Goal: Task Accomplishment & Management: Complete application form

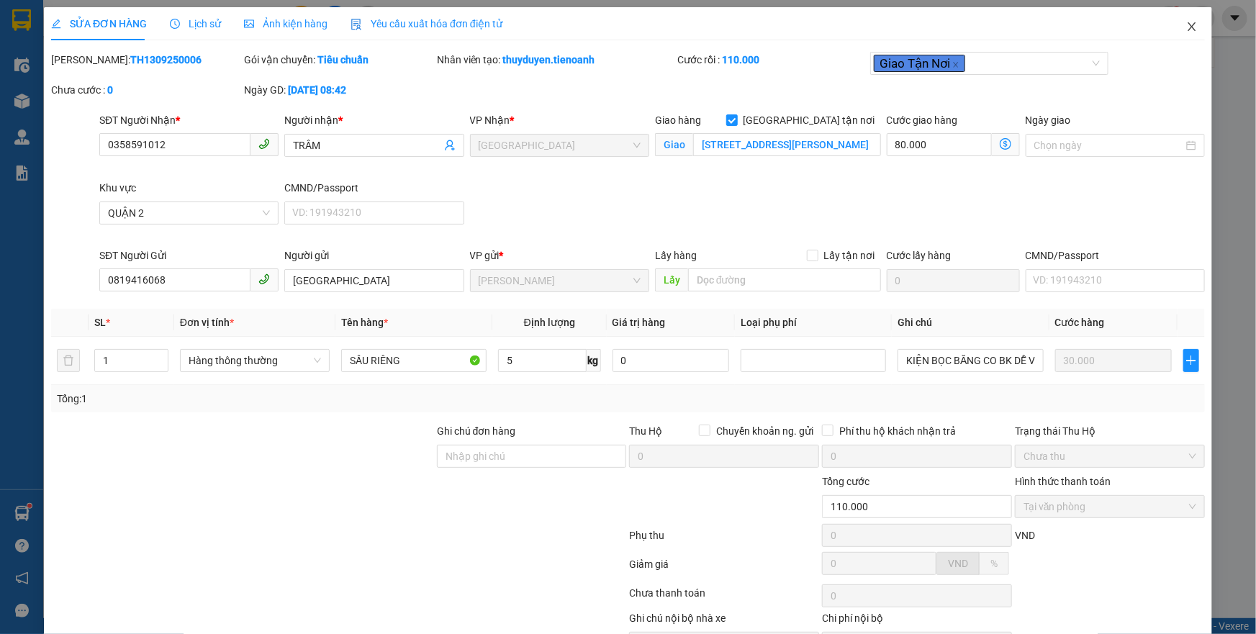
click at [1188, 29] on icon "close" at bounding box center [1192, 26] width 8 height 9
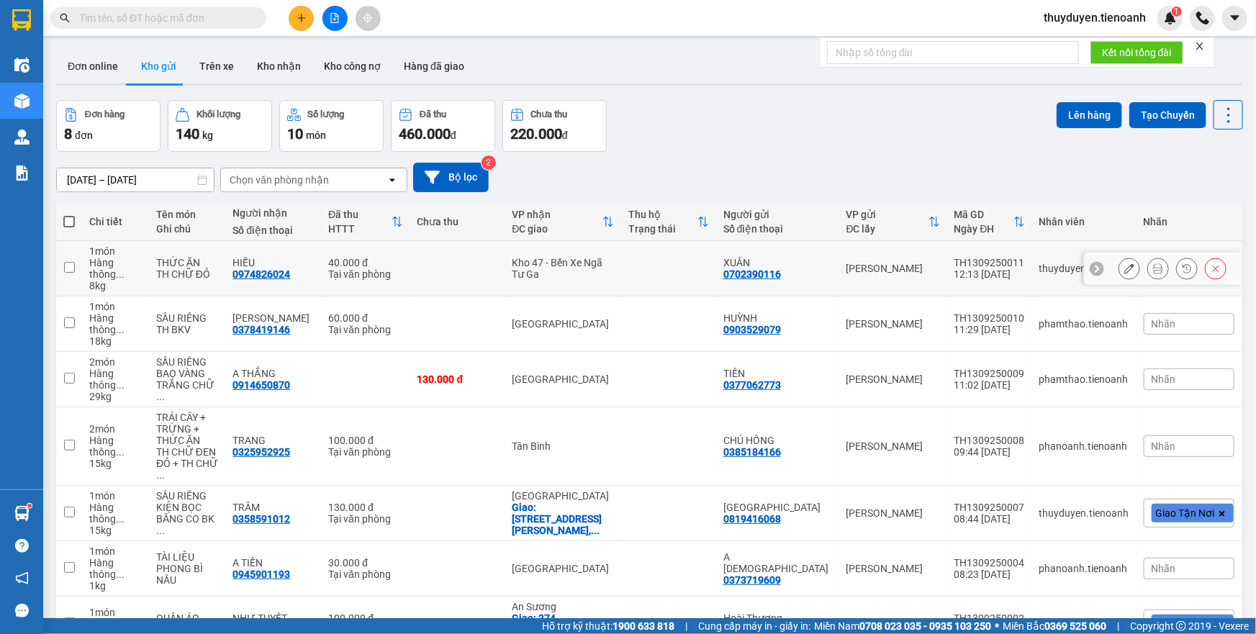
scroll to position [124, 0]
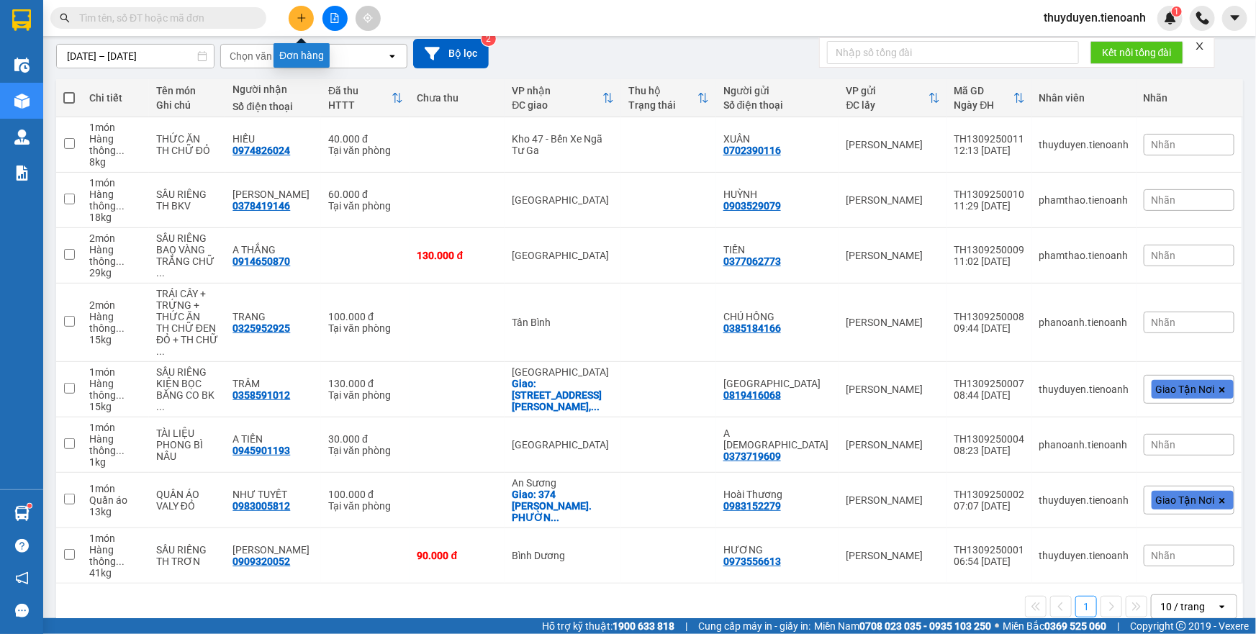
click at [305, 14] on button at bounding box center [301, 18] width 25 height 25
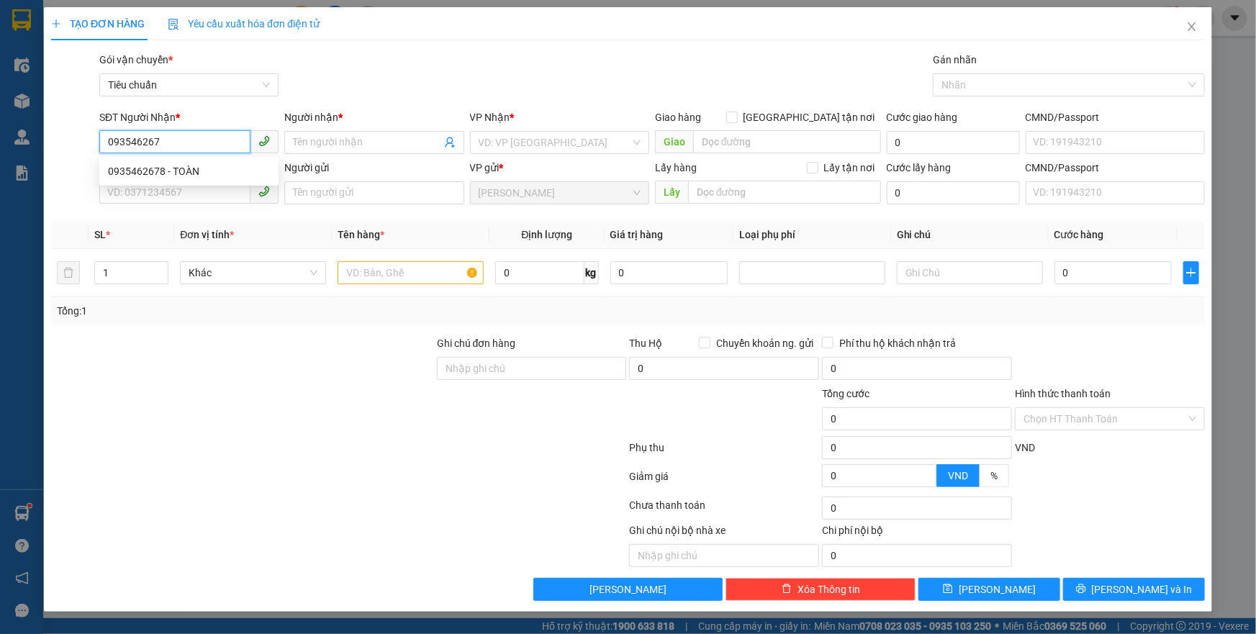
type input "0935462678"
click at [177, 168] on div "0935462678 - TOÀN" at bounding box center [189, 171] width 162 height 16
type input "TOÀN"
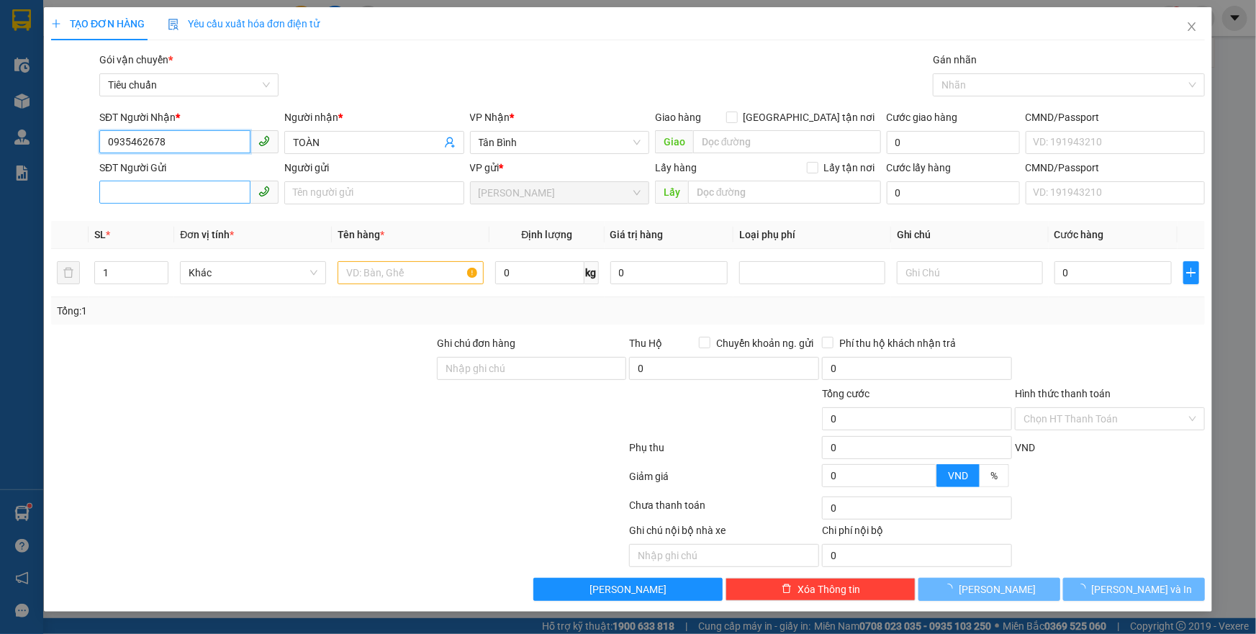
type input "90.000"
type input "0935462678"
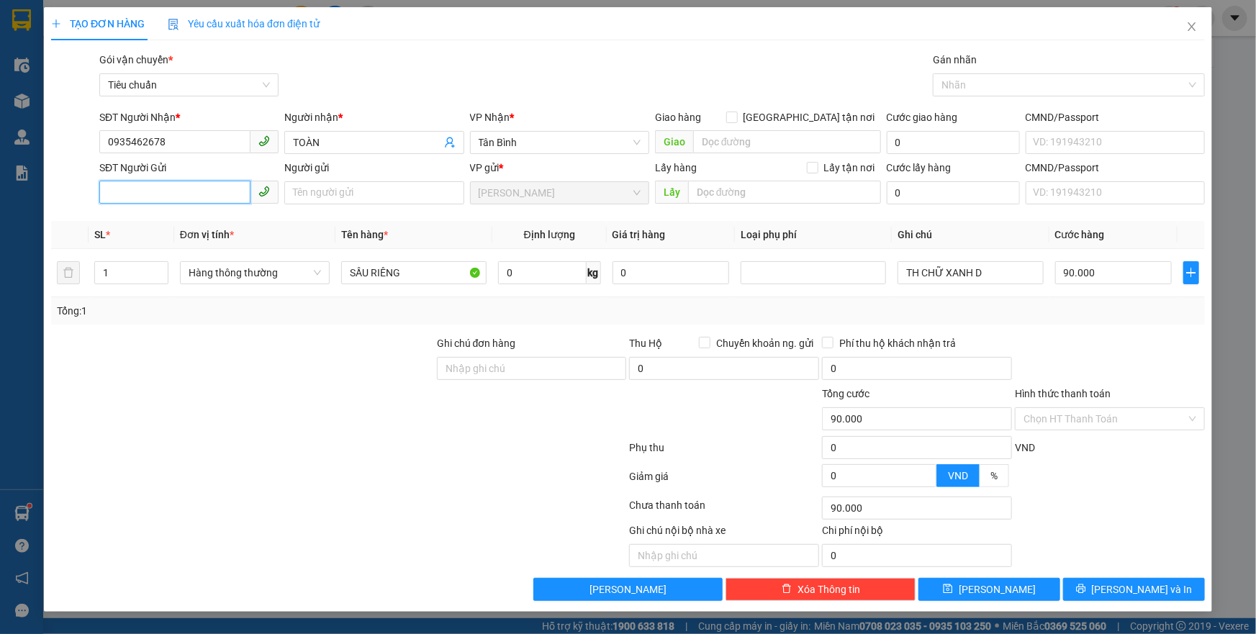
click at [196, 194] on input "SĐT Người Gửi" at bounding box center [174, 192] width 151 height 23
click at [176, 271] on div "0935789435 - CHỊ VUI" at bounding box center [189, 268] width 162 height 16
type input "0935789435"
type input "CHỊ VUI"
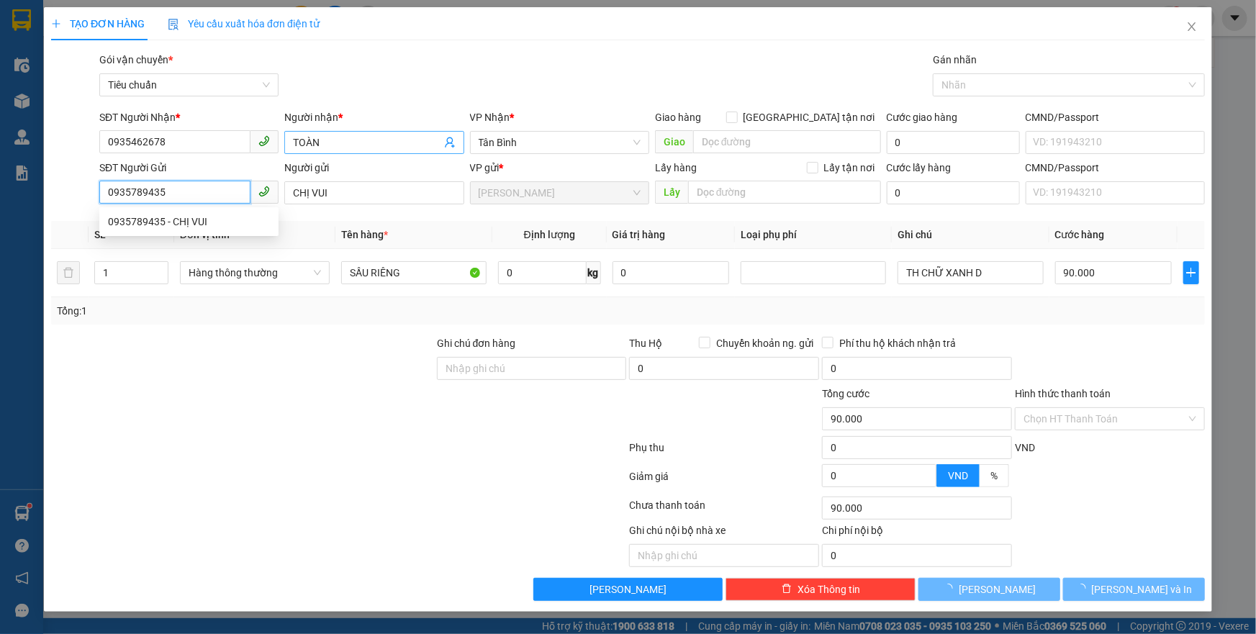
type input "60.000"
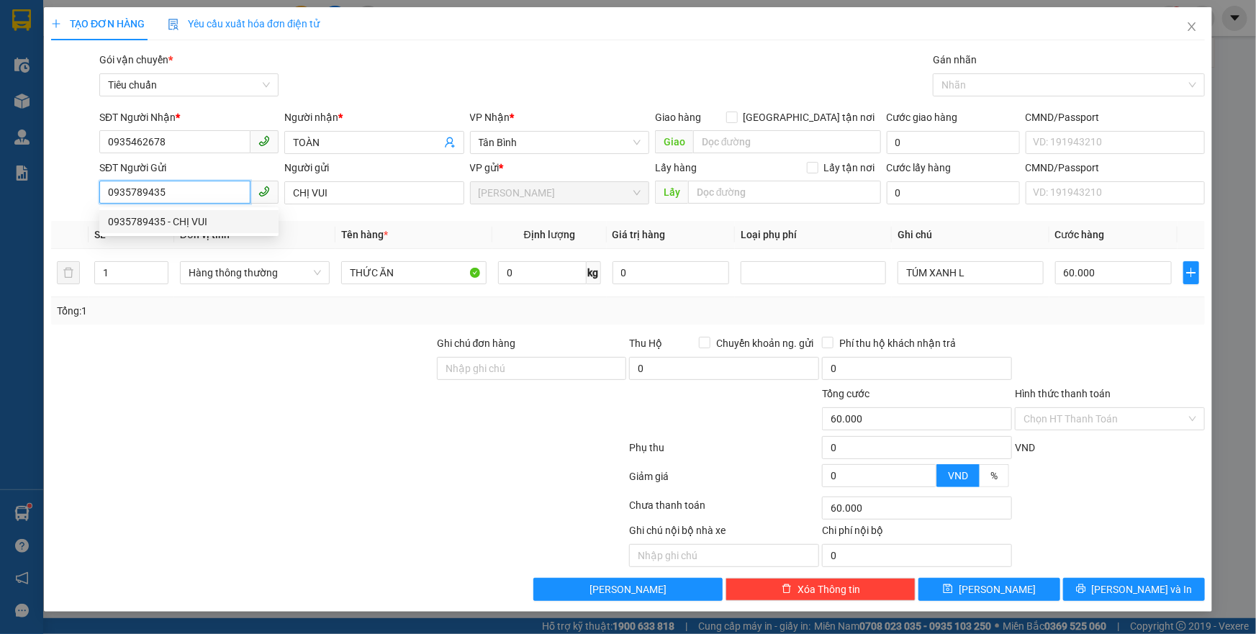
drag, startPoint x: 166, startPoint y: 199, endPoint x: 158, endPoint y: 161, distance: 39.1
click at [140, 189] on input "0935789435" at bounding box center [174, 192] width 151 height 23
click at [140, 186] on input "093578005170" at bounding box center [174, 192] width 151 height 23
click at [223, 192] on input "0935005170" at bounding box center [174, 192] width 151 height 23
type input "0935005170"
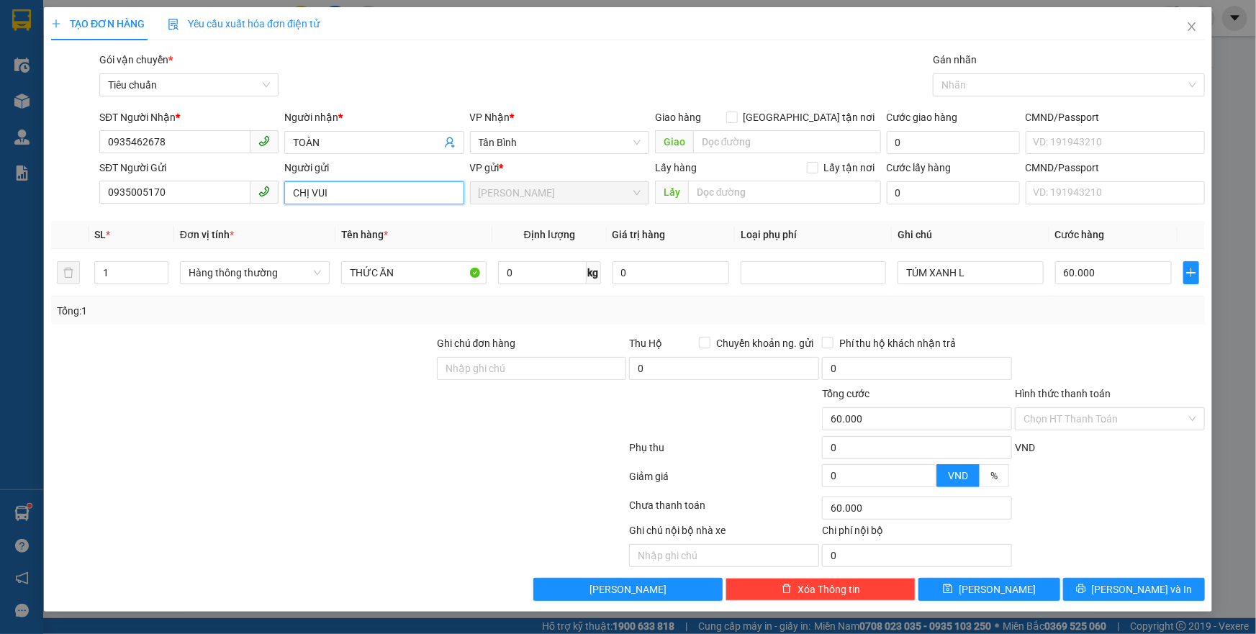
drag, startPoint x: 361, startPoint y: 193, endPoint x: 159, endPoint y: 204, distance: 201.8
click at [159, 204] on div "SĐT Người Gửi 0935005170 Người gửi CHỊ VUI CHỊ VUI VP gửi * Cư Kuin Lấy hàng Lấ…" at bounding box center [651, 185] width 1111 height 50
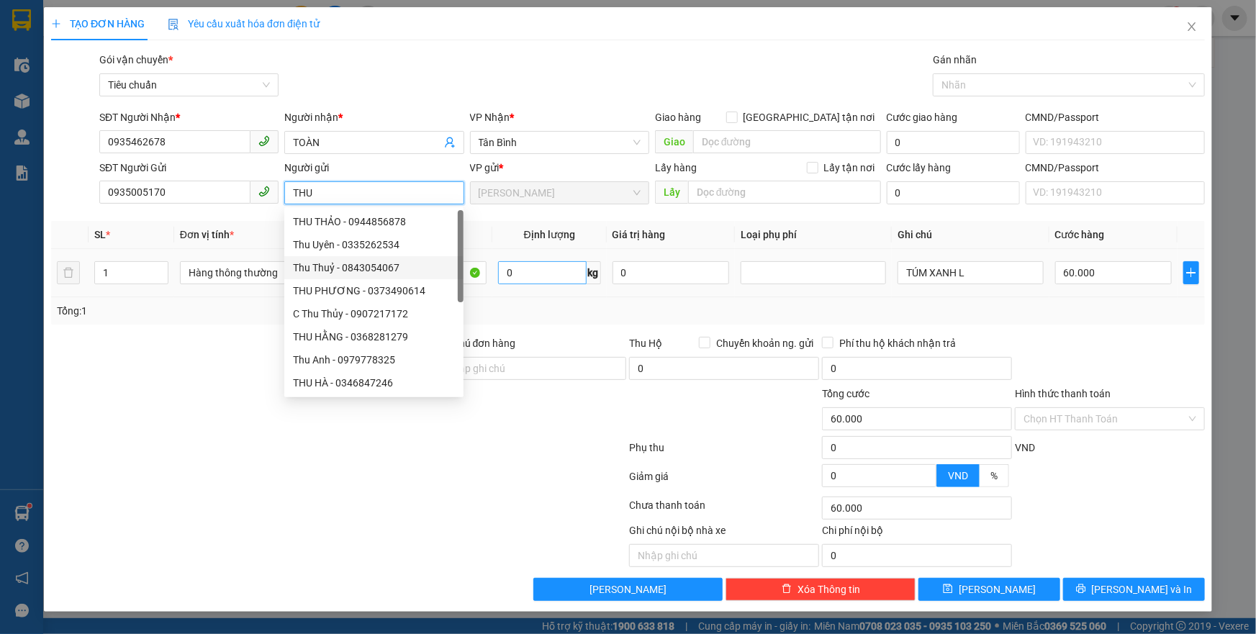
type input "THU"
click at [538, 268] on input "0" at bounding box center [542, 272] width 89 height 23
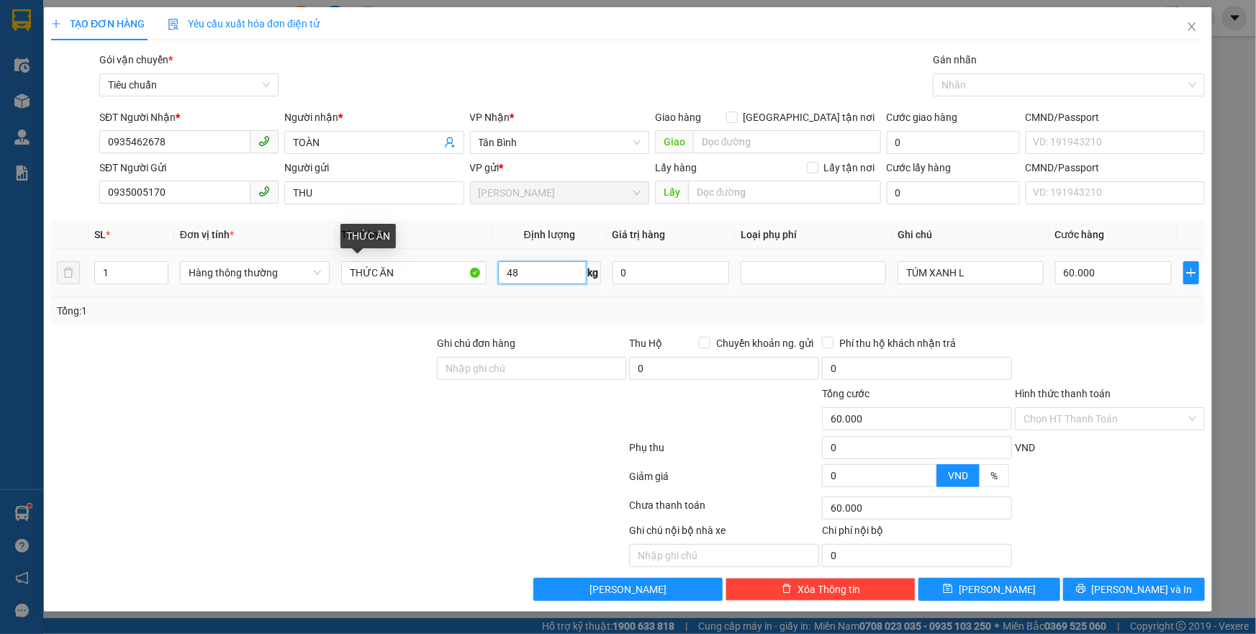
type input "48"
drag, startPoint x: 338, startPoint y: 280, endPoint x: 192, endPoint y: 283, distance: 145.4
click at [192, 282] on tr "1 Hàng thông thường THỨC ĂN 48 kg 0 TÚM XANH L 60.000" at bounding box center [628, 273] width 1154 height 48
type input "90.000"
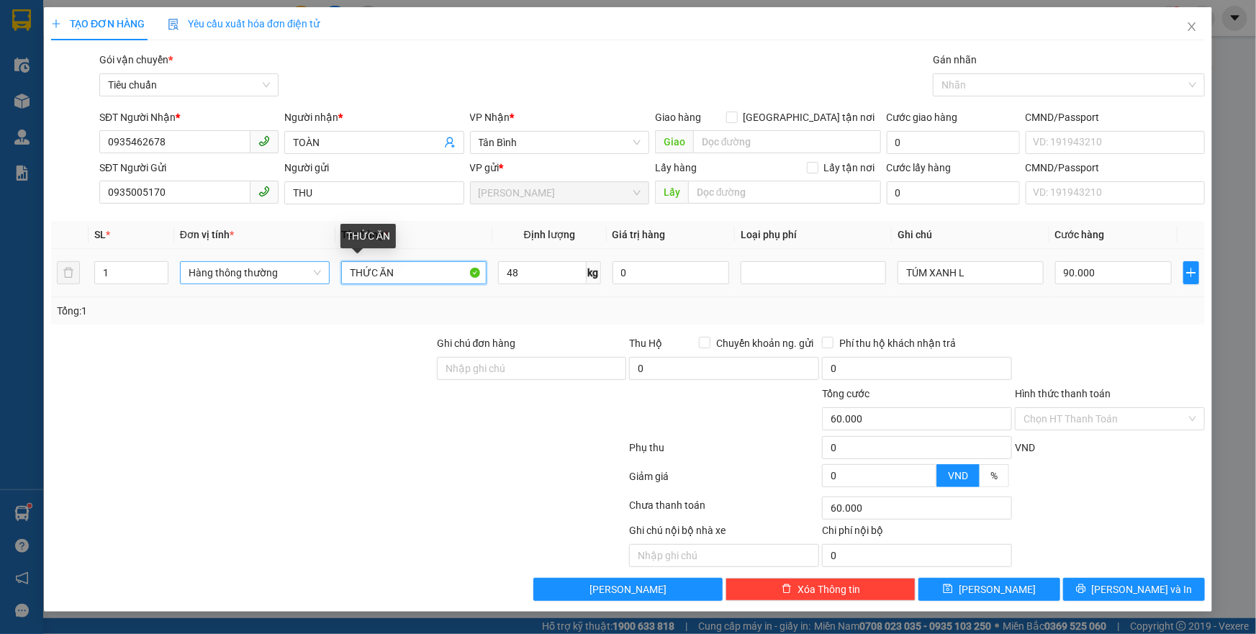
type input "90.000"
type input "SẦU RIÊNG"
click at [987, 322] on div "Tổng: 1" at bounding box center [628, 310] width 1154 height 27
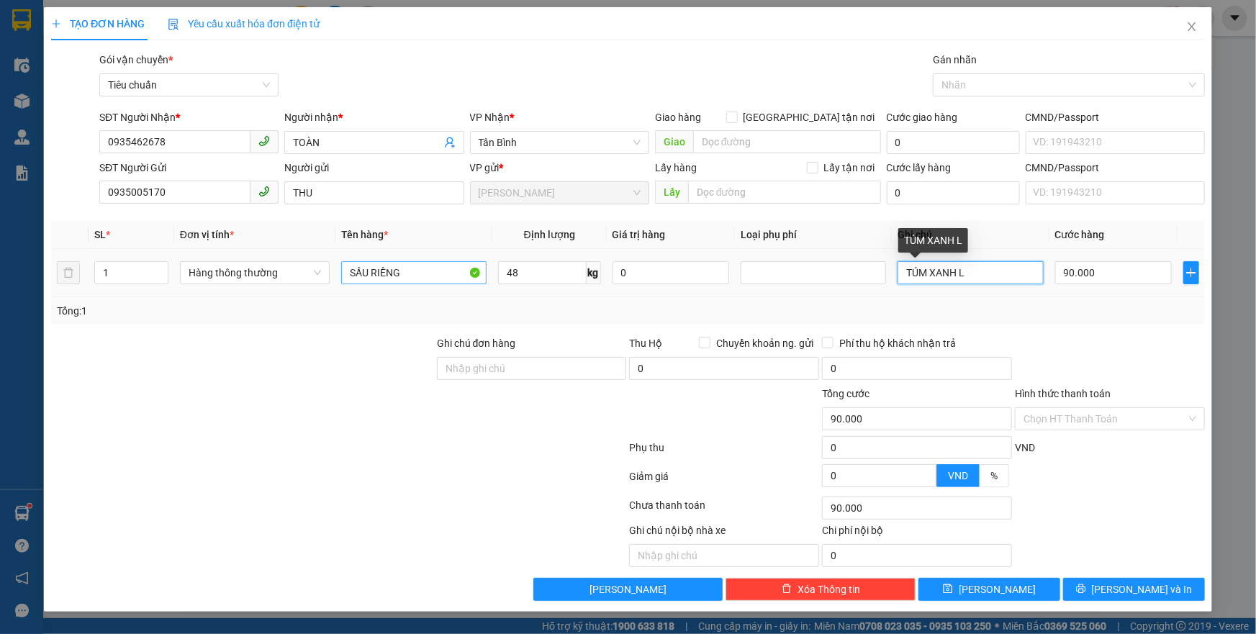
drag, startPoint x: 995, startPoint y: 273, endPoint x: 477, endPoint y: 281, distance: 518.3
click at [477, 281] on tr "1 Hàng thông thường SẦU RIÊNG 48 kg 0 TÚM XANH L 90.000" at bounding box center [628, 273] width 1154 height 48
type input "TH CHỮ XANH D"
click at [1098, 574] on div "Transit Pickup Surcharge Ids Transit Deliver Surcharge Ids Transit Deliver Surc…" at bounding box center [628, 326] width 1154 height 549
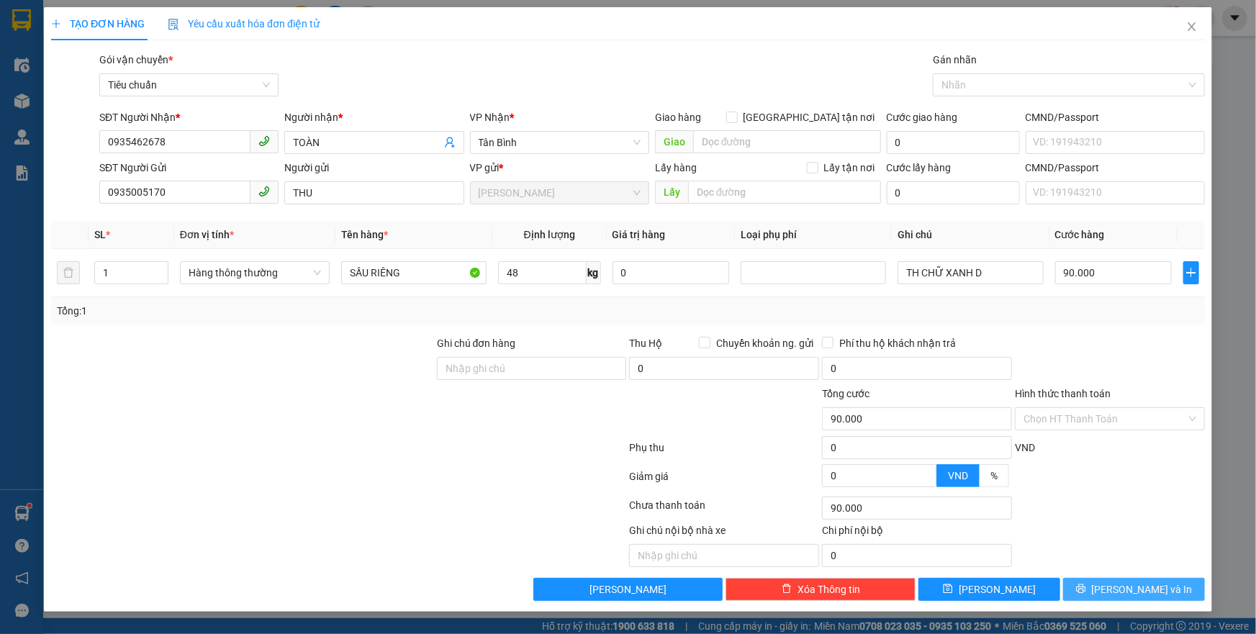
click at [1097, 583] on button "[PERSON_NAME] và In" at bounding box center [1134, 589] width 142 height 23
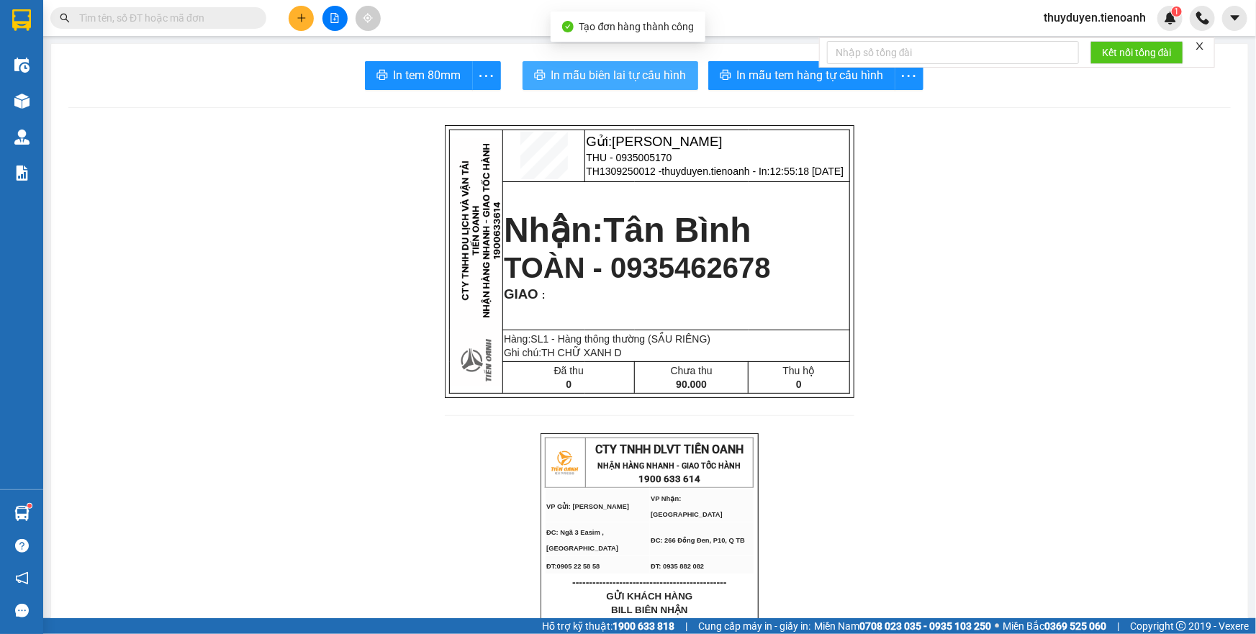
click at [655, 76] on span "In mẫu biên lai tự cấu hình" at bounding box center [618, 75] width 135 height 18
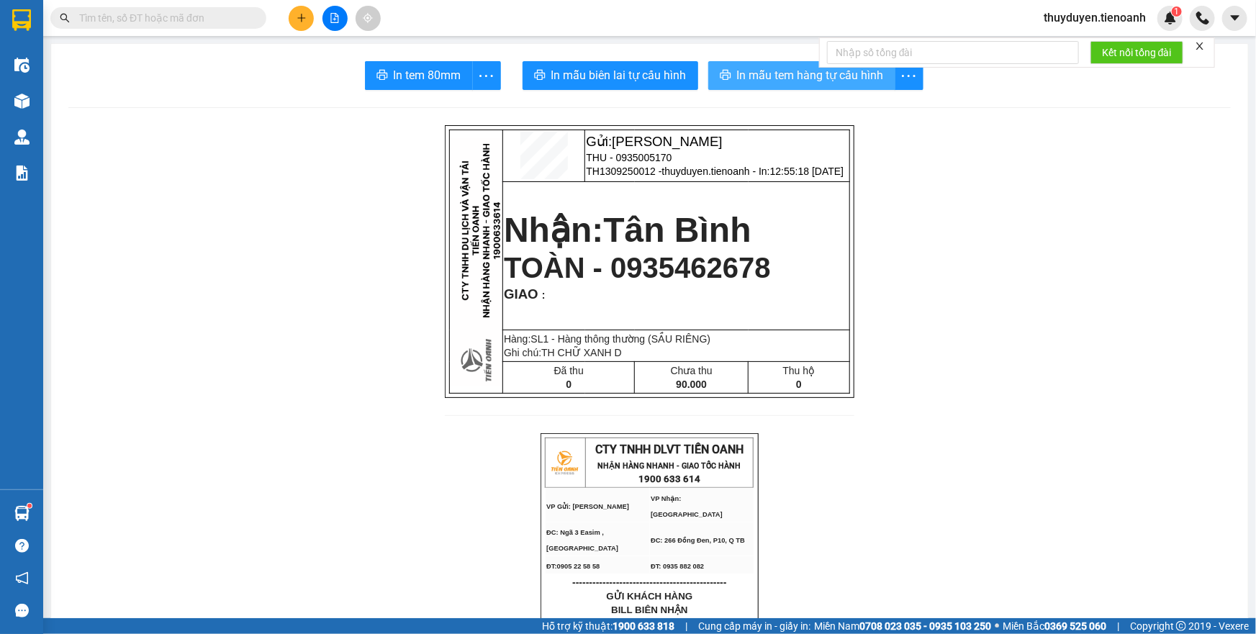
click at [752, 78] on span "In mẫu tem hàng tự cấu hình" at bounding box center [810, 75] width 147 height 18
click at [305, 19] on icon "plus" at bounding box center [302, 18] width 10 height 10
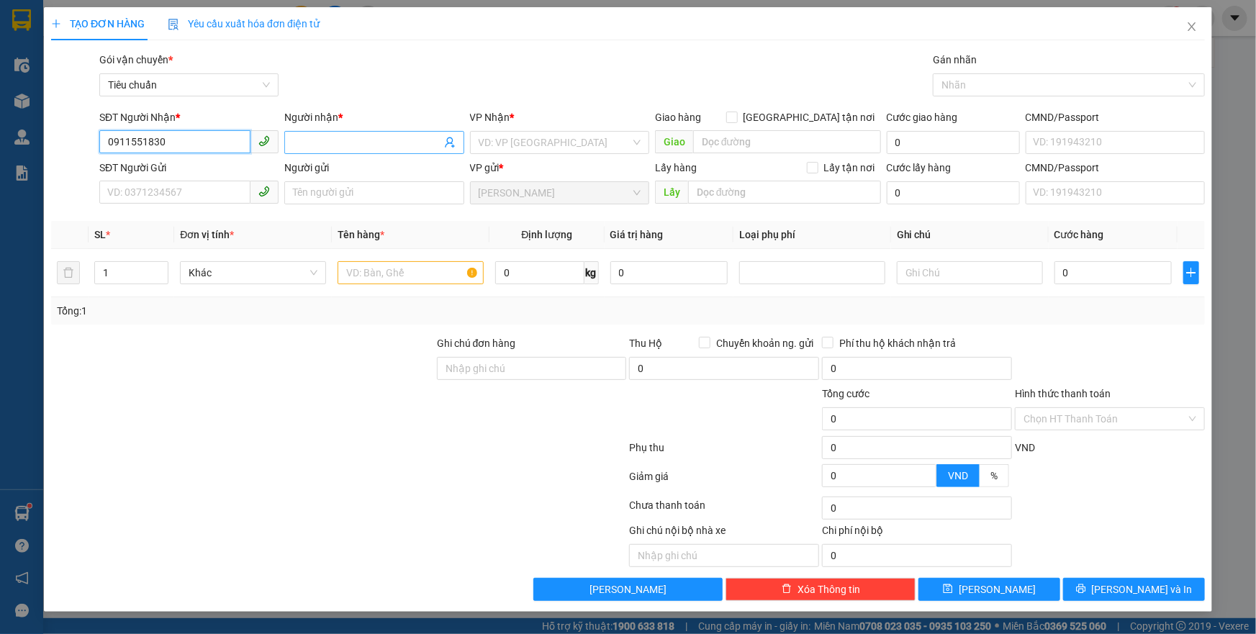
type input "0911551830"
click at [315, 138] on input "Người nhận *" at bounding box center [367, 143] width 148 height 16
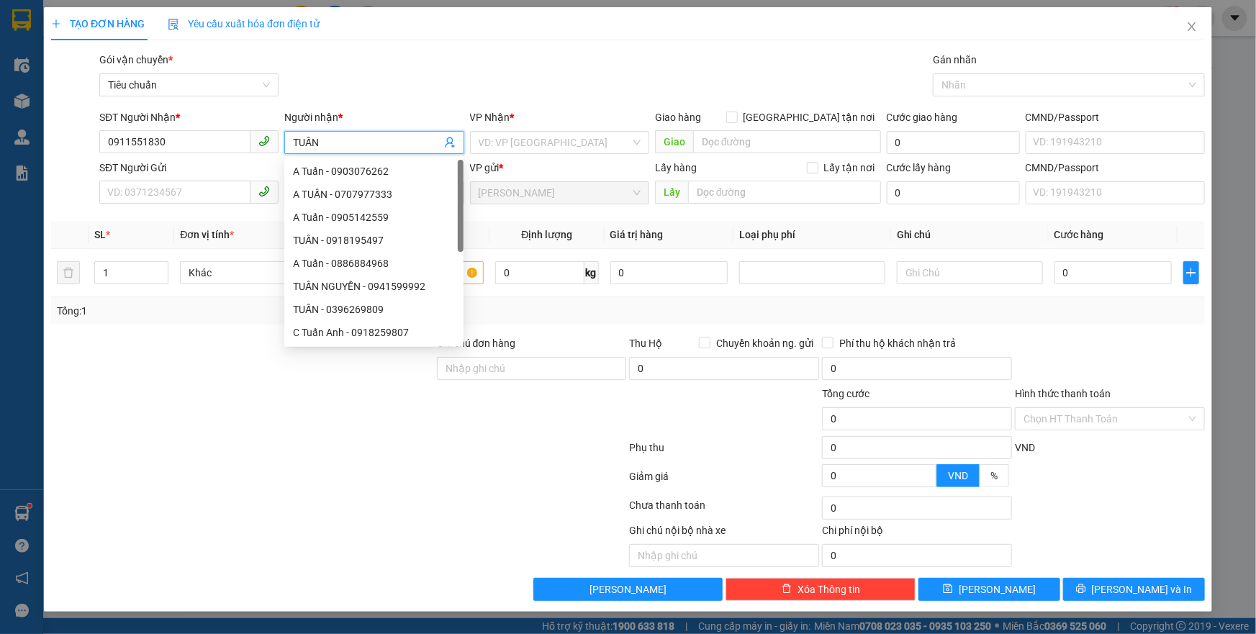
click at [464, 137] on span "TUẤN" at bounding box center [373, 142] width 179 height 23
type input "TUẤN"
click at [497, 142] on input "search" at bounding box center [555, 143] width 152 height 22
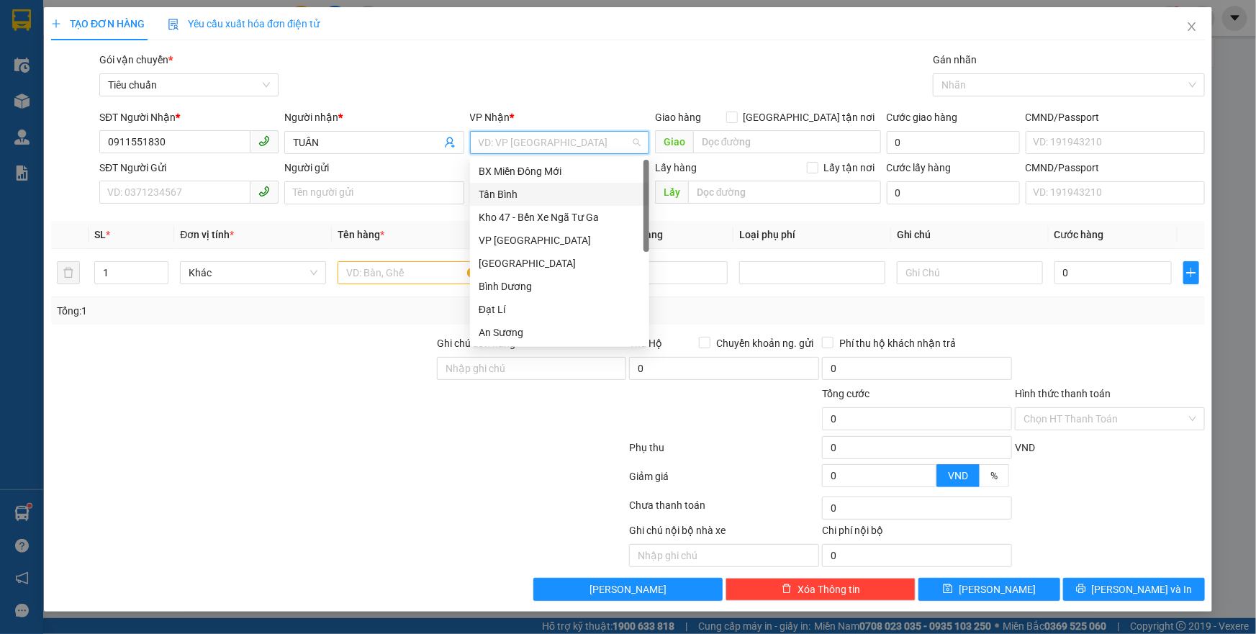
click at [500, 193] on div "Tân Bình" at bounding box center [560, 194] width 162 height 16
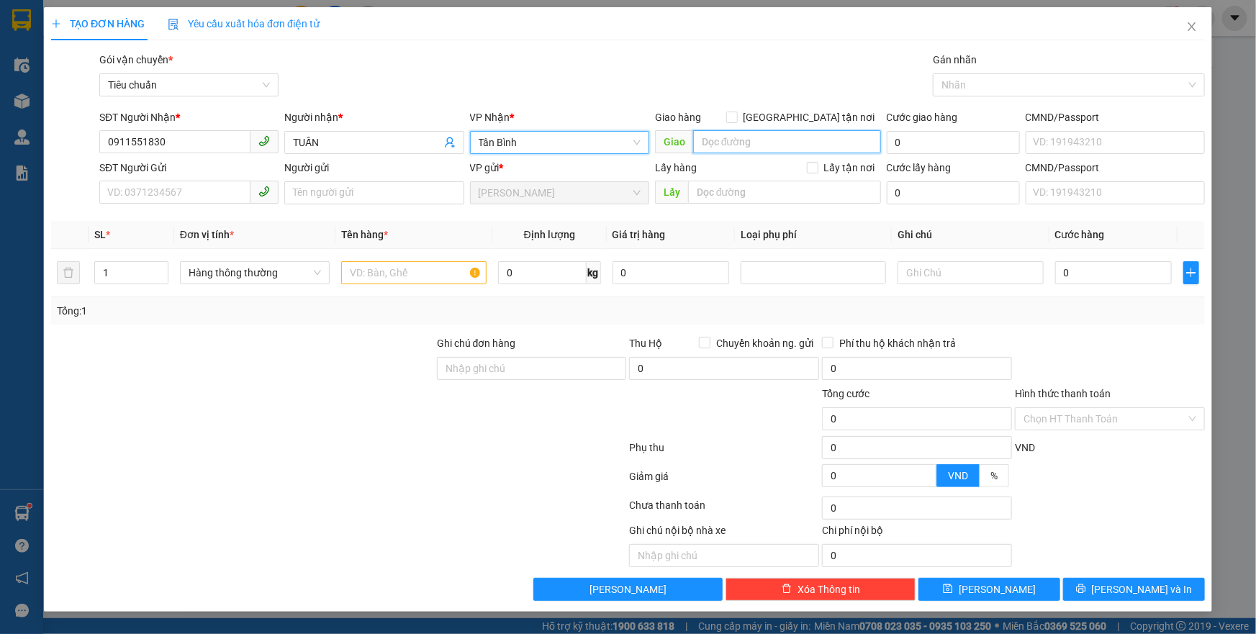
click at [760, 143] on input "search" at bounding box center [787, 141] width 188 height 23
click at [959, 86] on div at bounding box center [1061, 84] width 250 height 17
type input "KCN BẮC ĐỒNG PHÚ"
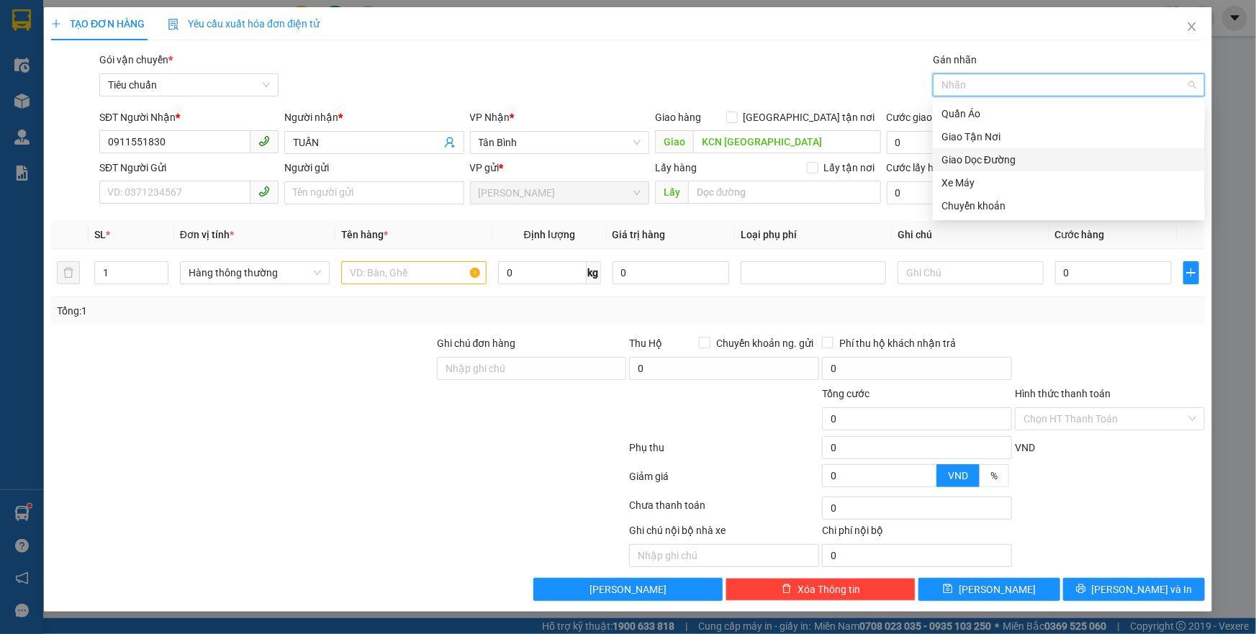
click at [969, 163] on div "Giao Dọc Đường" at bounding box center [1068, 160] width 255 height 16
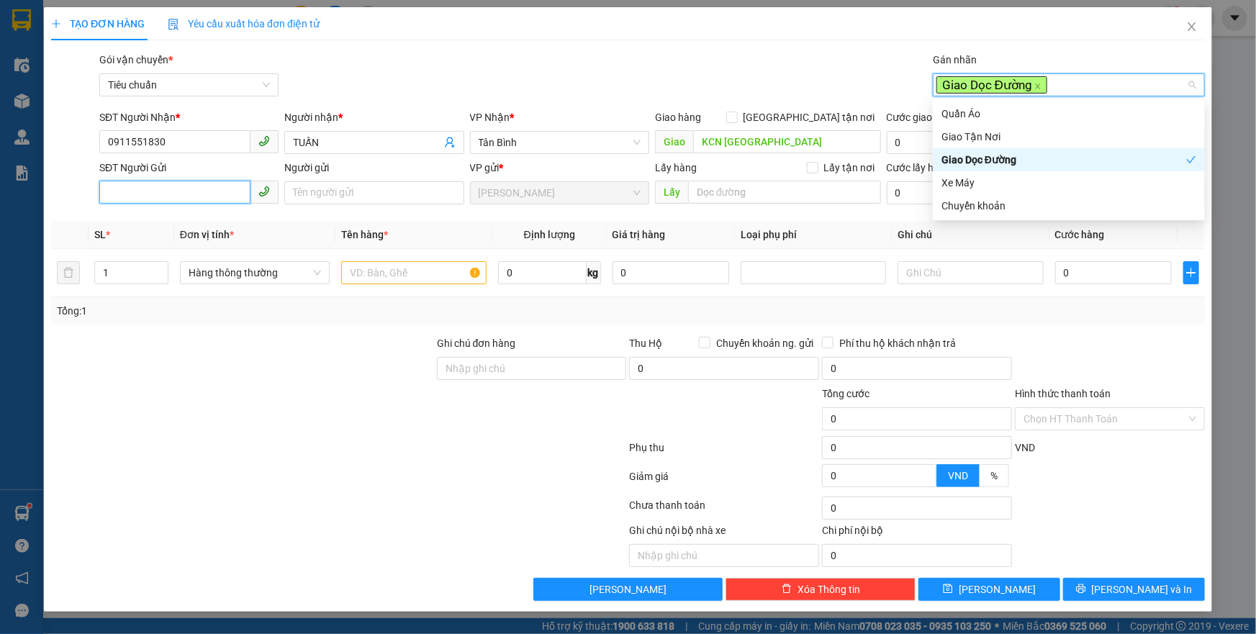
click at [137, 195] on input "SĐT Người Gửi" at bounding box center [174, 192] width 151 height 23
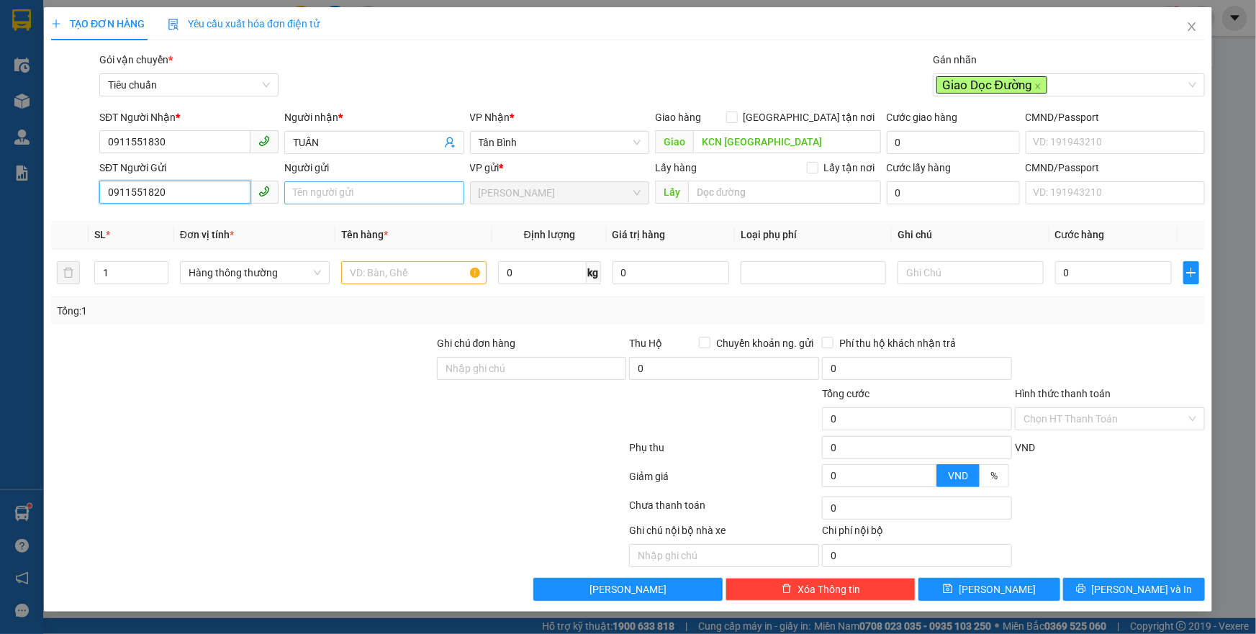
type input "0911551820"
click at [330, 195] on input "Người gửi" at bounding box center [373, 192] width 179 height 23
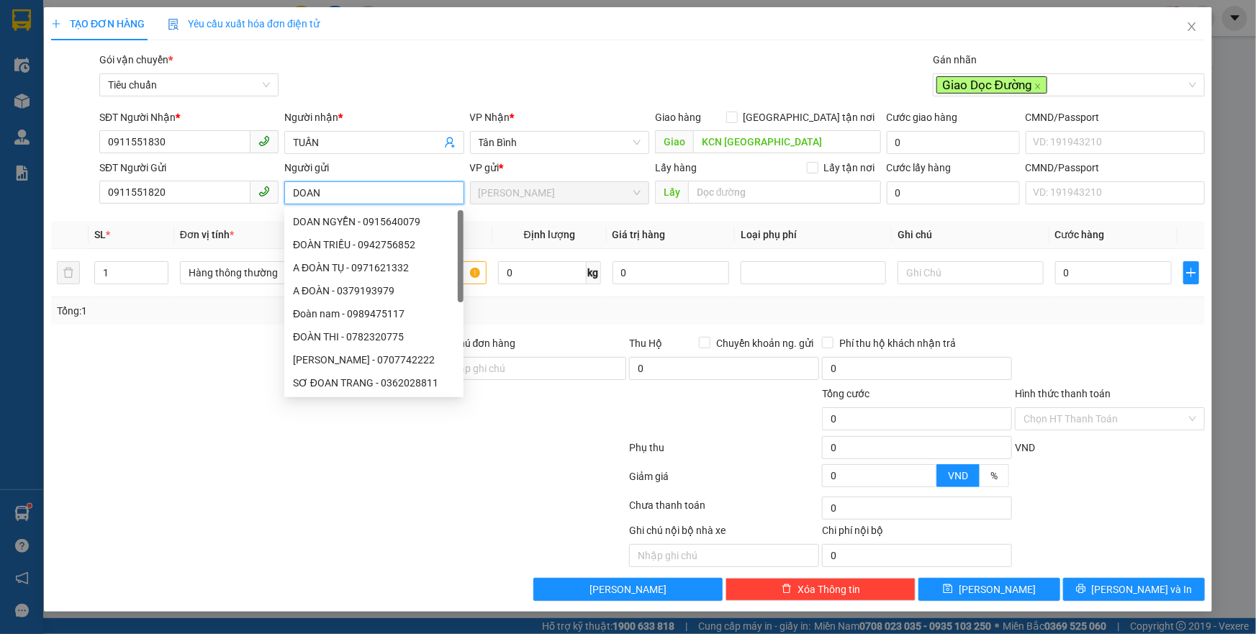
type input "DOAN"
click at [548, 303] on div "Tổng: 1" at bounding box center [628, 311] width 1142 height 16
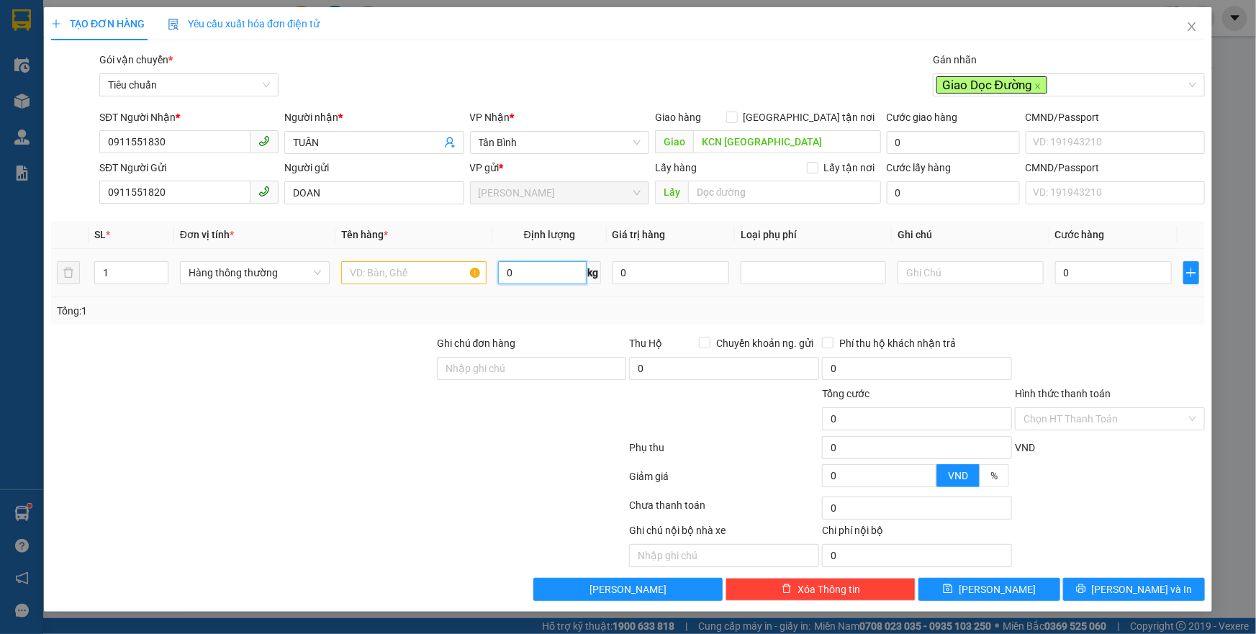
click at [551, 274] on input "0" at bounding box center [542, 272] width 89 height 23
type input "20"
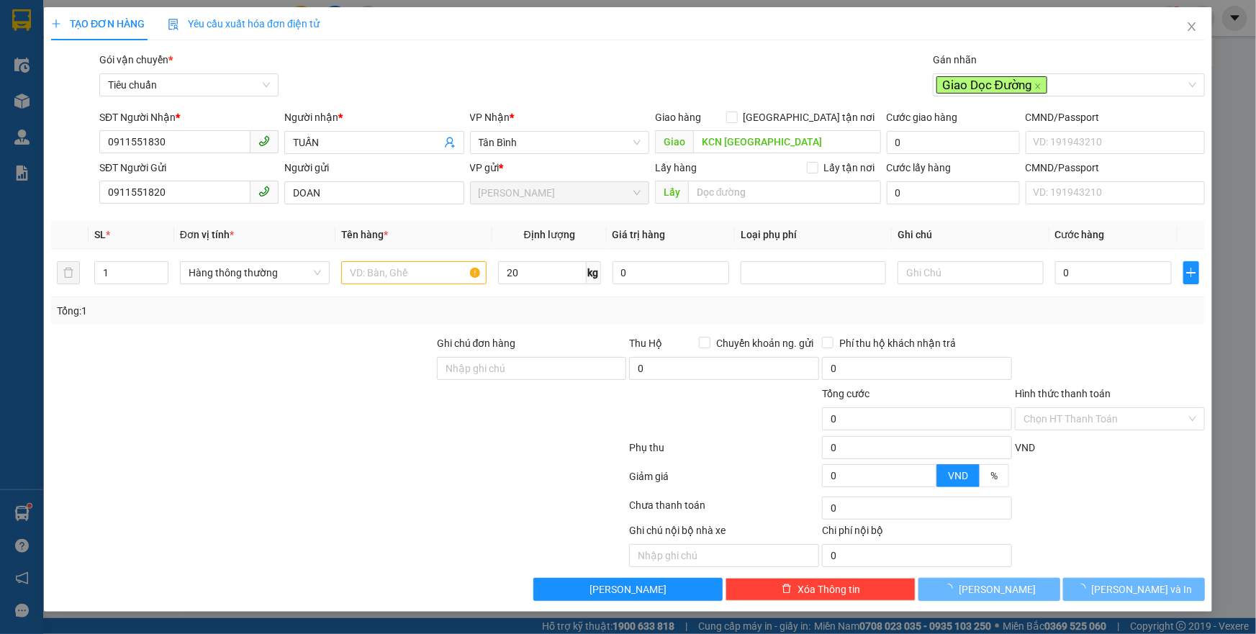
click at [534, 326] on div "Transit Pickup Surcharge Ids Transit Deliver Surcharge Ids Transit Deliver Surc…" at bounding box center [628, 326] width 1154 height 549
type input "55.000"
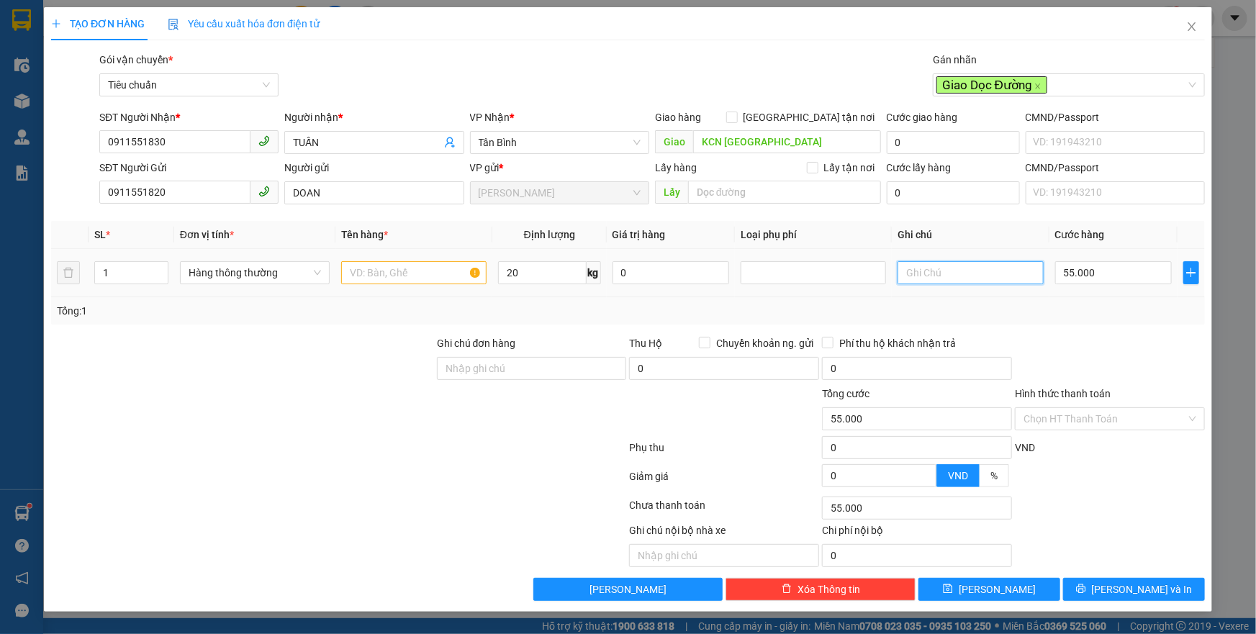
click at [937, 271] on input "text" at bounding box center [970, 272] width 145 height 23
type input "TH CHỮ KOKOMI"
click at [409, 268] on input "text" at bounding box center [413, 272] width 145 height 23
click at [844, 273] on div at bounding box center [813, 272] width 138 height 17
type input "SẦU RIÊNG"
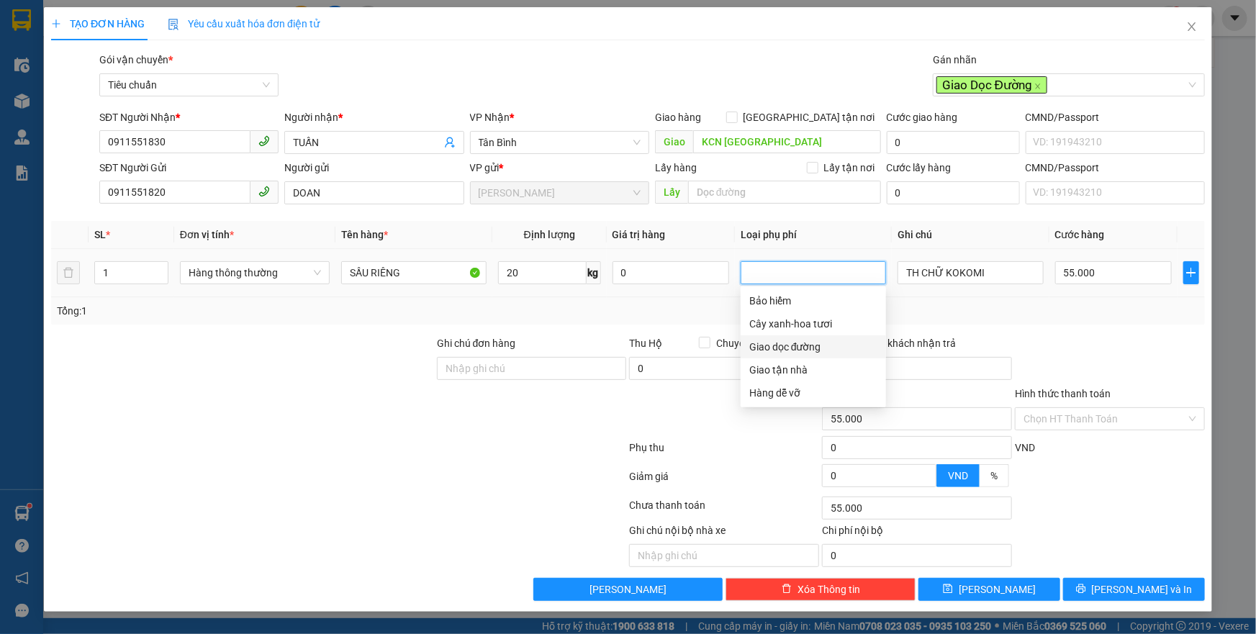
click at [799, 343] on div "Giao dọc đường" at bounding box center [813, 347] width 128 height 16
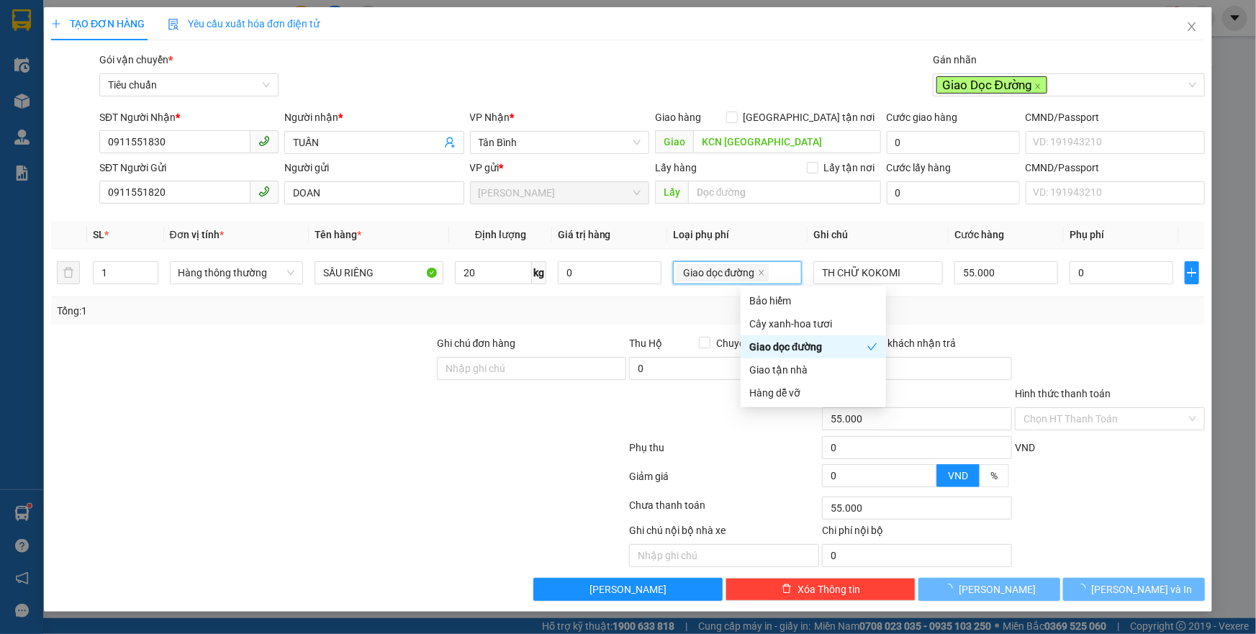
click at [1031, 323] on div "Tổng: 1" at bounding box center [628, 310] width 1154 height 27
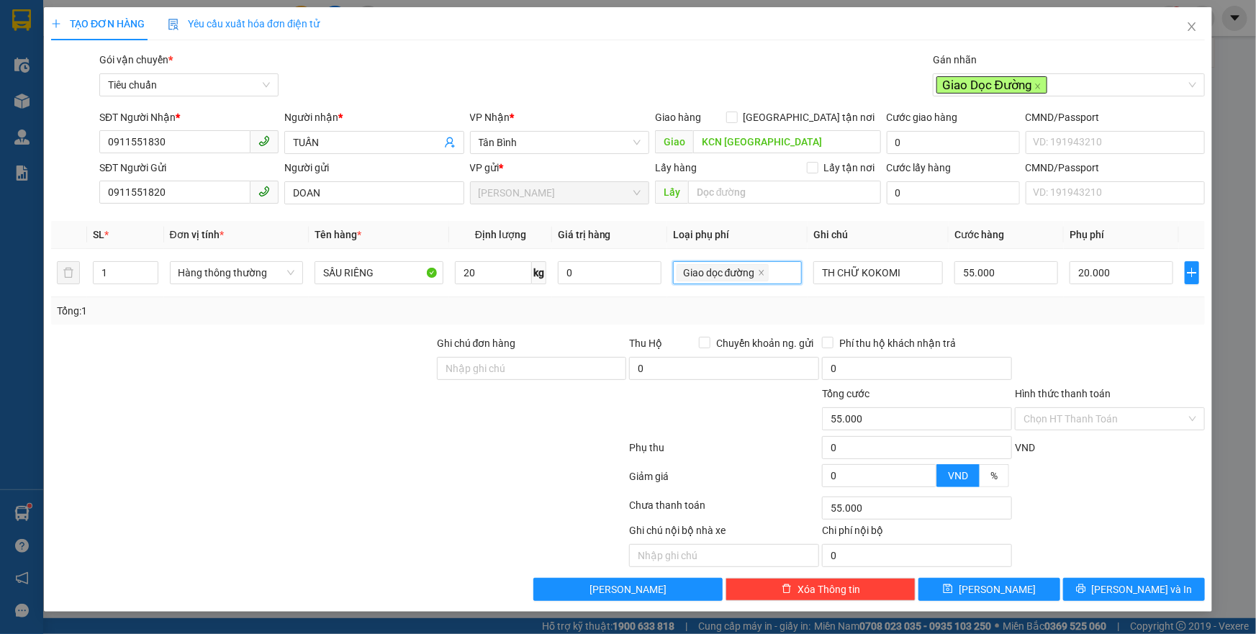
type input "75.000"
type input "20.000"
click at [1024, 284] on div "55.000" at bounding box center [1006, 272] width 104 height 29
click at [1024, 279] on div "55.000" at bounding box center [1006, 272] width 104 height 29
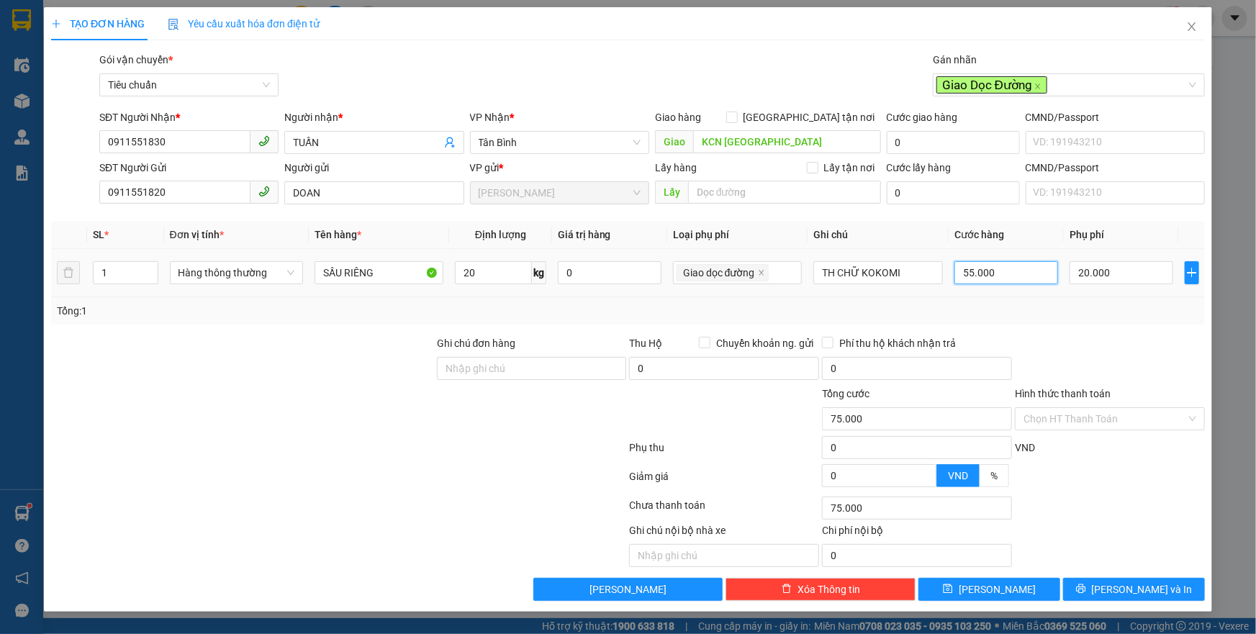
click at [1024, 279] on input "55.000" at bounding box center [1006, 272] width 104 height 23
type input "6"
type input "20.006"
type input "60"
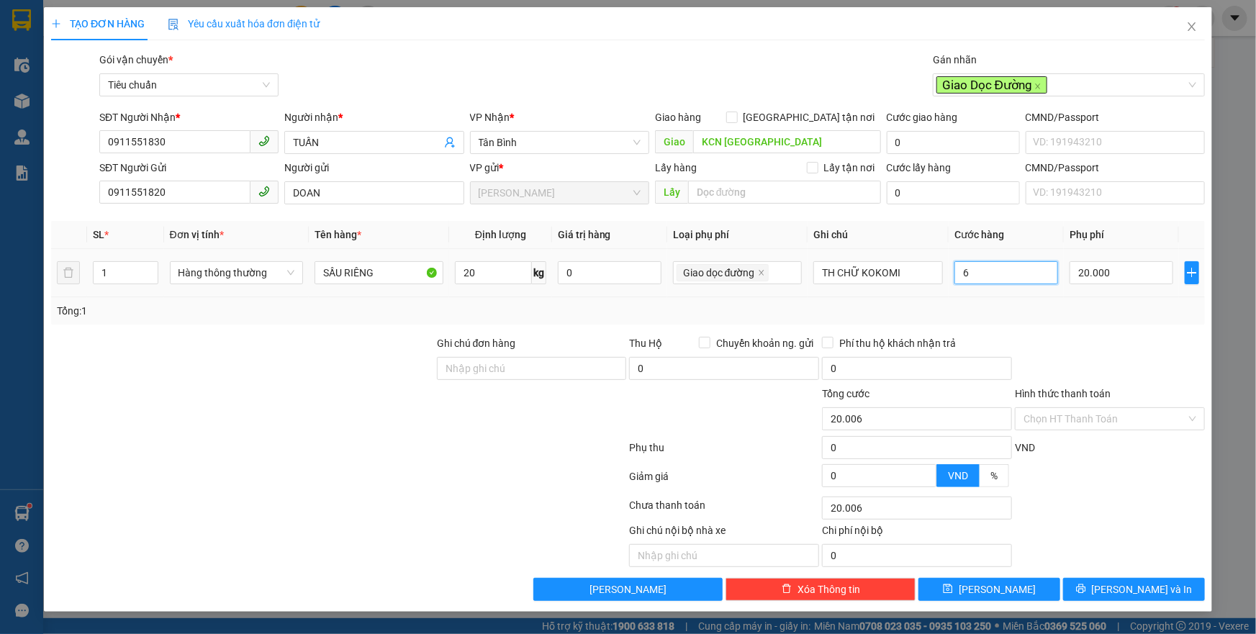
type input "20.060"
type input "60.000"
type input "80.000"
click at [1039, 319] on div "Tổng: 1" at bounding box center [628, 310] width 1154 height 27
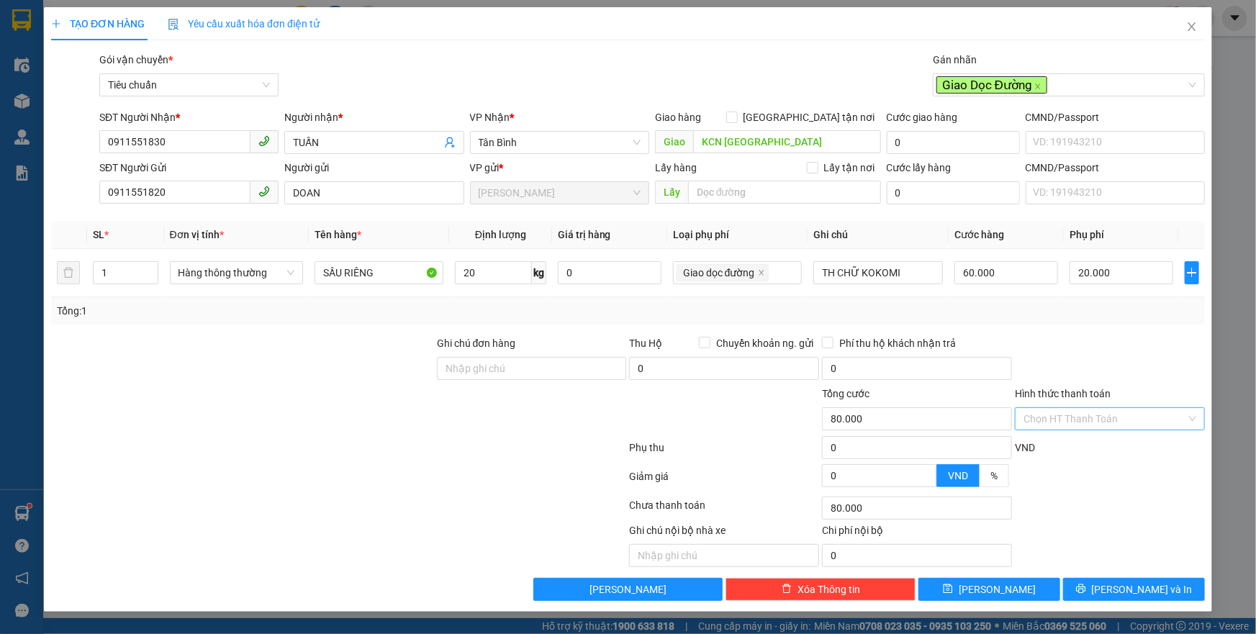
click at [1060, 418] on input "Hình thức thanh toán" at bounding box center [1104, 419] width 163 height 22
click at [1072, 446] on div "Tại văn phòng" at bounding box center [1109, 447] width 173 height 16
type input "0"
click at [1098, 582] on button "[PERSON_NAME] và In" at bounding box center [1134, 589] width 142 height 23
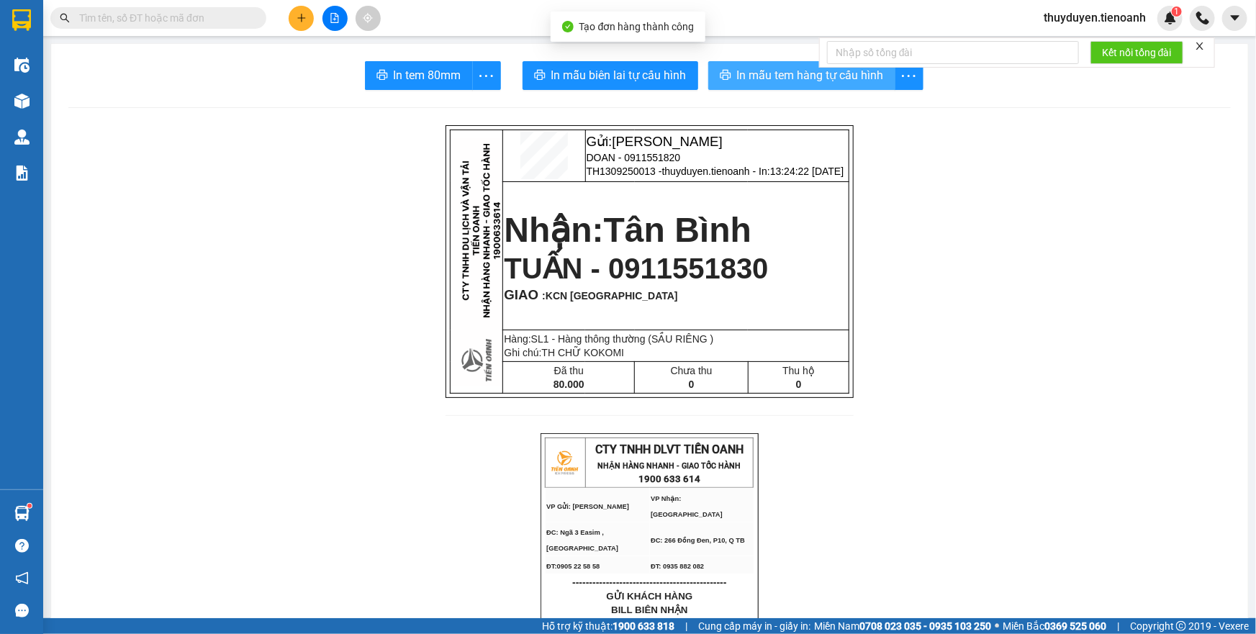
click at [774, 76] on span "In mẫu tem hàng tự cấu hình" at bounding box center [810, 75] width 147 height 18
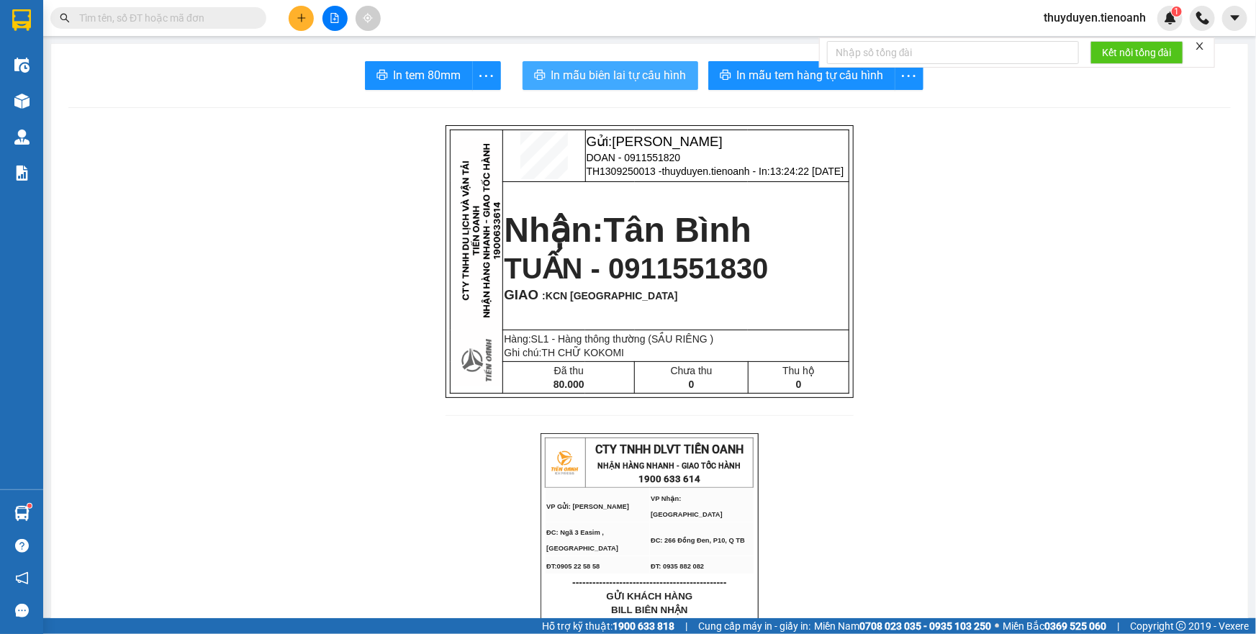
click at [665, 82] on span "In mẫu biên lai tự cấu hình" at bounding box center [618, 75] width 135 height 18
click at [301, 22] on icon "plus" at bounding box center [302, 18] width 10 height 10
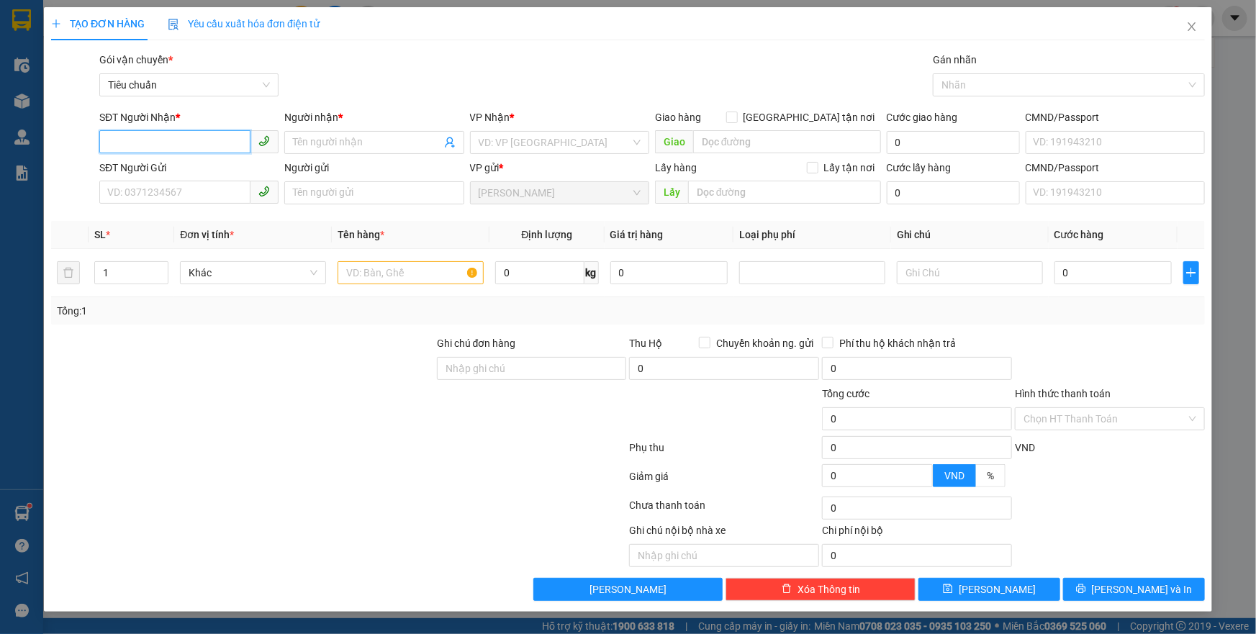
click at [203, 137] on input "SĐT Người Nhận *" at bounding box center [174, 141] width 151 height 23
type input "0982379868"
click at [352, 135] on input "Người nhận *" at bounding box center [367, 143] width 148 height 16
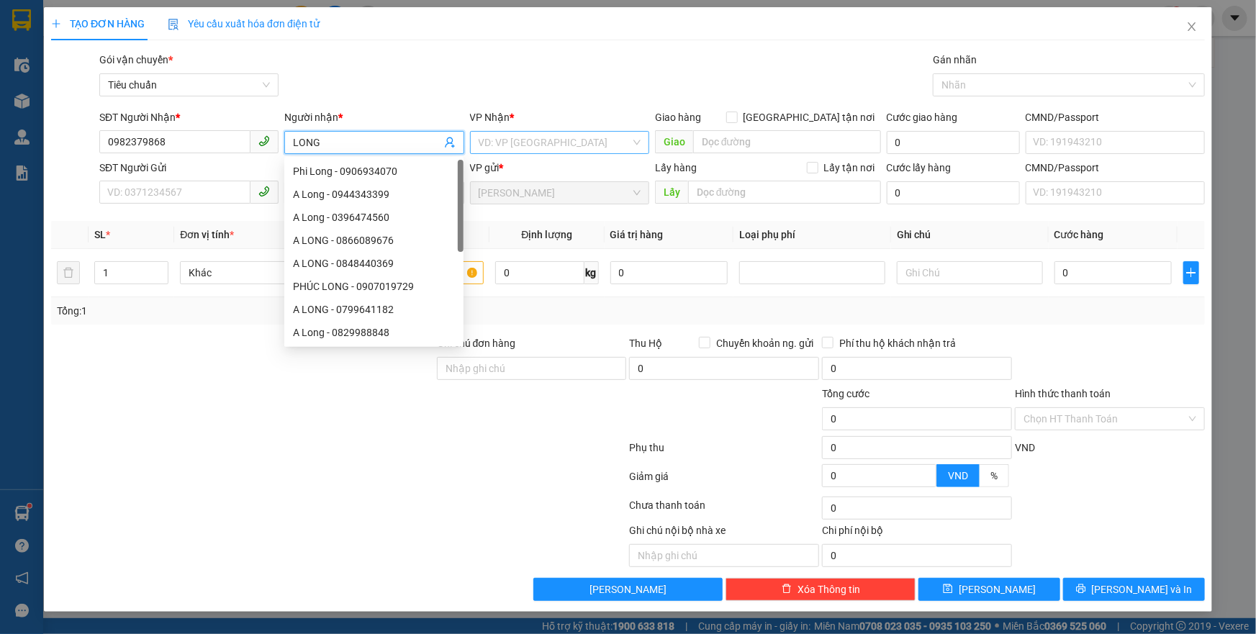
type input "LONG"
click at [497, 148] on input "search" at bounding box center [555, 143] width 152 height 22
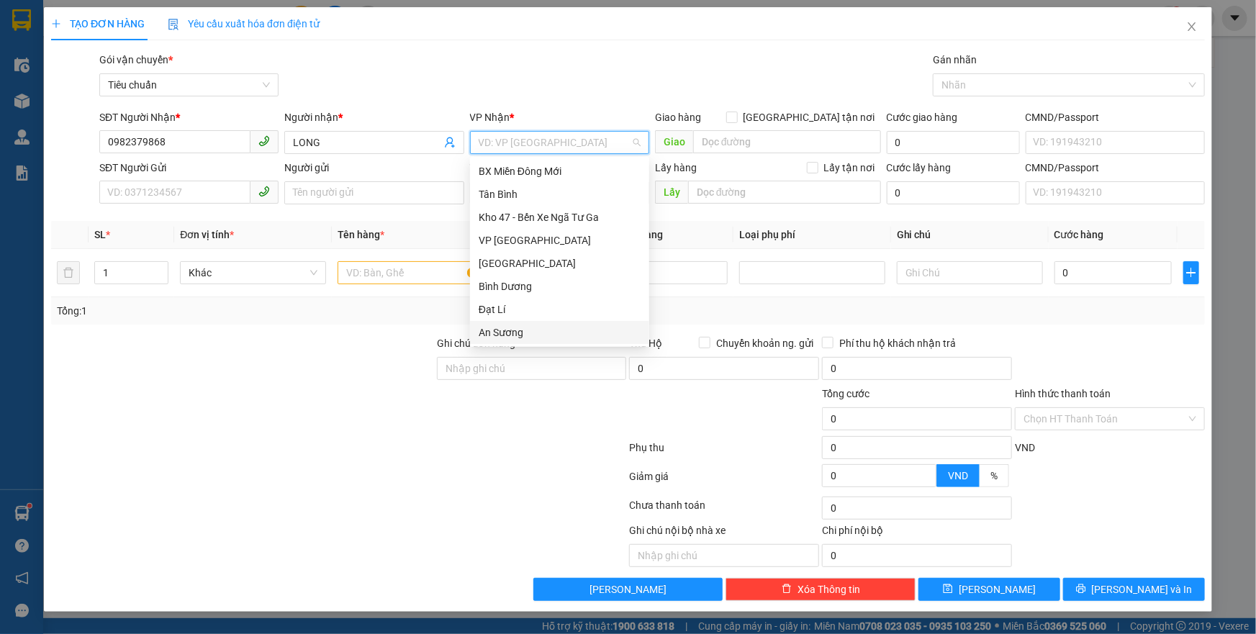
click at [504, 327] on div "An Sương" at bounding box center [560, 333] width 162 height 16
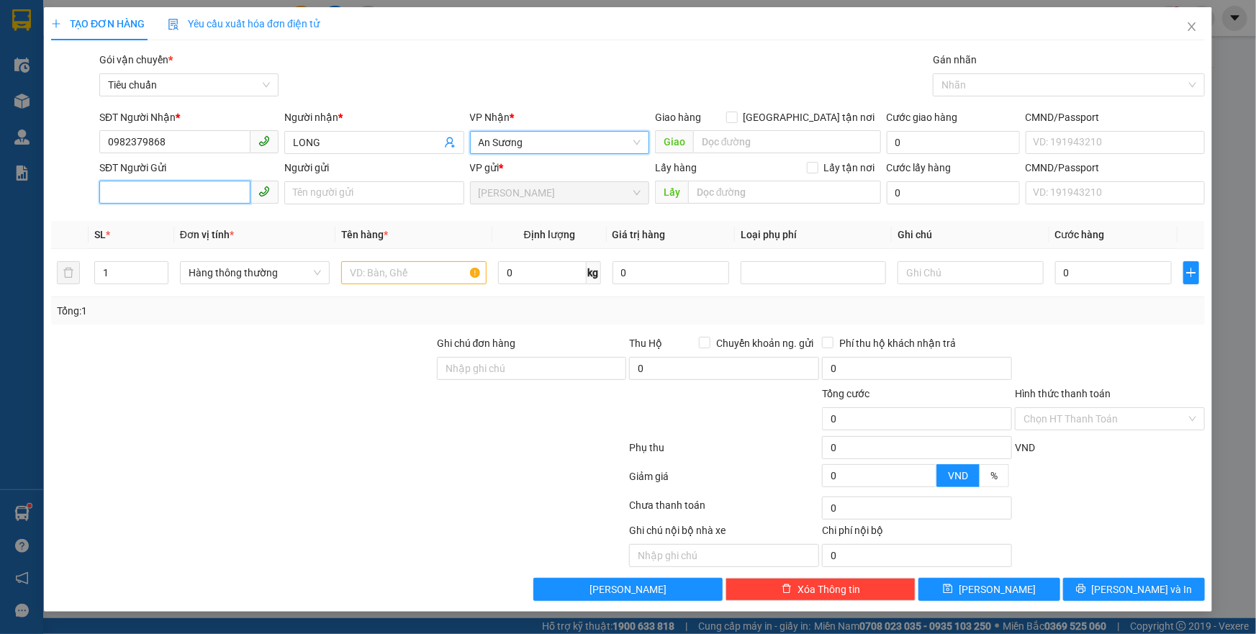
click at [211, 196] on input "SĐT Người Gửi" at bounding box center [174, 192] width 151 height 23
type input "0847101063"
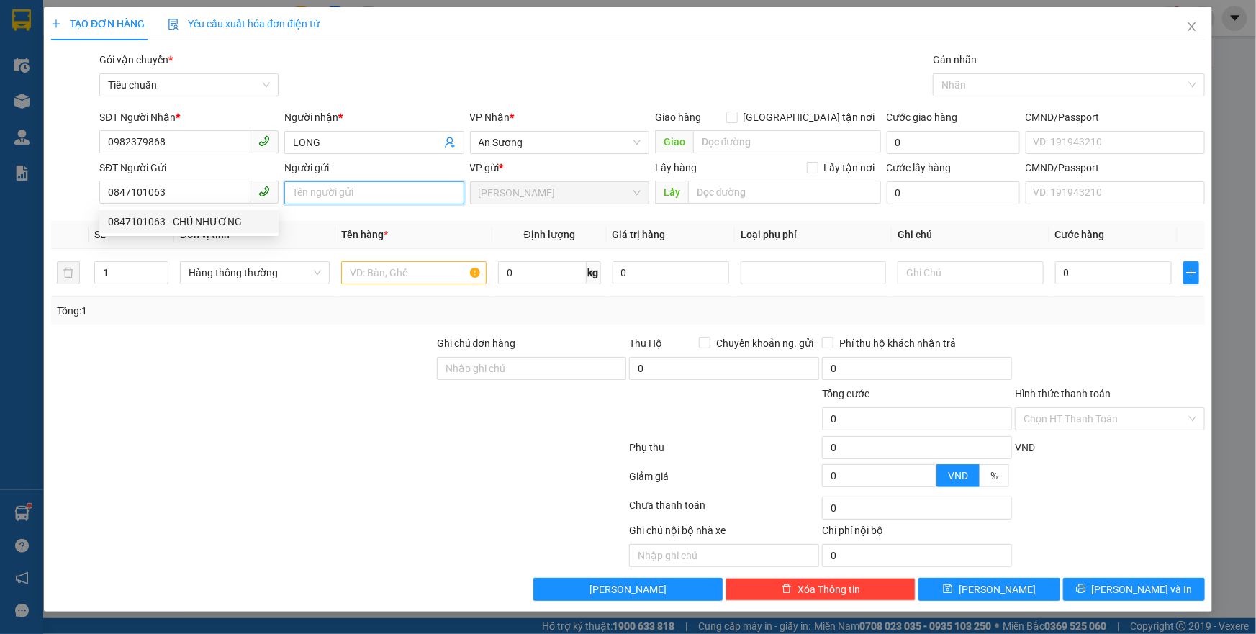
click at [342, 190] on input "Người gửi" at bounding box center [373, 192] width 179 height 23
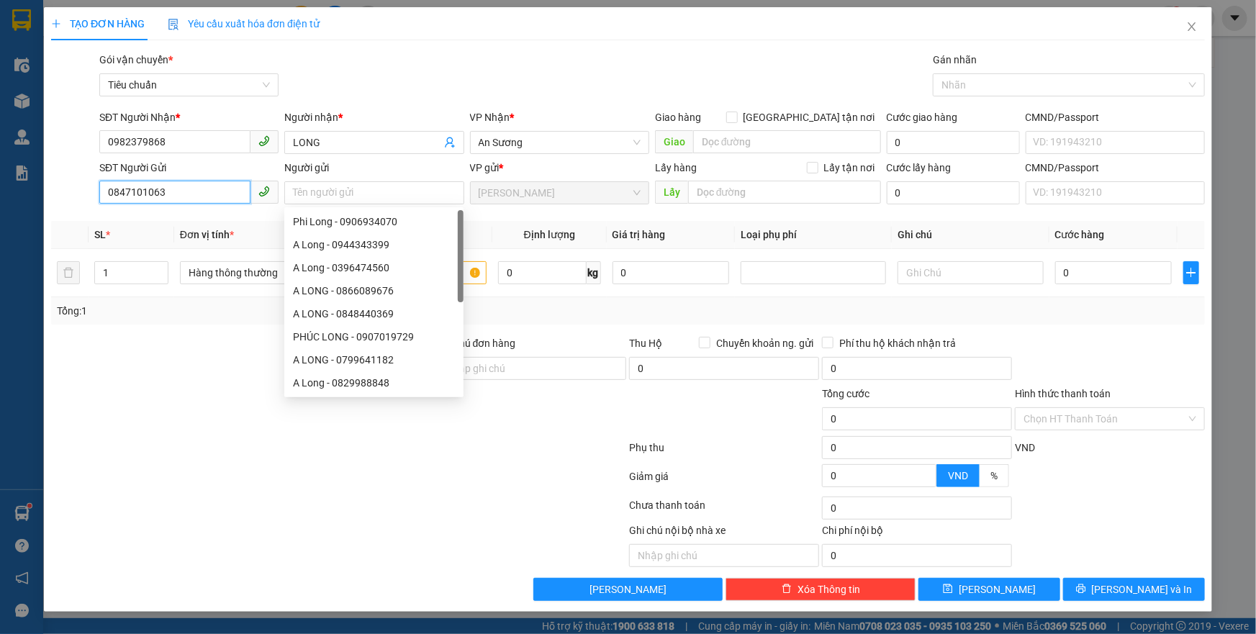
click at [212, 187] on input "0847101063" at bounding box center [174, 192] width 151 height 23
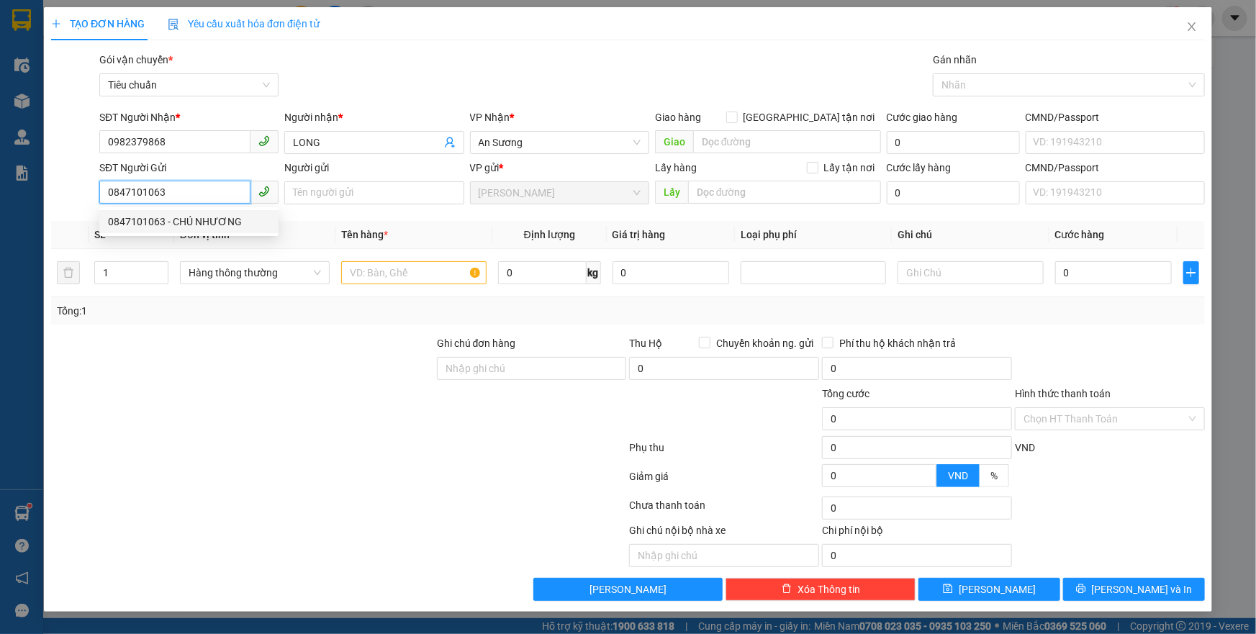
click at [205, 221] on div "0847101063 - CHÚ NHƯƠNG" at bounding box center [189, 222] width 162 height 16
type input "CHÚ NHƯƠNG"
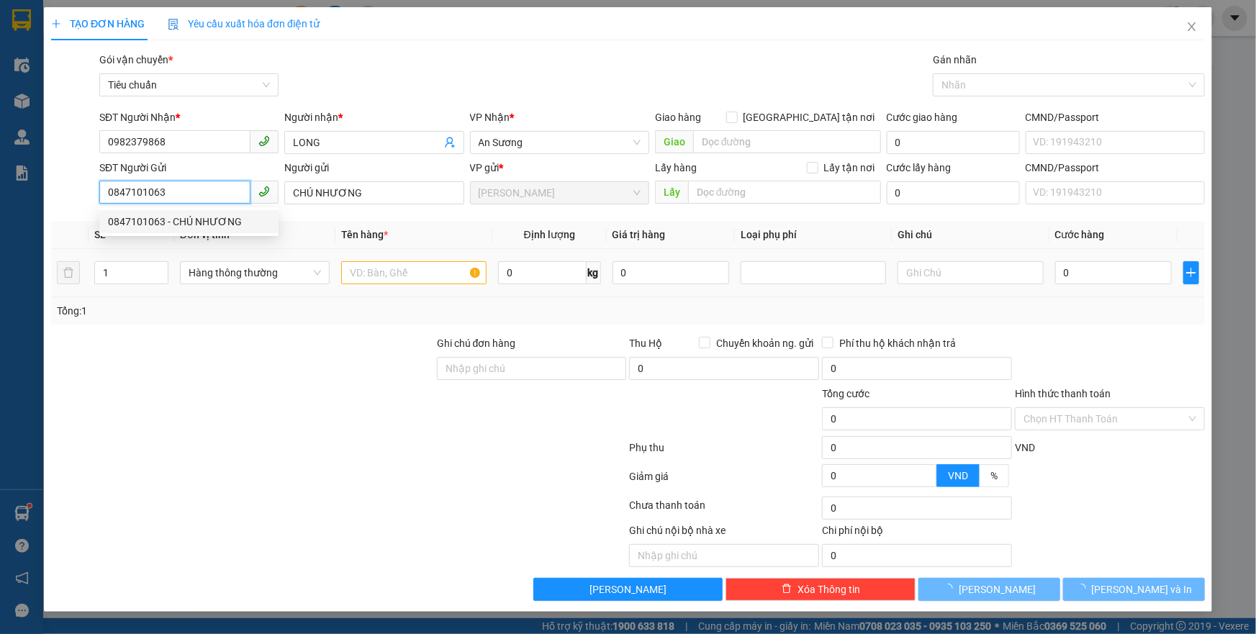
type input "30.000"
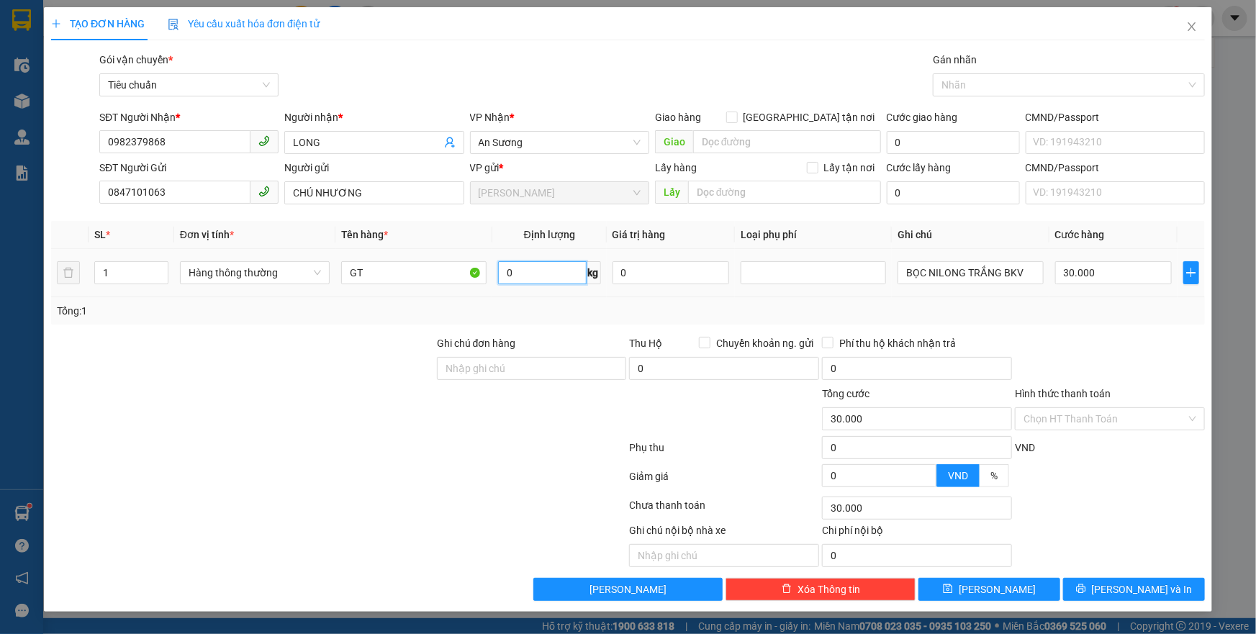
click at [535, 266] on input "0" at bounding box center [542, 272] width 89 height 23
type input "14"
drag, startPoint x: 327, startPoint y: 258, endPoint x: 273, endPoint y: 258, distance: 53.3
click at [273, 258] on tr "1 Hàng thông thường GT 14 kg 0 BỌC NILONG TRẮNG BKV 30.000" at bounding box center [628, 273] width 1154 height 48
type input "50.000"
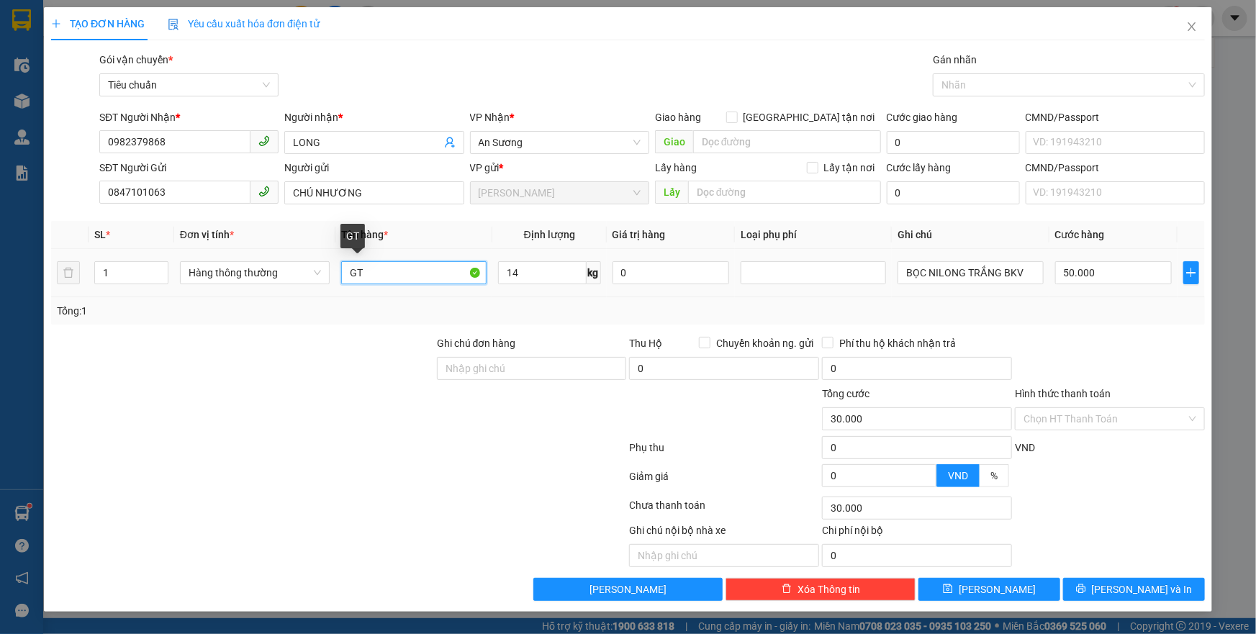
type input "50.000"
type input "T"
type input "DẦU ĂN - ĐÃ TƯ VẤN CSVC"
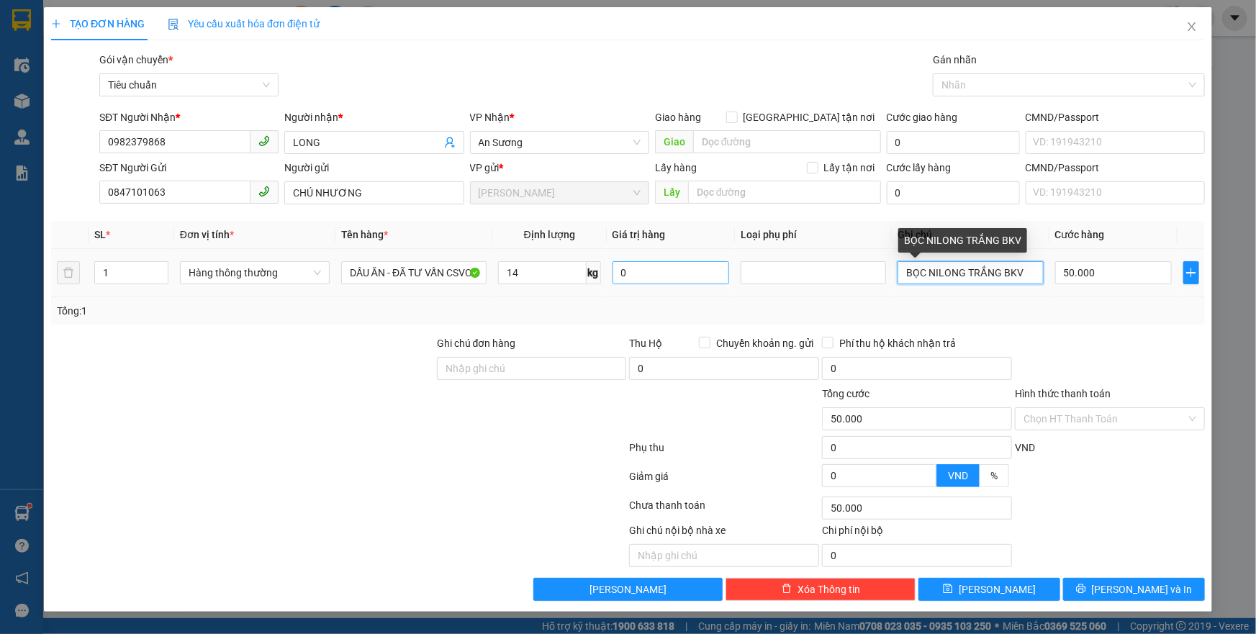
drag, startPoint x: 1030, startPoint y: 279, endPoint x: 695, endPoint y: 279, distance: 335.4
click at [695, 278] on tr "1 Hàng thông thường DẦU ĂN - ĐÃ TƯ VẤN CSVC 14 kg 0 BỌC NILONG TRẮNG BKV 50.000" at bounding box center [628, 273] width 1154 height 48
type input "THXT"
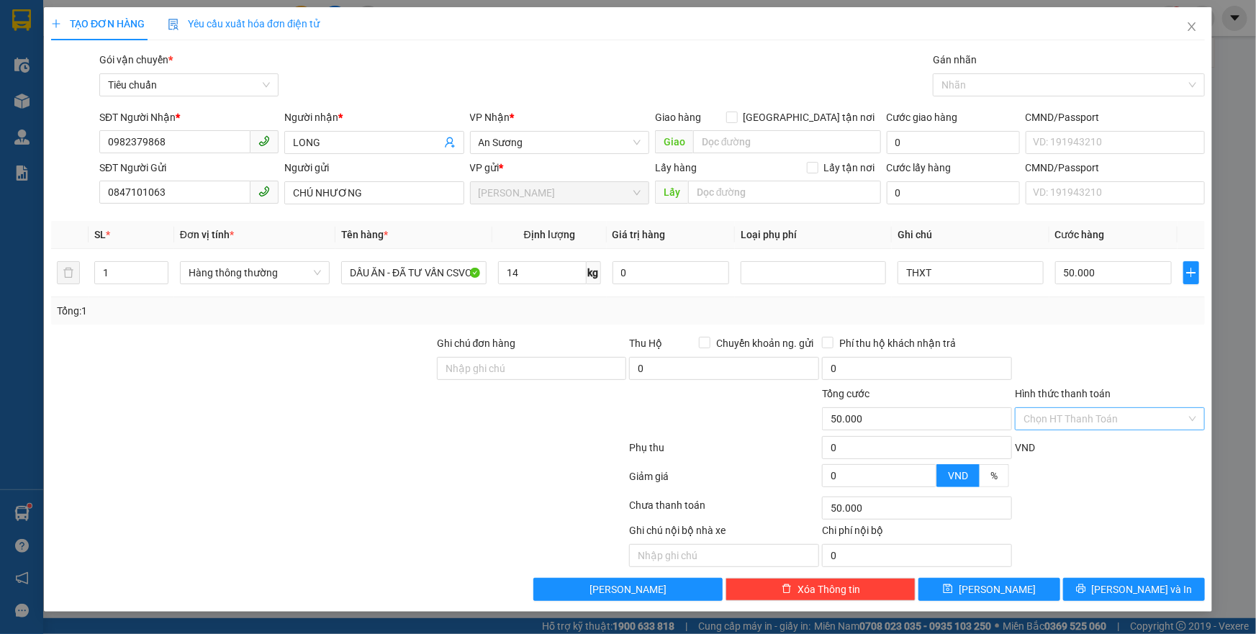
drag, startPoint x: 1108, startPoint y: 405, endPoint x: 1104, endPoint y: 415, distance: 11.0
click at [1107, 407] on div "Hình thức thanh toán Chọn HT Thanh Toán" at bounding box center [1110, 411] width 190 height 50
click at [1104, 415] on input "Hình thức thanh toán" at bounding box center [1104, 419] width 163 height 22
click at [1097, 456] on div "Tại văn phòng" at bounding box center [1110, 446] width 190 height 23
type input "0"
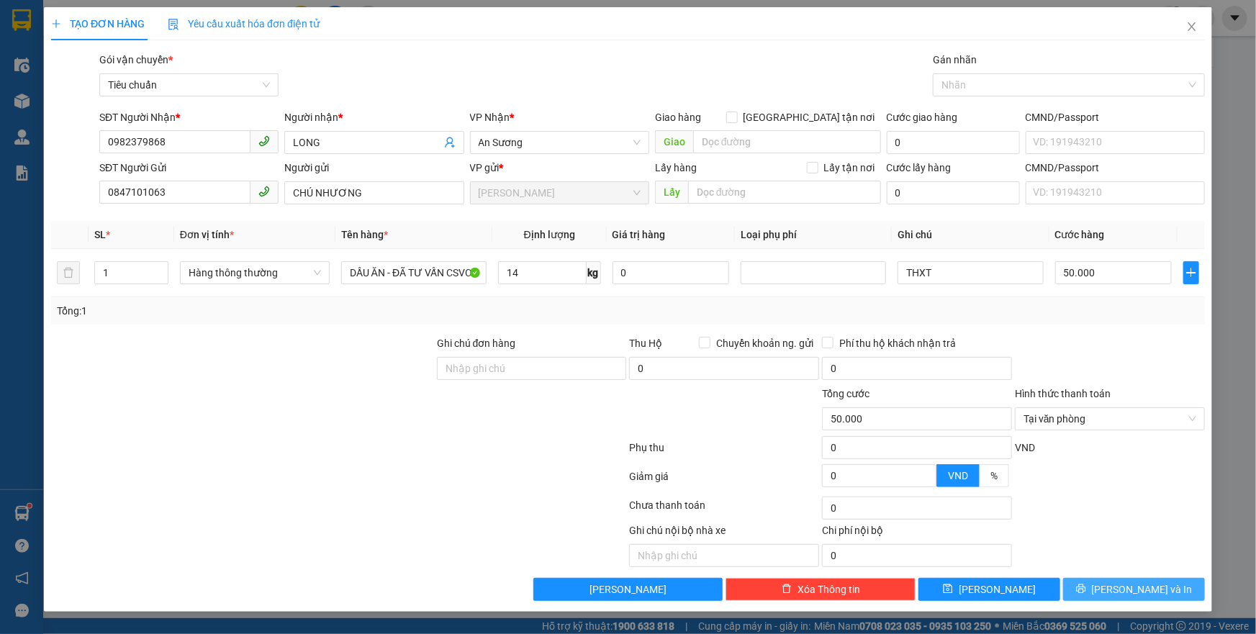
click at [1098, 585] on button "[PERSON_NAME] và In" at bounding box center [1134, 589] width 142 height 23
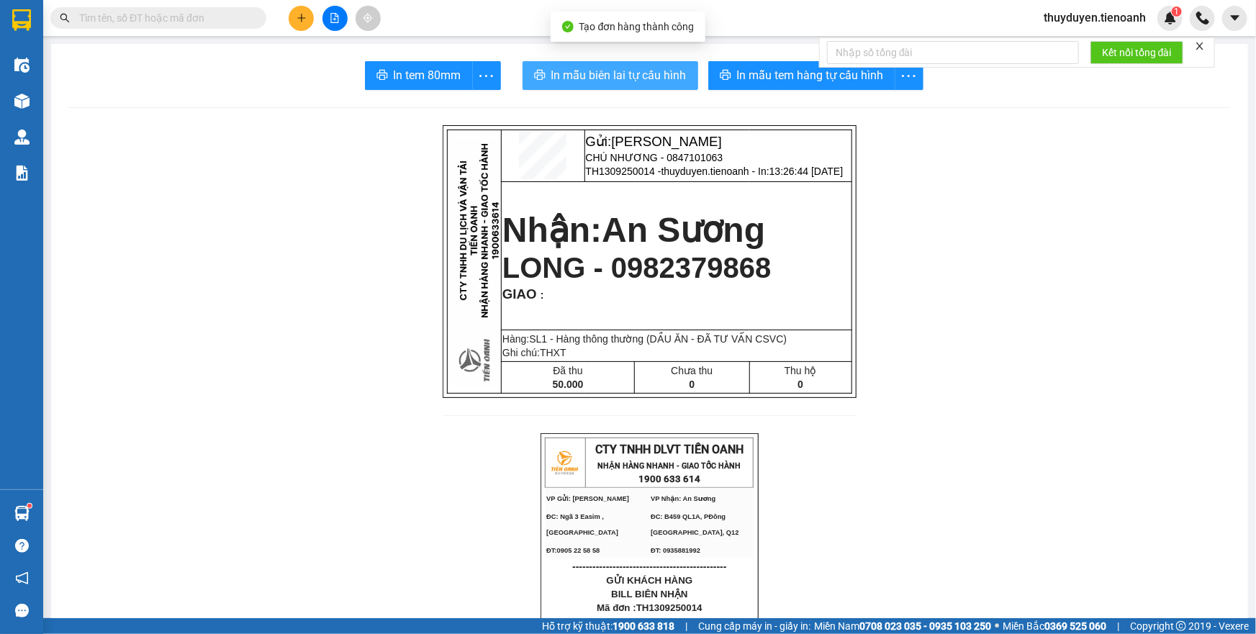
click at [686, 73] on button "In mẫu biên lai tự cấu hình" at bounding box center [611, 75] width 176 height 29
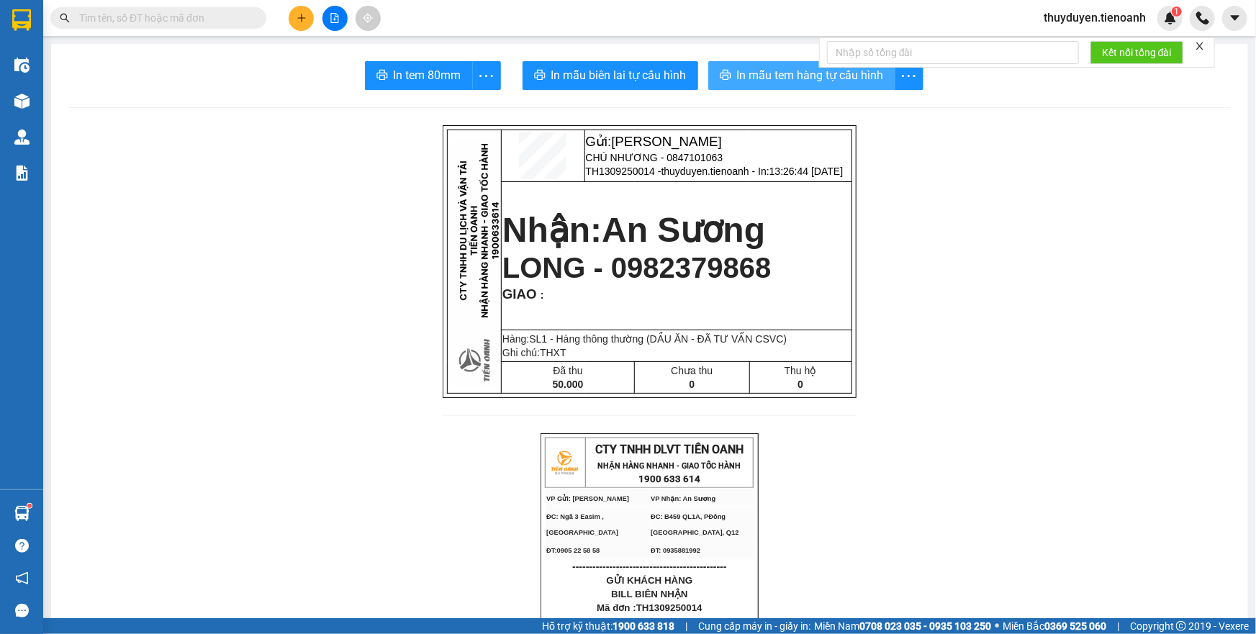
click at [801, 81] on span "In mẫu tem hàng tự cấu hình" at bounding box center [810, 75] width 147 height 18
click at [300, 14] on icon "plus" at bounding box center [302, 18] width 10 height 10
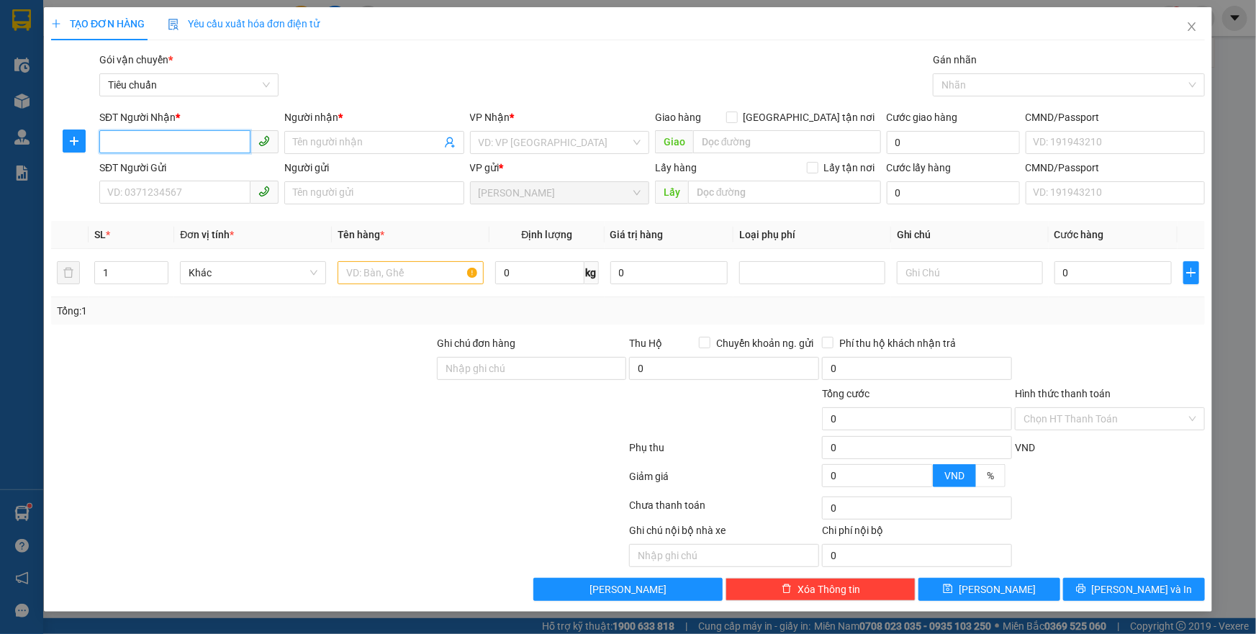
click at [207, 139] on input "SĐT Người Nhận *" at bounding box center [174, 141] width 151 height 23
type input "0981514112"
click at [309, 143] on input "Người nhận *" at bounding box center [367, 143] width 148 height 16
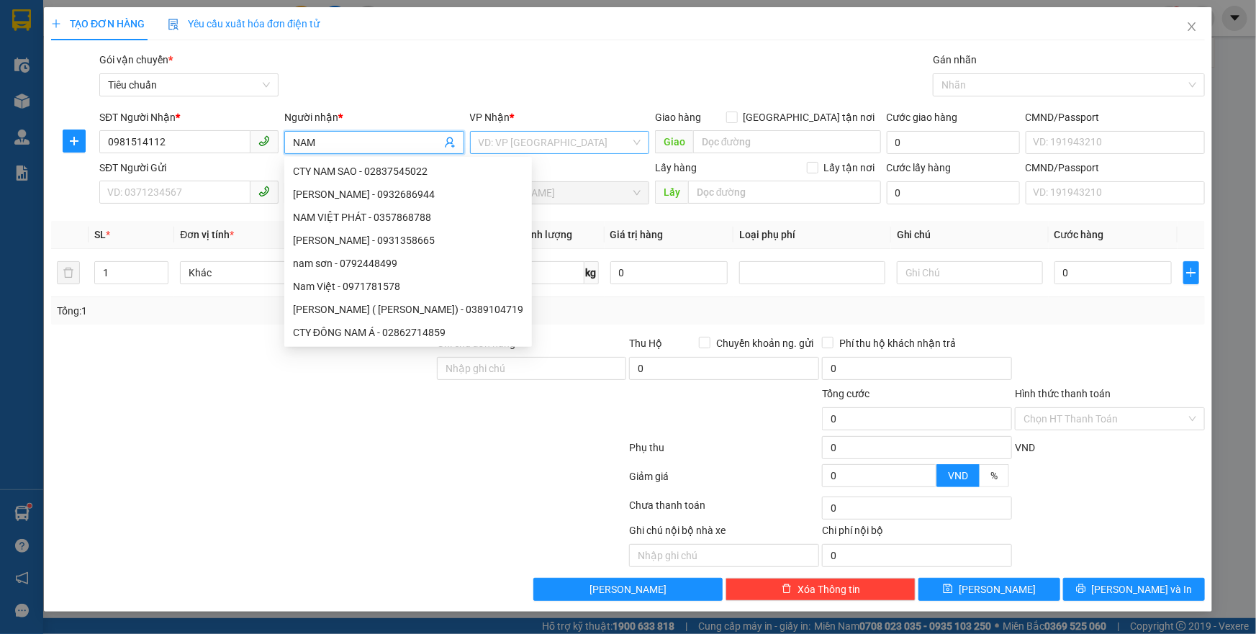
type input "NAM"
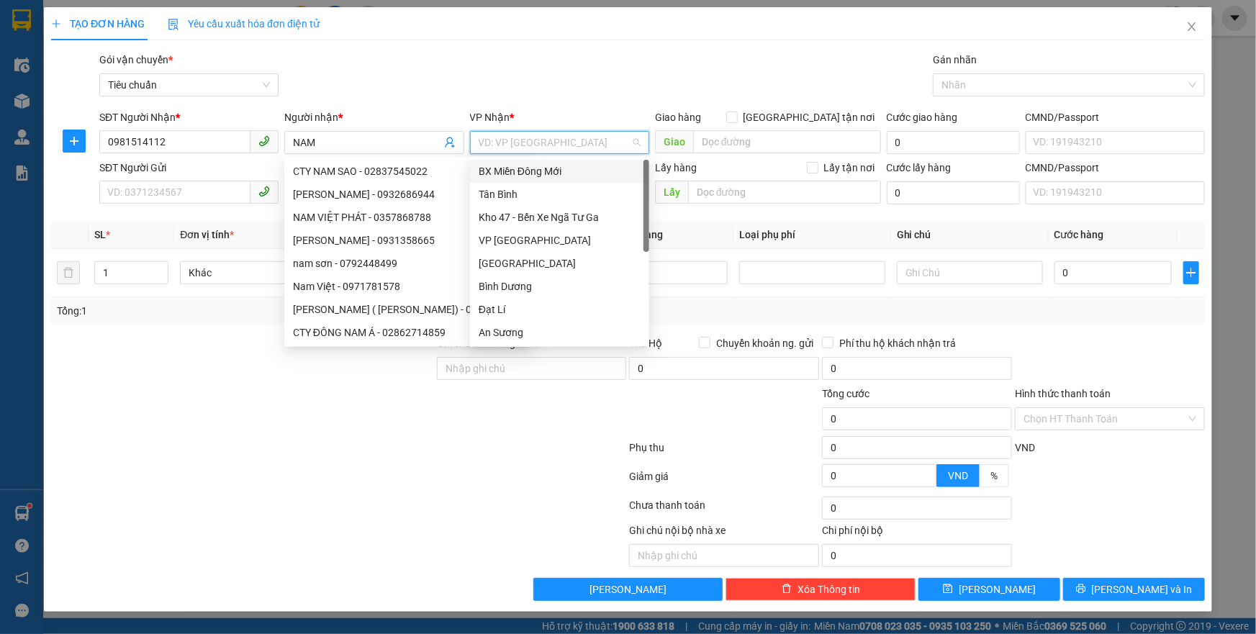
click at [510, 139] on input "search" at bounding box center [555, 143] width 152 height 22
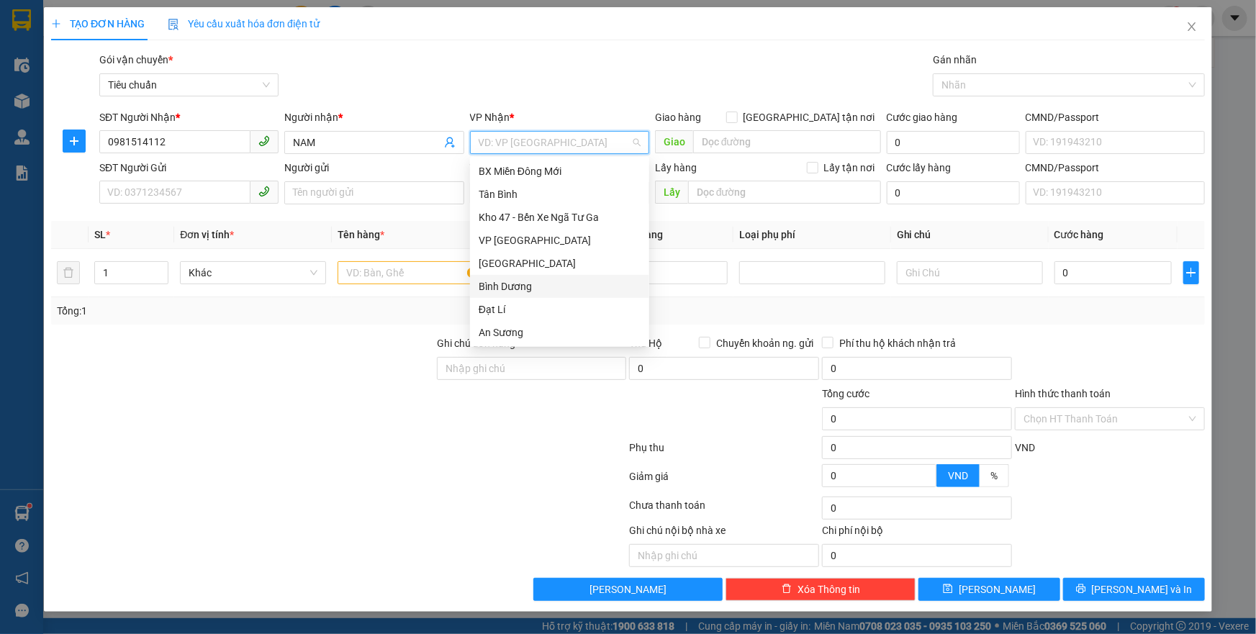
click at [523, 290] on div "Bình Dương" at bounding box center [560, 287] width 162 height 16
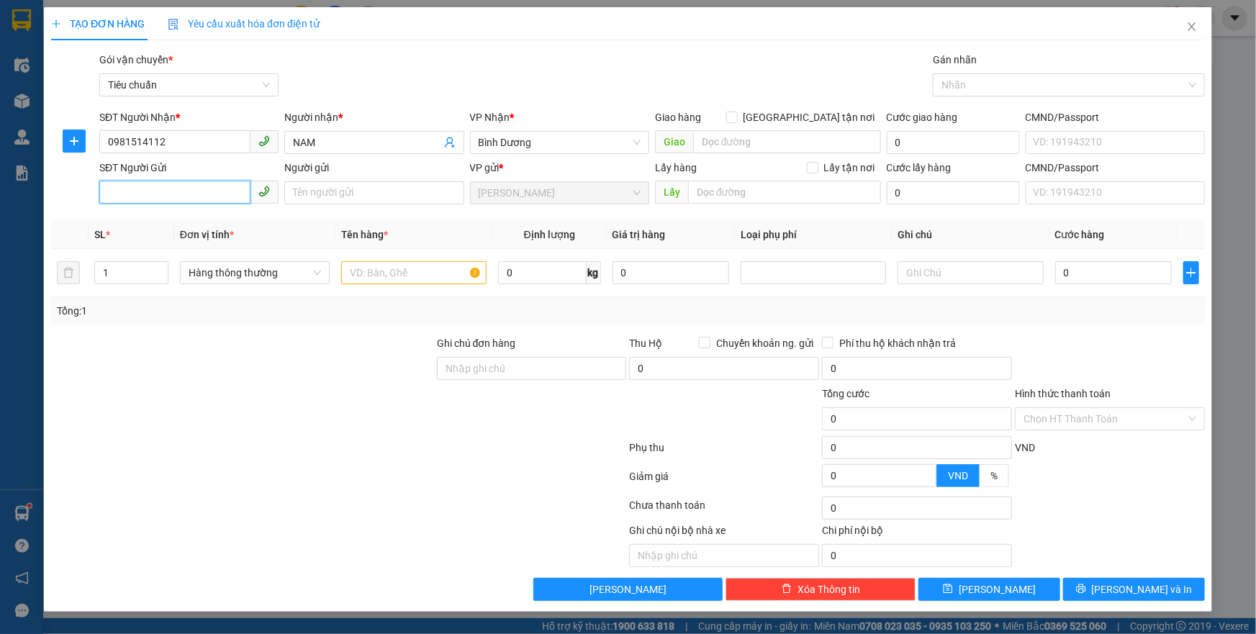
click at [208, 192] on input "SĐT Người Gửi" at bounding box center [174, 192] width 151 height 23
drag, startPoint x: 173, startPoint y: 132, endPoint x: 98, endPoint y: 141, distance: 76.1
click at [98, 141] on div "SĐT Người Nhận * 0981514112 0981514112" at bounding box center [188, 134] width 185 height 50
click at [171, 187] on input "SĐT Người Gửi" at bounding box center [174, 192] width 151 height 23
paste input "0981514112"
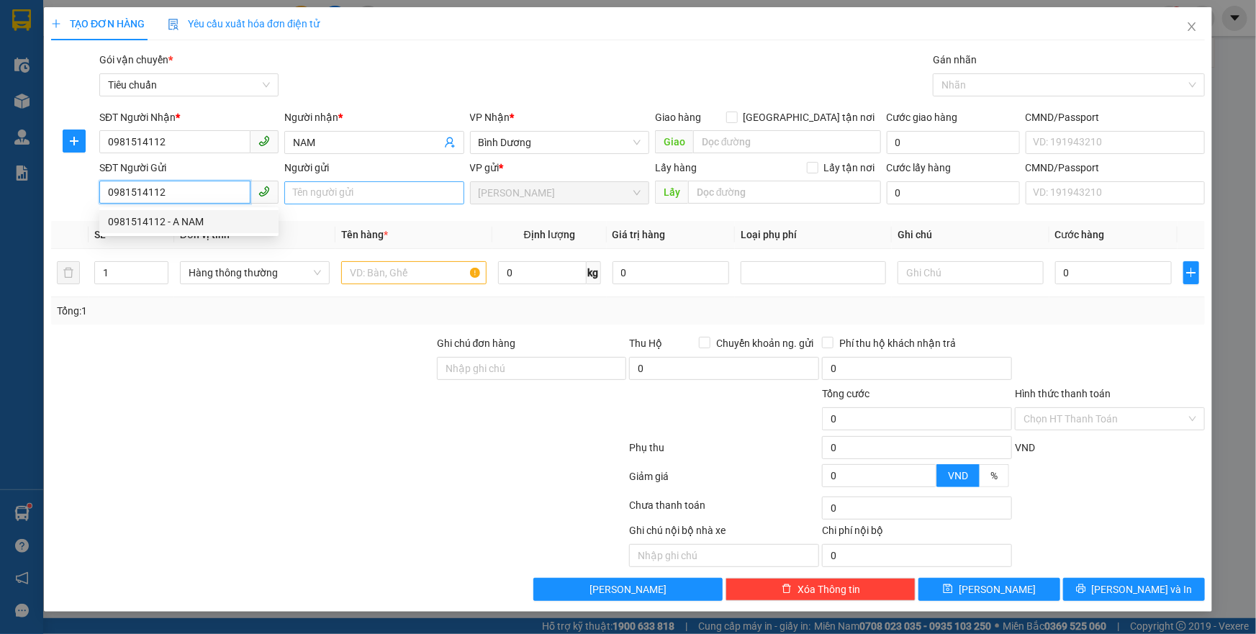
type input "0981514112"
click at [320, 194] on input "Người gửi" at bounding box center [373, 192] width 179 height 23
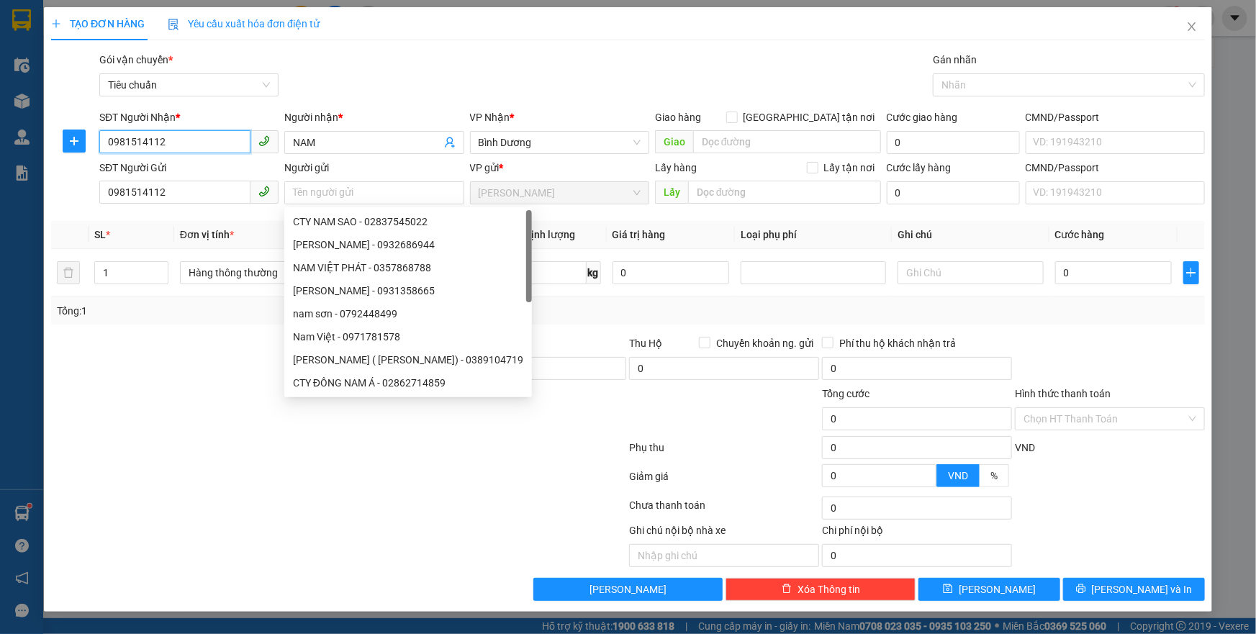
drag, startPoint x: 178, startPoint y: 150, endPoint x: 54, endPoint y: 151, distance: 124.5
click at [54, 151] on div "SĐT Người Nhận * 0981514112 0981514112 Người nhận * NAM VP Nhận * Bình Dương Gi…" at bounding box center [628, 134] width 1157 height 50
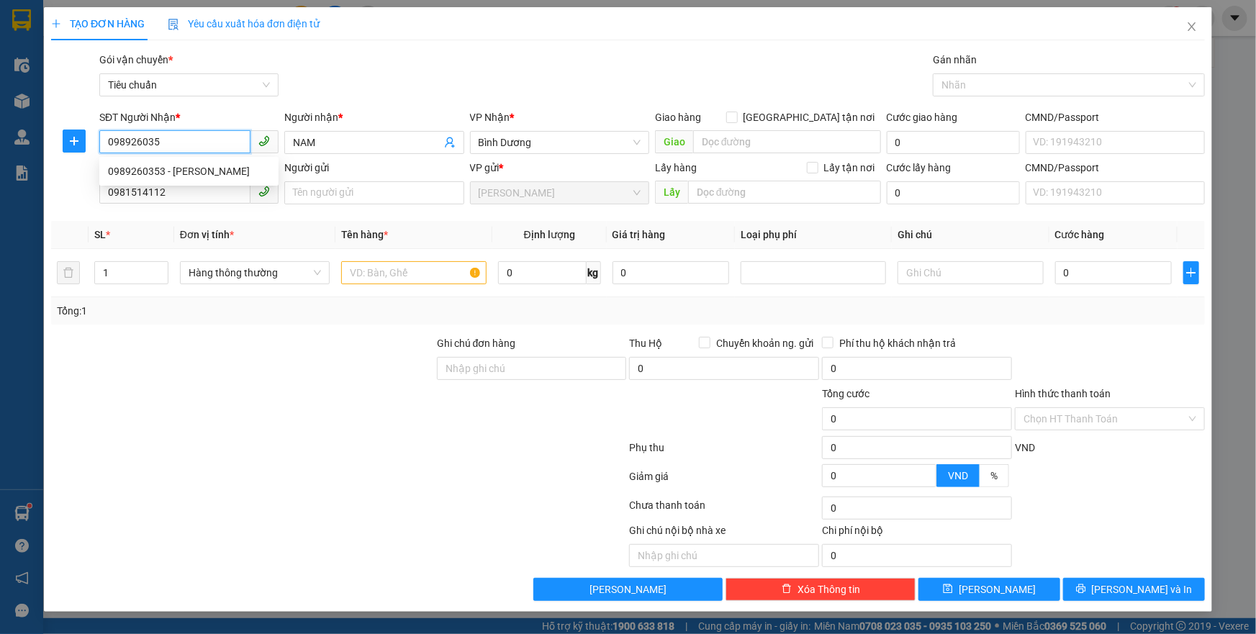
type input "0989260353"
click at [151, 172] on div "0989260353 - C XUÂN" at bounding box center [189, 171] width 162 height 16
type input "[PERSON_NAME]"
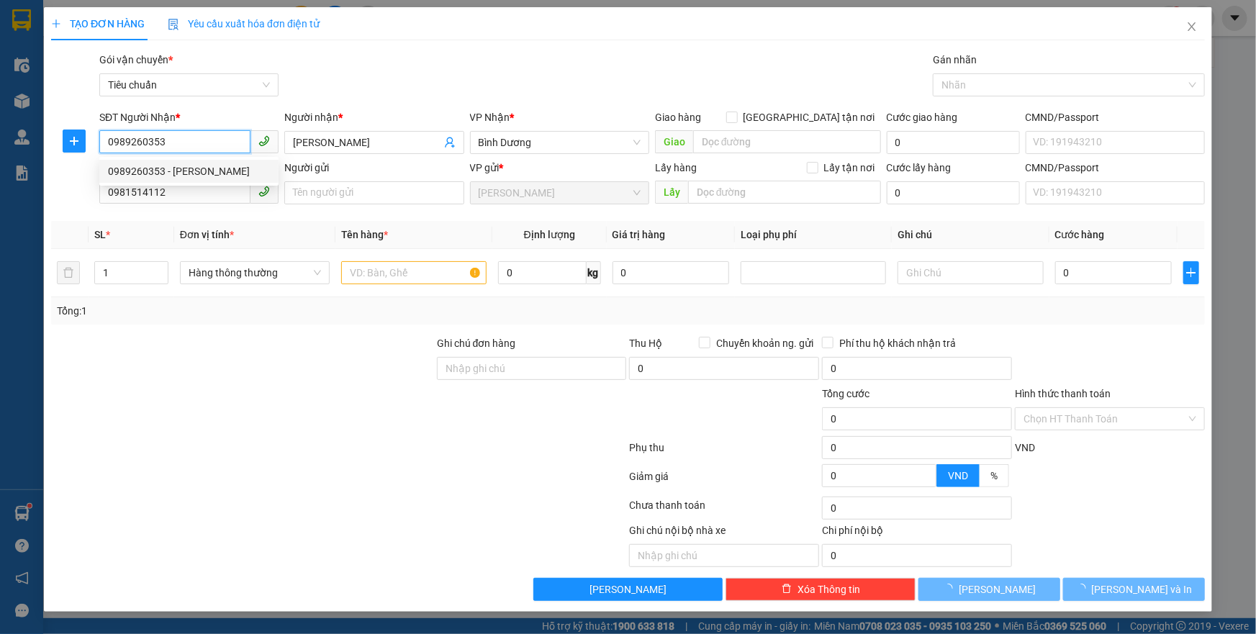
type input "50.000"
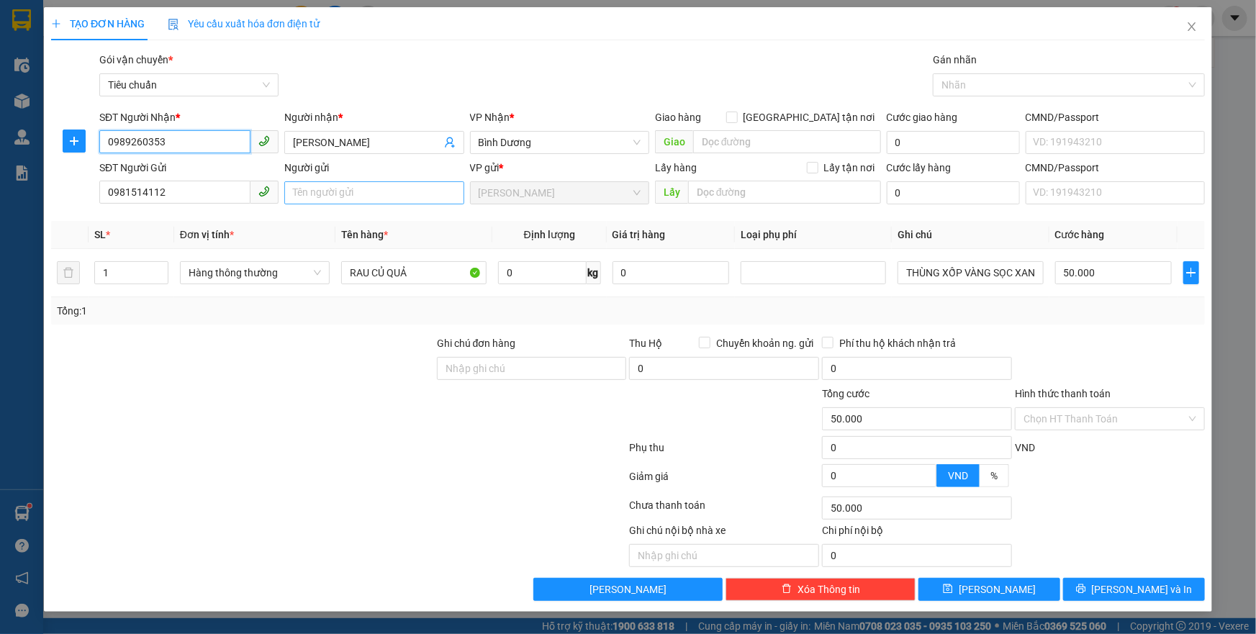
type input "0989260353"
click at [320, 189] on input "Người gửi" at bounding box center [373, 192] width 179 height 23
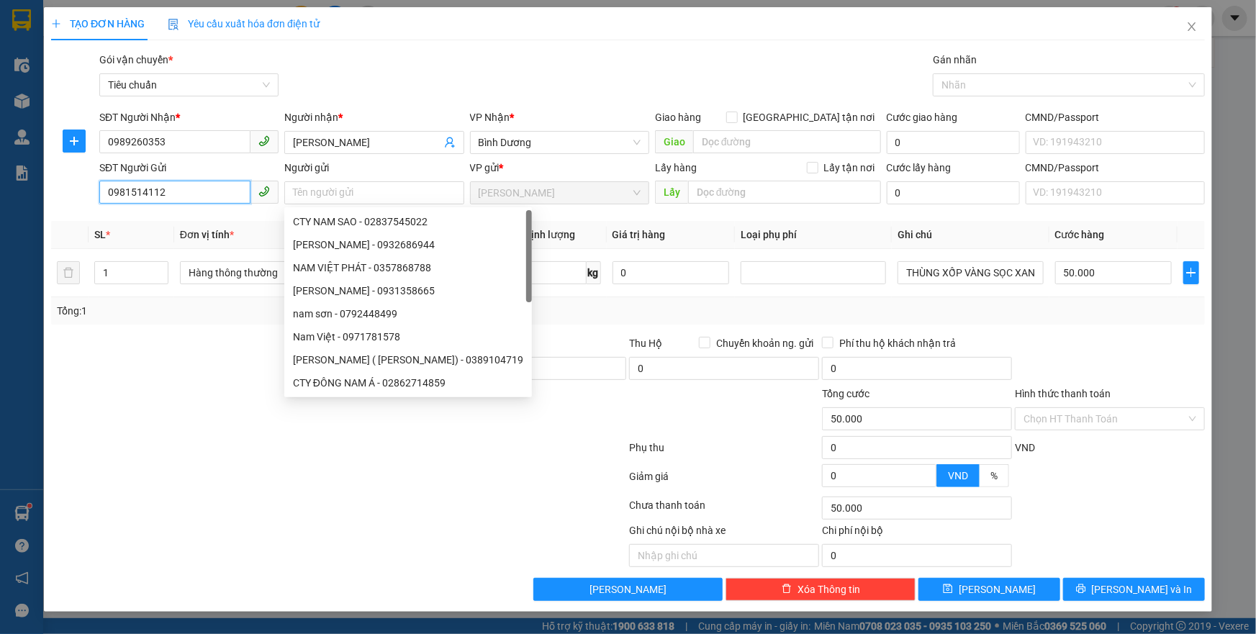
drag, startPoint x: 235, startPoint y: 196, endPoint x: 226, endPoint y: 202, distance: 10.4
click at [230, 199] on input "0981514112" at bounding box center [174, 192] width 151 height 23
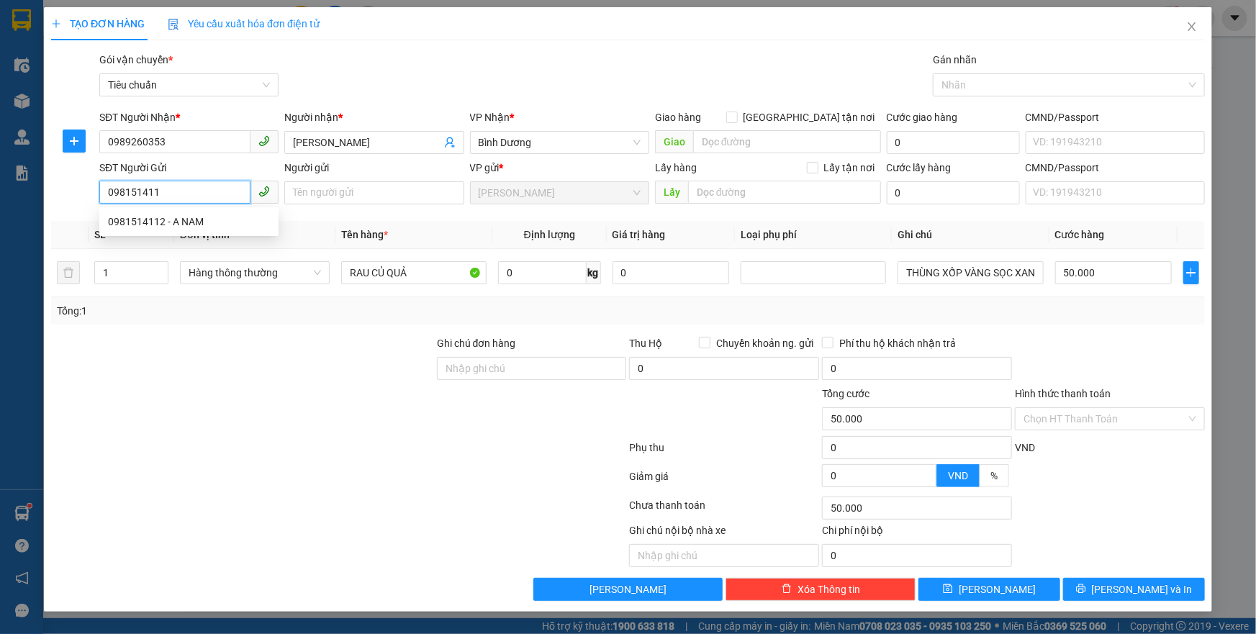
type input "0981514112"
click at [217, 217] on div "0981514112 - A NAM" at bounding box center [189, 222] width 162 height 16
type input "A NAM"
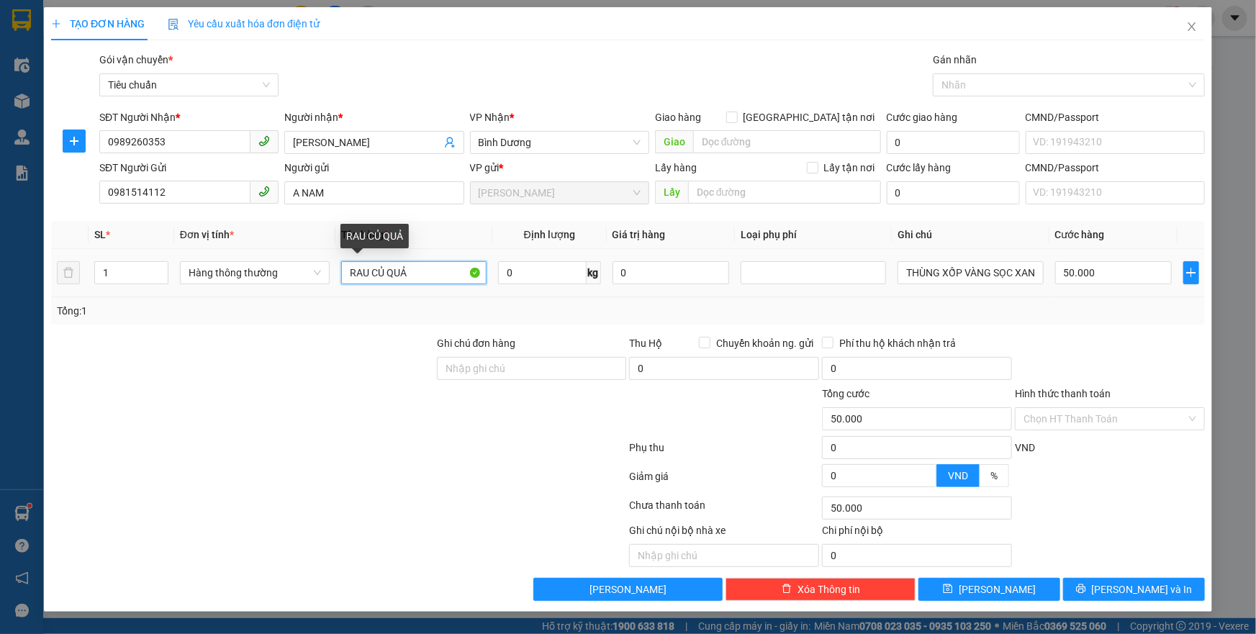
drag, startPoint x: 121, startPoint y: 273, endPoint x: 4, endPoint y: 273, distance: 116.6
click at [17, 273] on div "TẠO ĐƠN HÀNG Yêu cầu xuất hóa đơn điện tử Transit Pickup Surcharge Ids Transit …" at bounding box center [628, 317] width 1256 height 634
type input "H"
type input "TRÁI CÂY"
click at [523, 279] on input "0" at bounding box center [542, 272] width 89 height 23
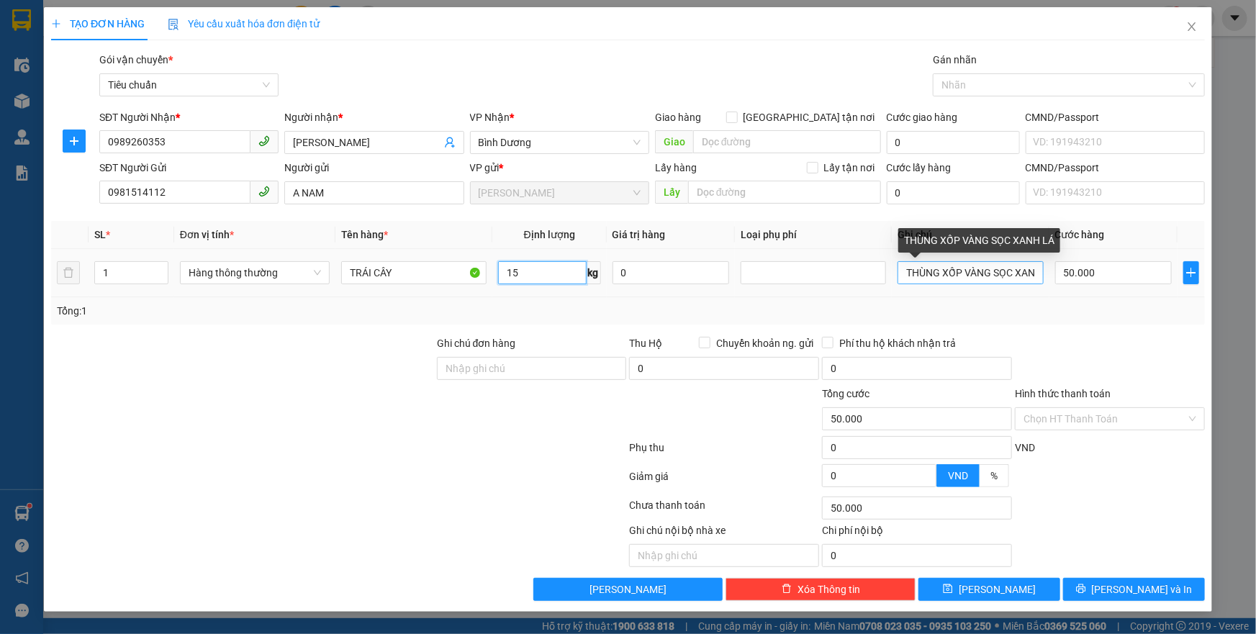
type input "15"
drag, startPoint x: 946, startPoint y: 274, endPoint x: 1255, endPoint y: 288, distance: 309.8
click at [1255, 287] on div "TẠO ĐƠN HÀNG Yêu cầu xuất hóa đơn điện tử Transit Pickup Surcharge Ids Transit …" at bounding box center [628, 317] width 1256 height 634
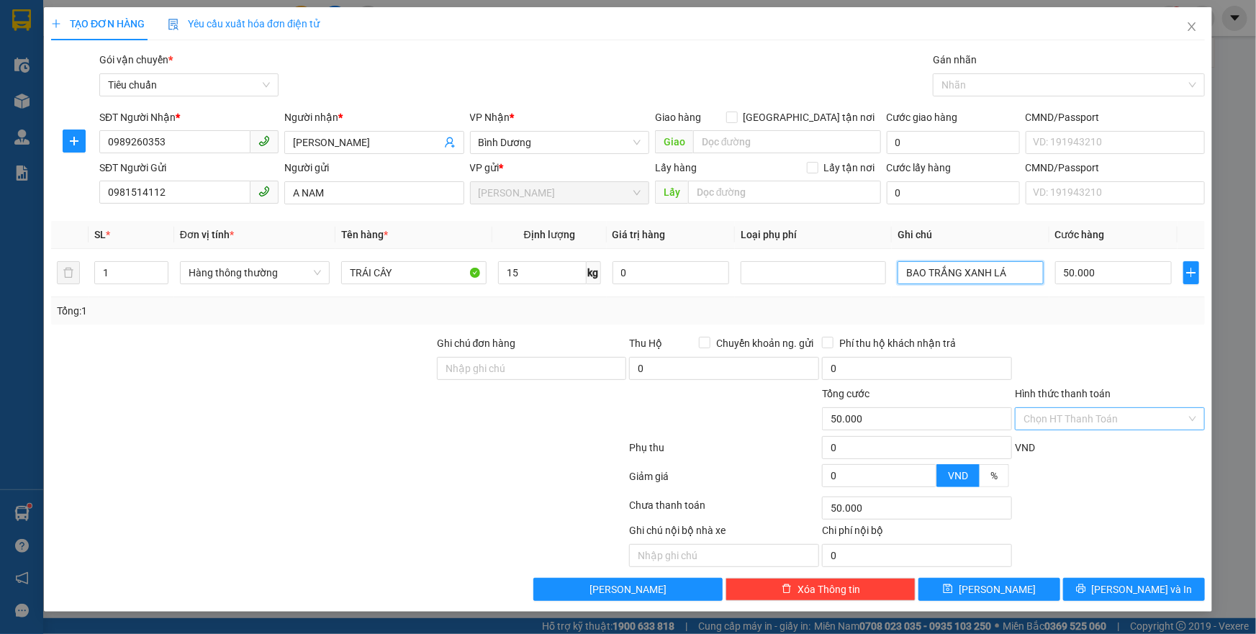
type input "BAO TRẮNG XANH LÁ"
click at [1070, 417] on input "Hình thức thanh toán" at bounding box center [1104, 419] width 163 height 22
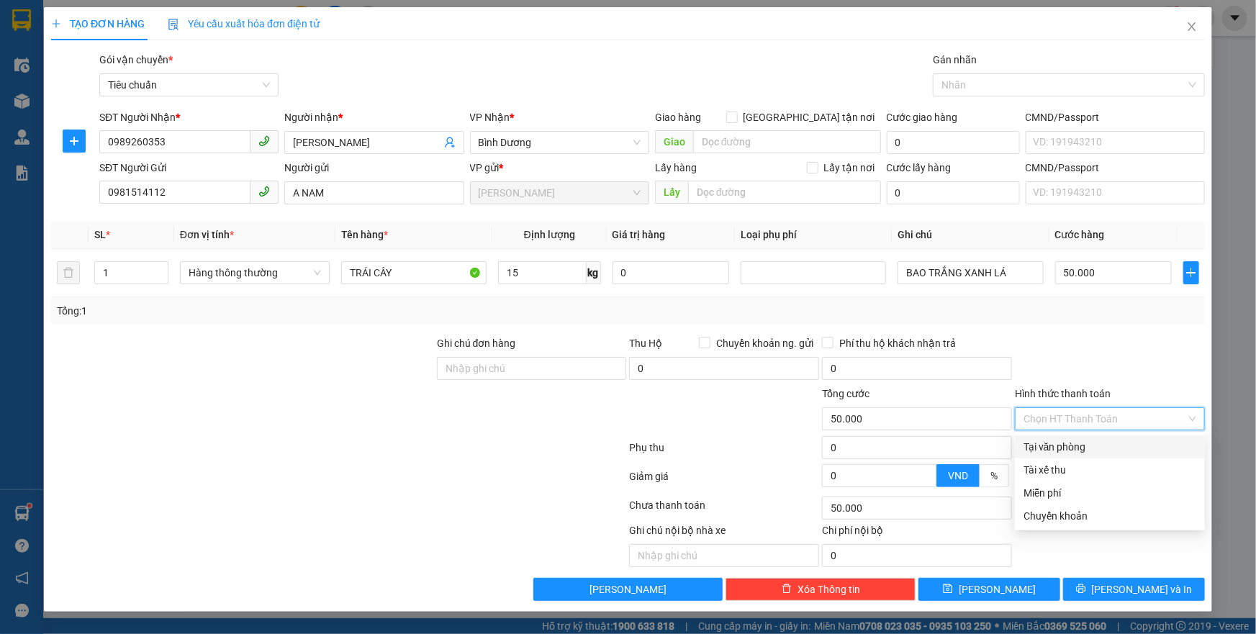
click at [1072, 450] on div "Tại văn phòng" at bounding box center [1109, 447] width 173 height 16
type input "0"
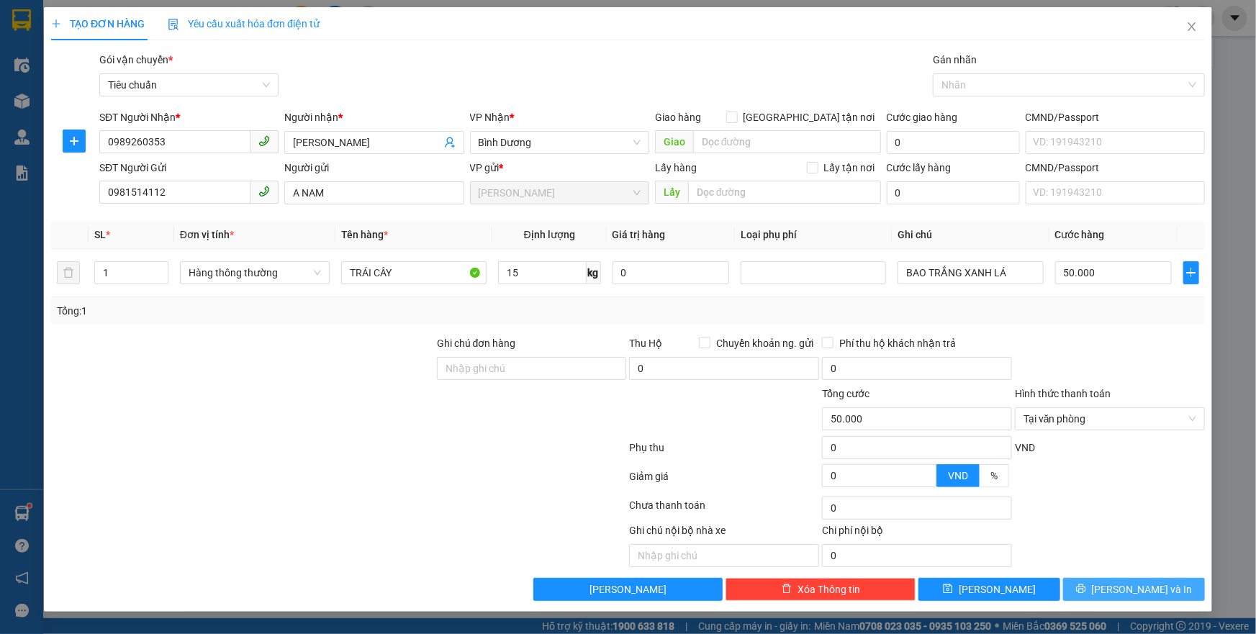
drag, startPoint x: 1130, startPoint y: 582, endPoint x: 1028, endPoint y: 517, distance: 121.0
click at [1129, 582] on span "[PERSON_NAME] và In" at bounding box center [1142, 590] width 101 height 16
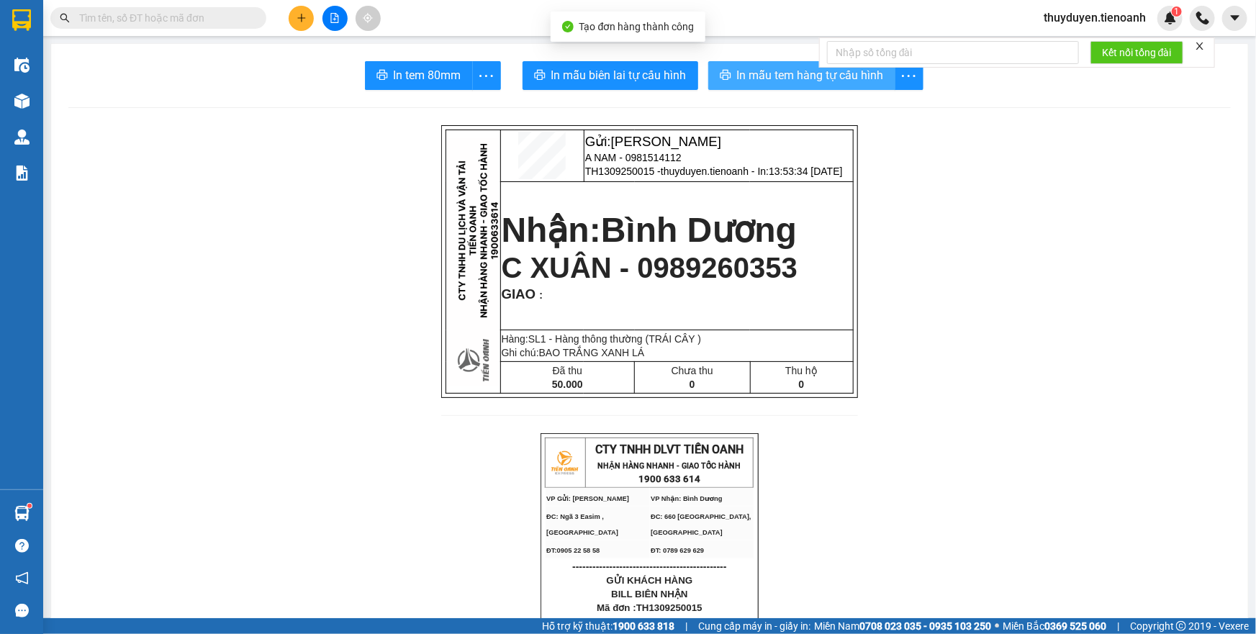
click at [754, 67] on span "In mẫu tem hàng tự cấu hình" at bounding box center [810, 75] width 147 height 18
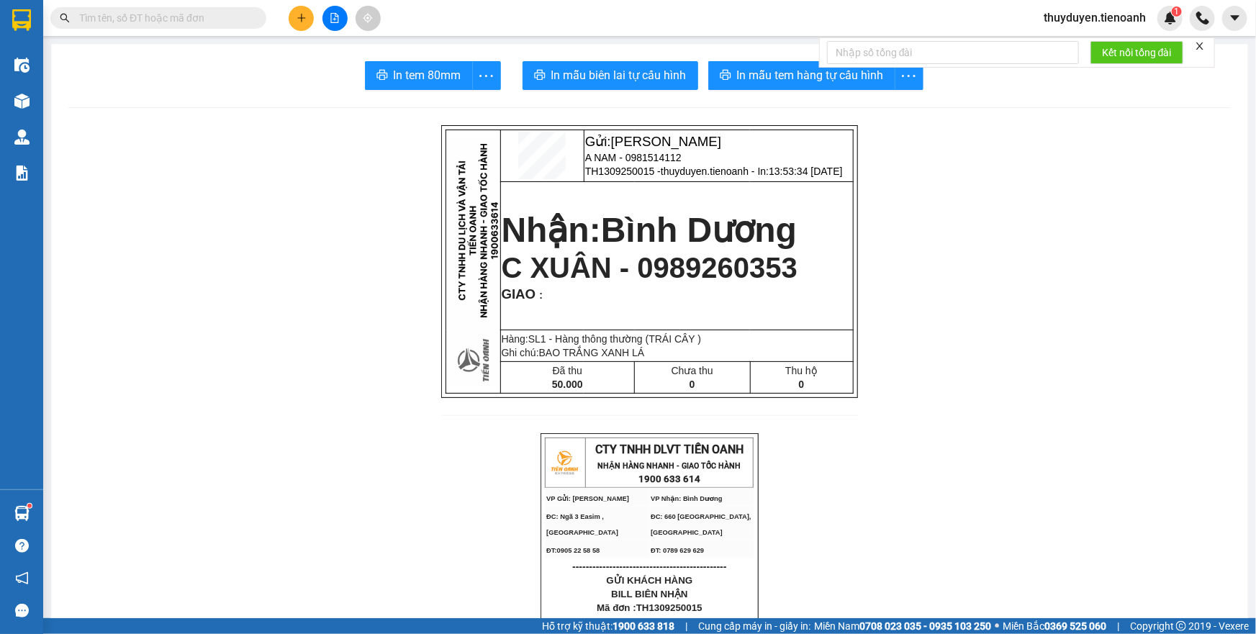
click at [639, 75] on span "In mẫu biên lai tự cấu hình" at bounding box center [618, 75] width 135 height 18
click at [1080, 27] on span "thuyduyen.tienoanh" at bounding box center [1094, 18] width 125 height 18
click at [1084, 37] on span "Đăng xuất" at bounding box center [1101, 45] width 96 height 16
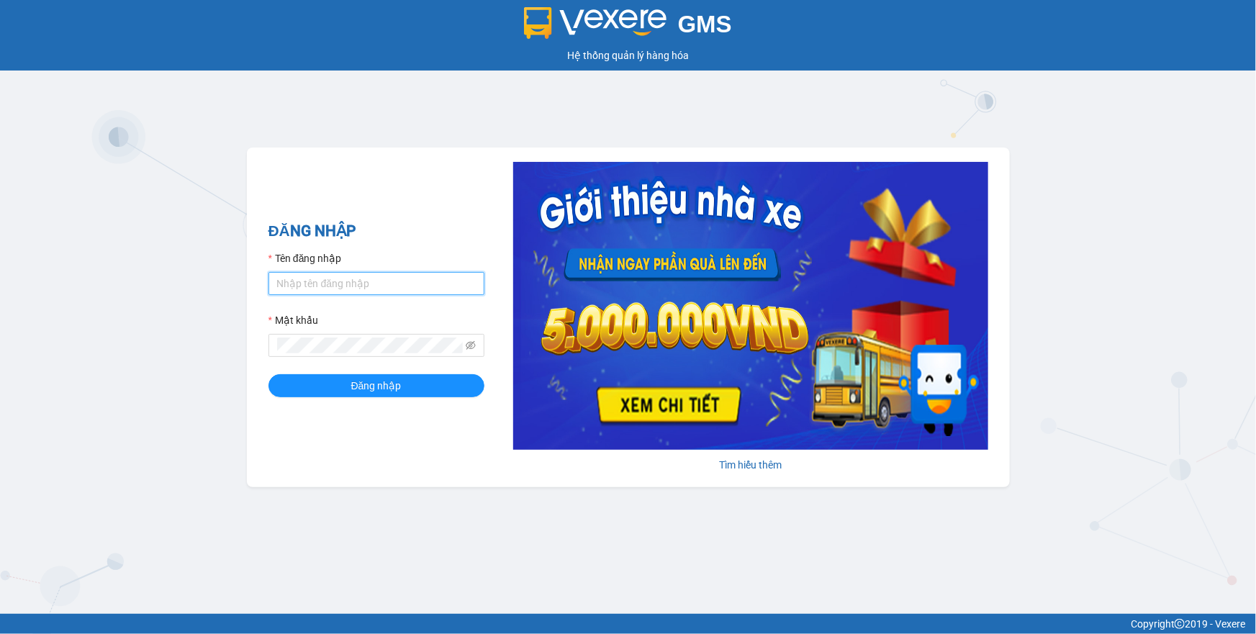
type input "thuyduyen.tienoanh"
click at [446, 286] on input "thuyduyen.tienoanh" at bounding box center [376, 283] width 216 height 23
type input "phanoanh.tienoanh"
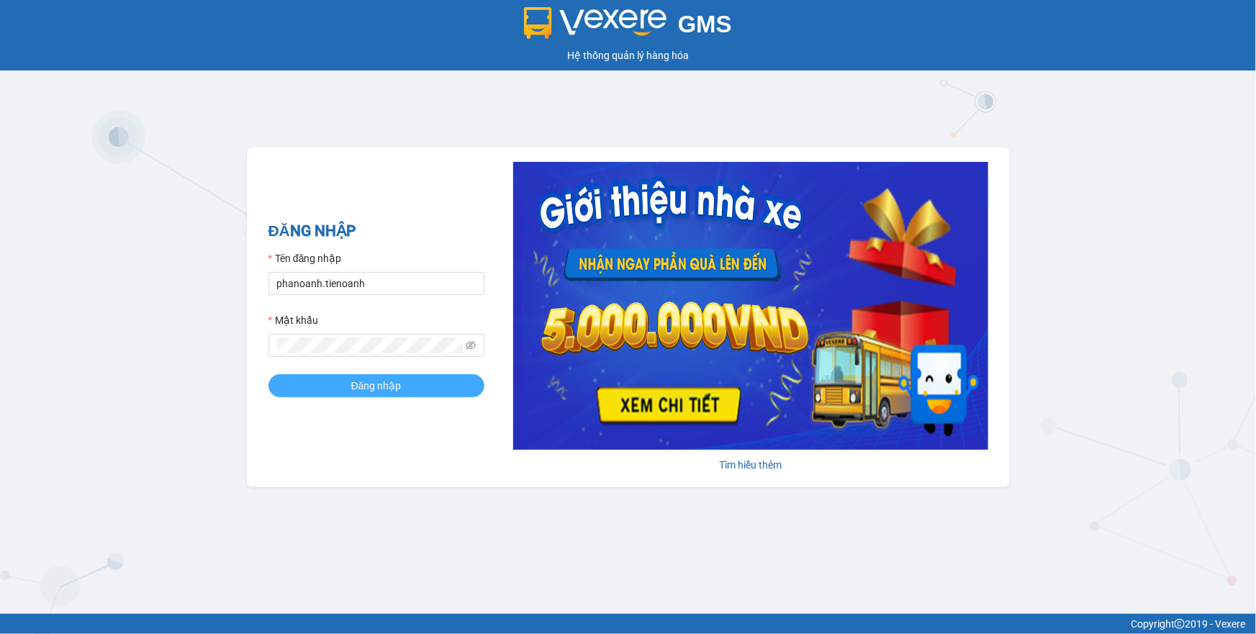
click at [410, 382] on button "Đăng nhập" at bounding box center [376, 385] width 216 height 23
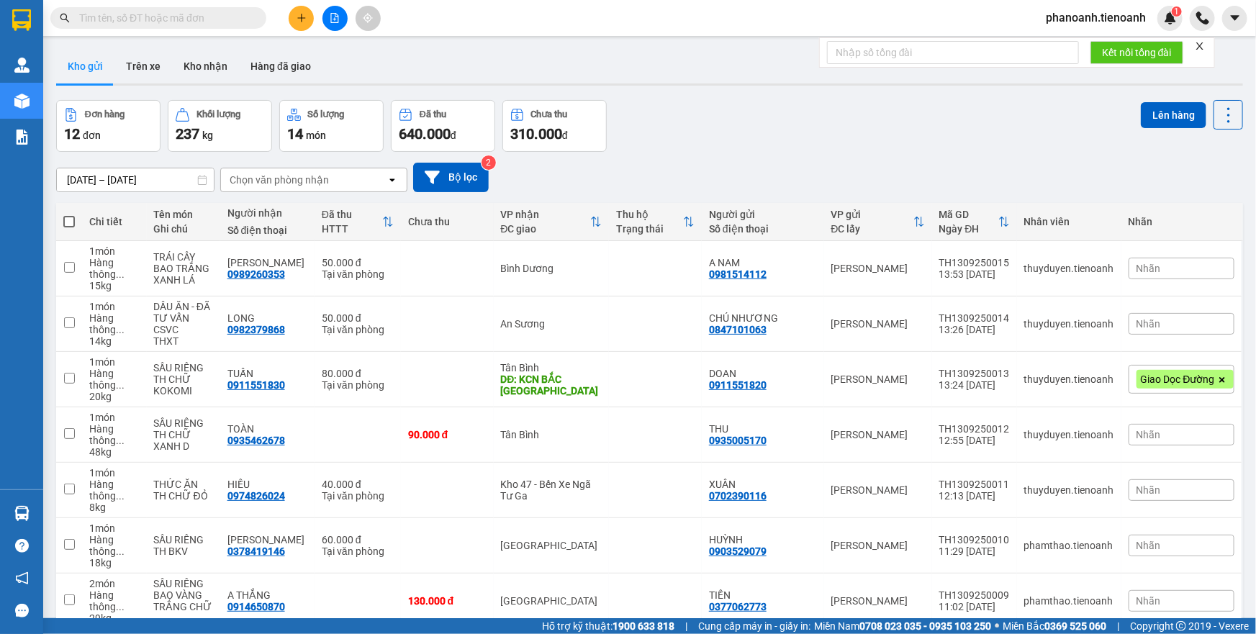
click at [304, 19] on icon "plus" at bounding box center [302, 18] width 10 height 10
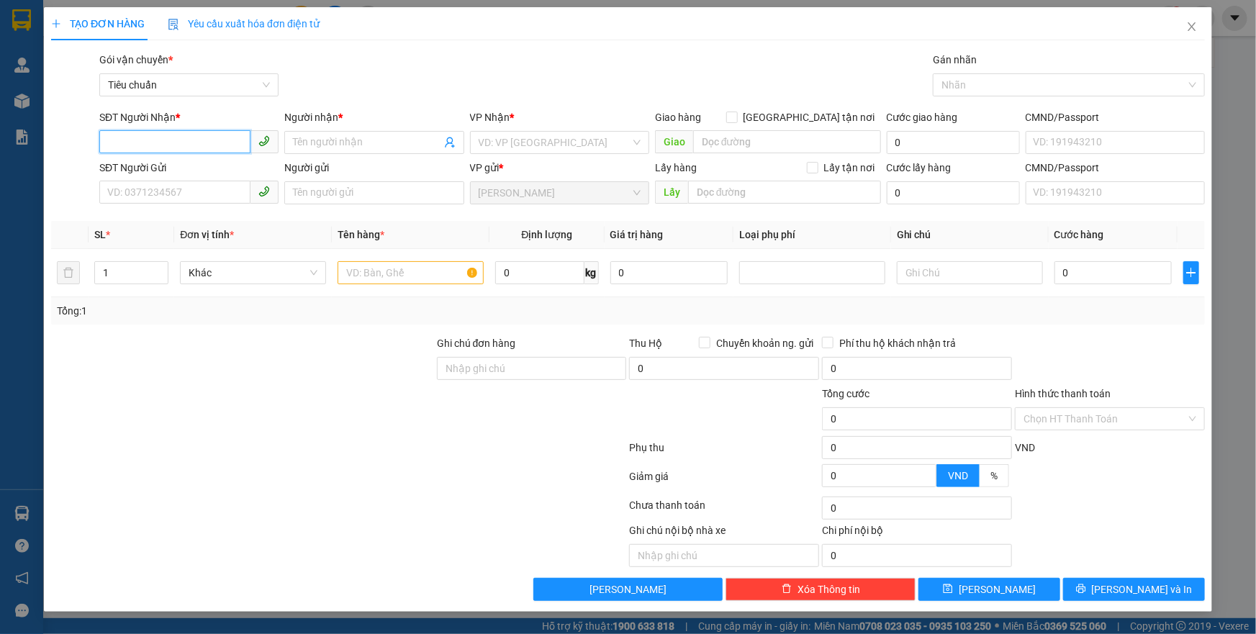
click at [224, 145] on input "SĐT Người Nhận *" at bounding box center [174, 141] width 151 height 23
type input "0974665285"
click at [226, 163] on div "0974665285 - C HIỀN" at bounding box center [189, 171] width 162 height 16
type input "C HIỀN"
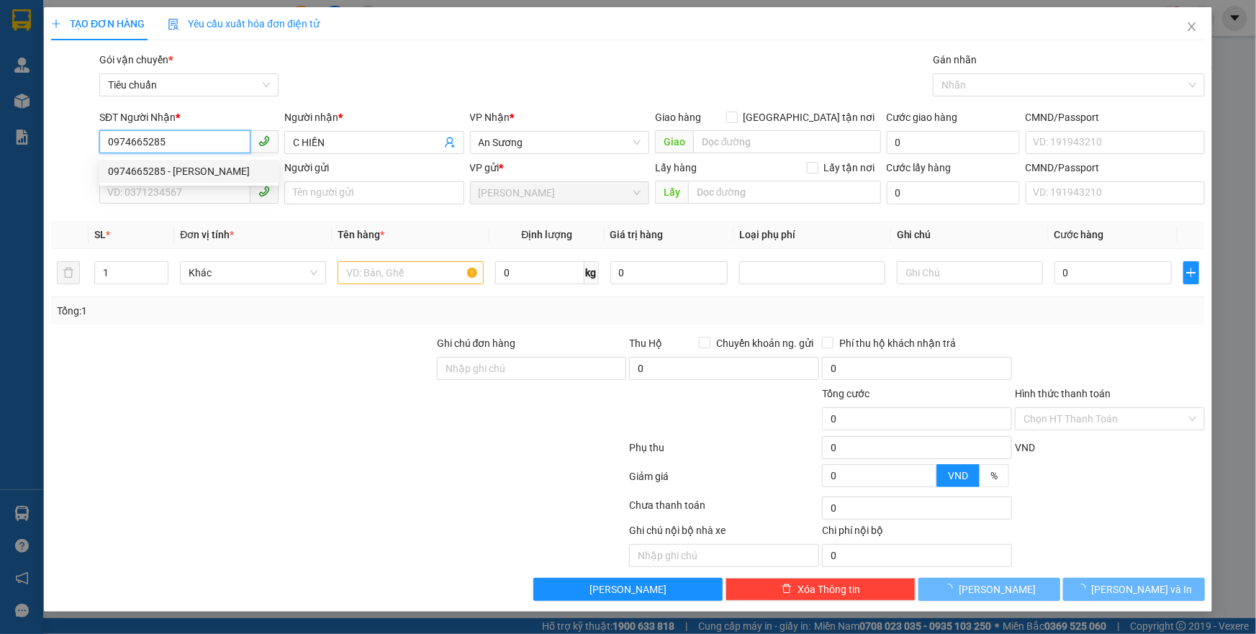
type input "40.000"
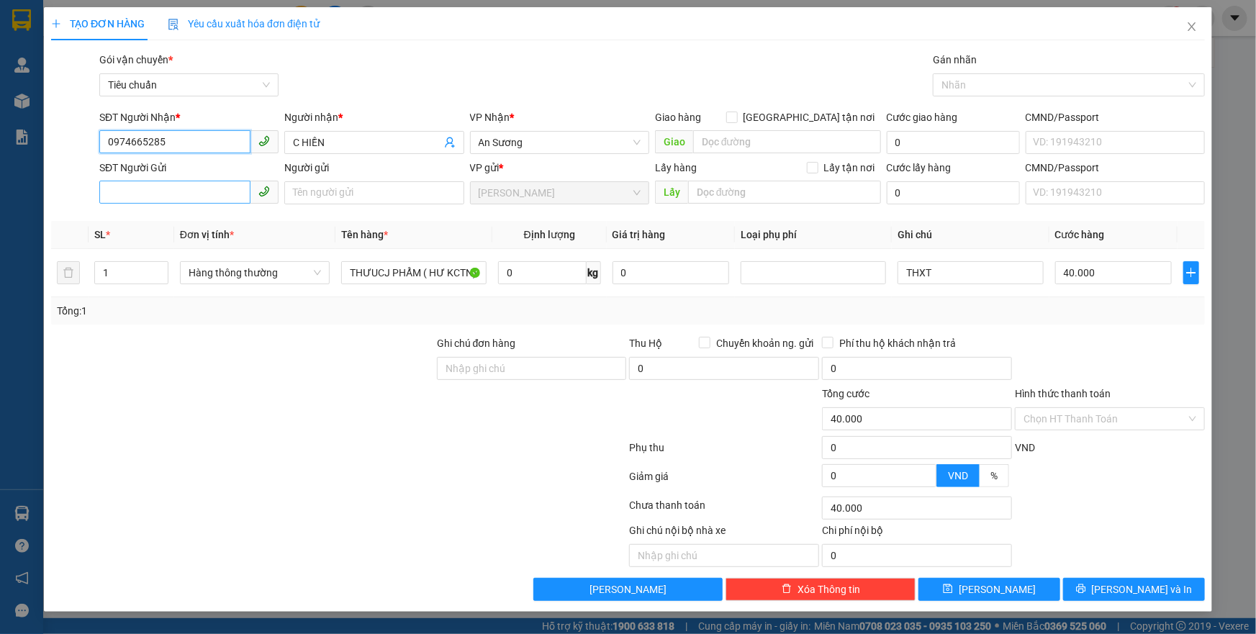
type input "0974665285"
click at [222, 194] on input "SĐT Người Gửi" at bounding box center [174, 192] width 151 height 23
click at [374, 278] on input "THƯUCJ PHẨM ( HƯ KCTN)" at bounding box center [413, 272] width 145 height 23
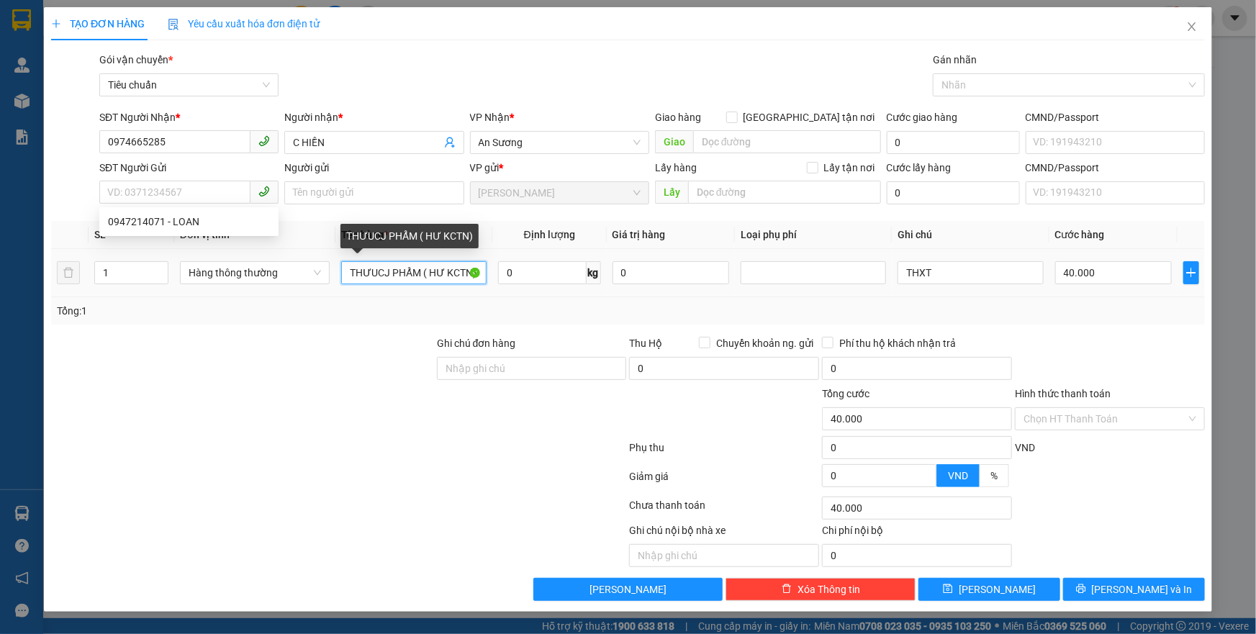
click at [374, 278] on input "THƯUCJ PHẨM ( HƯ KCTN)" at bounding box center [413, 272] width 145 height 23
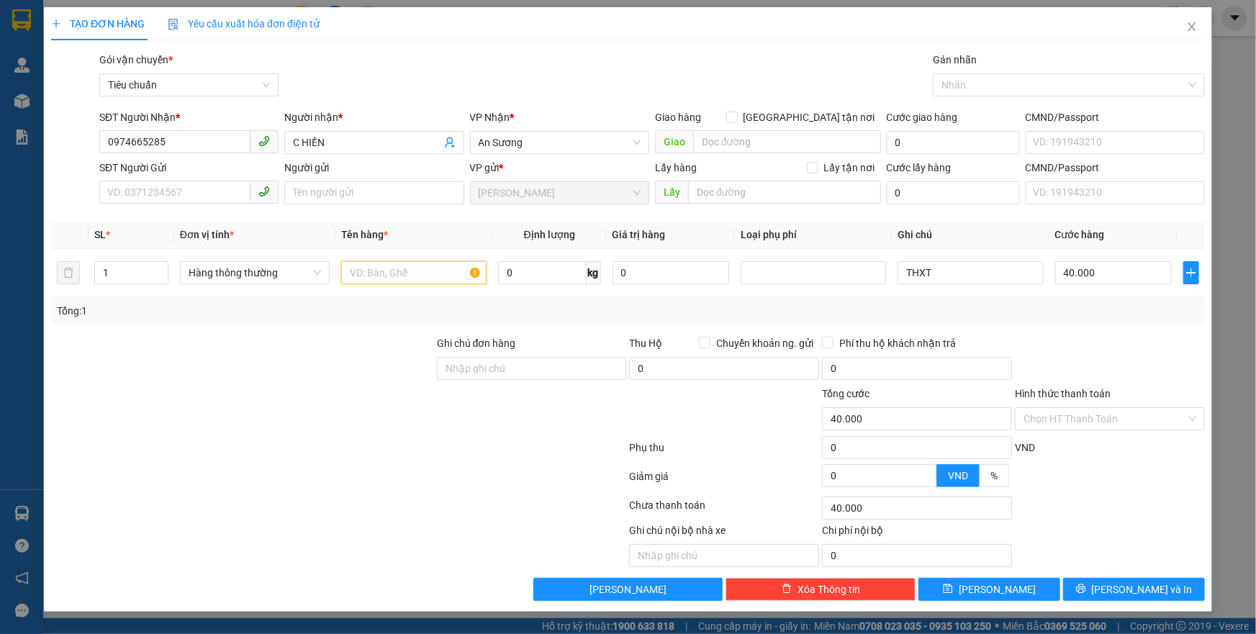
type input "G"
type input "SẦU RIÊNG (GỬI GIÙM)"
click at [547, 266] on input "0" at bounding box center [542, 272] width 89 height 23
type input "31"
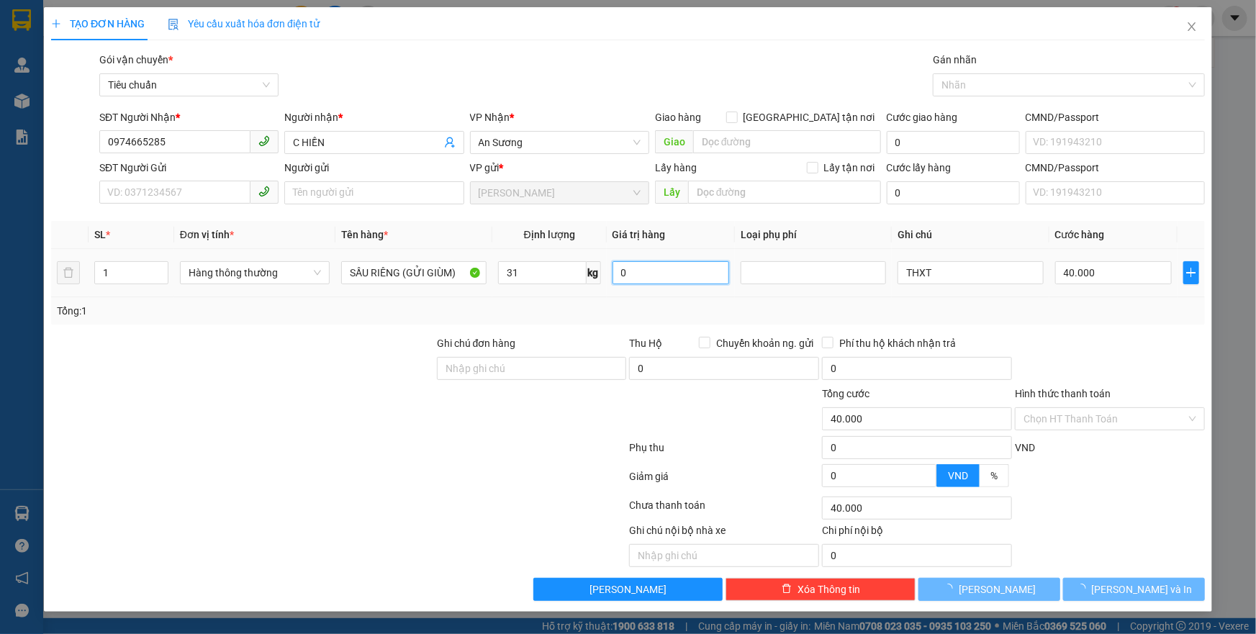
type input "70.000"
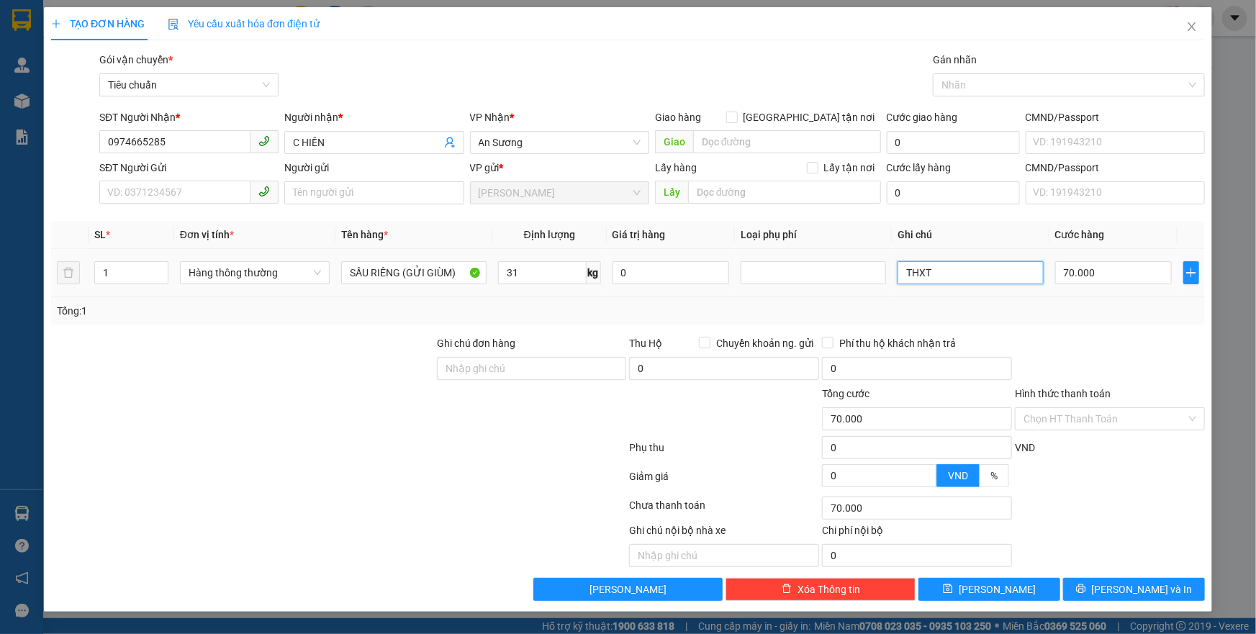
click at [947, 263] on input "THXT" at bounding box center [970, 272] width 145 height 23
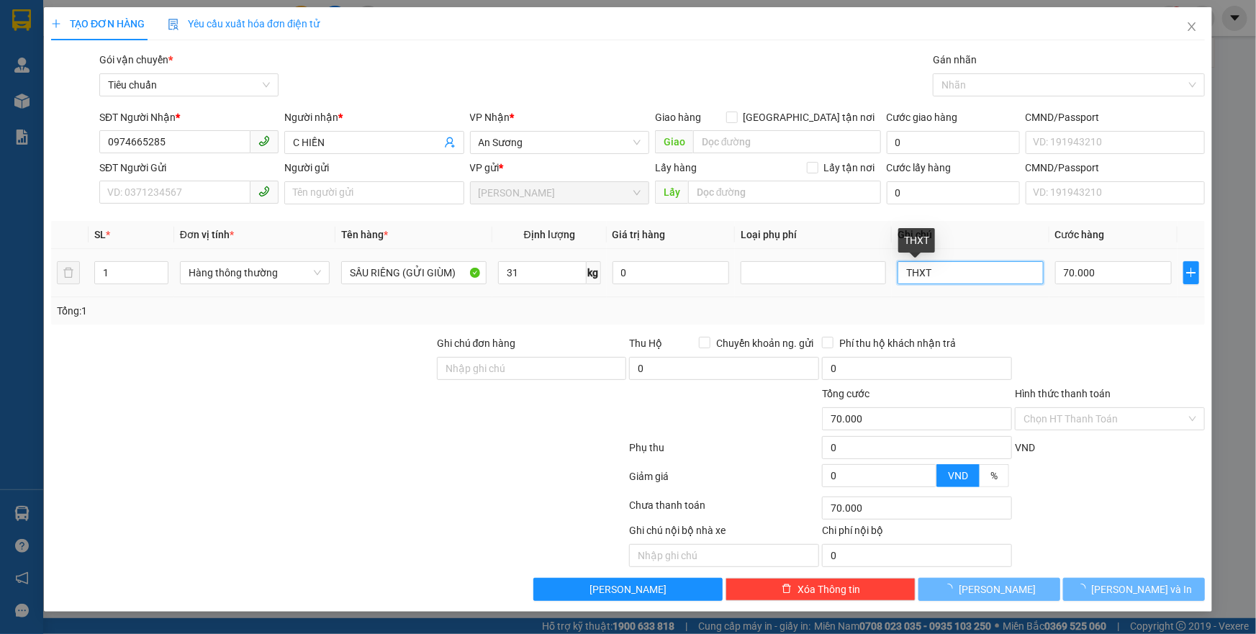
click at [947, 263] on input "THXT" at bounding box center [970, 272] width 145 height 23
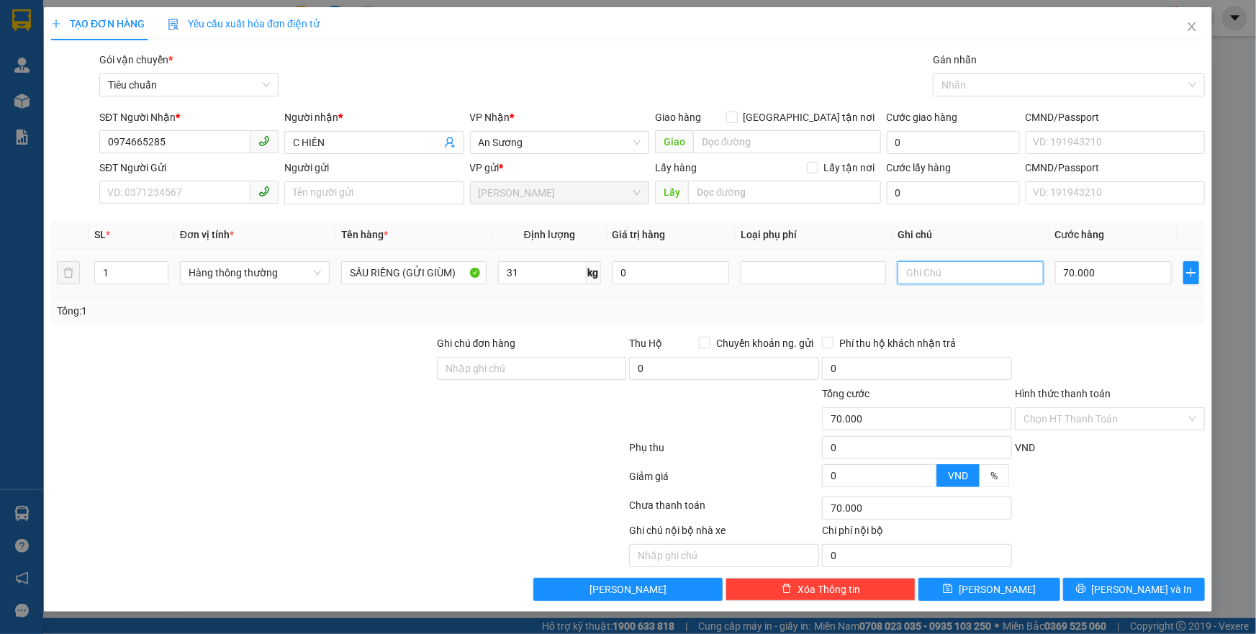
type input "H"
type input "TH BKDV"
click at [1034, 416] on input "Hình thức thanh toán" at bounding box center [1104, 419] width 163 height 22
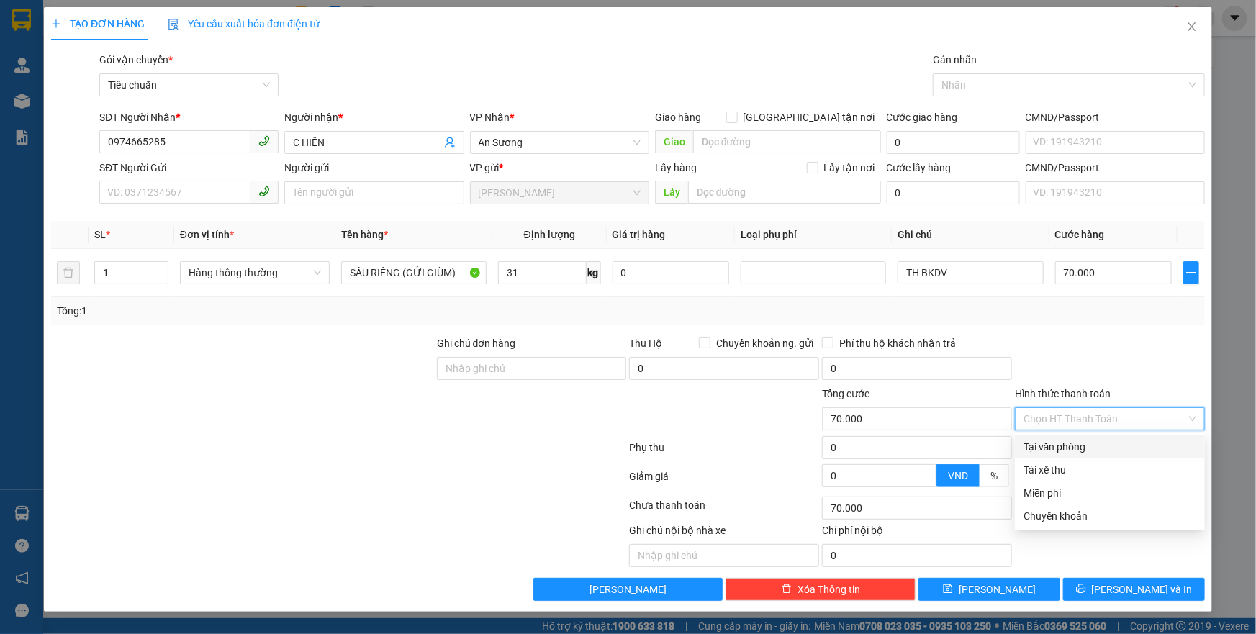
click at [1046, 443] on div "Tại văn phòng" at bounding box center [1109, 447] width 173 height 16
type input "0"
click at [610, 455] on div at bounding box center [339, 450] width 578 height 29
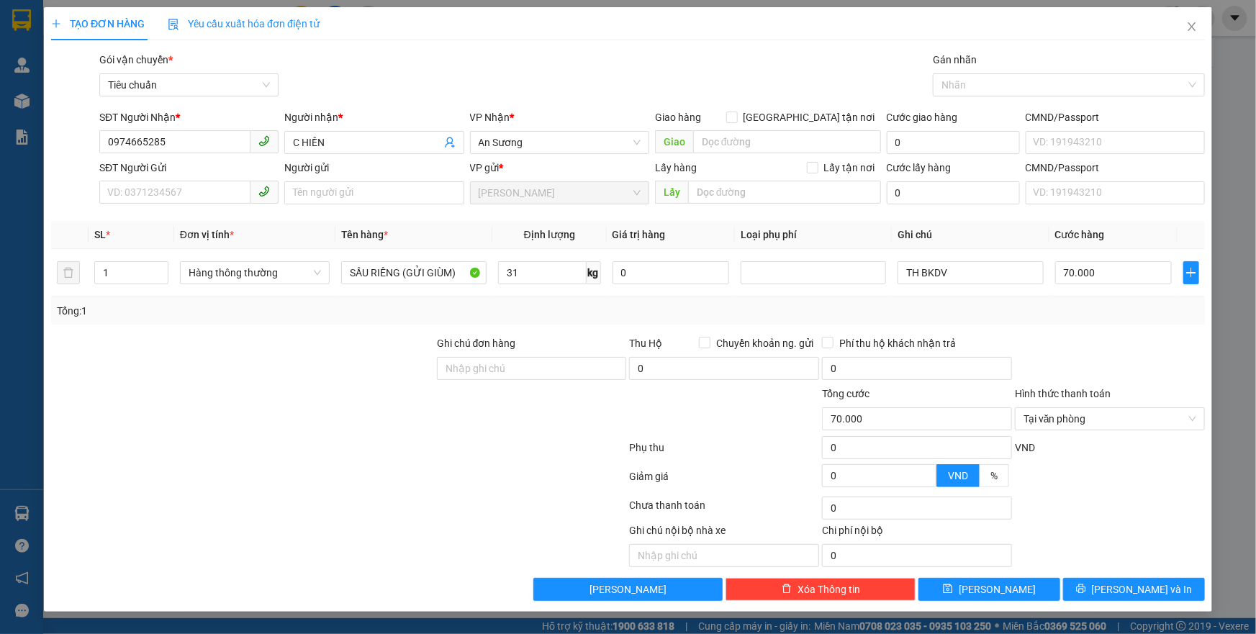
click at [559, 492] on div at bounding box center [339, 479] width 578 height 29
click at [1077, 582] on button "[PERSON_NAME] và In" at bounding box center [1134, 589] width 142 height 23
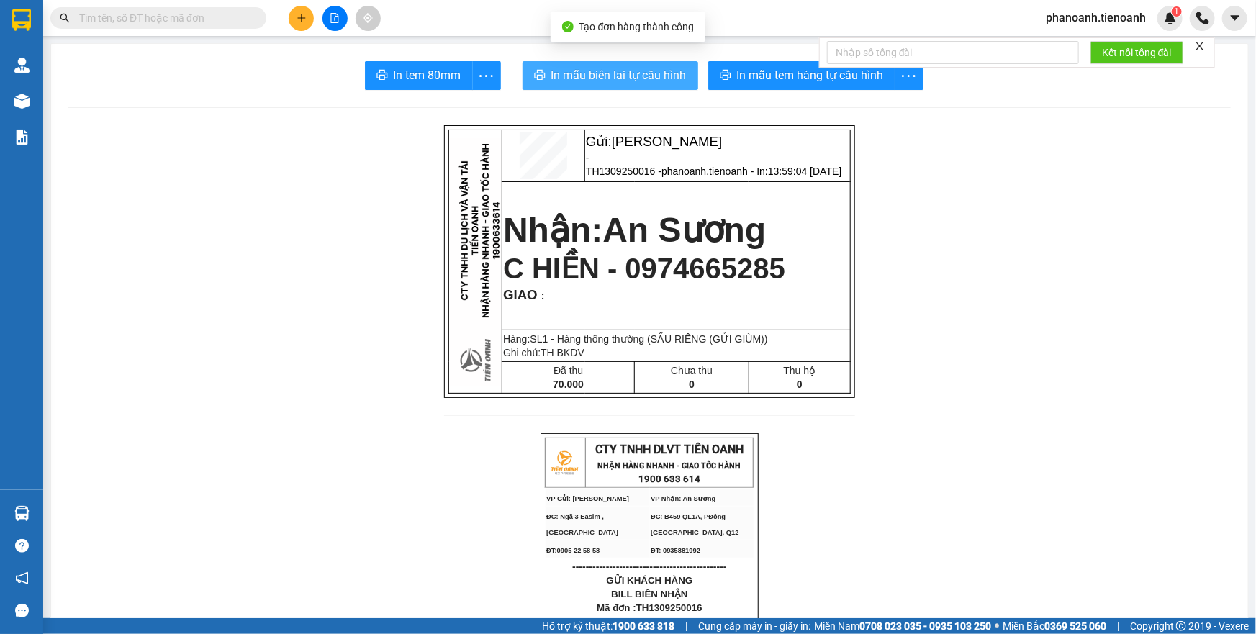
click at [649, 84] on span "In mẫu biên lai tự cấu hình" at bounding box center [618, 75] width 135 height 18
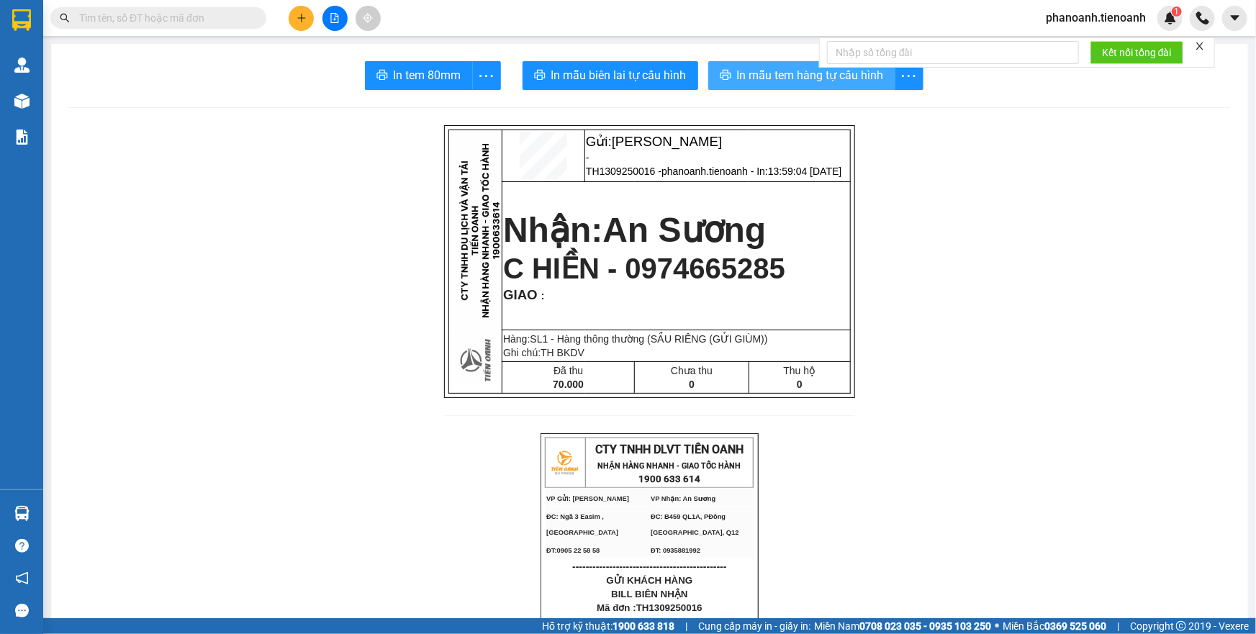
click at [810, 78] on span "In mẫu tem hàng tự cấu hình" at bounding box center [810, 75] width 147 height 18
click at [1049, 15] on span "phanoanh.tienoanh" at bounding box center [1095, 18] width 123 height 18
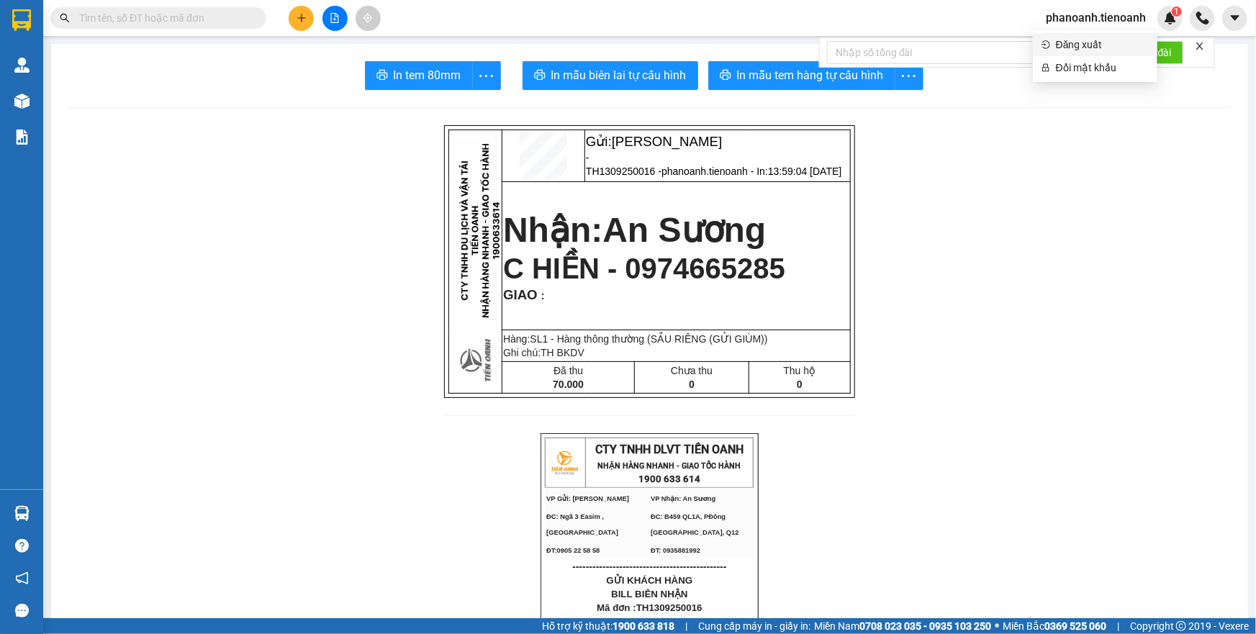
click at [1058, 42] on span "Đăng xuất" at bounding box center [1102, 45] width 93 height 16
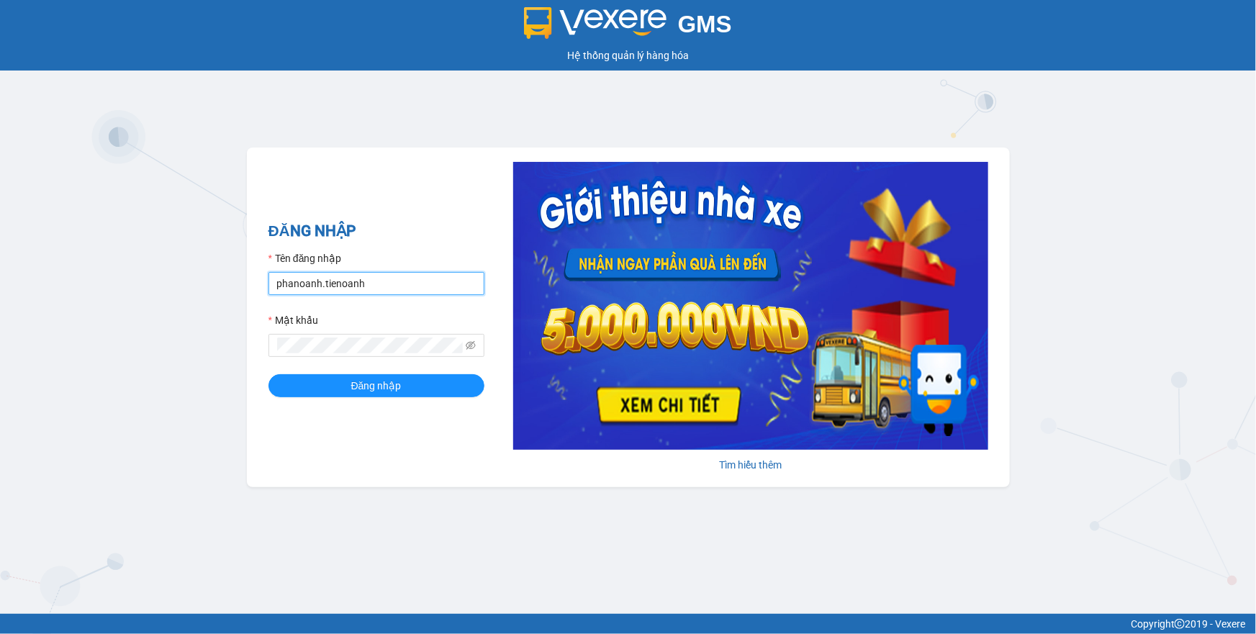
click at [363, 286] on input "phanoanh.tienoanh" at bounding box center [376, 283] width 216 height 23
type input "thuyduyen.tienoanh"
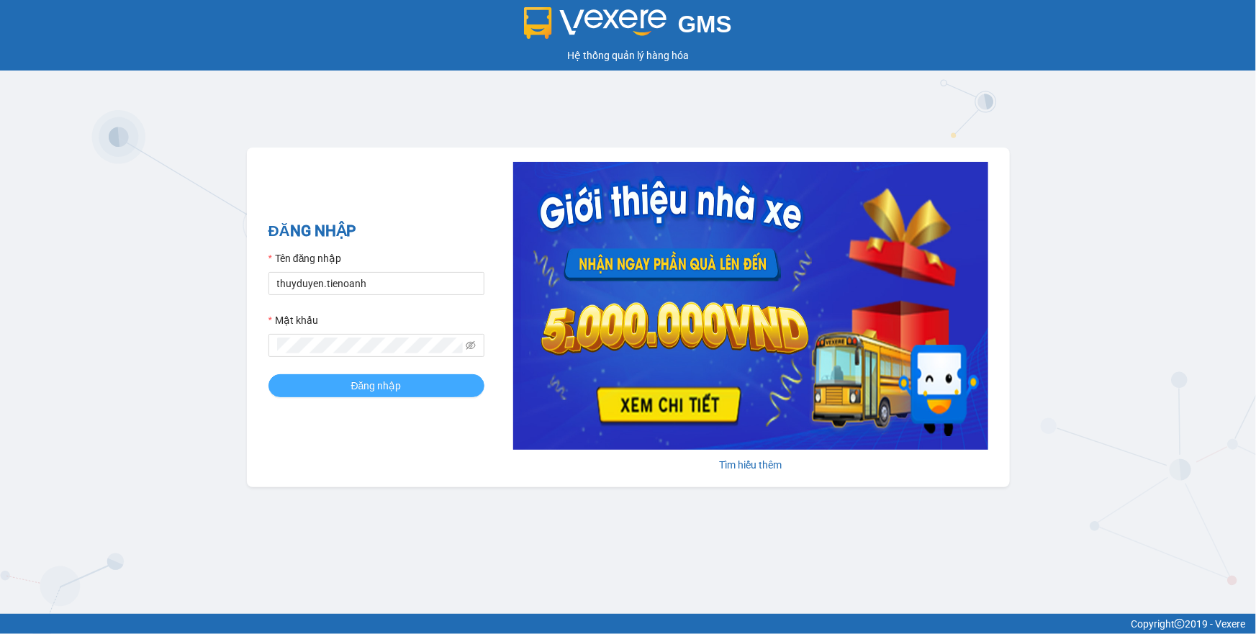
click at [446, 378] on button "Đăng nhập" at bounding box center [376, 385] width 216 height 23
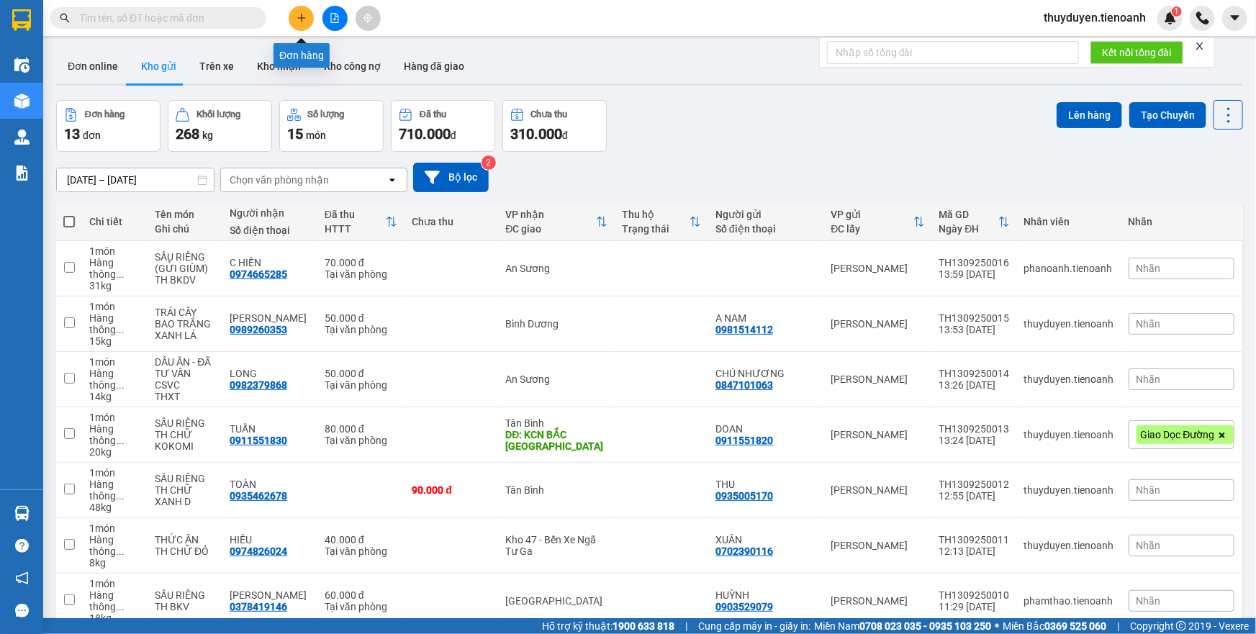
click at [311, 8] on div at bounding box center [335, 18] width 108 height 25
click at [301, 17] on icon "plus" at bounding box center [301, 17] width 8 height 1
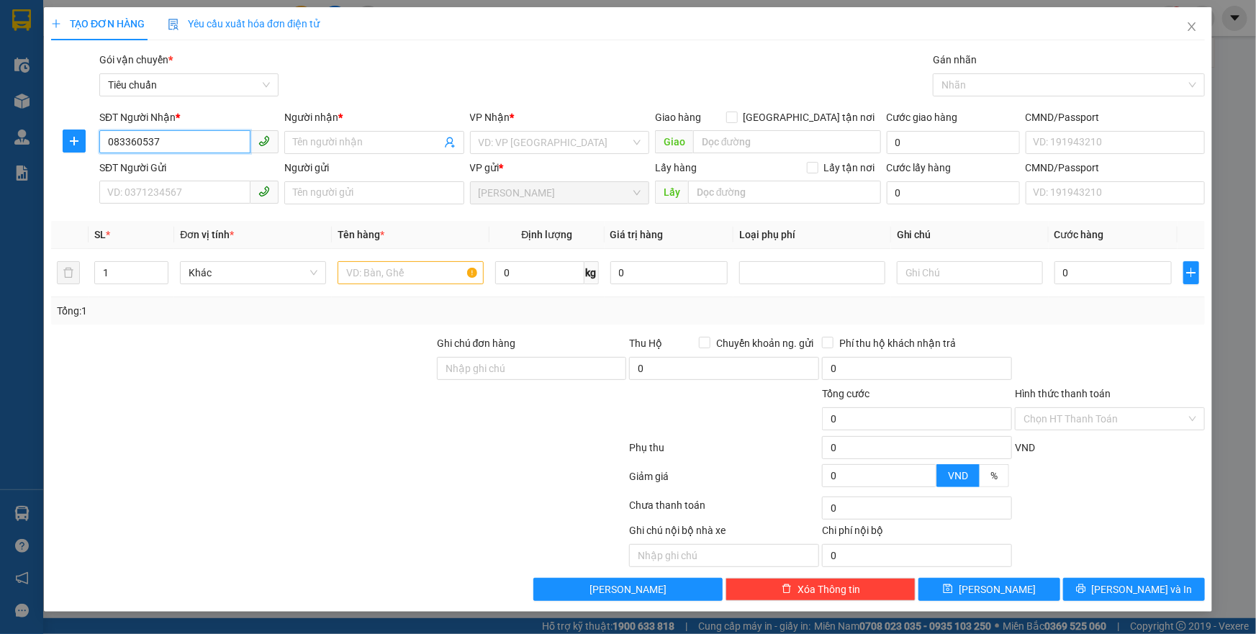
type input "0833605379"
click at [191, 176] on div "0833605379 - JIN" at bounding box center [189, 171] width 162 height 16
type input "JIN"
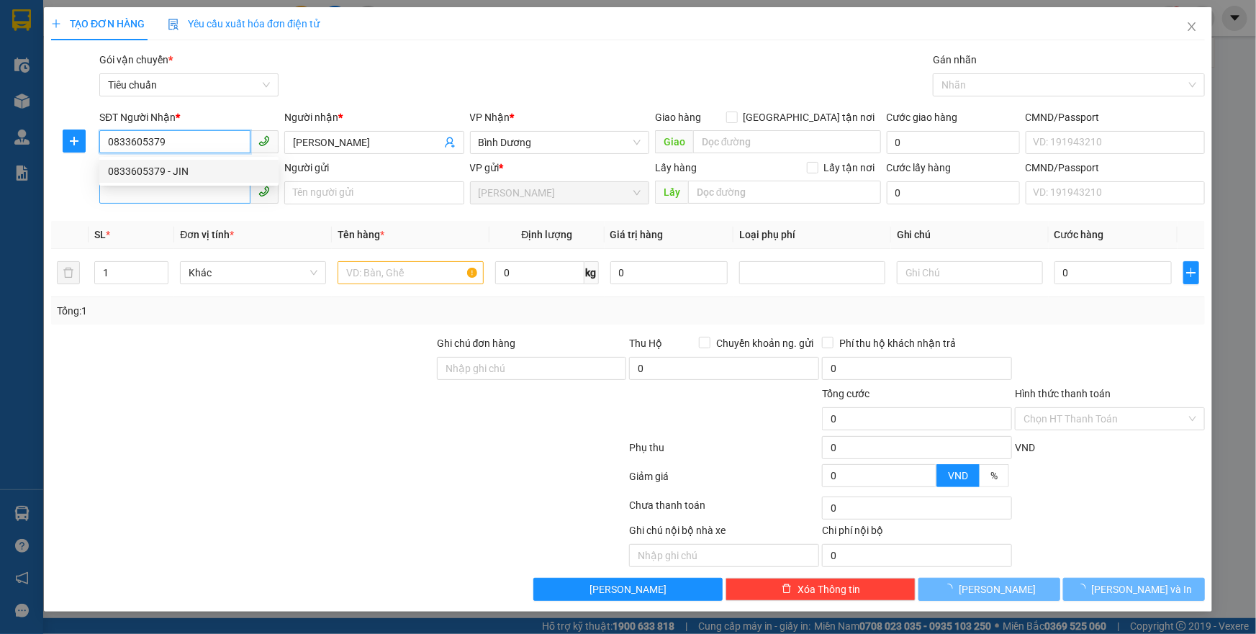
type input "80.000"
type input "0833605379"
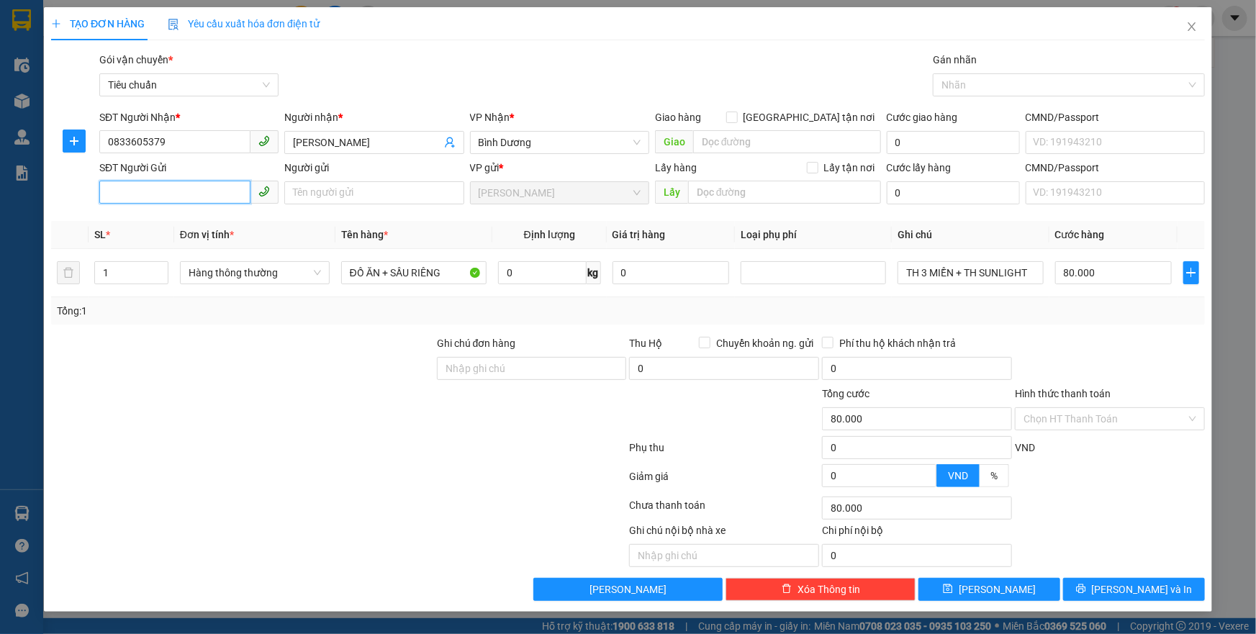
click at [194, 192] on input "SĐT Người Gửi" at bounding box center [174, 192] width 151 height 23
click at [182, 214] on div "0935908654" at bounding box center [189, 222] width 162 height 16
type input "0935908654"
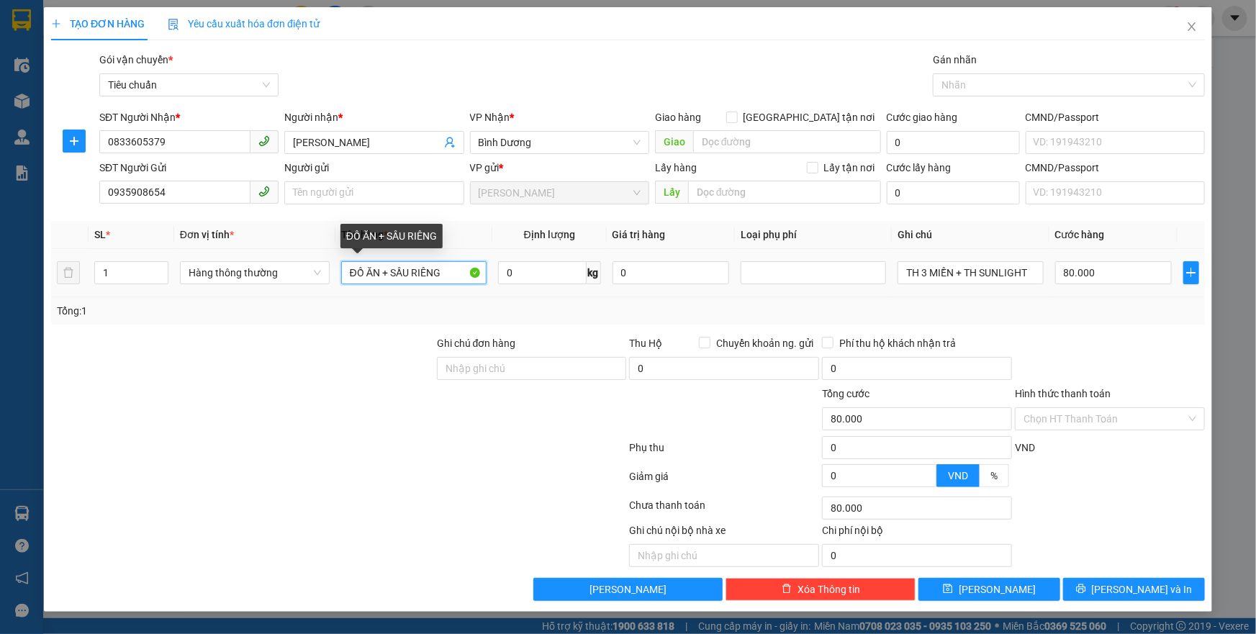
drag, startPoint x: 387, startPoint y: 271, endPoint x: 340, endPoint y: 270, distance: 46.8
click at [341, 270] on input "ĐỒ ĂN + SẦU RIÊNG" at bounding box center [413, 272] width 145 height 23
type input "THỨC ĂN"
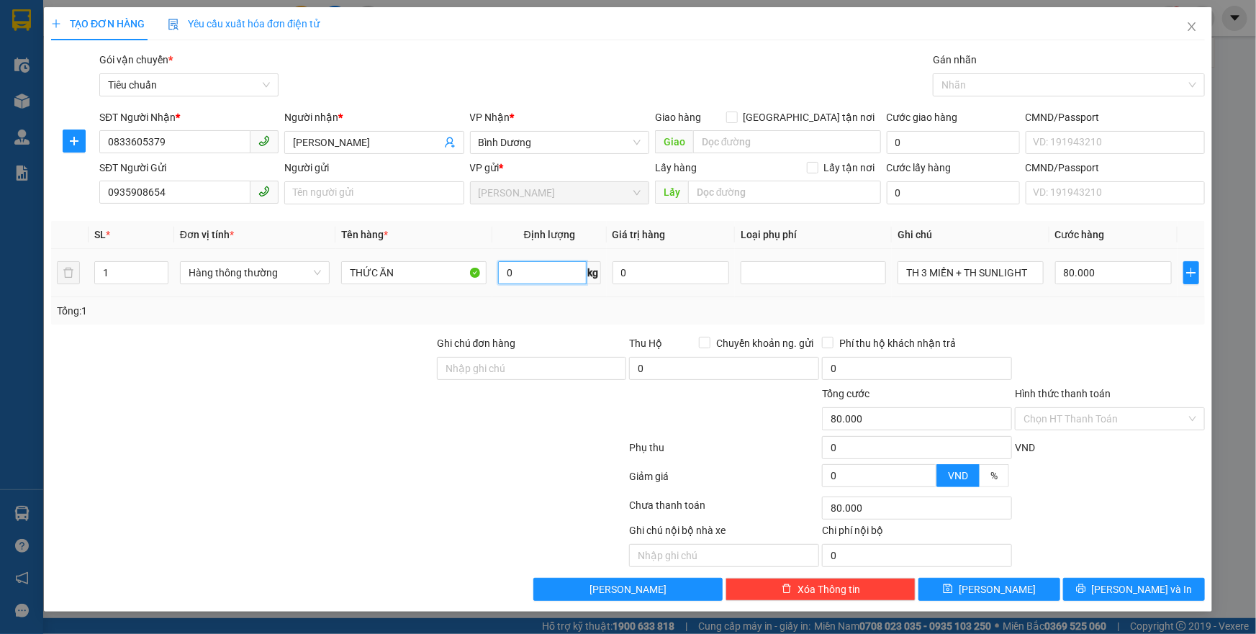
click at [555, 275] on input "0" at bounding box center [542, 272] width 89 height 23
type input "24"
click at [546, 316] on div "Tổng: 1" at bounding box center [628, 311] width 1142 height 16
type input "60.000"
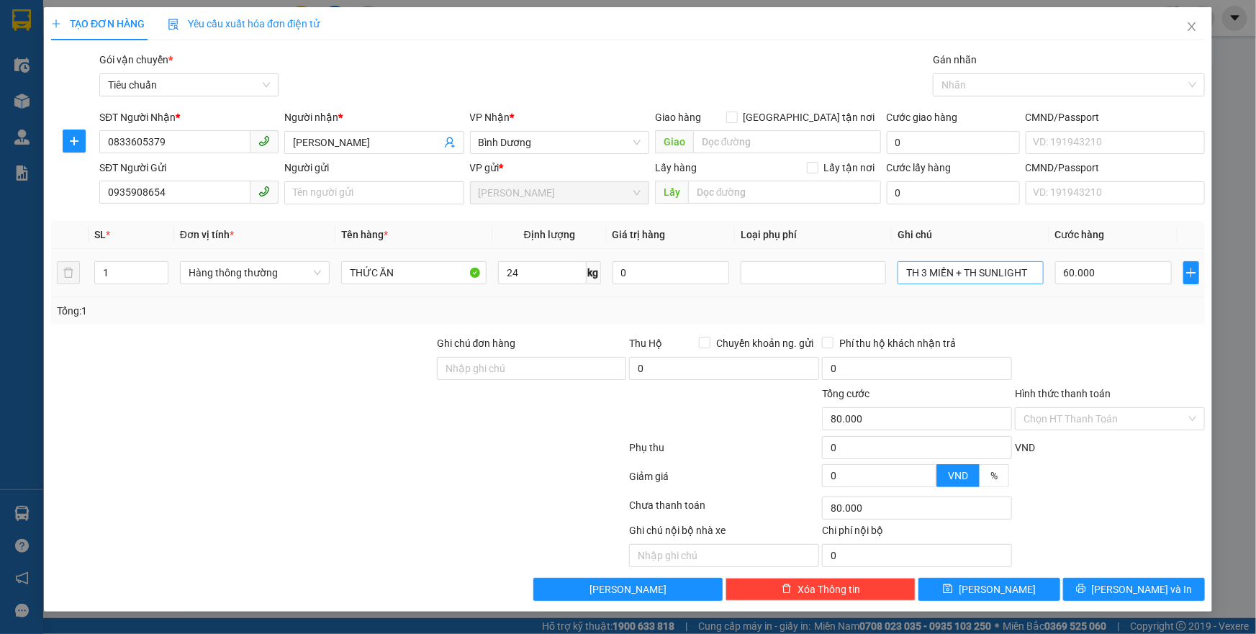
type input "60.000"
drag, startPoint x: 1028, startPoint y: 271, endPoint x: 801, endPoint y: 281, distance: 227.0
click at [801, 281] on tr "1 Hàng thông thường THỨC ĂN 24 kg 0 TH 3 MIỀN + TH SUNLIGHT 60.000" at bounding box center [628, 273] width 1154 height 48
type input "BAO ĐỎ"
drag, startPoint x: 1041, startPoint y: 306, endPoint x: 1067, endPoint y: 338, distance: 41.0
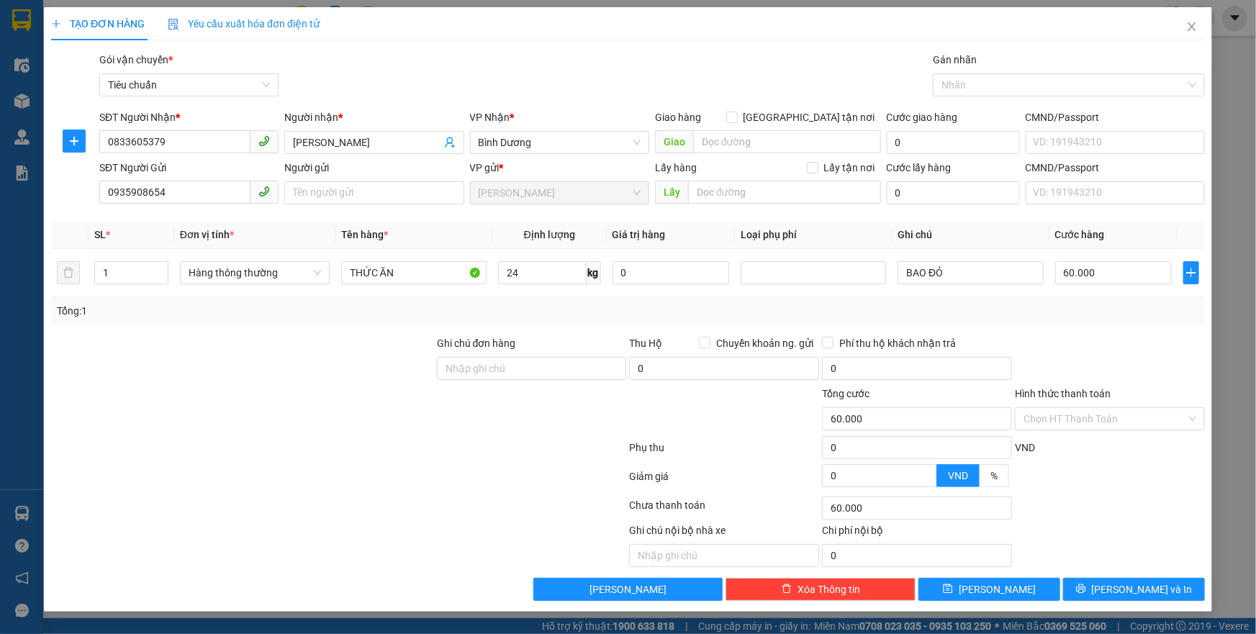
click at [1042, 309] on div "Tổng: 1" at bounding box center [628, 311] width 1142 height 16
click at [1082, 582] on button "[PERSON_NAME] và In" at bounding box center [1134, 589] width 142 height 23
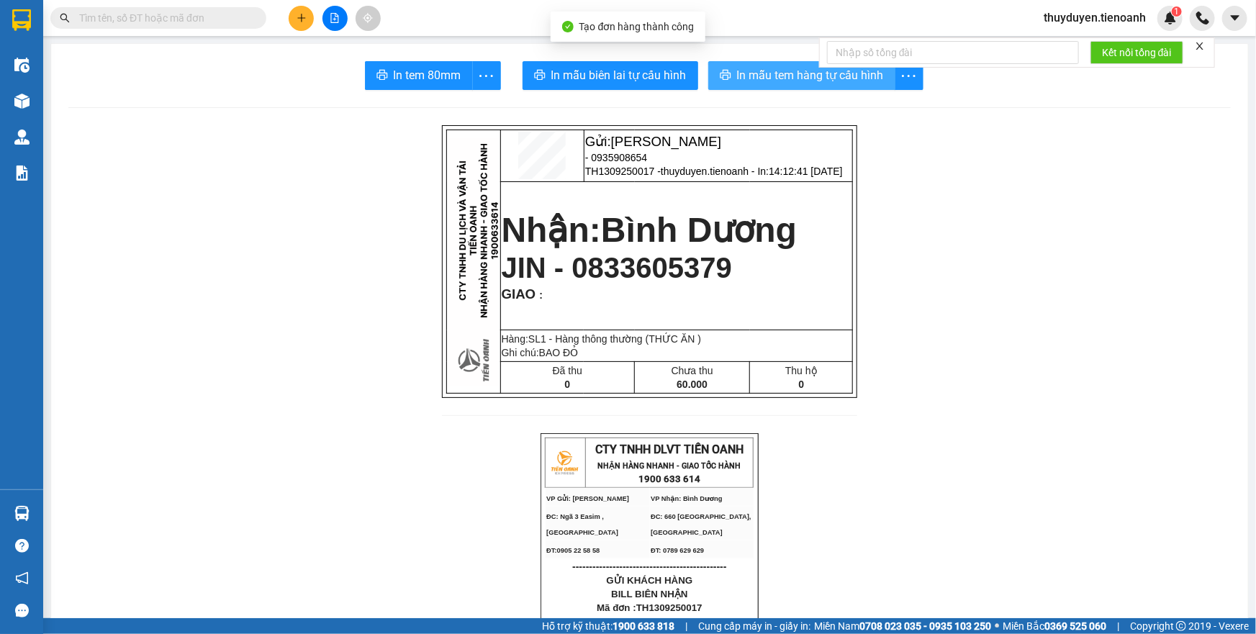
click at [781, 77] on span "In mẫu tem hàng tự cấu hình" at bounding box center [810, 75] width 147 height 18
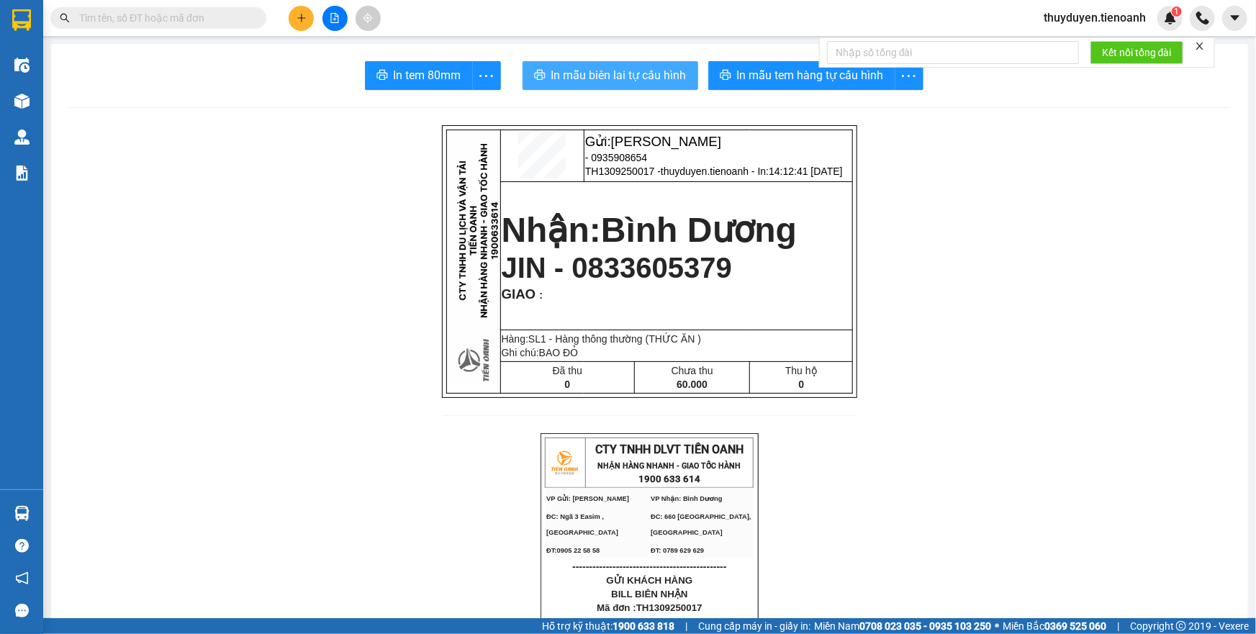
click at [669, 75] on span "In mẫu biên lai tự cấu hình" at bounding box center [618, 75] width 135 height 18
click at [295, 21] on button at bounding box center [301, 18] width 25 height 25
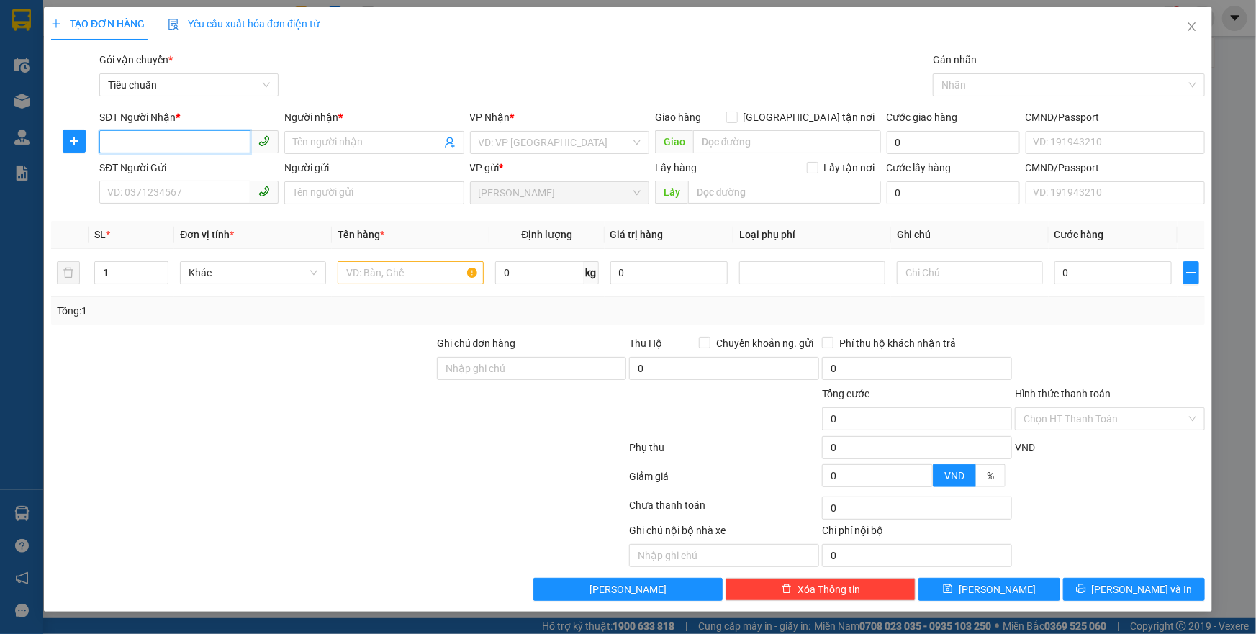
click at [187, 137] on input "SĐT Người Nhận *" at bounding box center [174, 141] width 151 height 23
click at [216, 144] on input "SĐT Người Nhận *" at bounding box center [174, 141] width 151 height 23
click at [196, 192] on input "SĐT Người Gửi" at bounding box center [174, 192] width 151 height 23
type input "0935953176"
click at [341, 196] on input "Người gửi" at bounding box center [373, 192] width 179 height 23
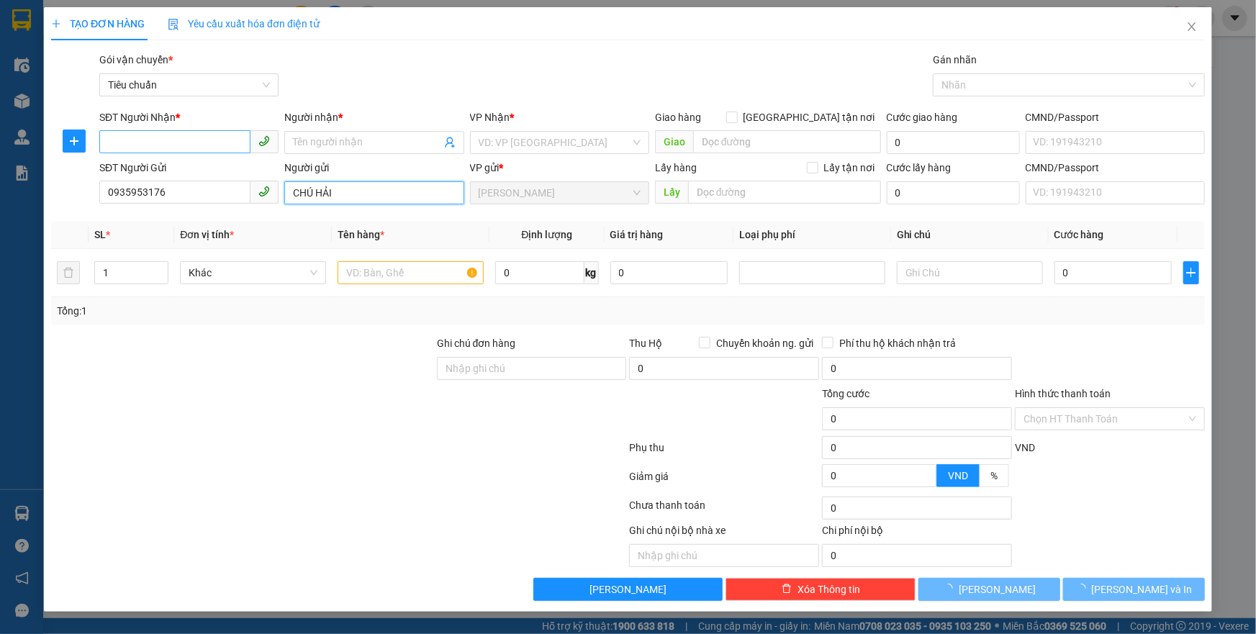
type input "CHÚ HẢI"
click at [168, 134] on input "SĐT Người Nhận *" at bounding box center [174, 141] width 151 height 23
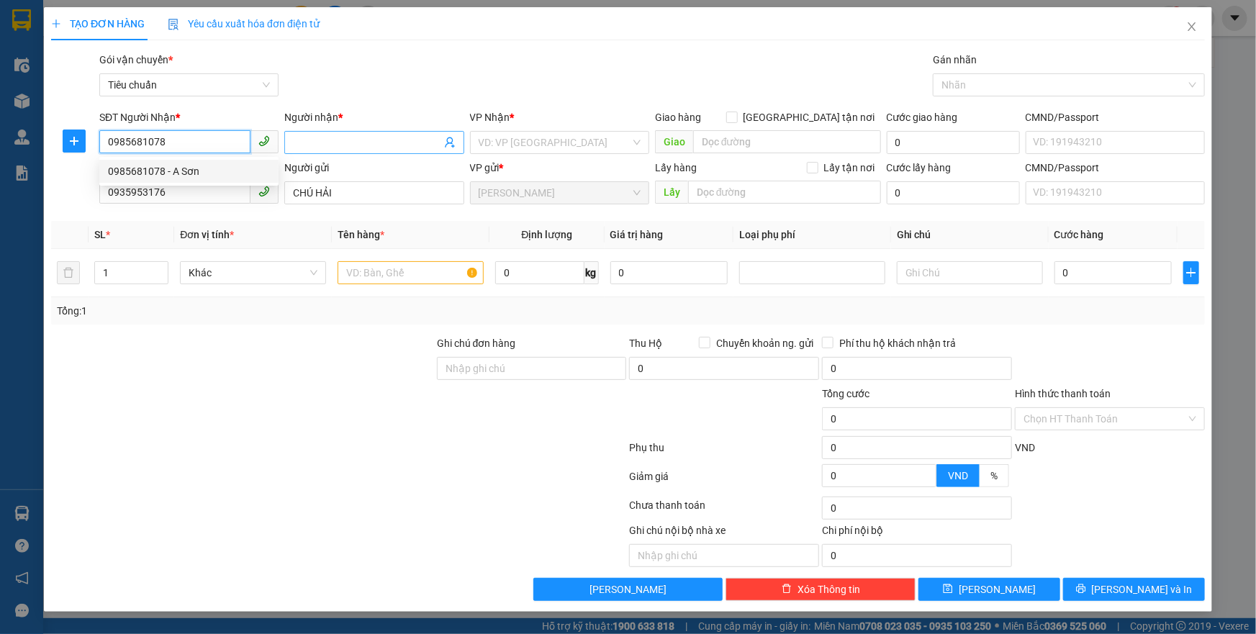
type input "0985681078"
click at [320, 143] on input "Người nhận *" at bounding box center [367, 143] width 148 height 16
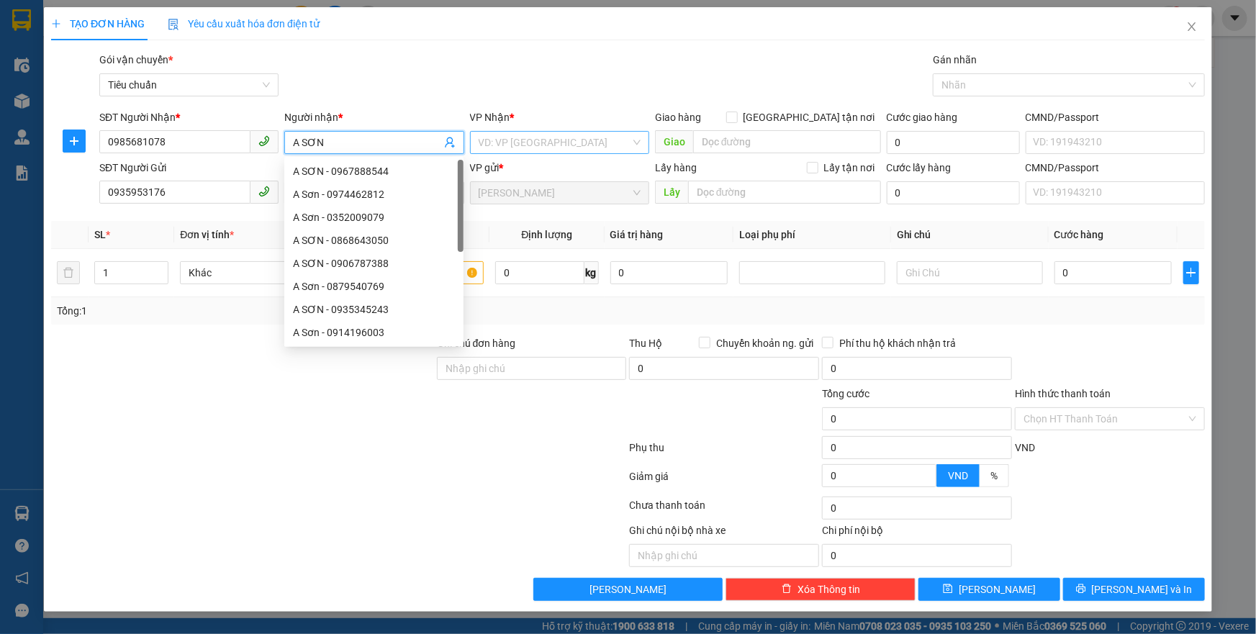
type input "A SƠN"
click at [491, 138] on input "search" at bounding box center [555, 143] width 152 height 22
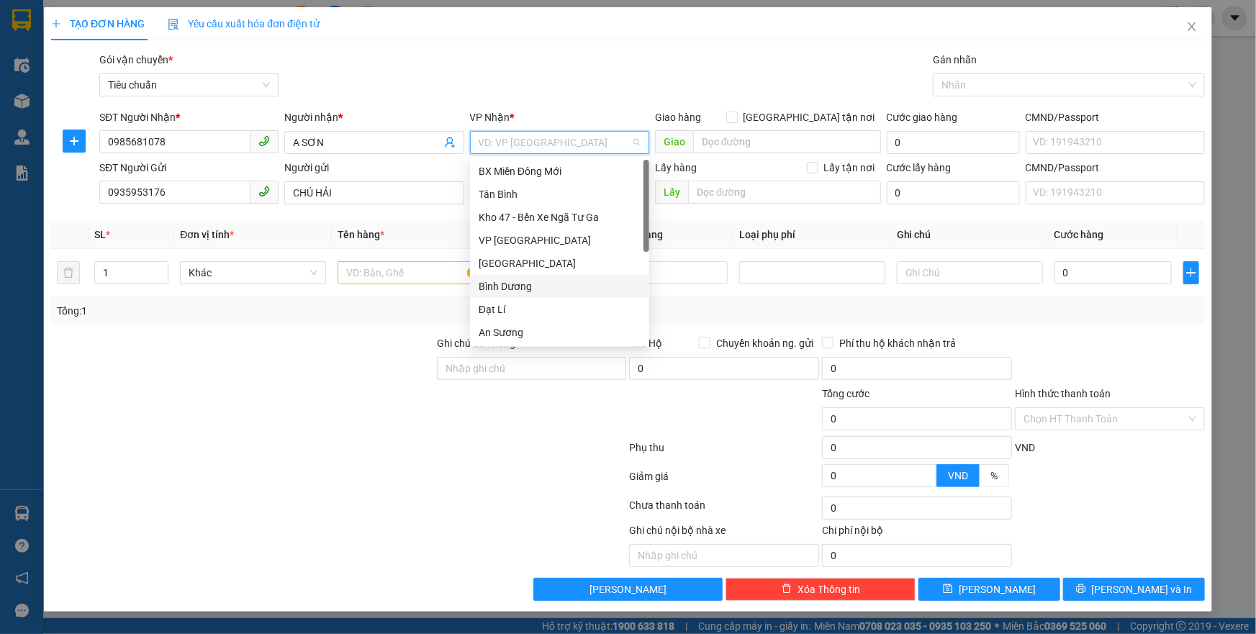
click at [530, 281] on div "Bình Dương" at bounding box center [560, 287] width 162 height 16
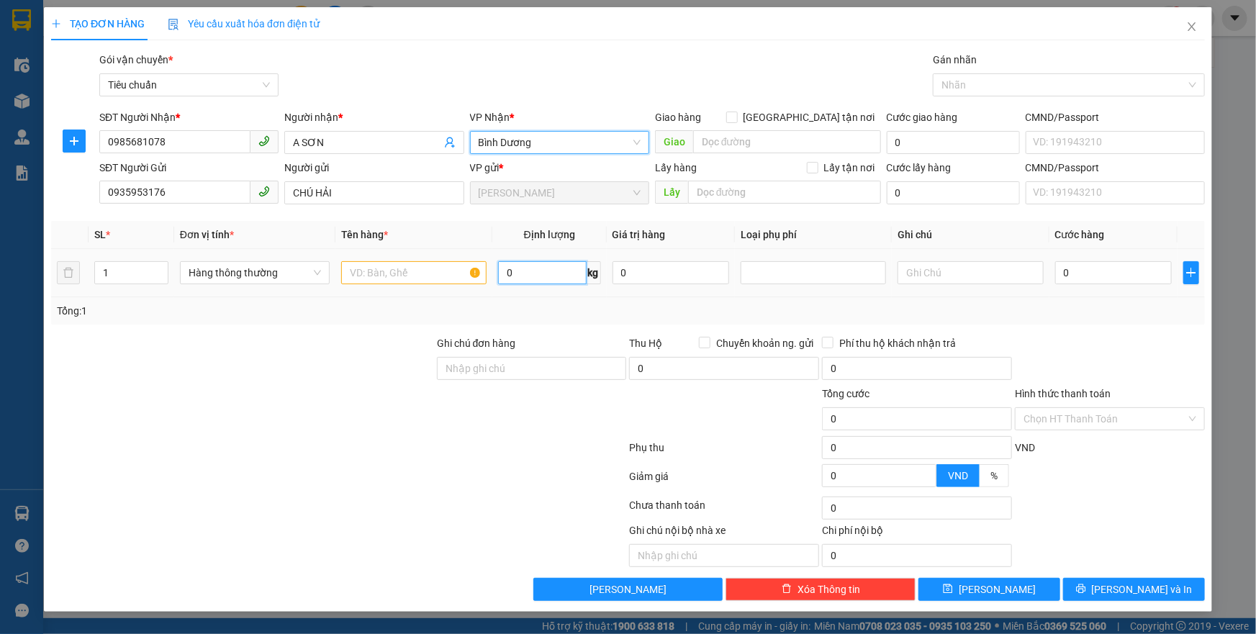
click at [524, 276] on input "0" at bounding box center [542, 272] width 89 height 23
type input "33"
click at [442, 273] on input "text" at bounding box center [413, 272] width 145 height 23
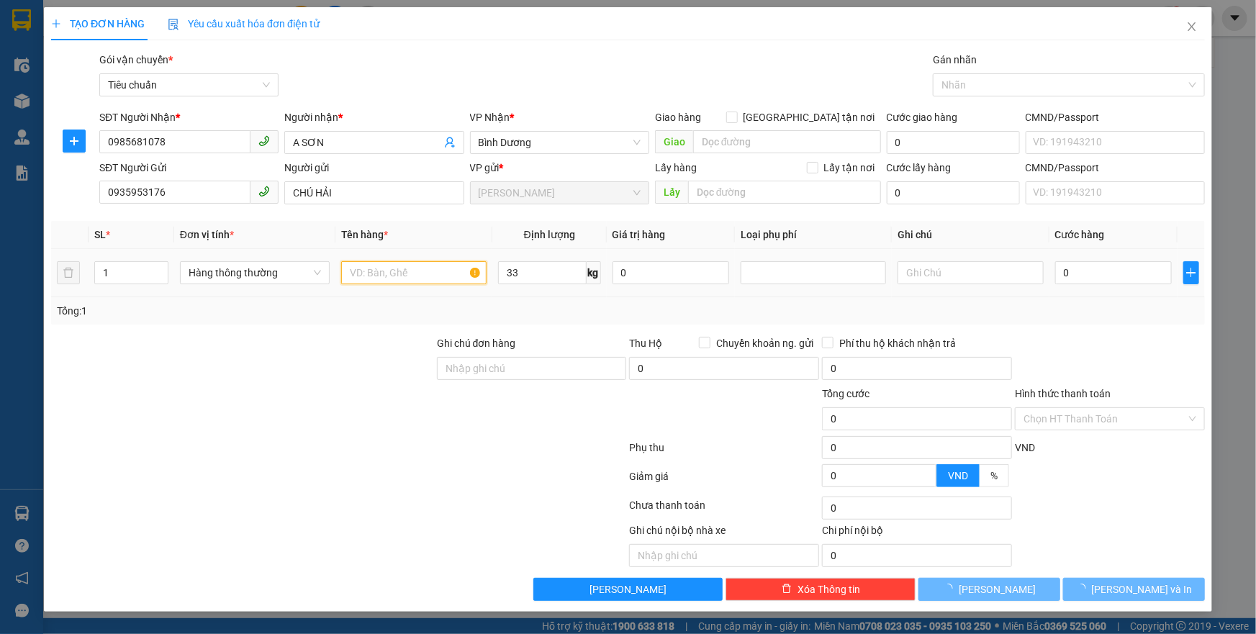
type input "70.000"
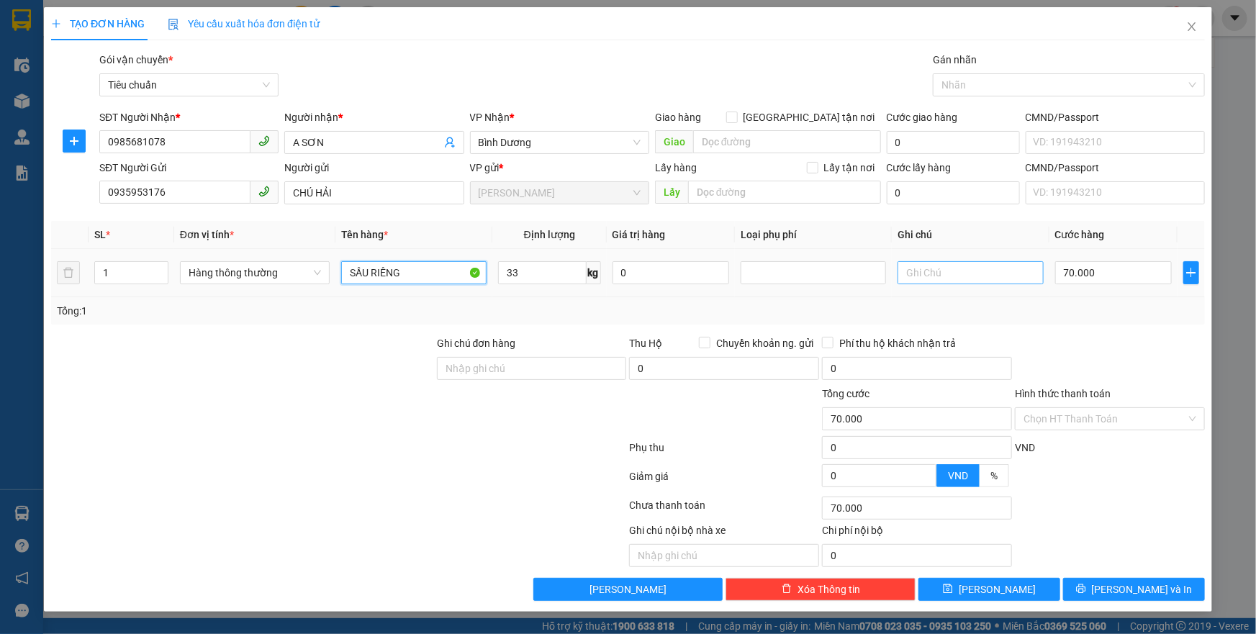
type input "SẦU RIÊNG"
click at [988, 273] on input "text" at bounding box center [970, 272] width 145 height 23
type input "TH CHỮ ĐEN ĐỎ"
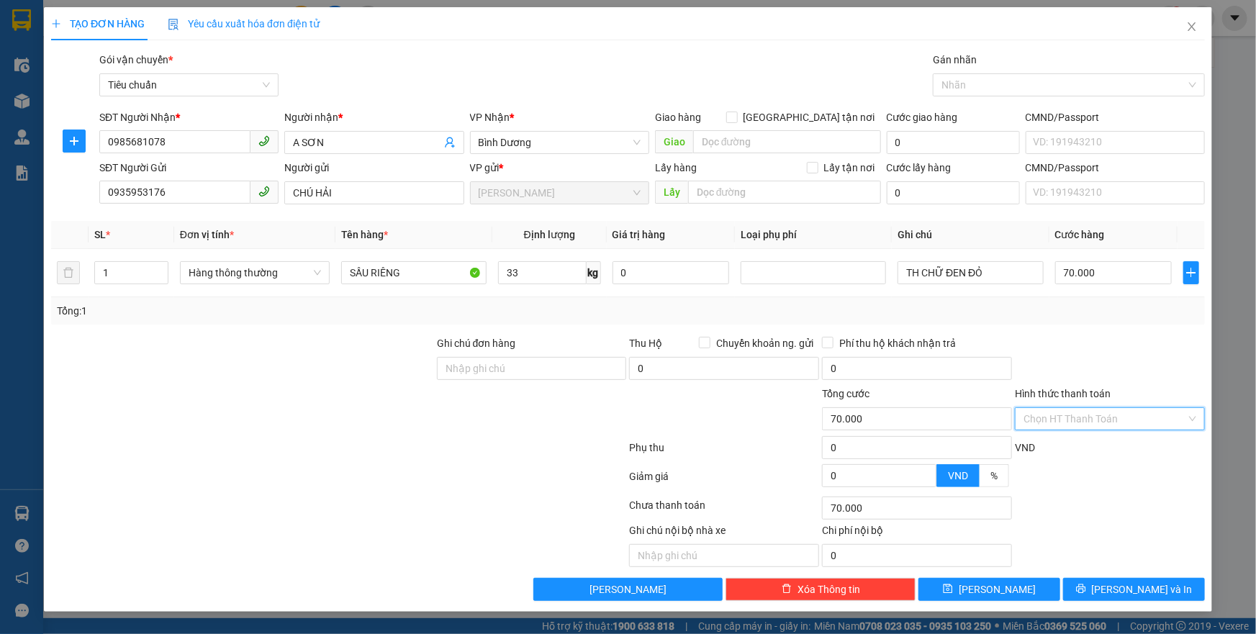
click at [1054, 415] on input "Hình thức thanh toán" at bounding box center [1104, 419] width 163 height 22
click at [1058, 445] on div "Tại văn phòng" at bounding box center [1109, 447] width 173 height 16
type input "0"
click at [1086, 584] on icon "printer" at bounding box center [1081, 589] width 10 height 10
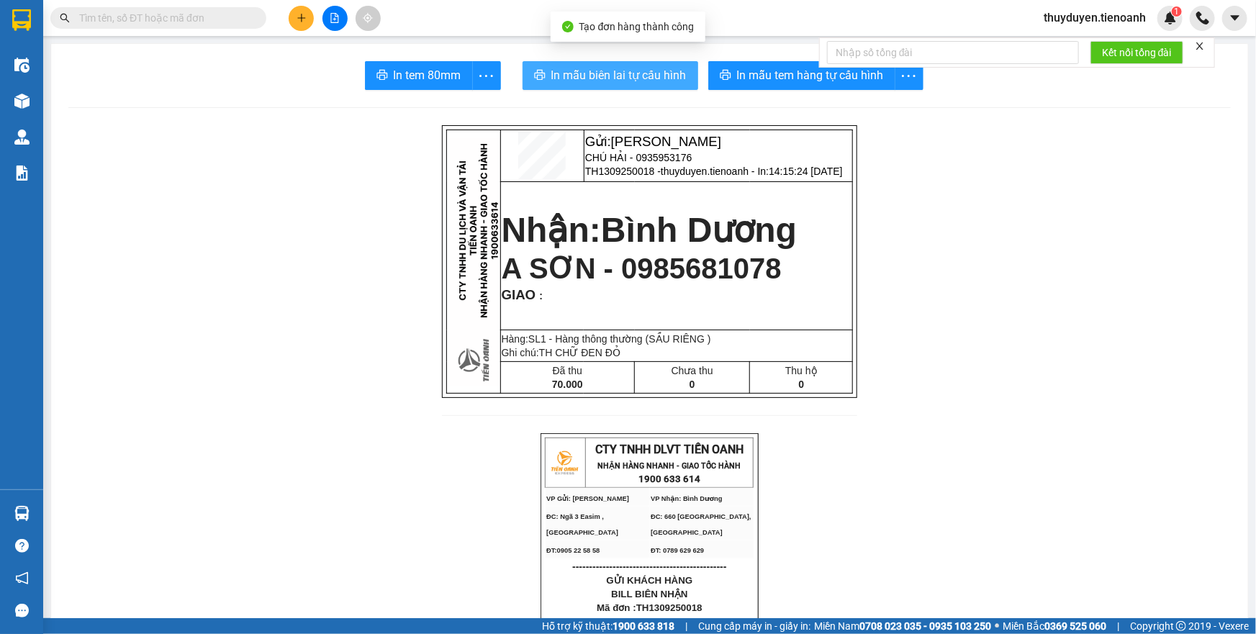
click at [648, 79] on span "In mẫu biên lai tự cấu hình" at bounding box center [618, 75] width 135 height 18
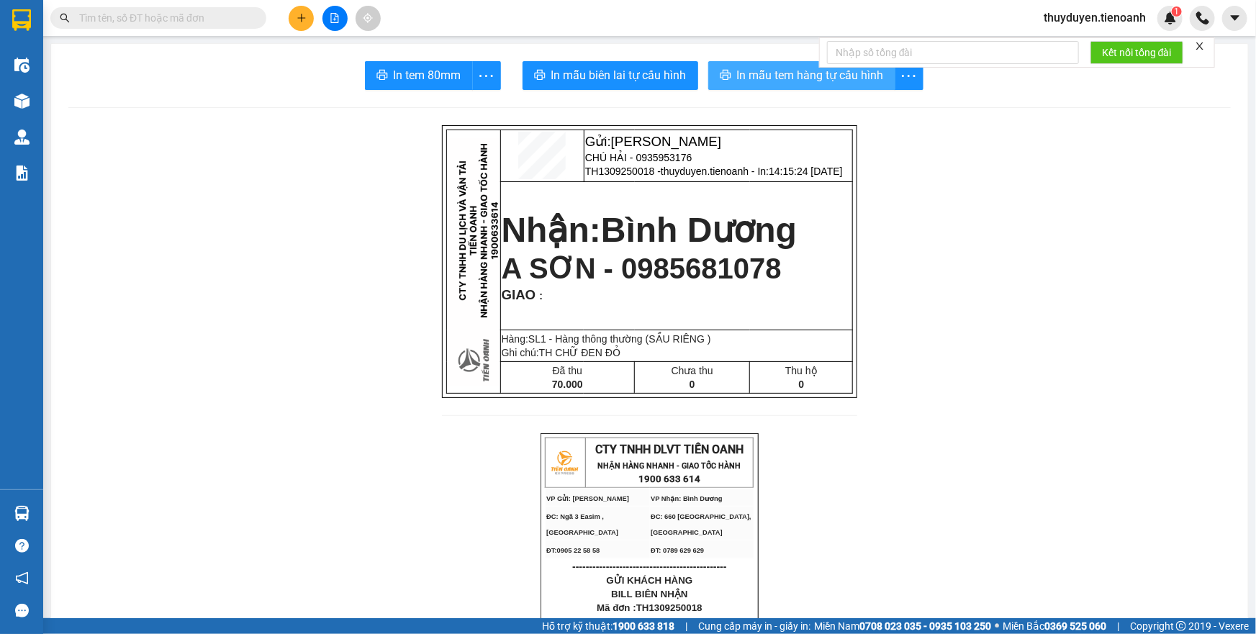
click at [793, 86] on button "In mẫu tem hàng tự cấu hình" at bounding box center [801, 75] width 187 height 29
click at [299, 13] on icon "plus" at bounding box center [302, 18] width 10 height 10
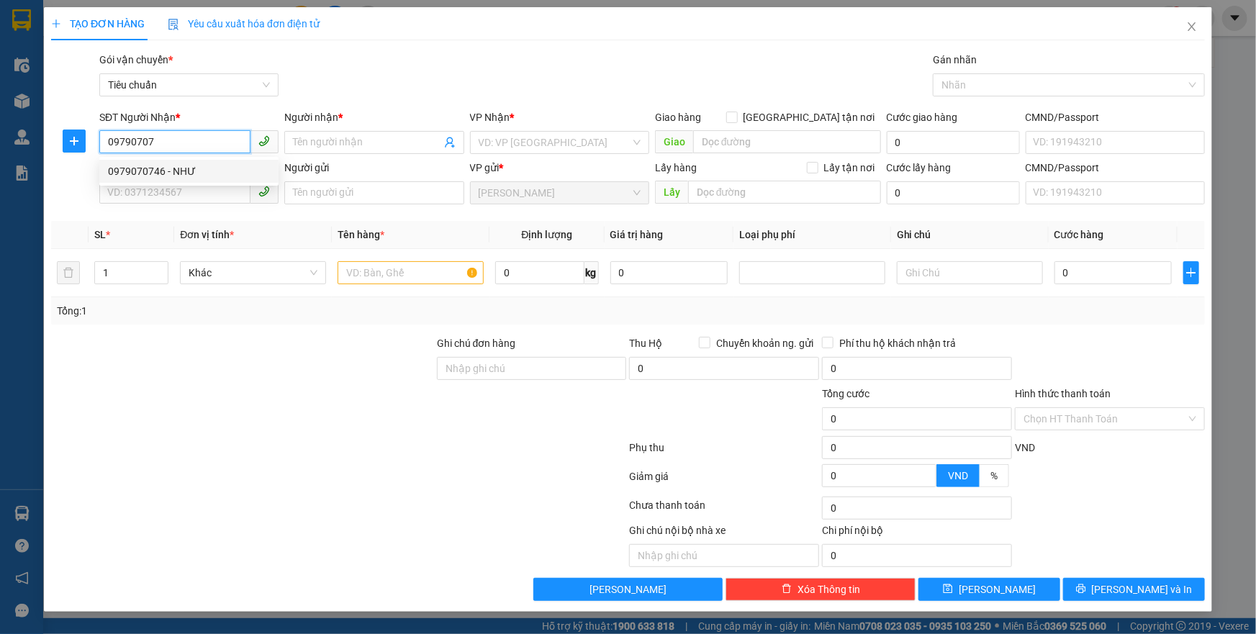
click at [181, 165] on div "0979070746 - NHƯ" at bounding box center [189, 171] width 162 height 16
type input "0979070746"
type input "NHƯ"
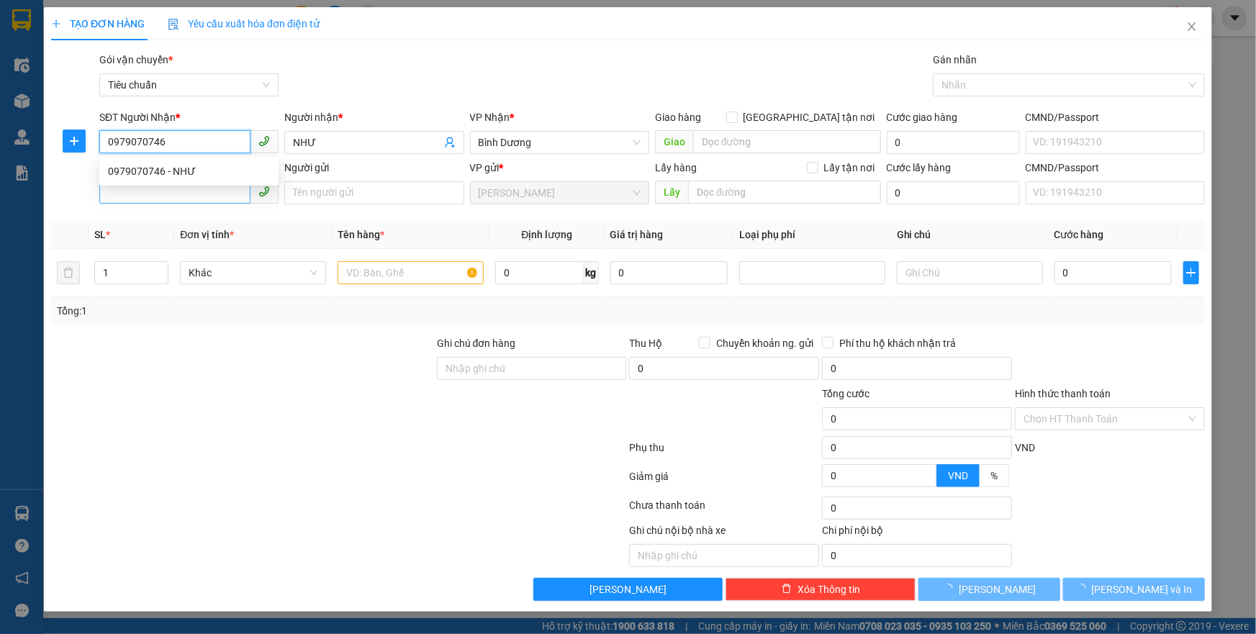
type input "30.000"
type input "0979070746"
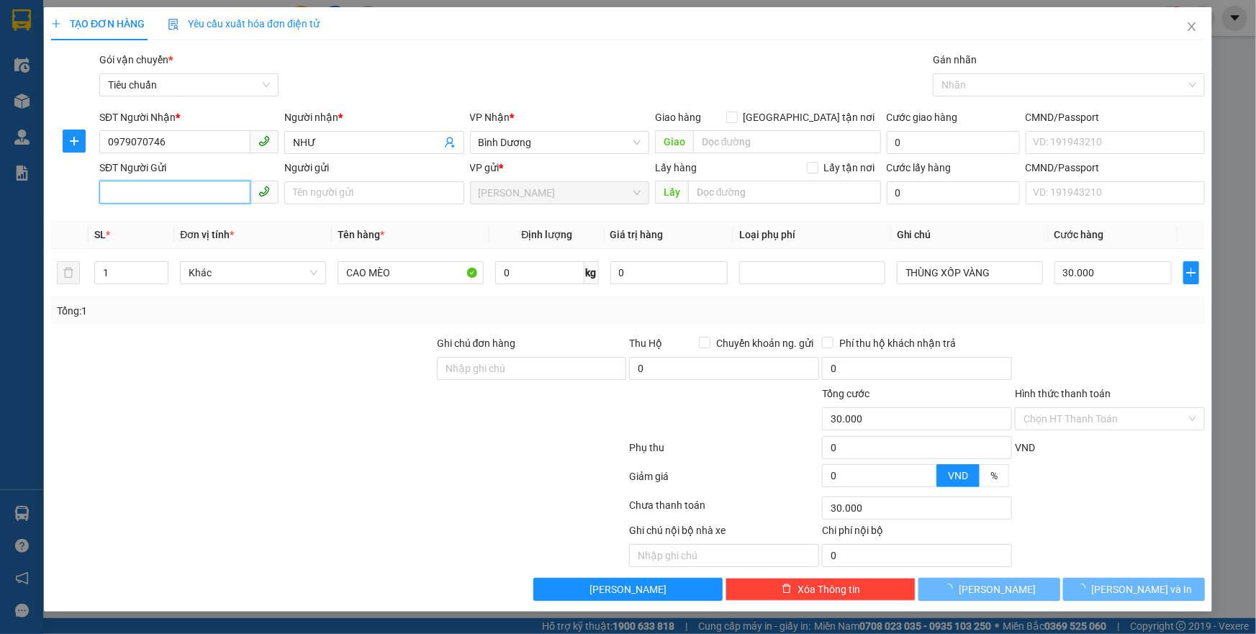
click at [194, 190] on input "SĐT Người Gửi" at bounding box center [174, 192] width 151 height 23
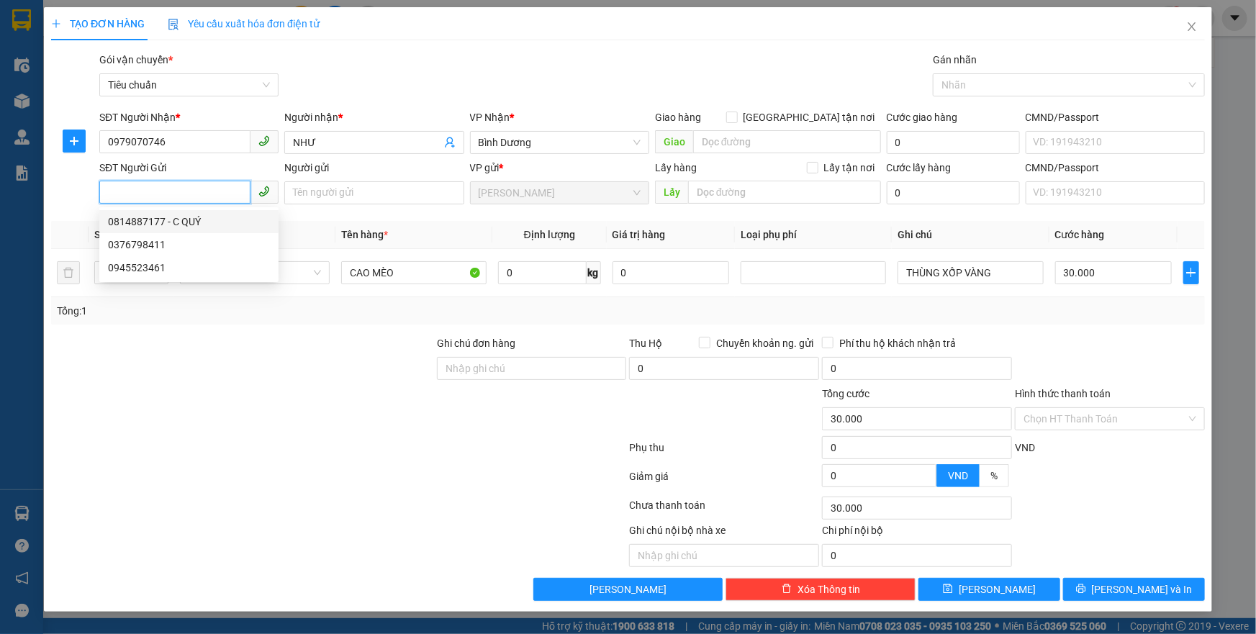
drag, startPoint x: 187, startPoint y: 220, endPoint x: 203, endPoint y: 217, distance: 16.0
click at [187, 220] on div "0814887177 - C QUÝ" at bounding box center [189, 222] width 162 height 16
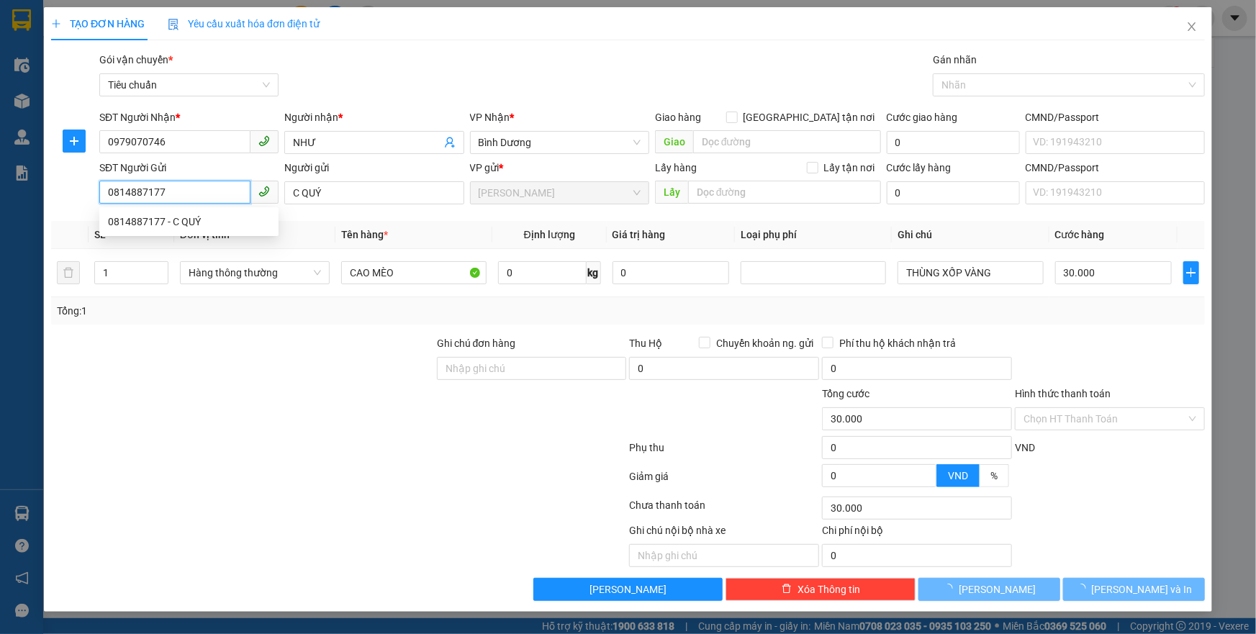
type input "0814887177"
type input "C QUÝ"
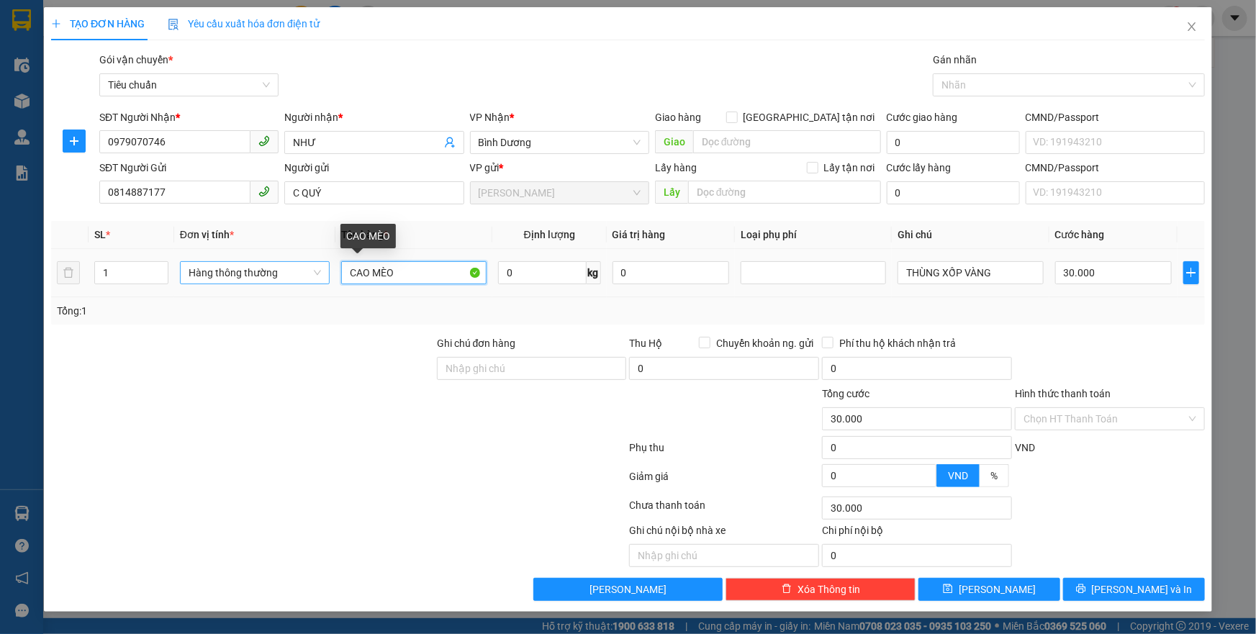
click at [222, 266] on tr "1 Hàng thông thường CAO MÈO 0 kg 0 THÙNG XỐP VÀNG 30.000" at bounding box center [628, 273] width 1154 height 48
type input "SẦU RIÊNG"
click at [527, 281] on input "0" at bounding box center [542, 272] width 89 height 23
type input "17"
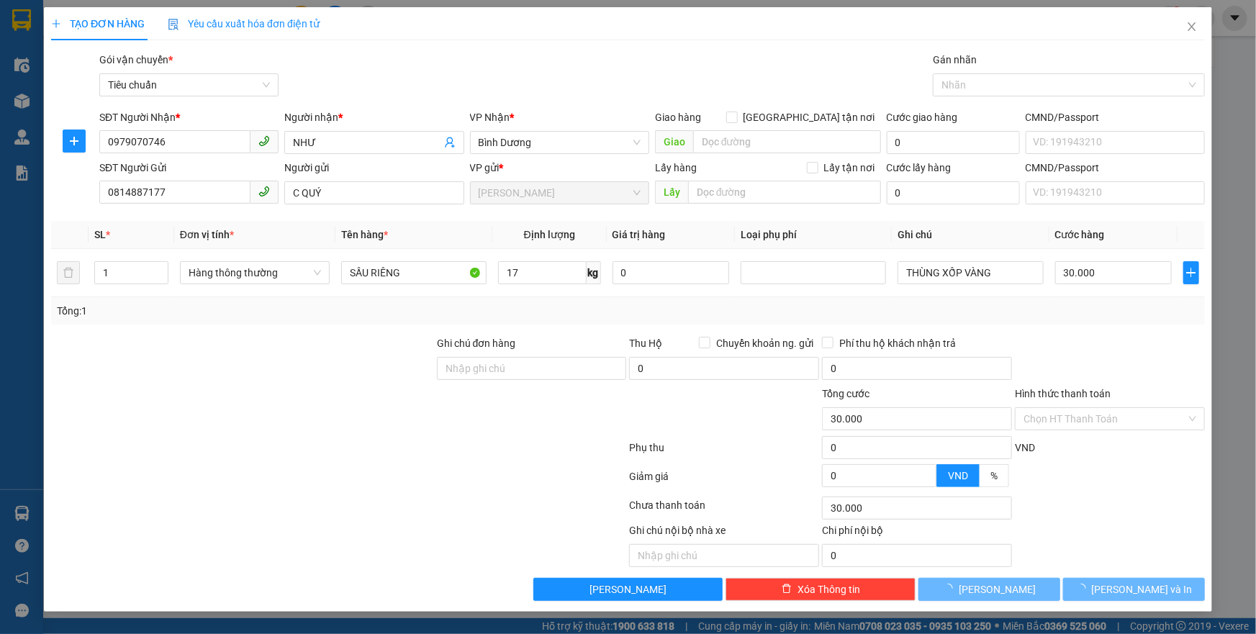
click at [561, 316] on div "Tổng: 1" at bounding box center [628, 311] width 1142 height 16
click at [833, 268] on tr "1 Hàng thông thường SẦU RIÊNG 17 kg 0 THÙNG XỐP VÀNG 30.000" at bounding box center [628, 273] width 1154 height 48
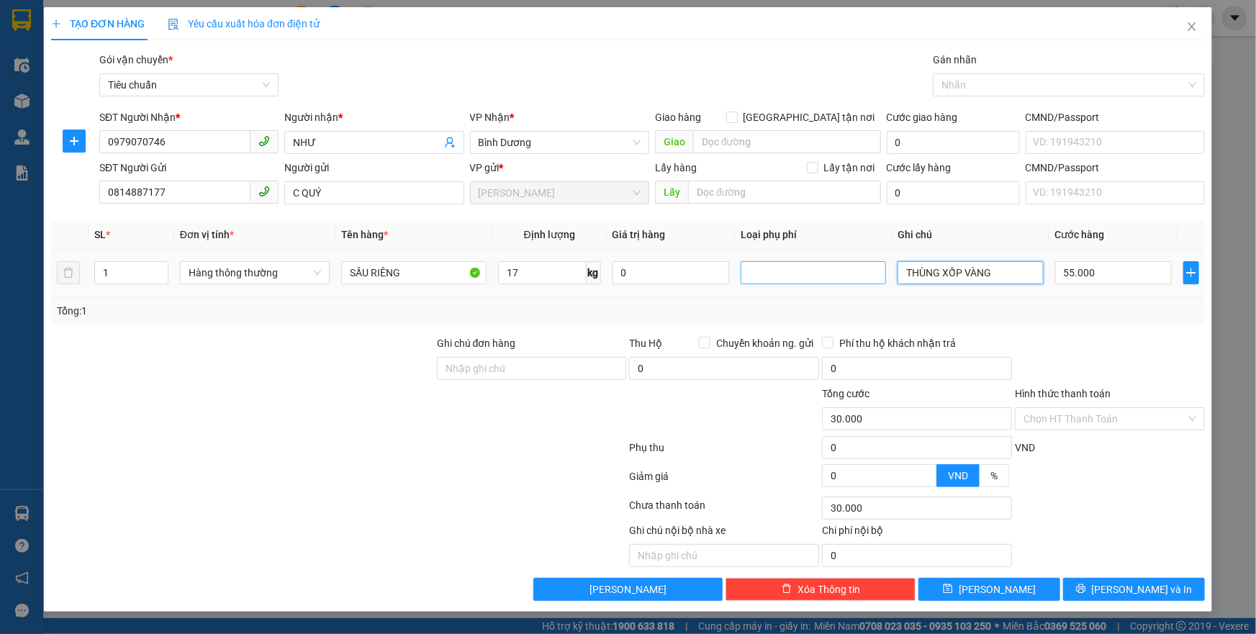
type input "55.000"
type input "TH CHỮ AN XANH LÁ"
click at [1104, 266] on input "55.000" at bounding box center [1113, 272] width 117 height 23
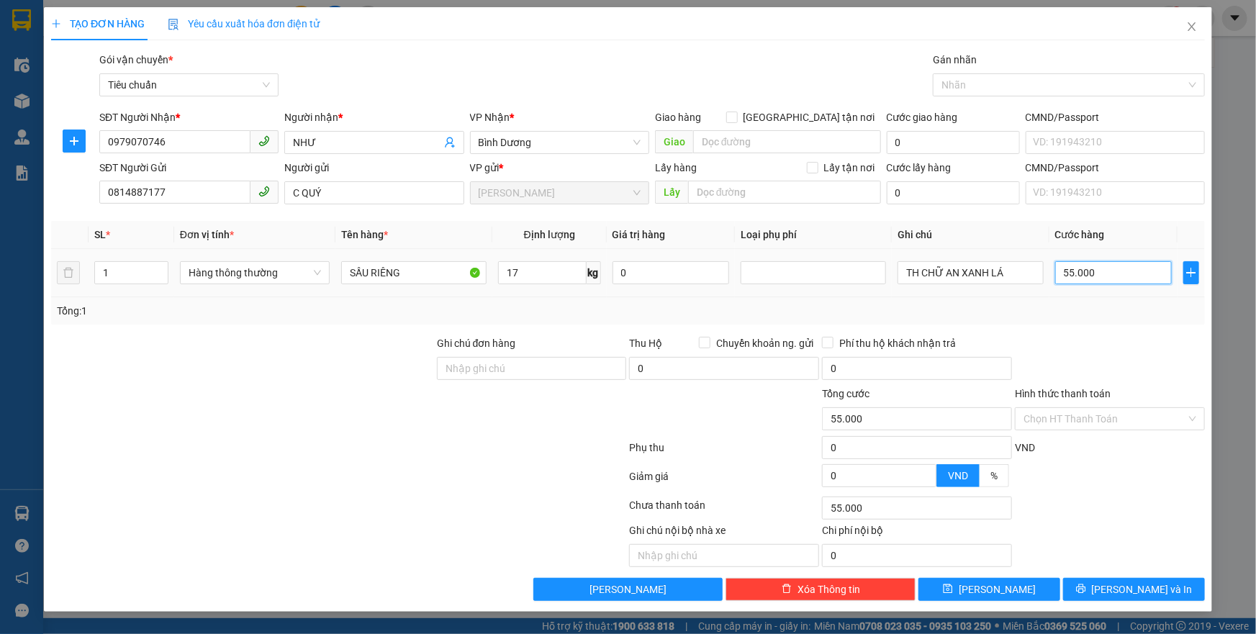
type input "6"
type input "60"
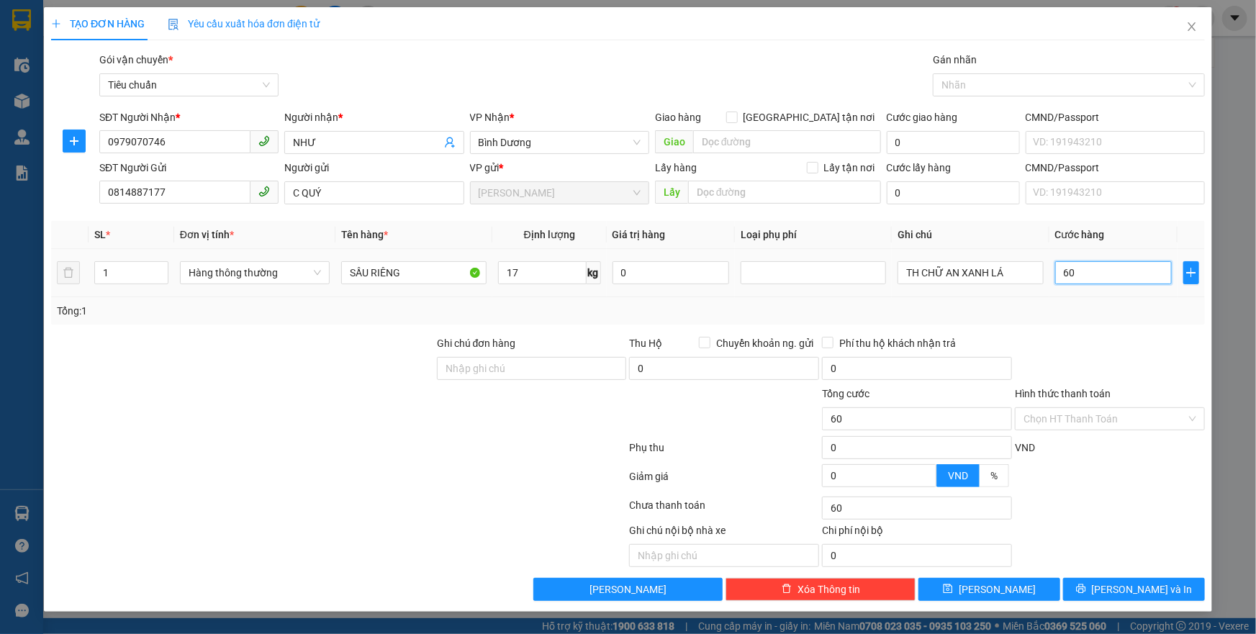
type input "60"
type input "60.000"
click at [1106, 295] on td "60.000" at bounding box center [1113, 273] width 129 height 48
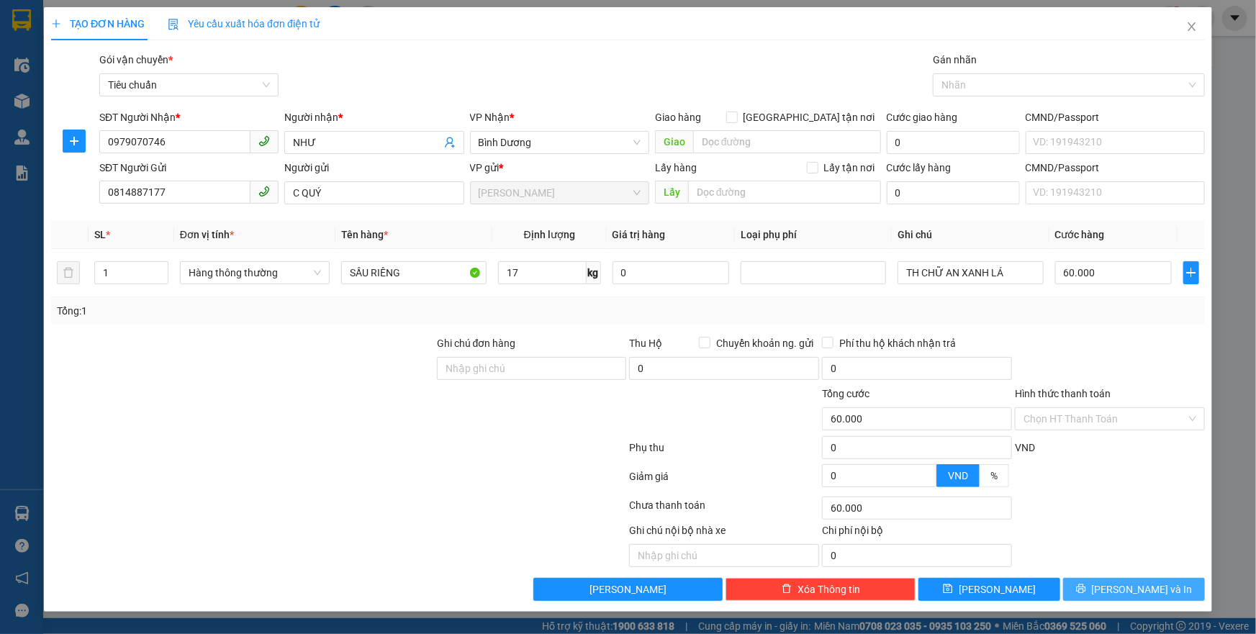
click at [1086, 585] on icon "printer" at bounding box center [1081, 589] width 10 height 10
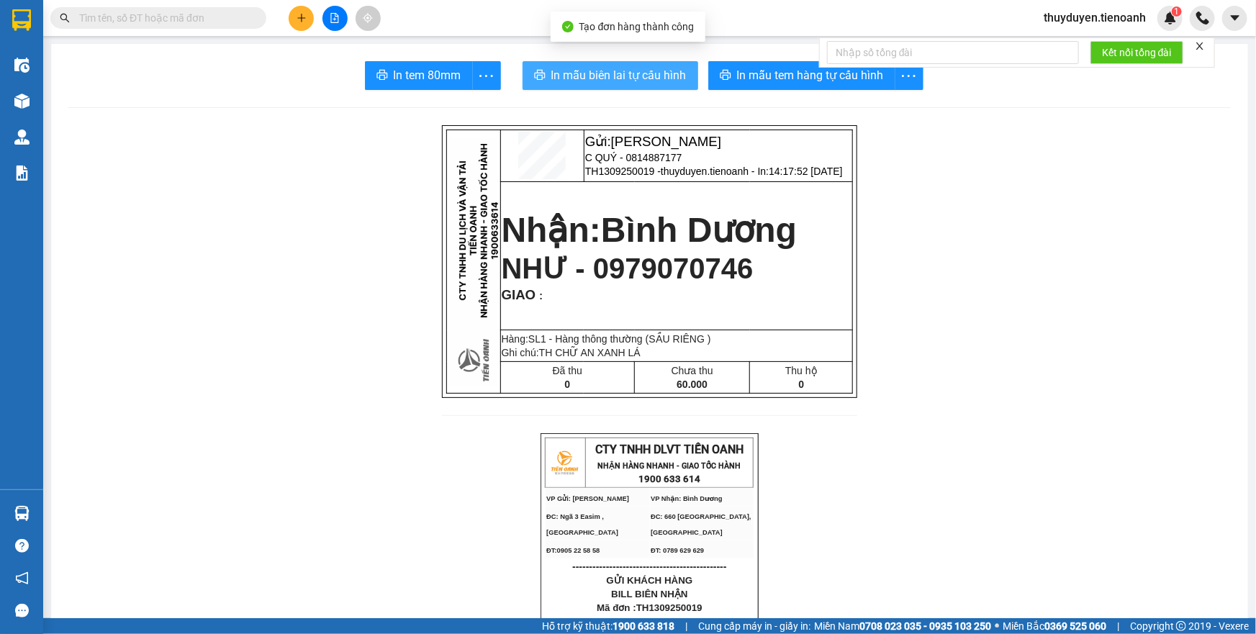
click at [648, 77] on span "In mẫu biên lai tự cấu hình" at bounding box center [618, 75] width 135 height 18
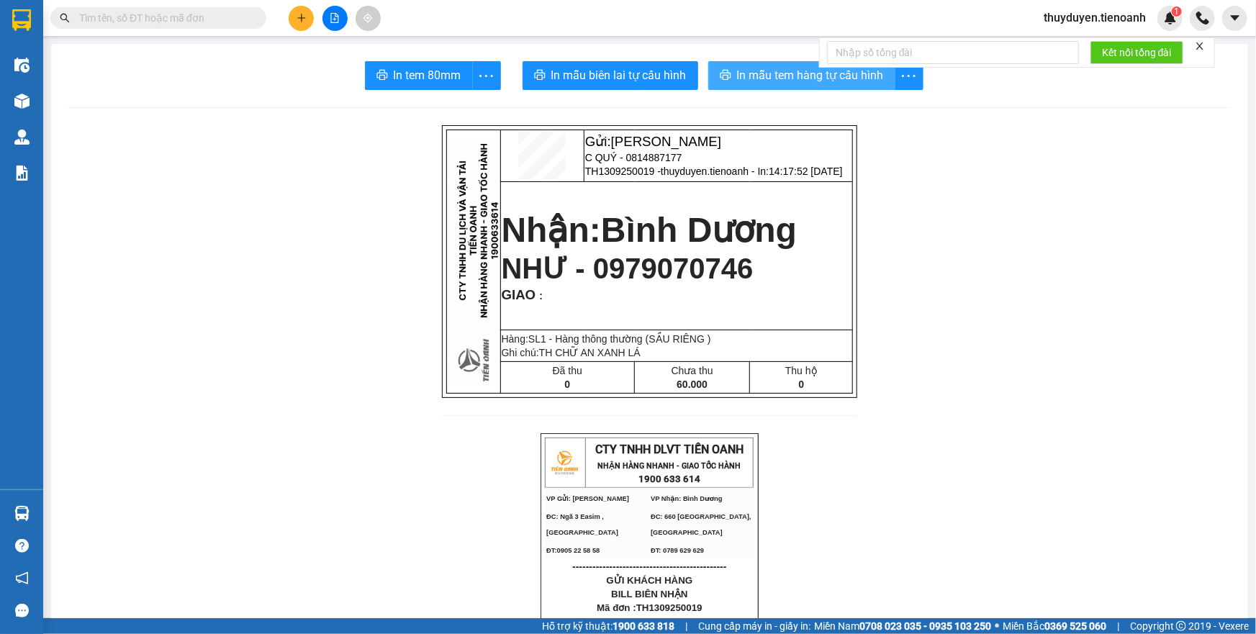
click at [814, 76] on span "In mẫu tem hàng tự cấu hình" at bounding box center [810, 75] width 147 height 18
click at [300, 18] on icon "plus" at bounding box center [302, 18] width 10 height 10
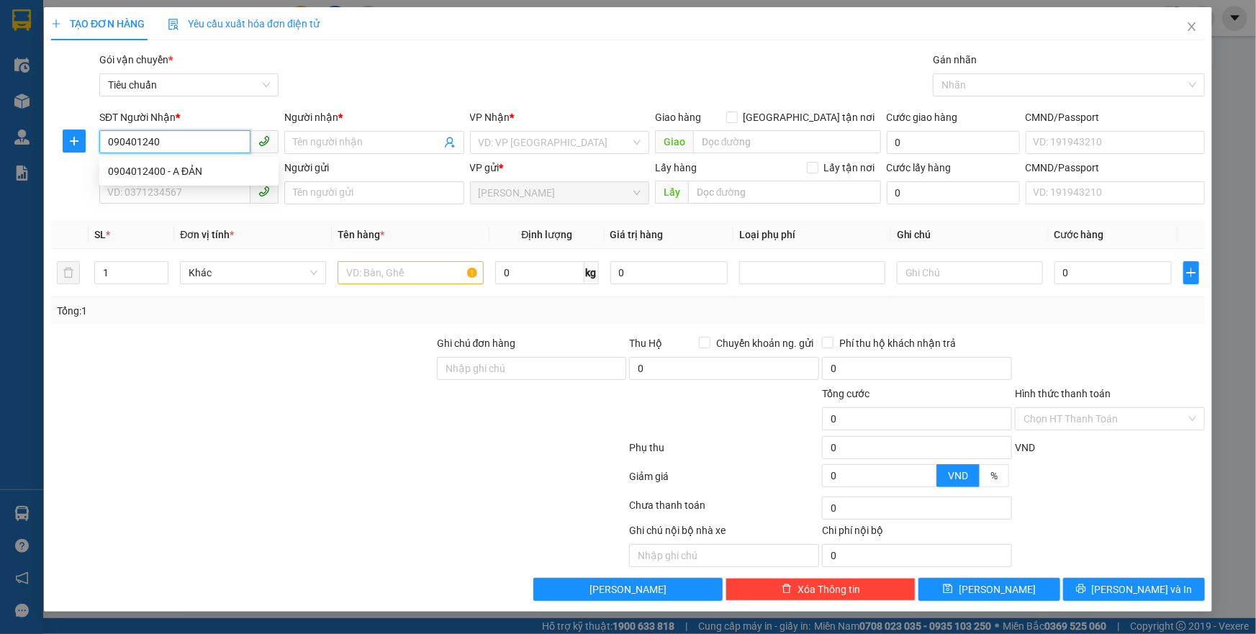
type input "0904012400"
click at [173, 167] on div "0904012400 - A ĐẢN" at bounding box center [189, 171] width 162 height 16
type input "A ĐẢN"
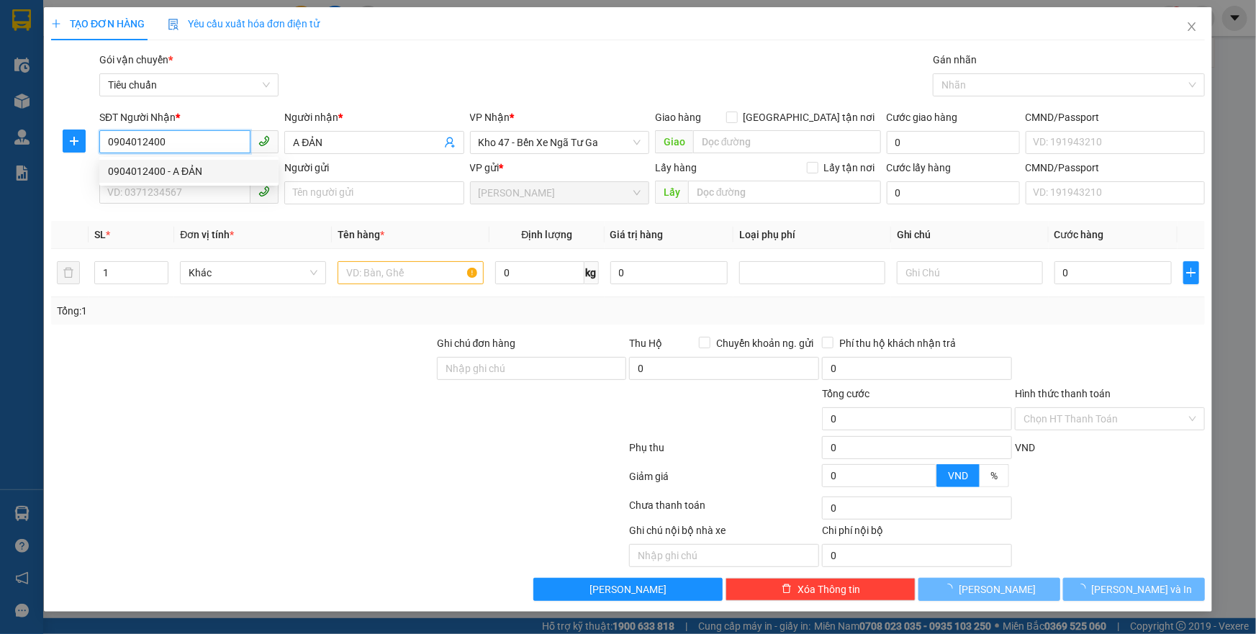
type input "80.000"
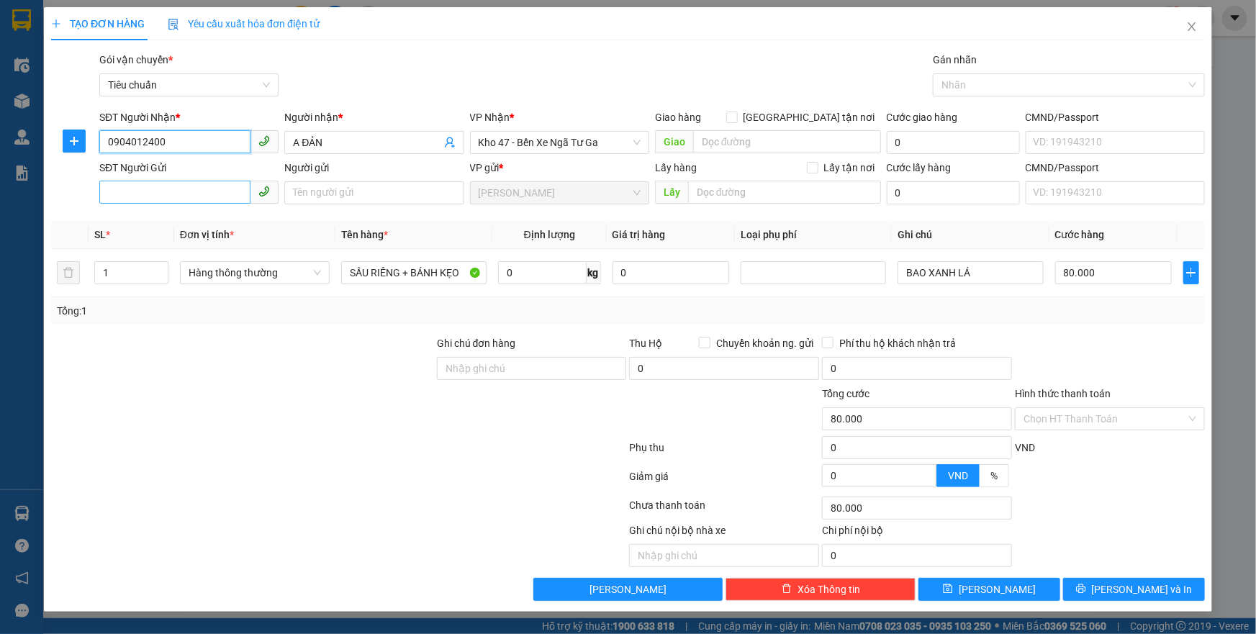
type input "0904012400"
click at [229, 196] on input "SĐT Người Gửi" at bounding box center [174, 192] width 151 height 23
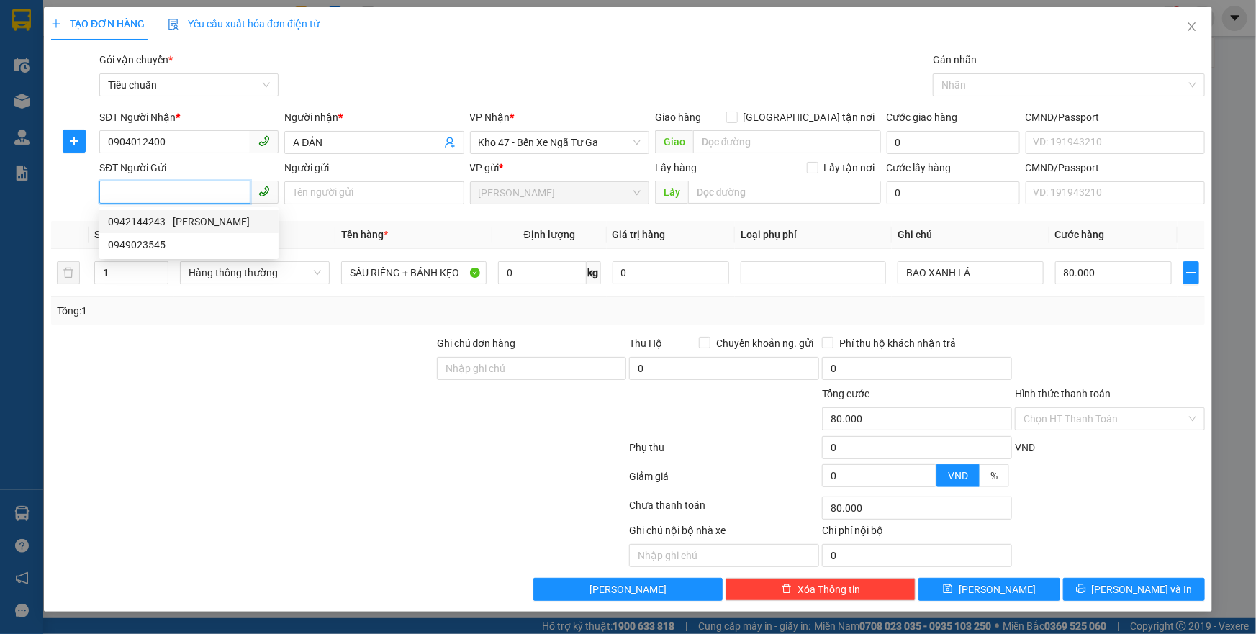
click at [194, 223] on div "0942144243 - Anh Bảo" at bounding box center [189, 222] width 162 height 16
type input "0942144243"
type input "[PERSON_NAME]"
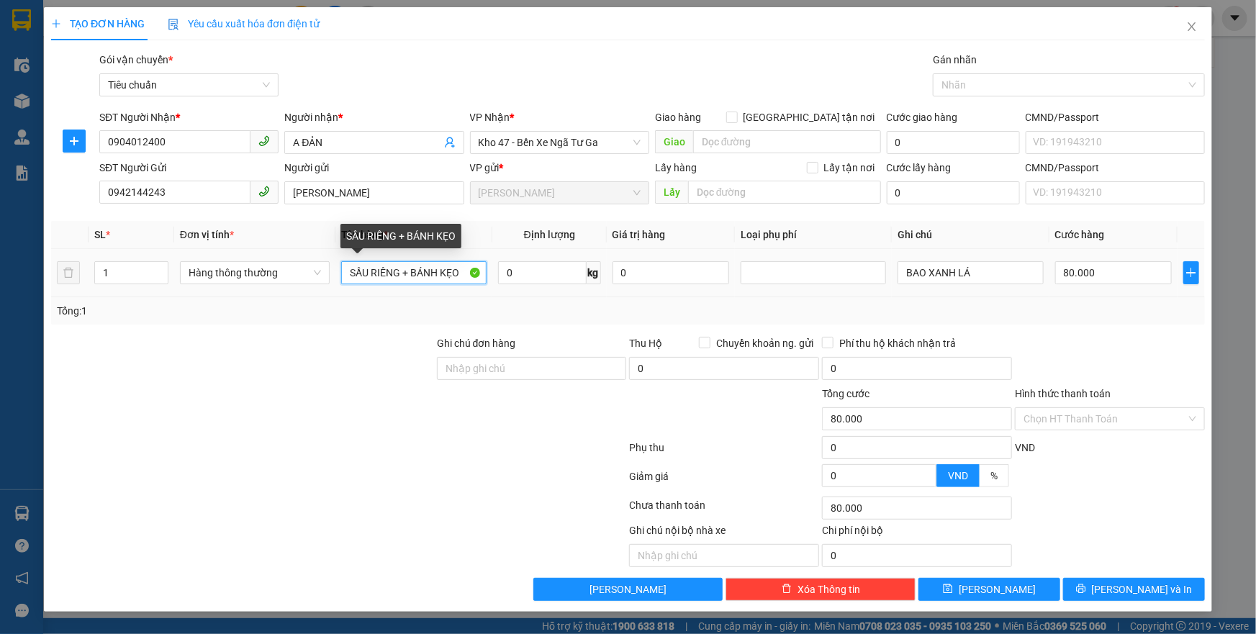
drag, startPoint x: 399, startPoint y: 273, endPoint x: 483, endPoint y: 274, distance: 83.5
click at [483, 274] on input "SẦU RIÊNG + BÁNH KẸO" at bounding box center [413, 272] width 145 height 23
type input "SẦU RIÊNG"
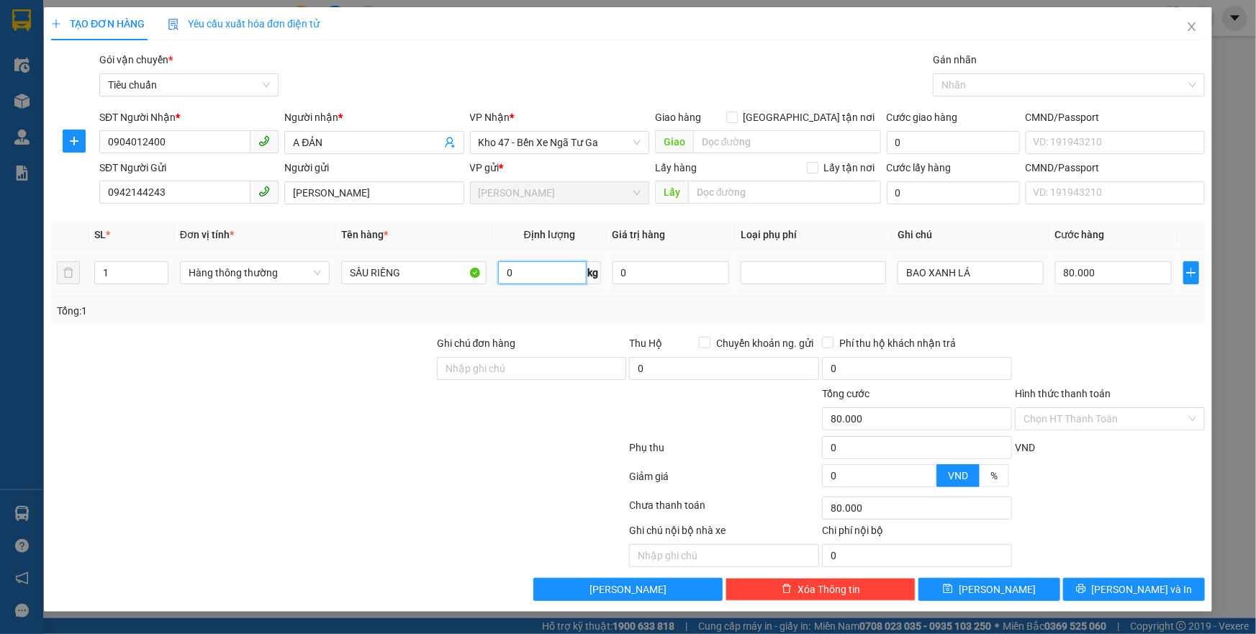
click at [511, 269] on input "0" at bounding box center [542, 272] width 89 height 23
type input "30"
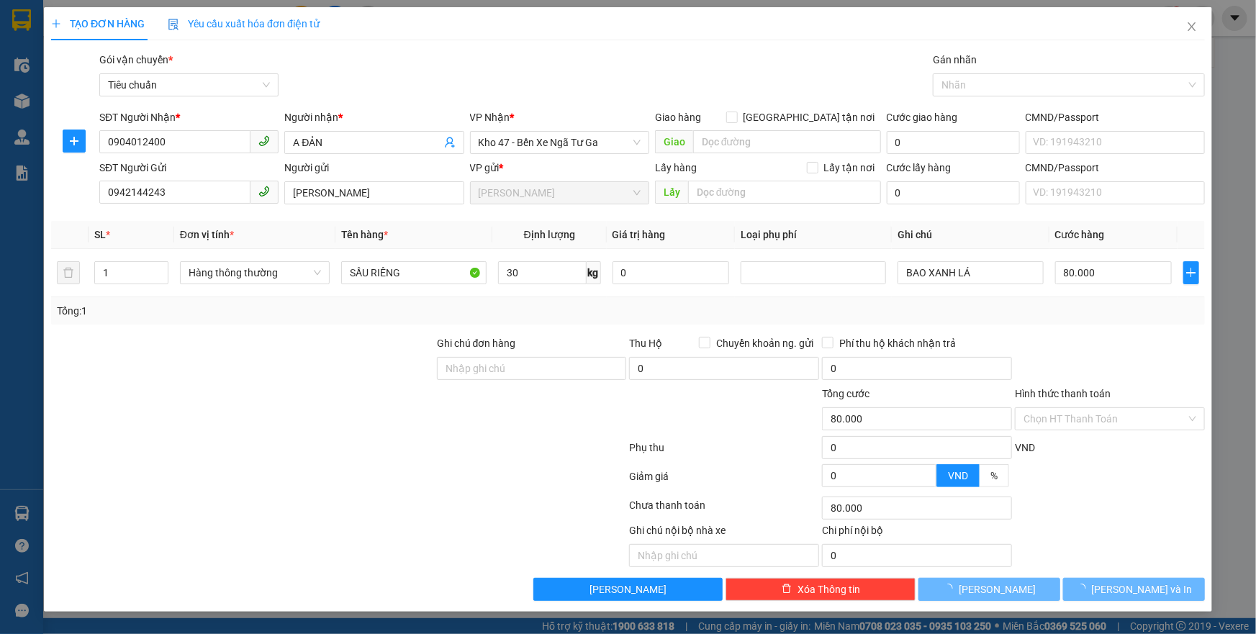
click at [641, 304] on div "Tổng: 1" at bounding box center [628, 311] width 1142 height 16
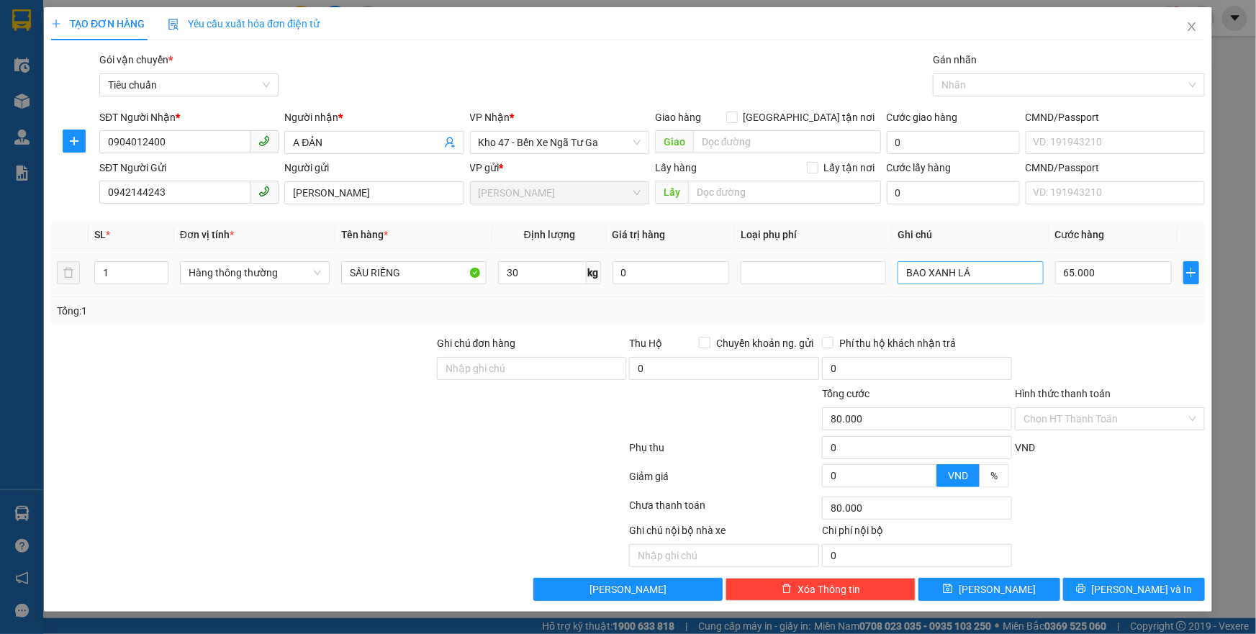
type input "65.000"
drag, startPoint x: 979, startPoint y: 271, endPoint x: 906, endPoint y: 273, distance: 72.7
click at [906, 273] on input "BAO XANH LÁ" at bounding box center [970, 272] width 145 height 23
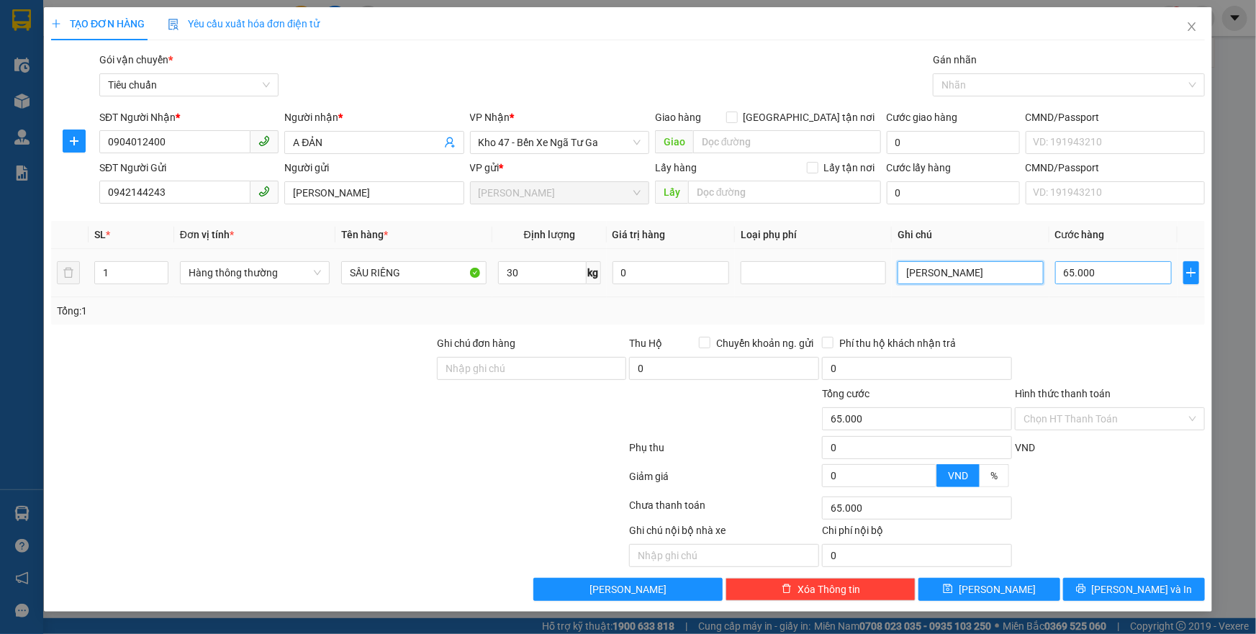
type input "[PERSON_NAME]"
click at [1106, 272] on input "65.000" at bounding box center [1113, 272] width 117 height 23
type input "7"
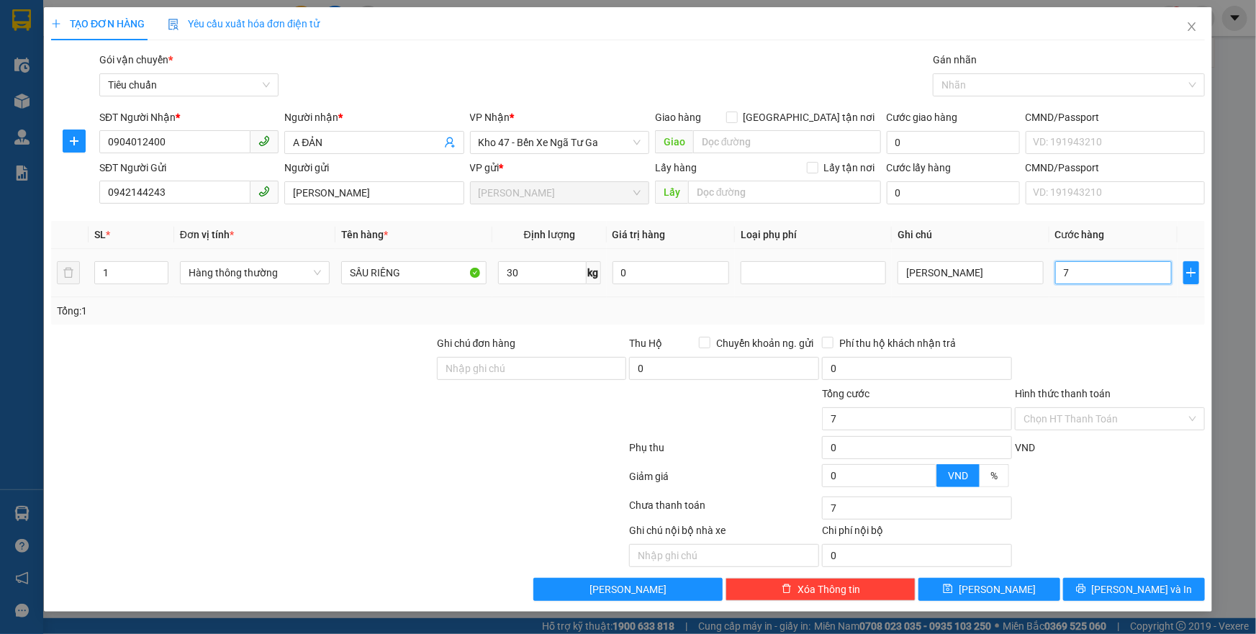
type input "70"
type input "70.000"
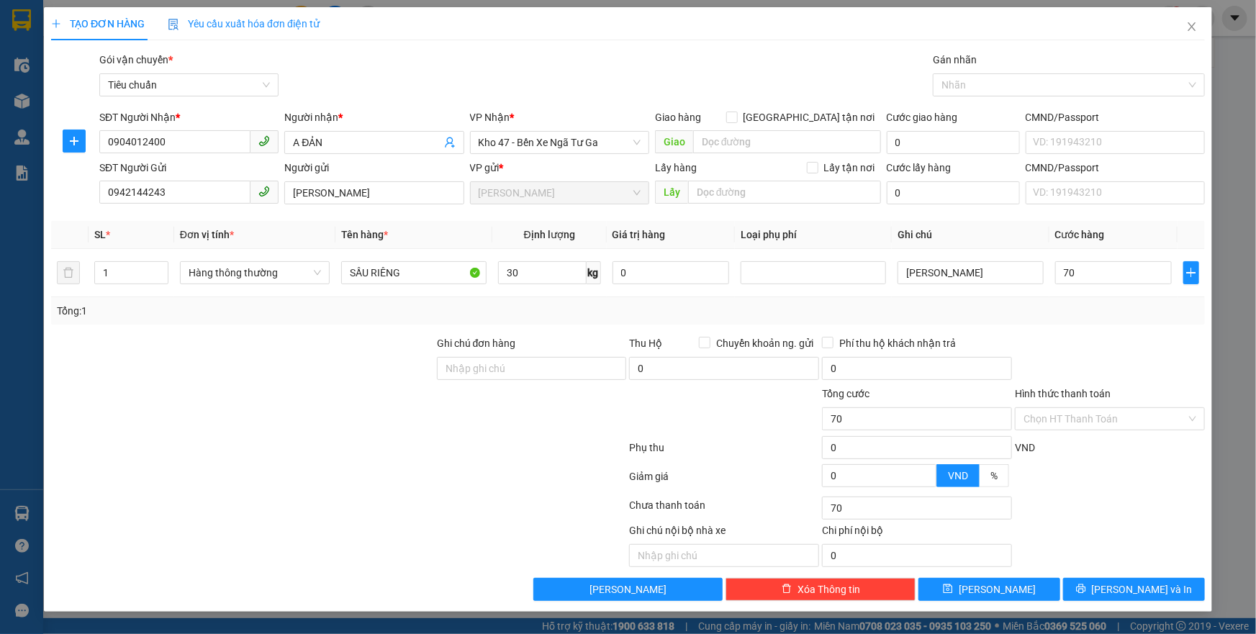
type input "70.000"
click at [1117, 330] on div "Transit Pickup Surcharge Ids Transit Deliver Surcharge Ids Transit Deliver Surc…" at bounding box center [628, 326] width 1154 height 549
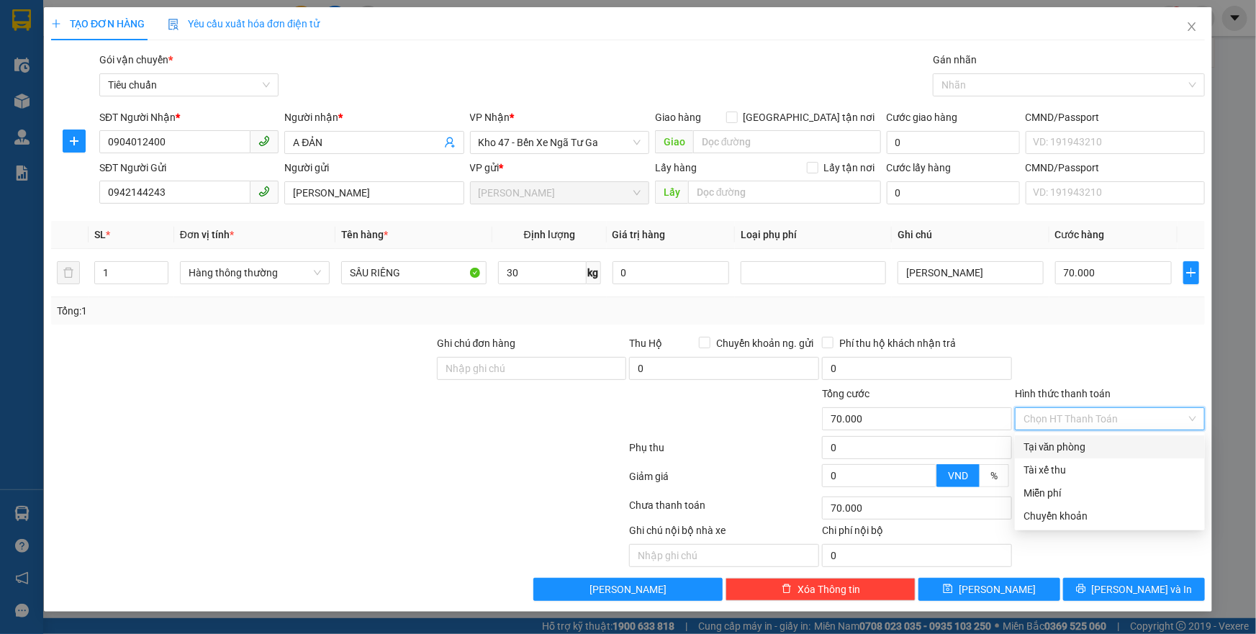
click at [1064, 410] on input "Hình thức thanh toán" at bounding box center [1104, 419] width 163 height 22
click at [1053, 446] on div "Tại văn phòng" at bounding box center [1109, 447] width 173 height 16
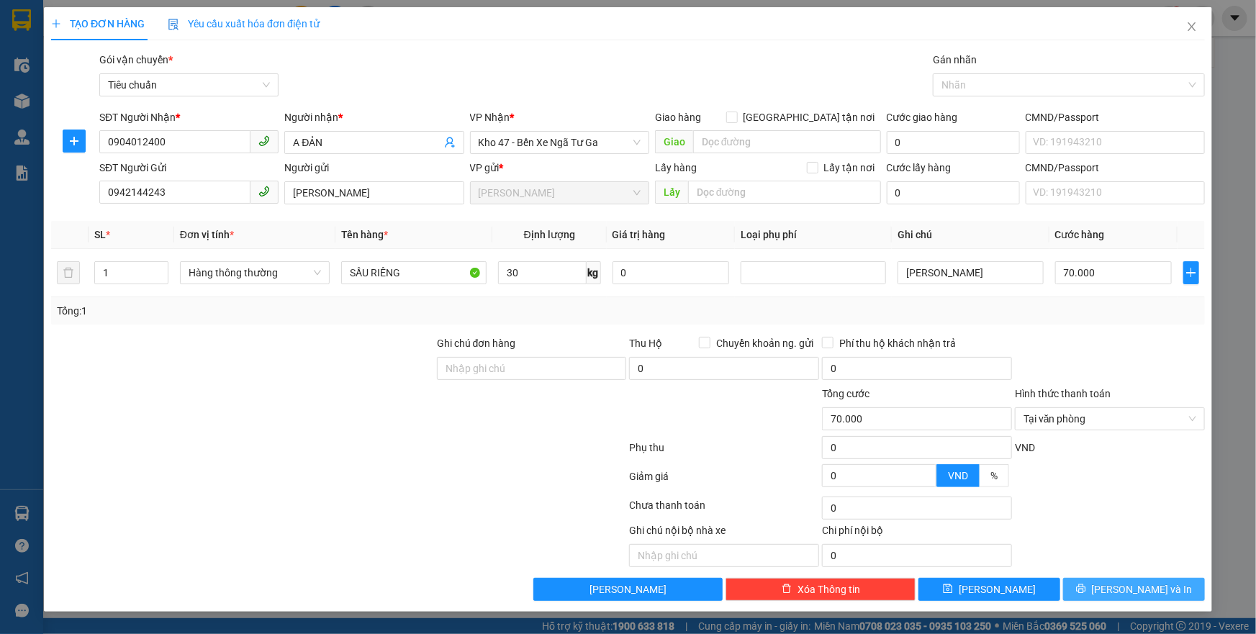
click at [1086, 592] on icon "printer" at bounding box center [1081, 589] width 10 height 10
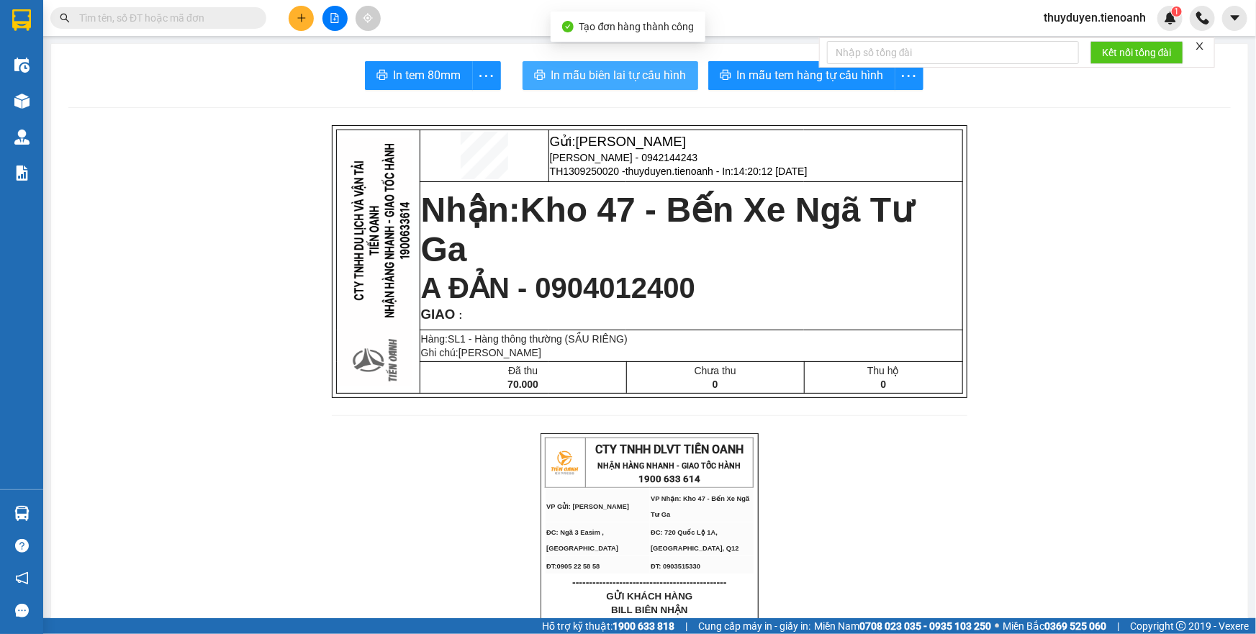
click at [595, 78] on span "In mẫu biên lai tự cấu hình" at bounding box center [618, 75] width 135 height 18
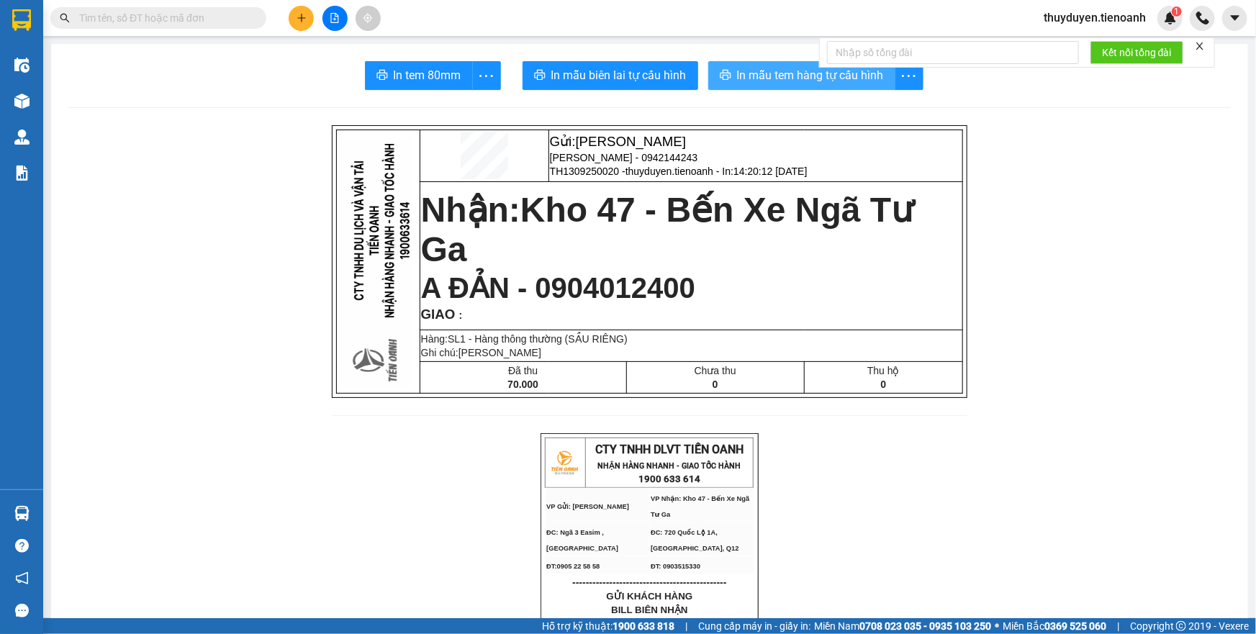
click at [800, 78] on span "In mẫu tem hàng tự cấu hình" at bounding box center [810, 75] width 147 height 18
click at [297, 14] on icon "plus" at bounding box center [302, 18] width 10 height 10
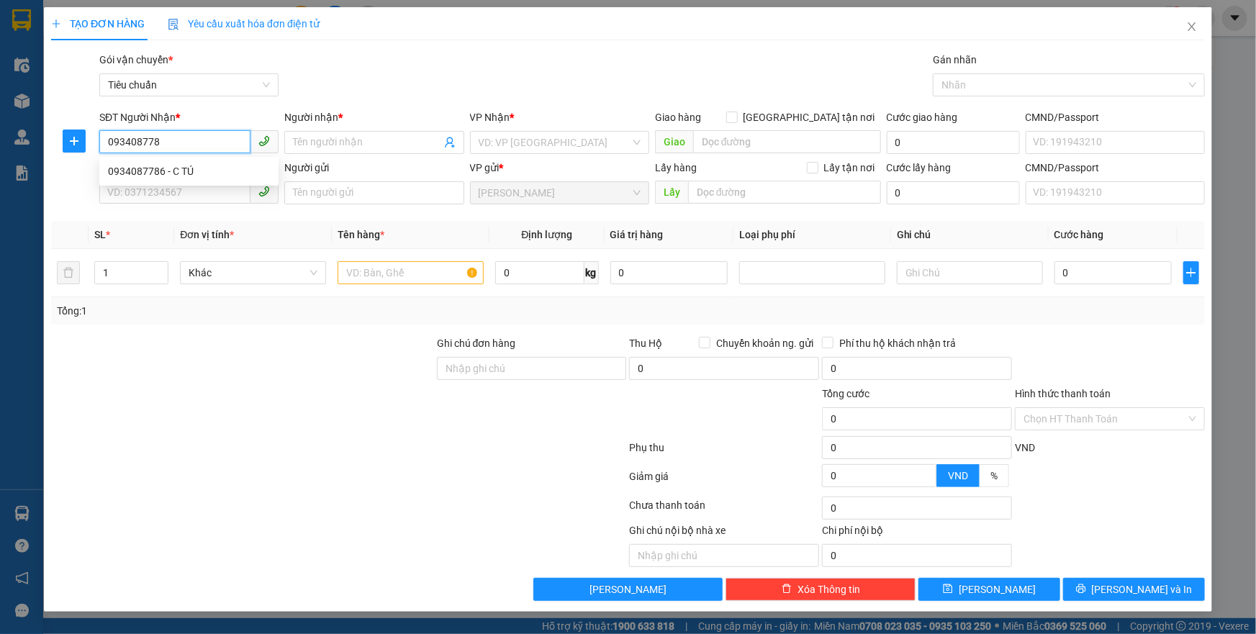
type input "0934087786"
click at [240, 173] on div "0934087786 - C TÚ" at bounding box center [189, 171] width 162 height 16
type input "C TÚ"
type input "40.000"
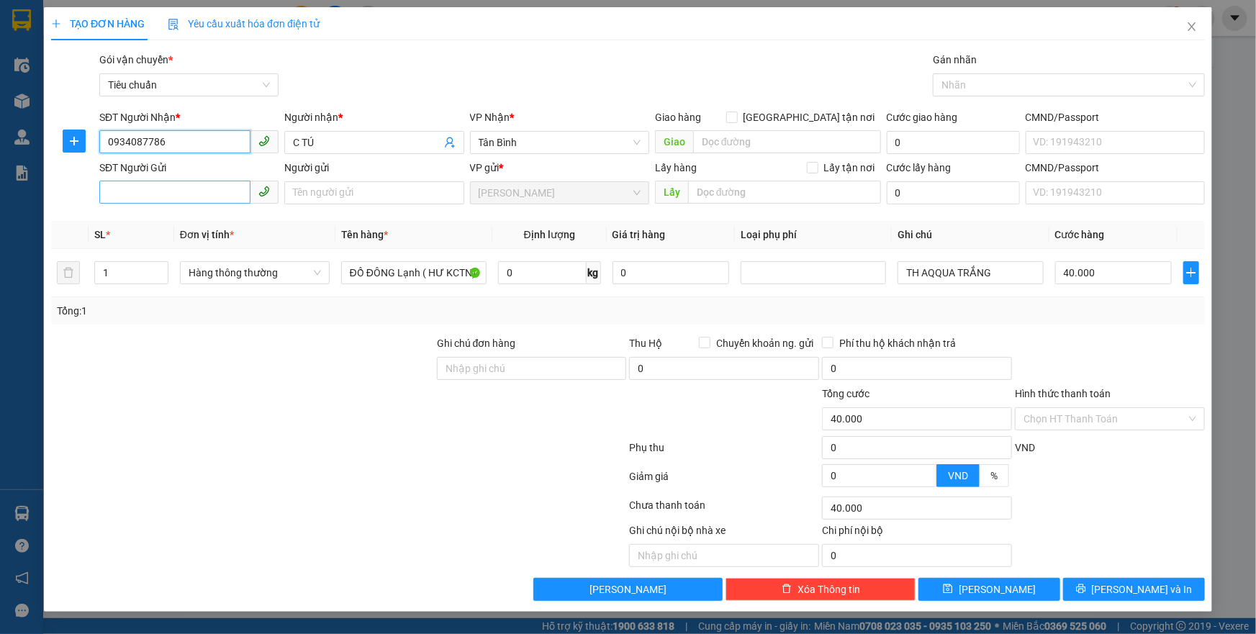
type input "0934087786"
click at [177, 189] on input "SĐT Người Gửi" at bounding box center [174, 192] width 151 height 23
click at [179, 222] on div "0905344226 - CÔ KHỂ" at bounding box center [189, 222] width 162 height 16
type input "0905344226"
type input "CÔ KHỂ"
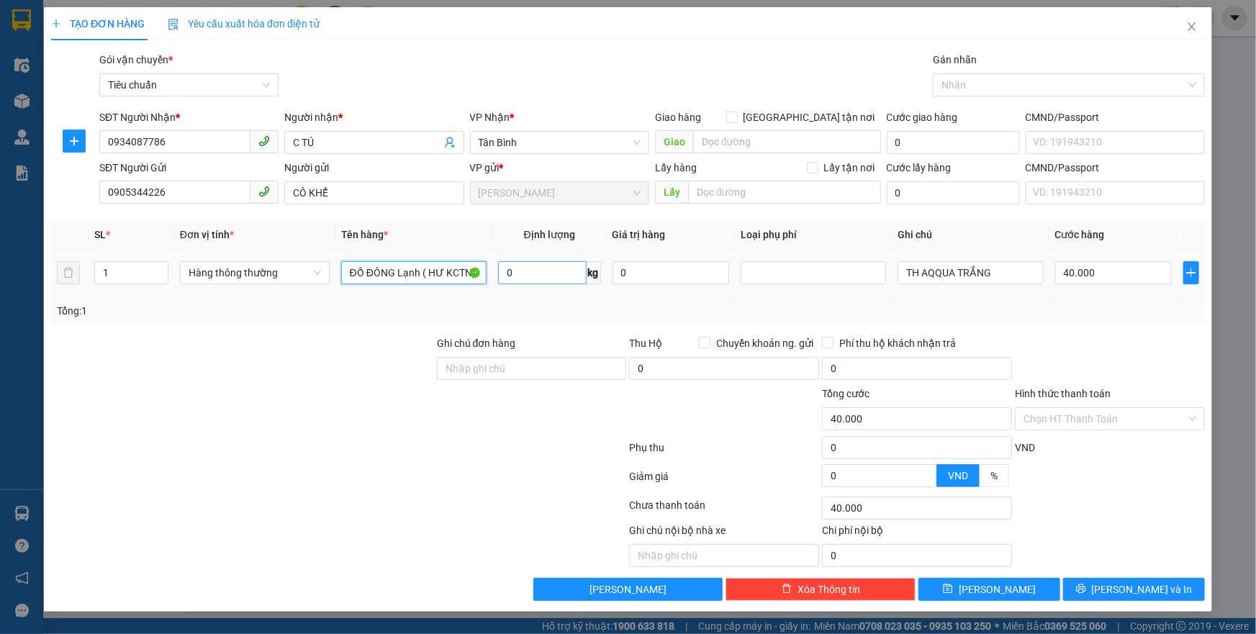
drag, startPoint x: 350, startPoint y: 273, endPoint x: 506, endPoint y: 276, distance: 156.2
click at [497, 281] on tr "1 Hàng thông thường ĐỒ ĐÔNG Lạnh ( HƯ KCTN) 0 kg 0 TH AQQUA TRẮNG 40.000" at bounding box center [628, 273] width 1154 height 48
type input "SẦU RIÊNG"
click at [525, 272] on input "0" at bounding box center [542, 272] width 89 height 23
type input "15"
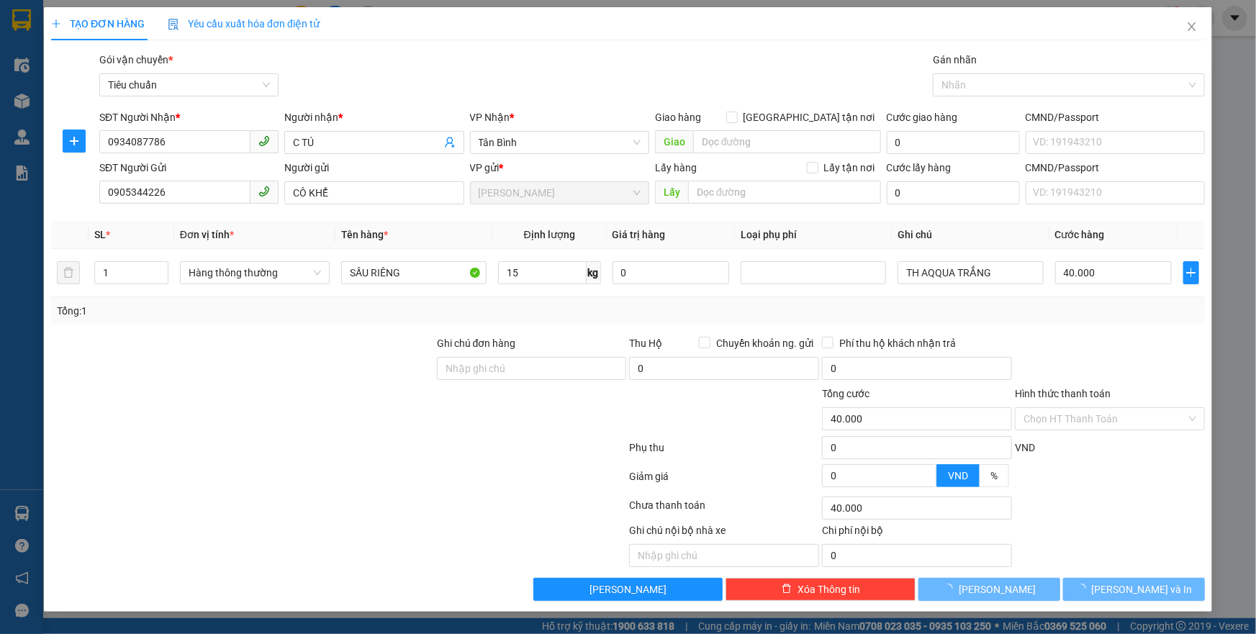
click at [528, 303] on div "Tổng: 1" at bounding box center [628, 311] width 1142 height 16
type input "50.000"
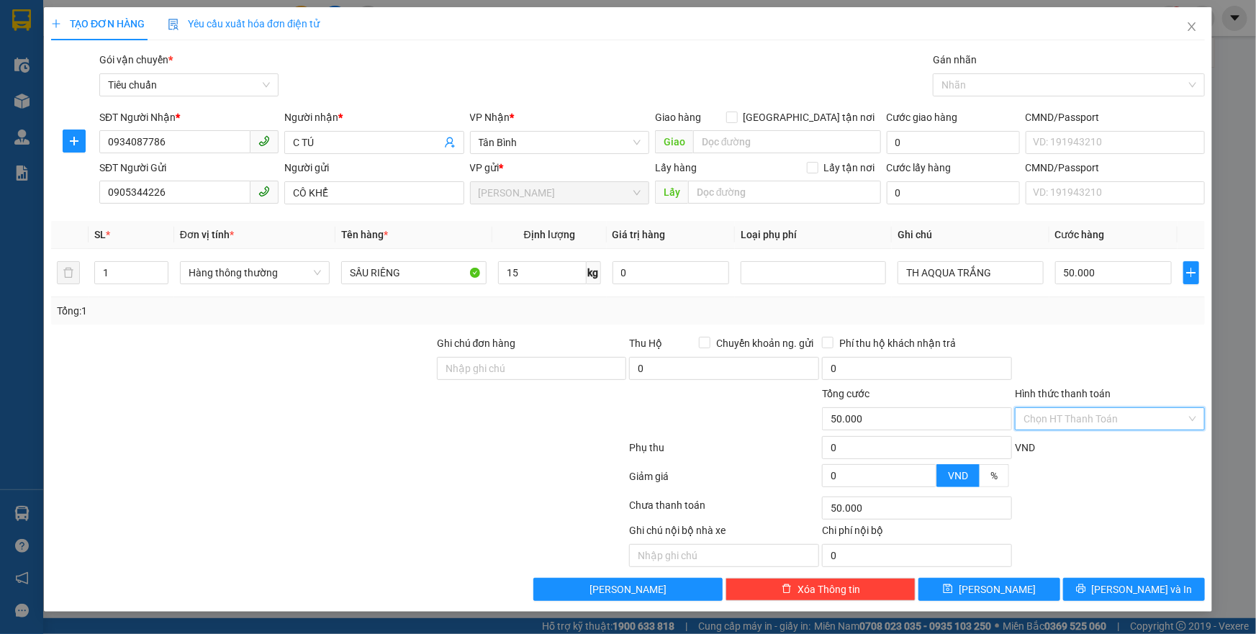
click at [1080, 417] on input "Hình thức thanh toán" at bounding box center [1104, 419] width 163 height 22
click at [1063, 443] on div "Tại văn phòng" at bounding box center [1109, 447] width 173 height 16
click at [1086, 590] on icon "printer" at bounding box center [1081, 589] width 10 height 10
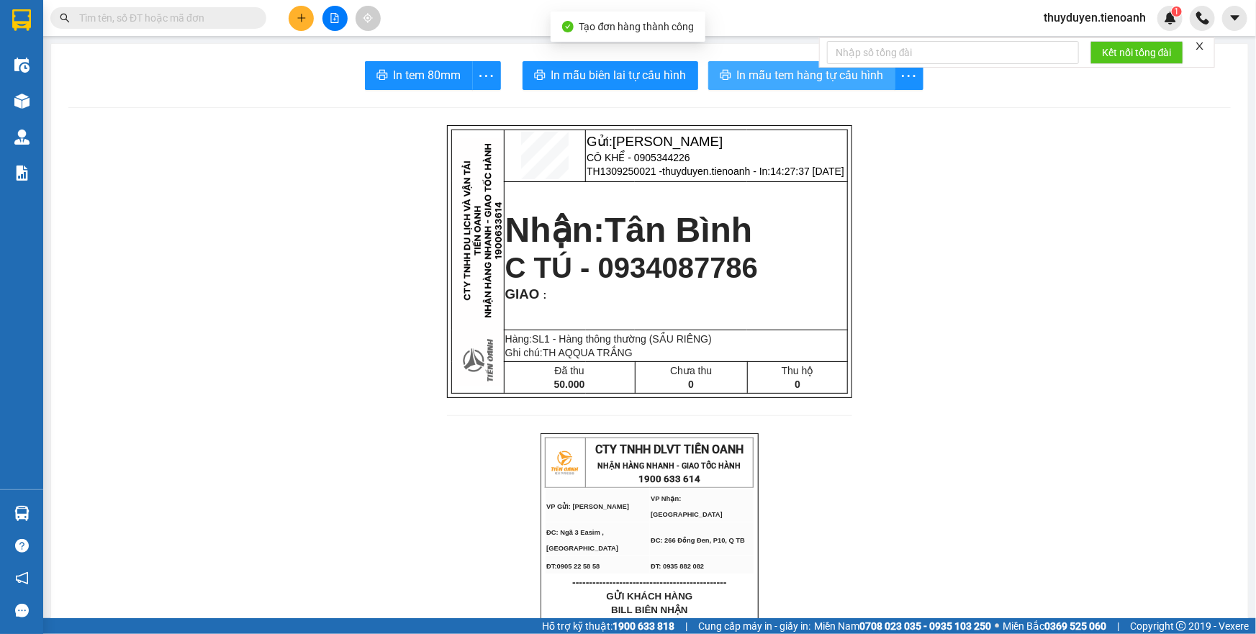
drag, startPoint x: 720, startPoint y: 75, endPoint x: 733, endPoint y: 69, distance: 14.8
click at [720, 75] on icon "printer" at bounding box center [726, 75] width 12 height 12
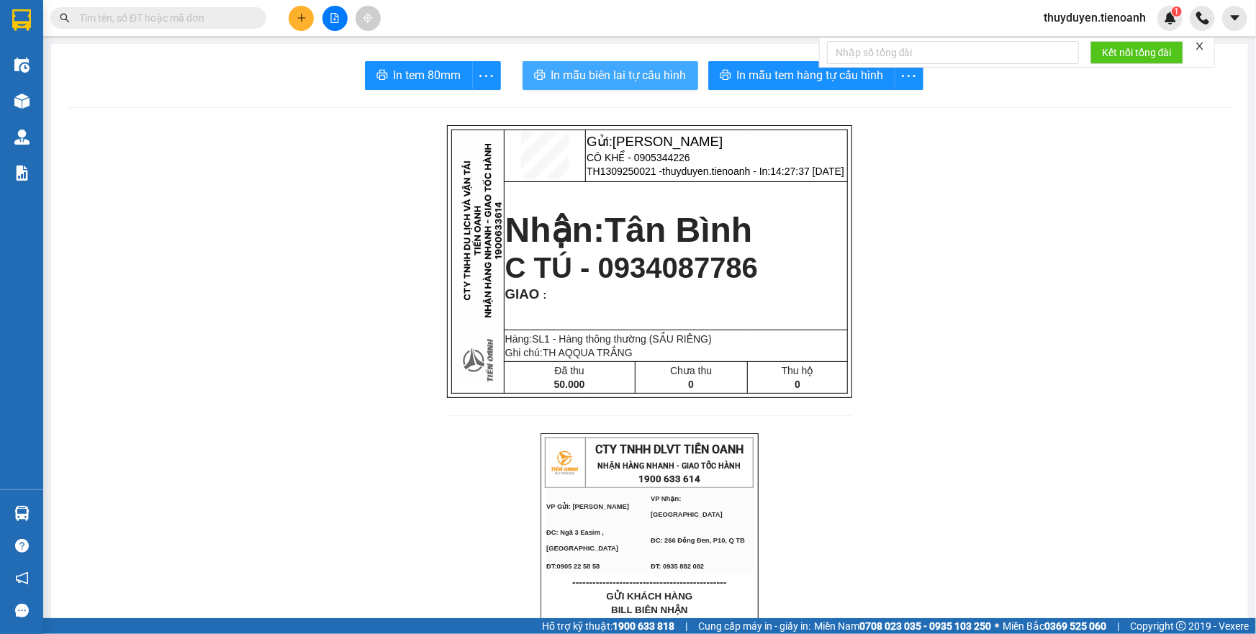
click at [605, 73] on span "In mẫu biên lai tự cấu hình" at bounding box center [618, 75] width 135 height 18
click at [309, 19] on button at bounding box center [301, 18] width 25 height 25
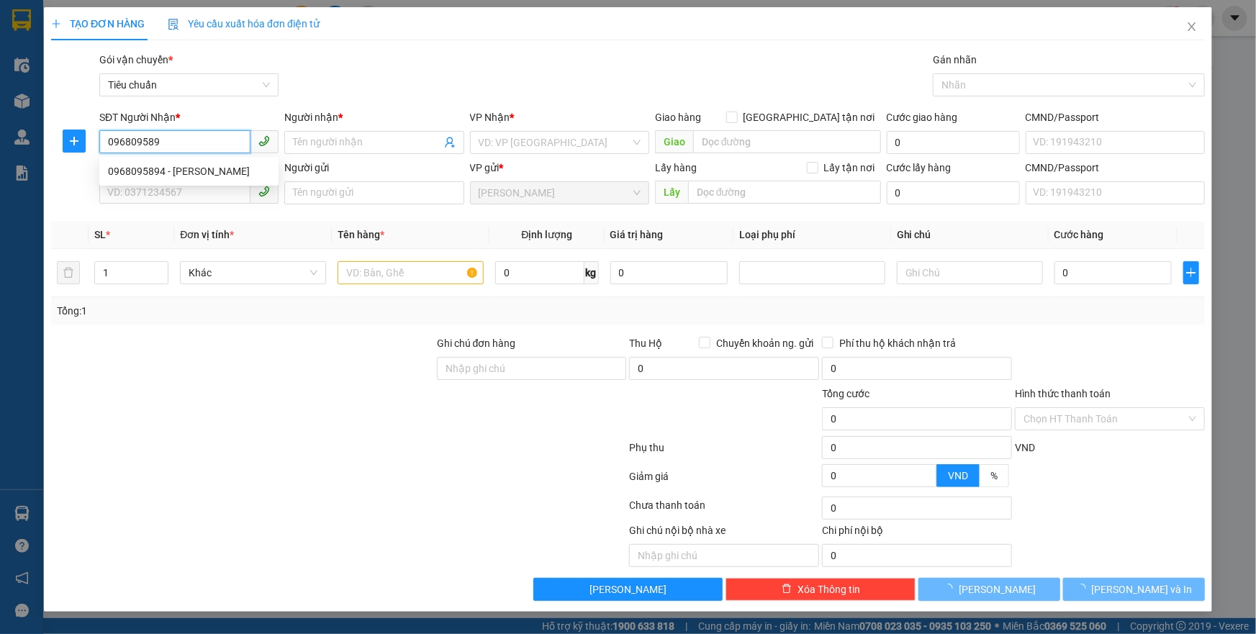
type input "0968095894"
click at [176, 173] on div "0968095894 - C HUYỀN" at bounding box center [189, 171] width 162 height 16
type input "[PERSON_NAME]"
type input "066196013241"
type input "60.000"
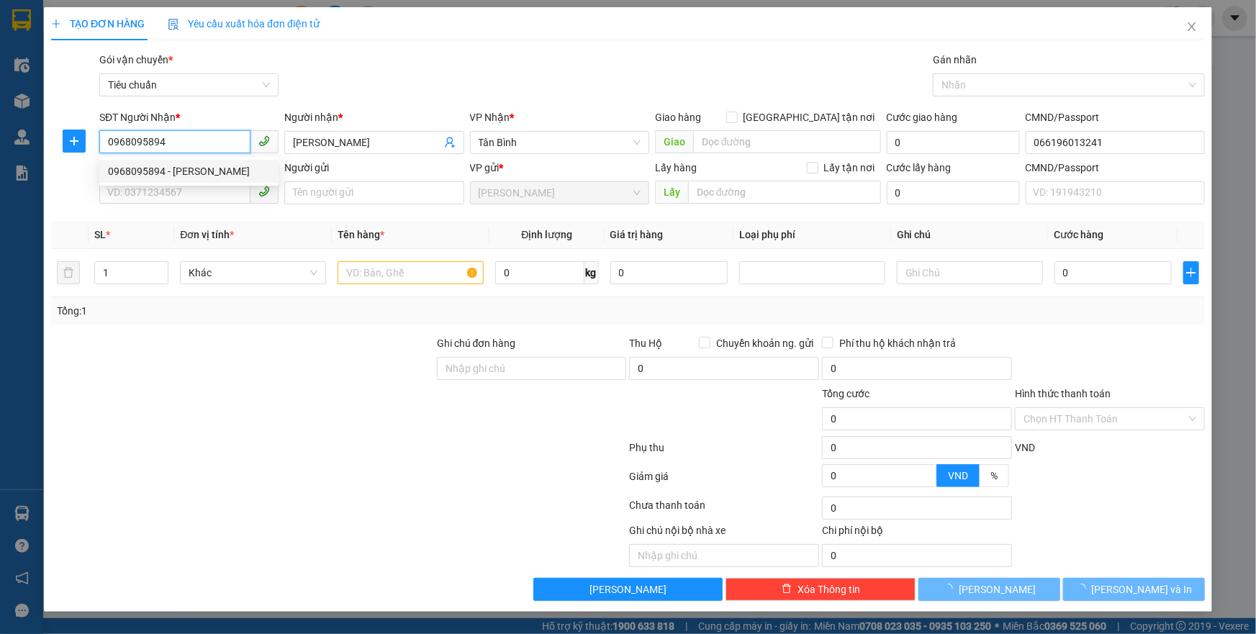
type input "60.000"
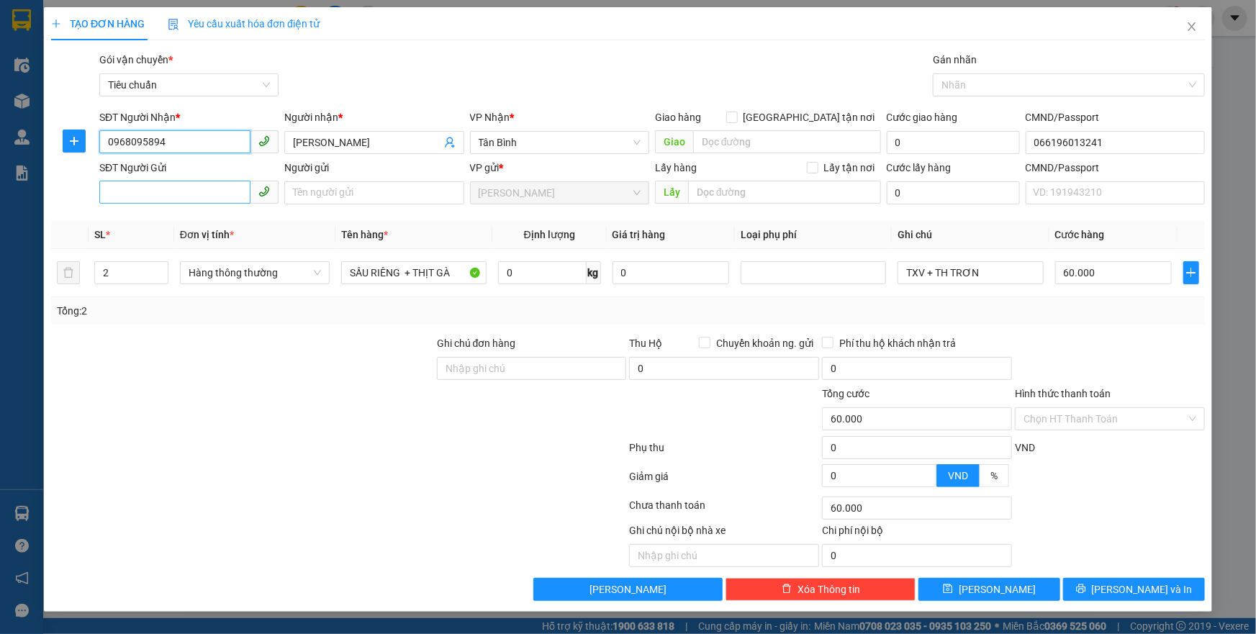
type input "0968095894"
click at [203, 194] on input "SĐT Người Gửi" at bounding box center [174, 192] width 151 height 23
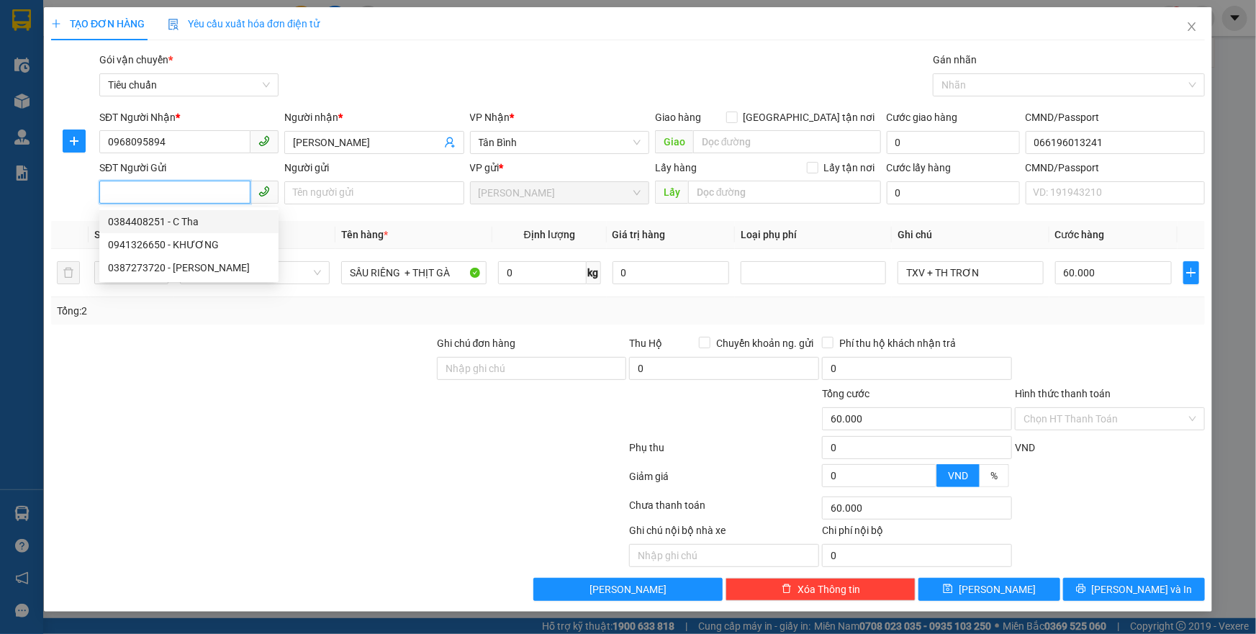
click at [181, 230] on div "0384408251 - C Tha" at bounding box center [188, 221] width 179 height 23
type input "0384408251"
type input "C Tha"
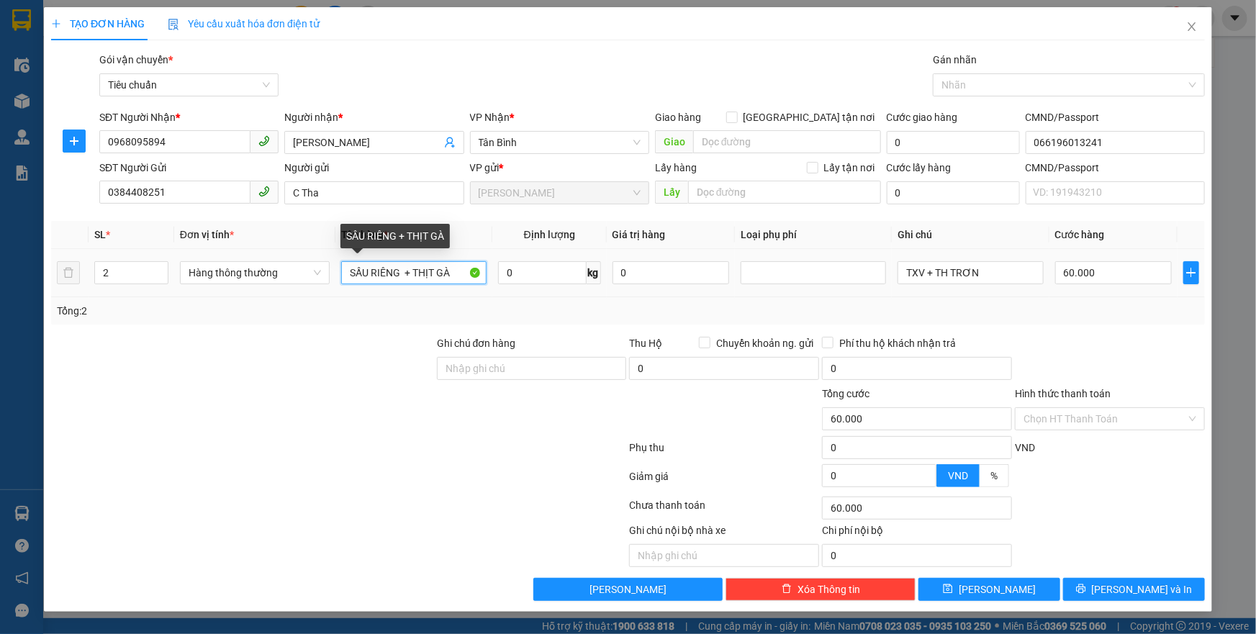
drag, startPoint x: 410, startPoint y: 273, endPoint x: 461, endPoint y: 281, distance: 51.1
click at [461, 281] on input "SẦU RIÊNG + THỊT GÀ" at bounding box center [413, 272] width 145 height 23
type input "SẦU RIÊNG +BƠ"
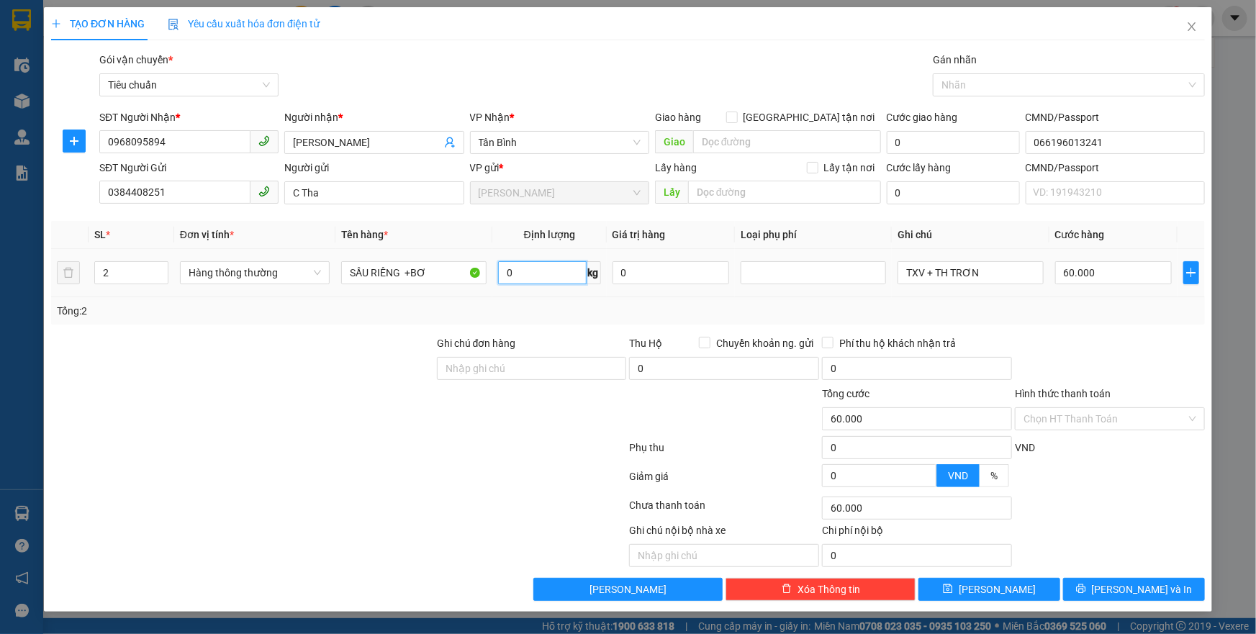
click at [511, 268] on input "0" at bounding box center [542, 272] width 89 height 23
type input "11"
drag, startPoint x: 618, startPoint y: 298, endPoint x: 901, endPoint y: 280, distance: 283.4
click at [619, 298] on div "Tổng: 2" at bounding box center [628, 310] width 1154 height 27
type input "50.000"
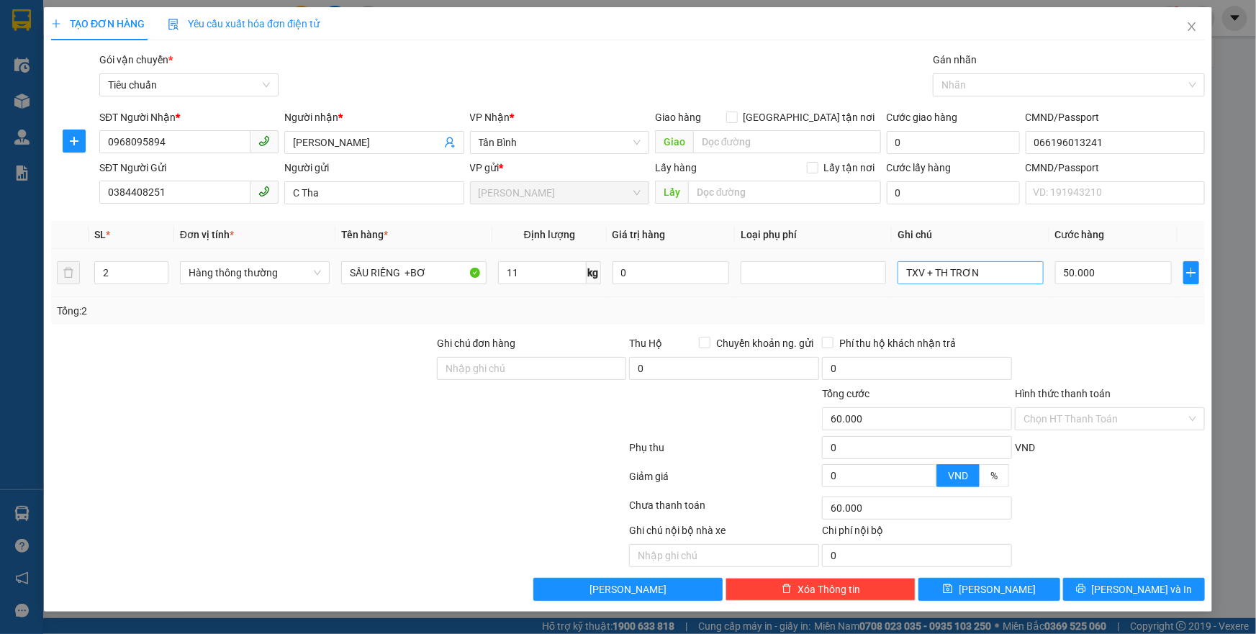
type input "50.000"
drag, startPoint x: 903, startPoint y: 276, endPoint x: 992, endPoint y: 276, distance: 88.5
click at [990, 276] on input "TXV + TH TRƠN" at bounding box center [970, 272] width 145 height 23
type input "T"
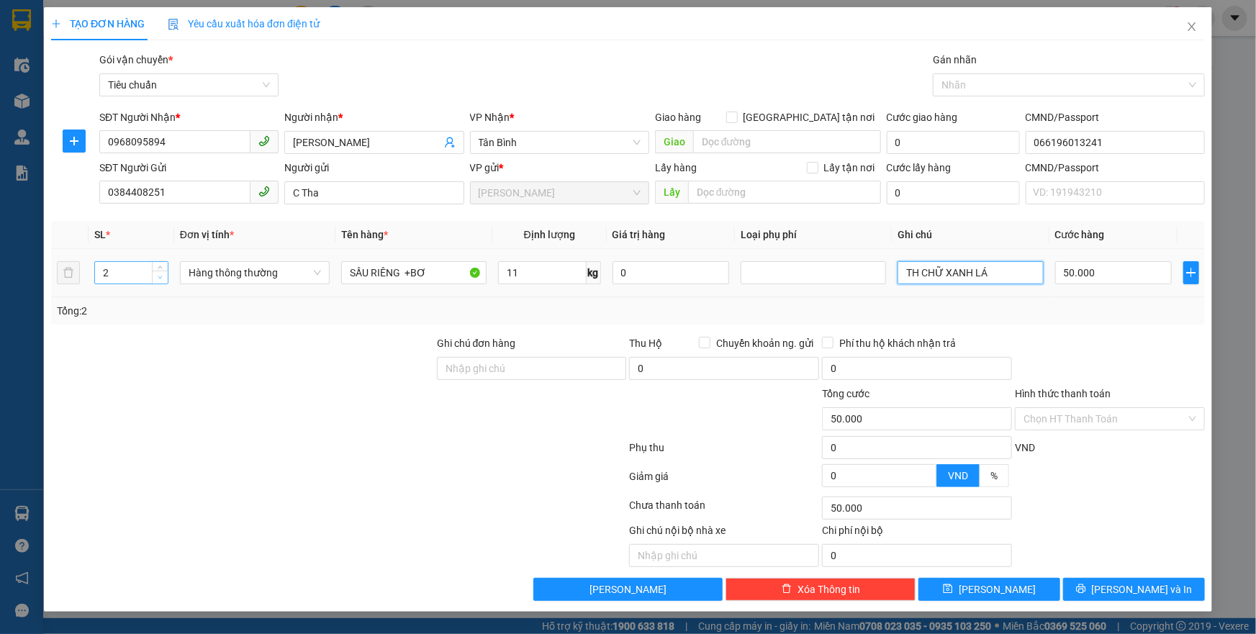
type input "TH CHỮ XANH LÁ"
click at [159, 279] on icon "down" at bounding box center [160, 277] width 5 height 5
type input "1"
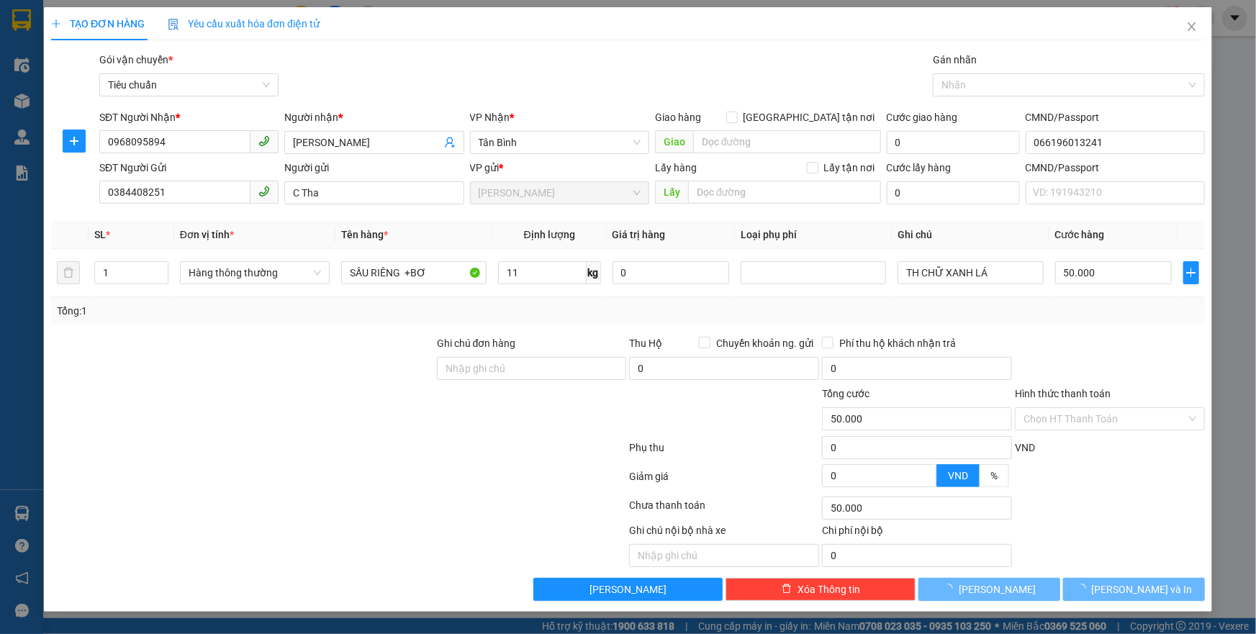
click at [1055, 322] on div "Tổng: 1" at bounding box center [628, 310] width 1154 height 27
click at [1061, 410] on input "Hình thức thanh toán" at bounding box center [1104, 419] width 163 height 22
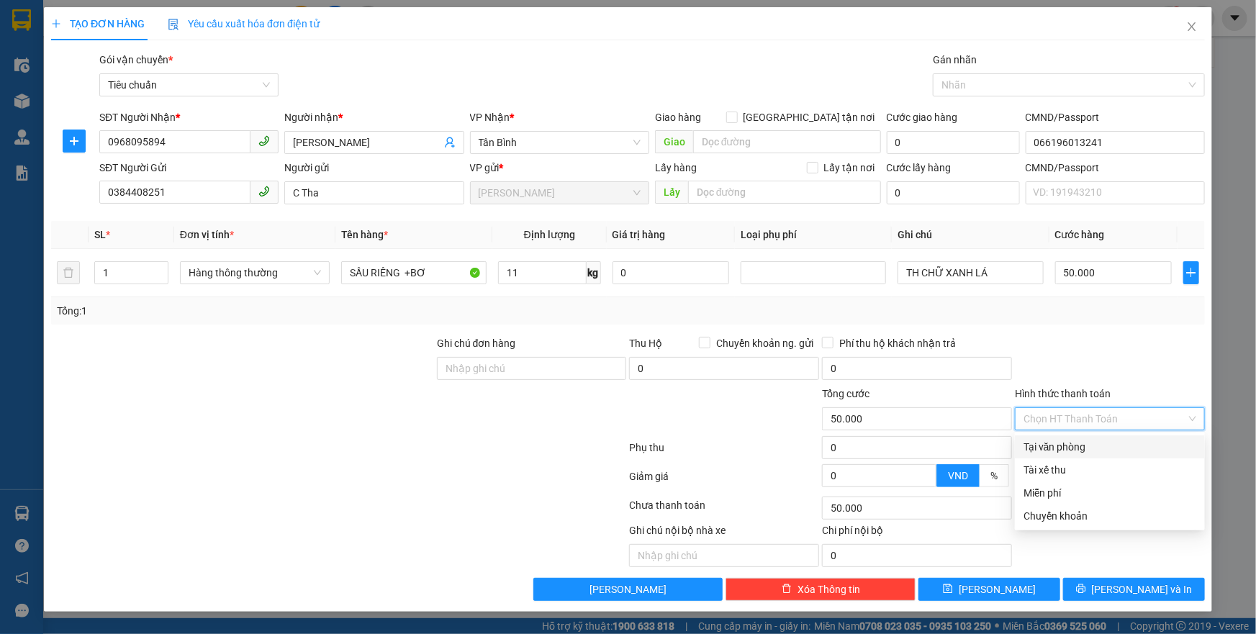
click at [1052, 442] on div "Tại văn phòng" at bounding box center [1109, 447] width 173 height 16
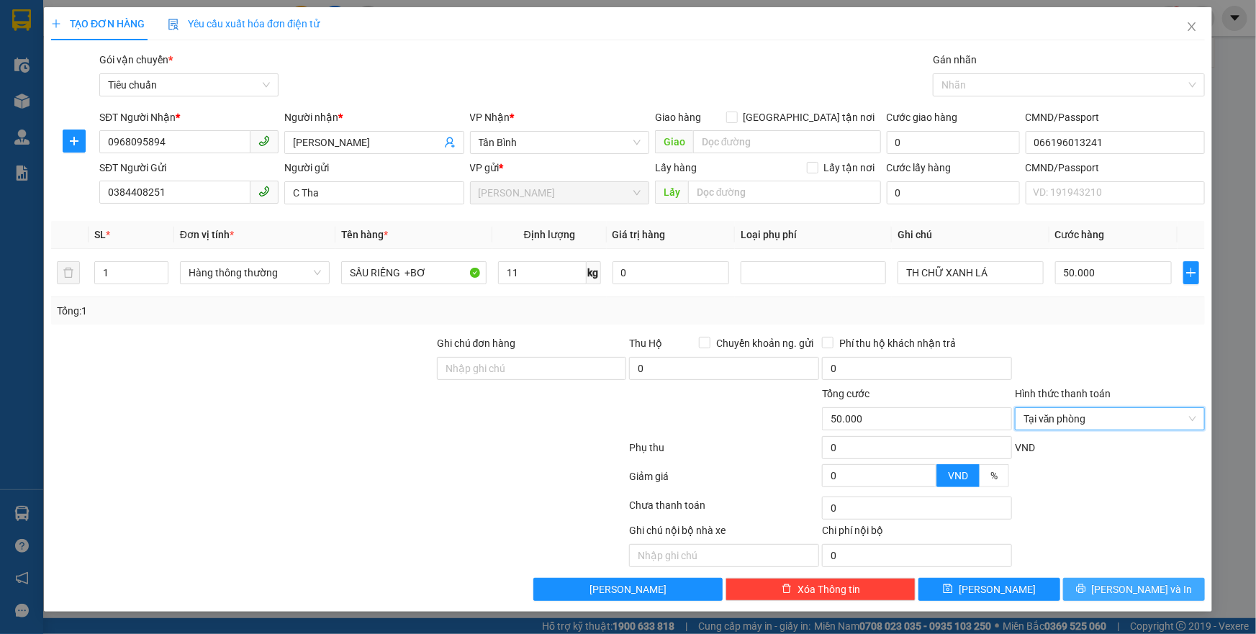
click at [1095, 592] on button "[PERSON_NAME] và In" at bounding box center [1134, 589] width 142 height 23
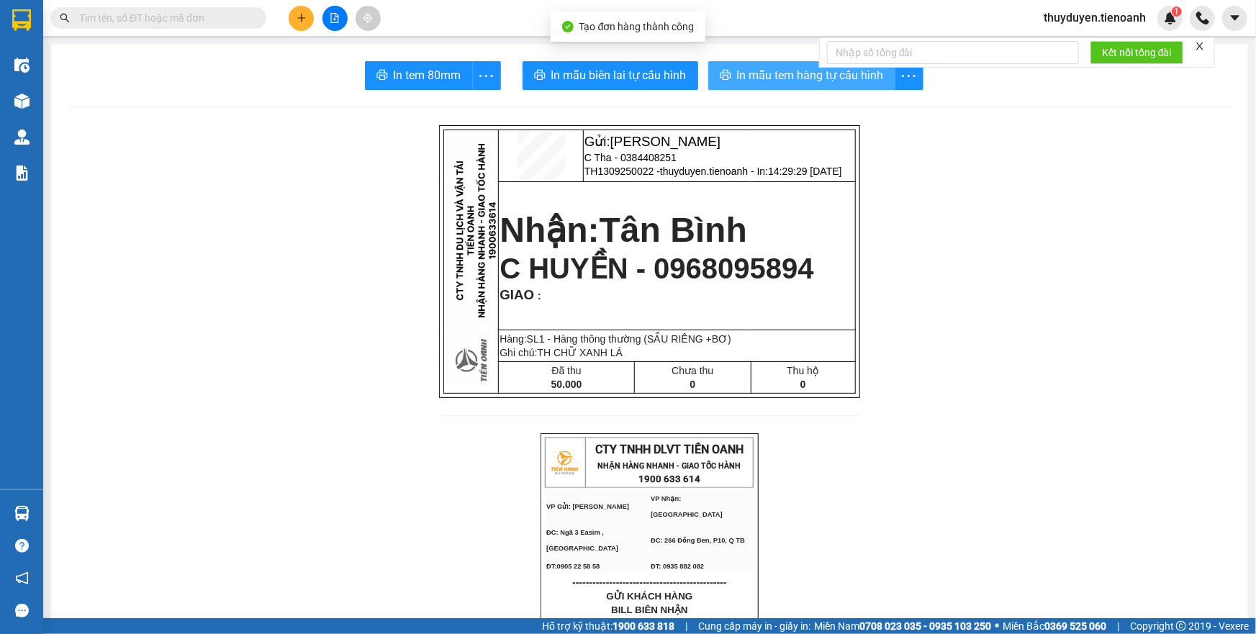
click at [743, 68] on span "In mẫu tem hàng tự cấu hình" at bounding box center [810, 75] width 147 height 18
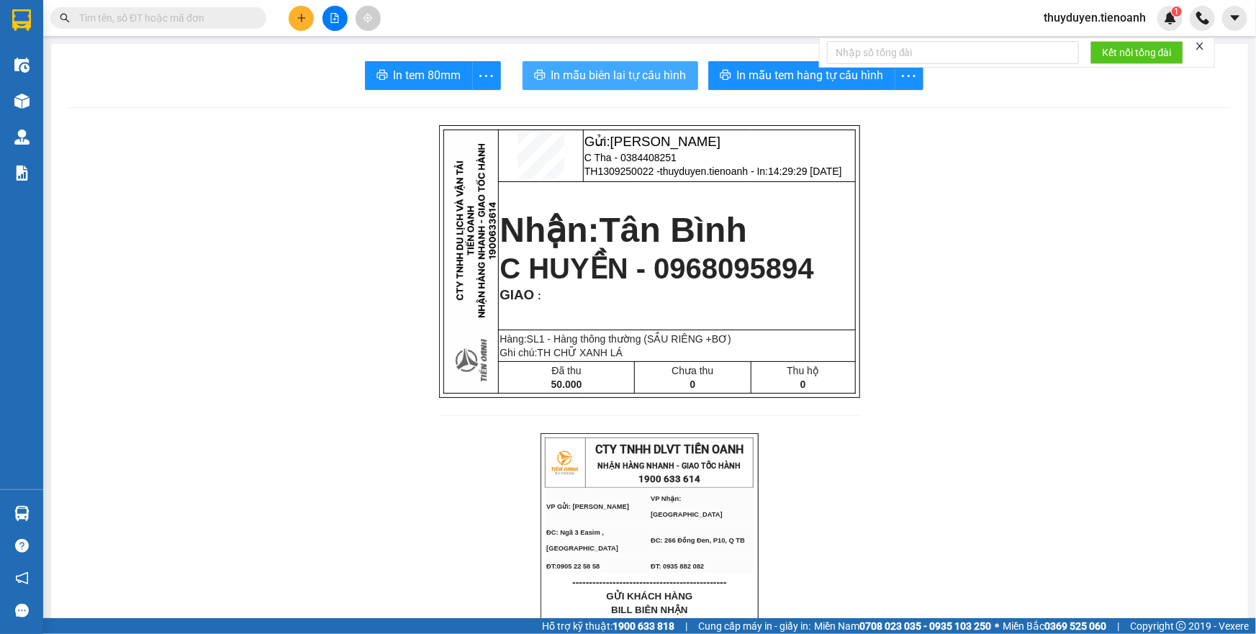
click at [643, 76] on span "In mẫu biên lai tự cấu hình" at bounding box center [618, 75] width 135 height 18
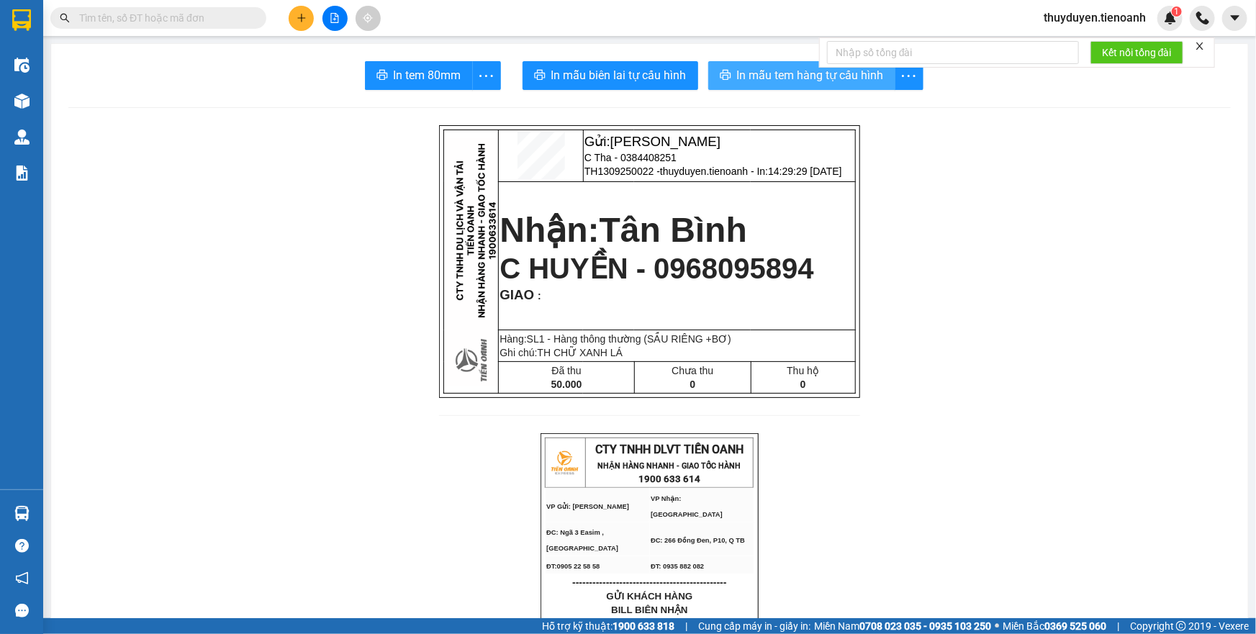
click at [741, 70] on span "In mẫu tem hàng tự cấu hình" at bounding box center [810, 75] width 147 height 18
click at [1076, 19] on span "thuyduyen.tienoanh" at bounding box center [1094, 18] width 125 height 18
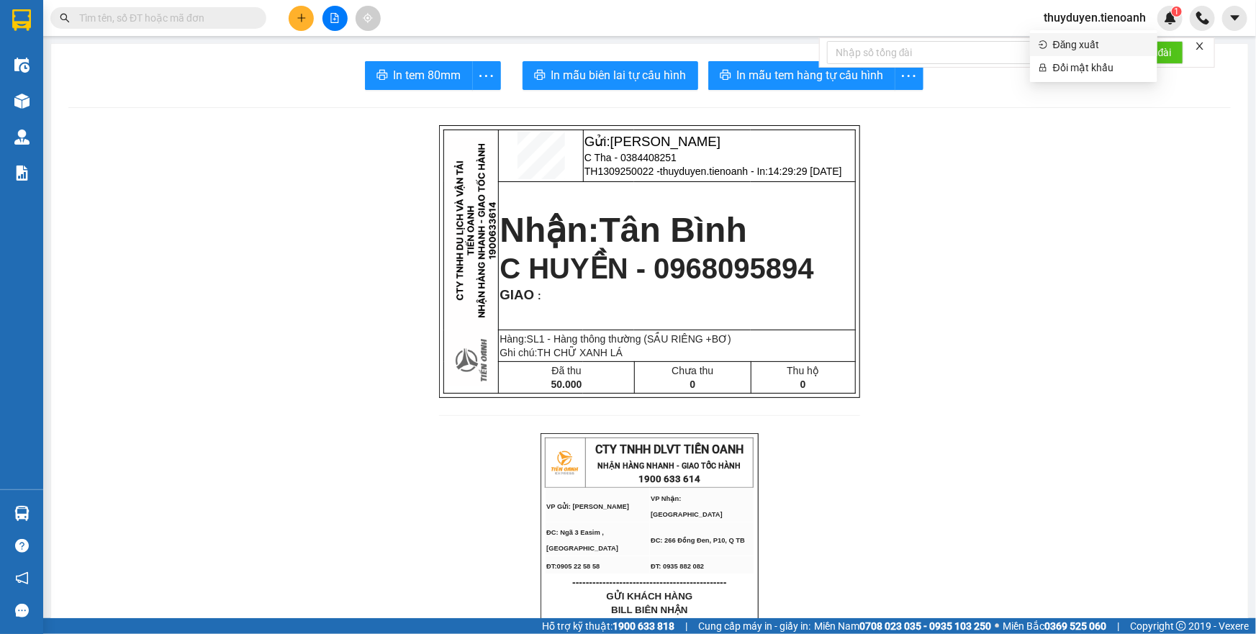
click at [1075, 42] on span "Đăng xuất" at bounding box center [1101, 45] width 96 height 16
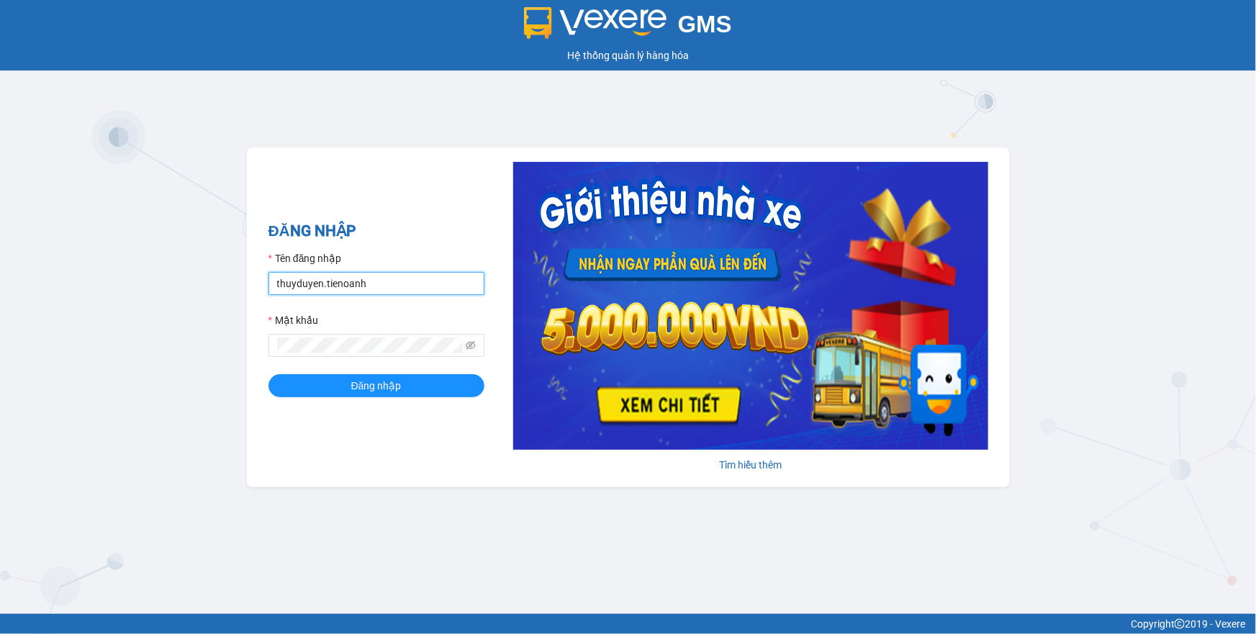
click at [372, 279] on input "thuyduyen.tienoanh" at bounding box center [376, 283] width 216 height 23
type input "phamthao.tienoanh"
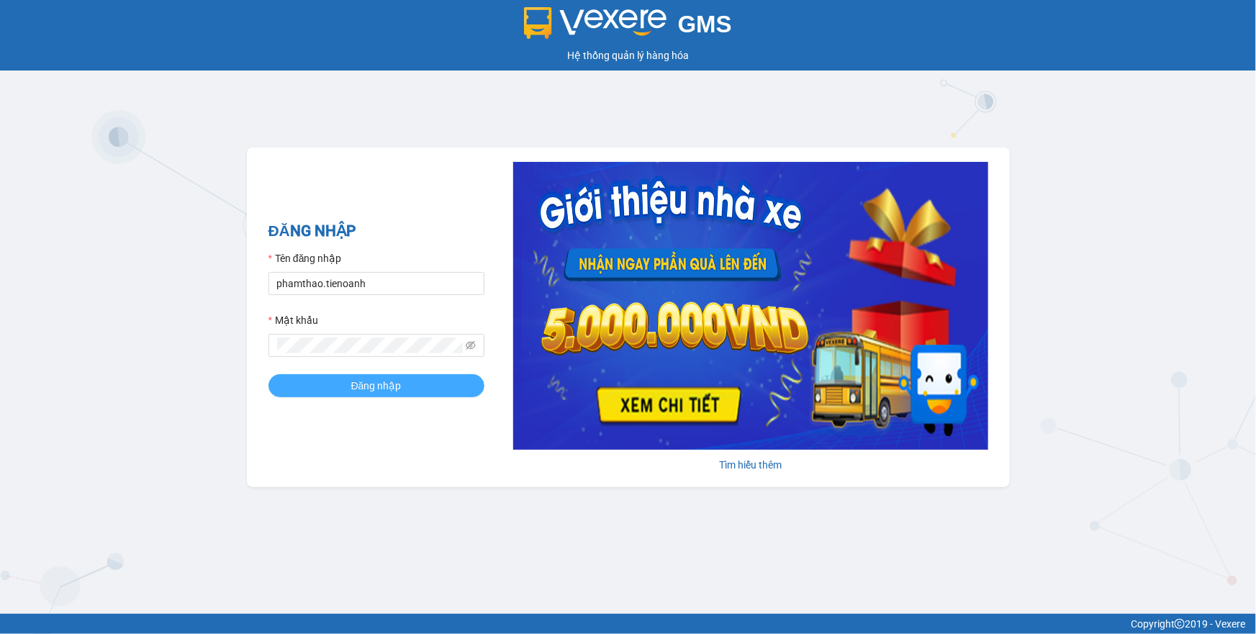
click at [388, 381] on span "Đăng nhập" at bounding box center [376, 386] width 50 height 16
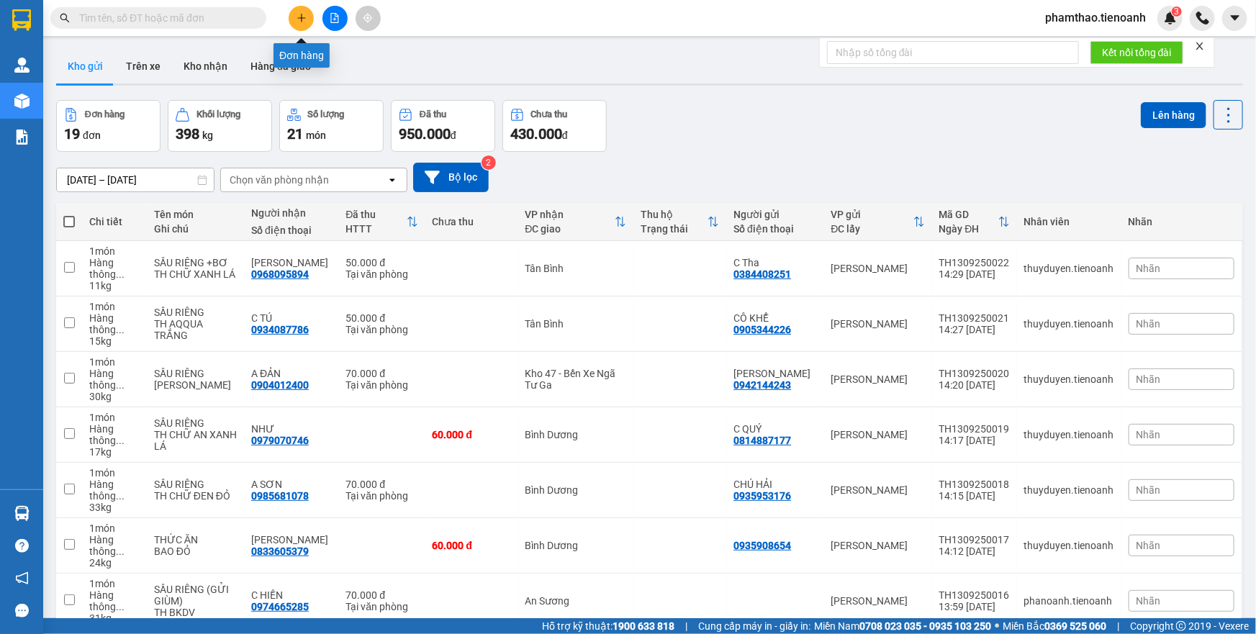
click at [300, 17] on icon "plus" at bounding box center [302, 18] width 10 height 10
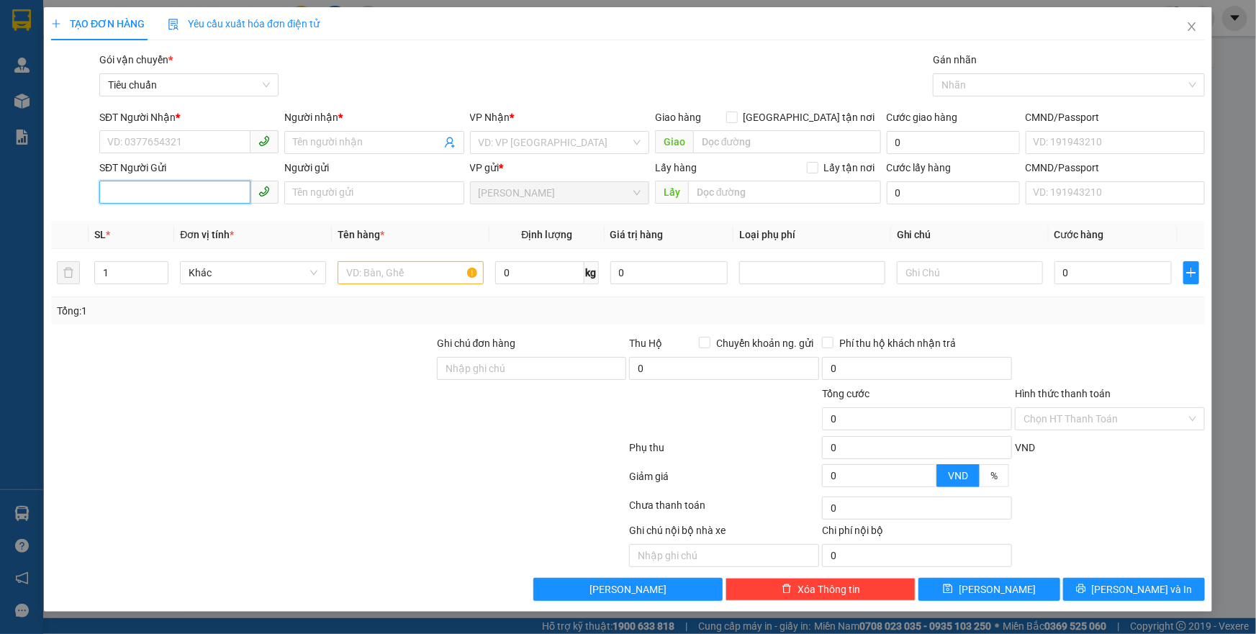
click at [148, 184] on input "SĐT Người Gửi" at bounding box center [174, 192] width 151 height 23
click at [189, 199] on input "0904262165" at bounding box center [174, 192] width 151 height 23
click at [171, 196] on input "0904262165" at bounding box center [174, 192] width 151 height 23
type input "0904262165"
click at [158, 225] on div "0904262165" at bounding box center [189, 222] width 162 height 16
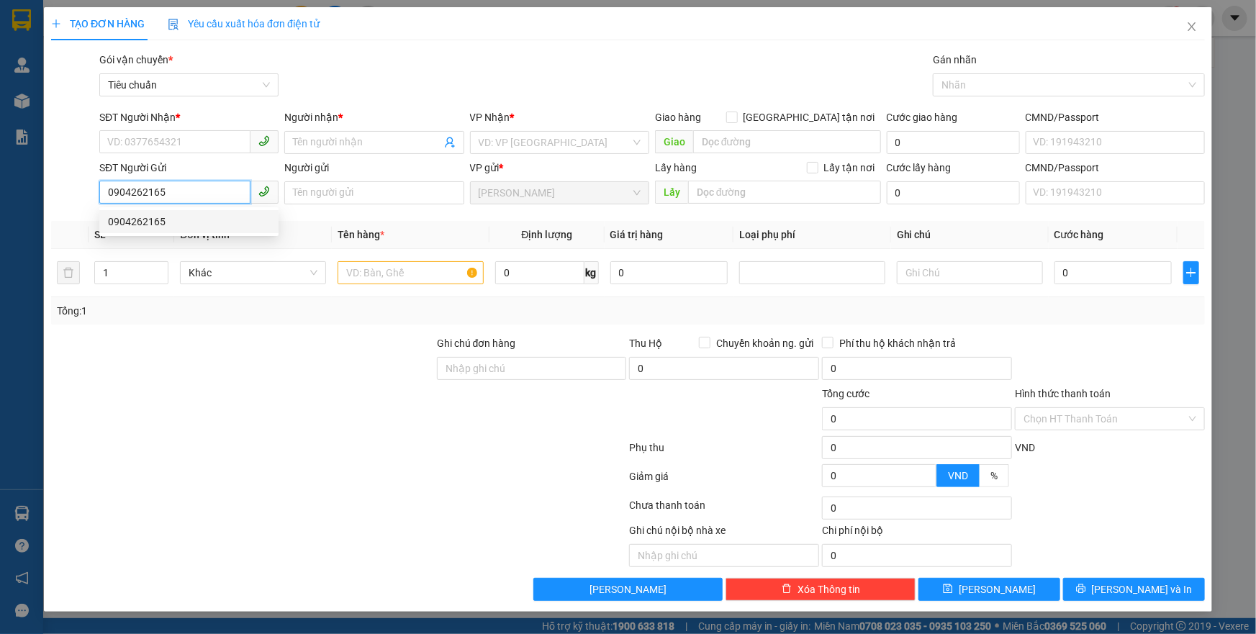
type input "0938806732"
type input "A Toản"
type input "0904262165"
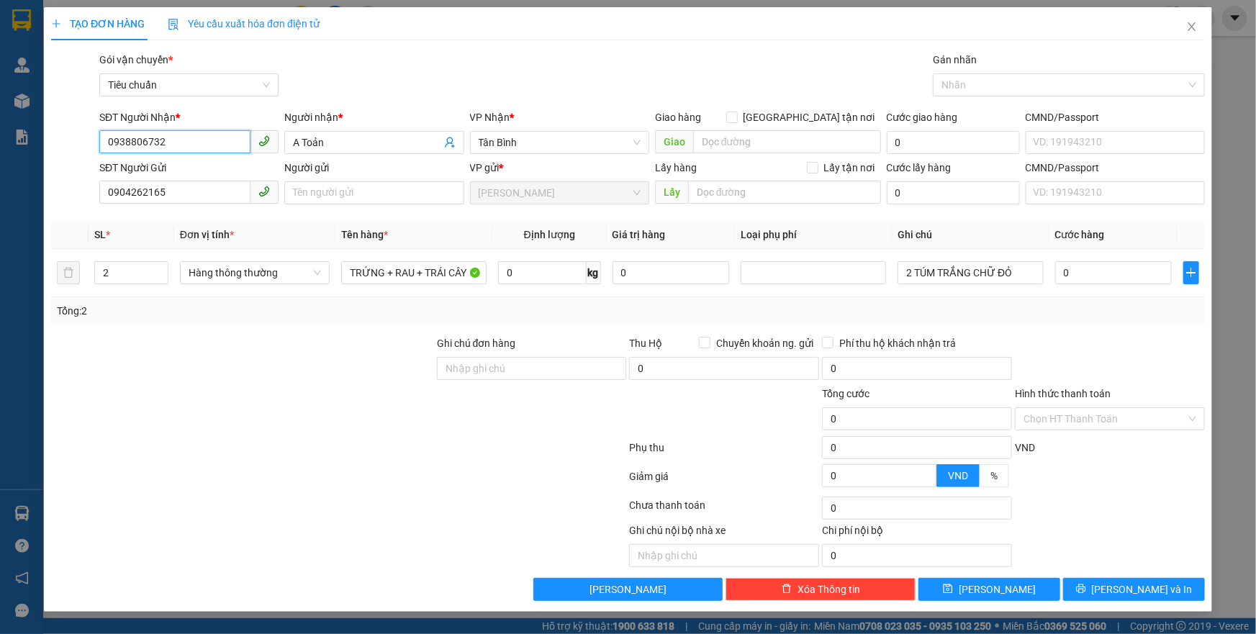
click at [182, 147] on input "0938806732" at bounding box center [174, 141] width 151 height 23
click at [281, 216] on div "Transit Pickup Surcharge Ids Transit Deliver Surcharge Ids Transit Deliver Surc…" at bounding box center [628, 326] width 1154 height 549
drag, startPoint x: 346, startPoint y: 275, endPoint x: 502, endPoint y: 295, distance: 156.8
click at [502, 295] on tr "2 Hàng thông thường TRỨNG + RAU + TRÁI CÂY 0 kg 0 2 TÚM TRẮNG CHỮ ĐỎ 0" at bounding box center [628, 273] width 1154 height 48
type input "SẦU RIÊNG + RAU CỦ"
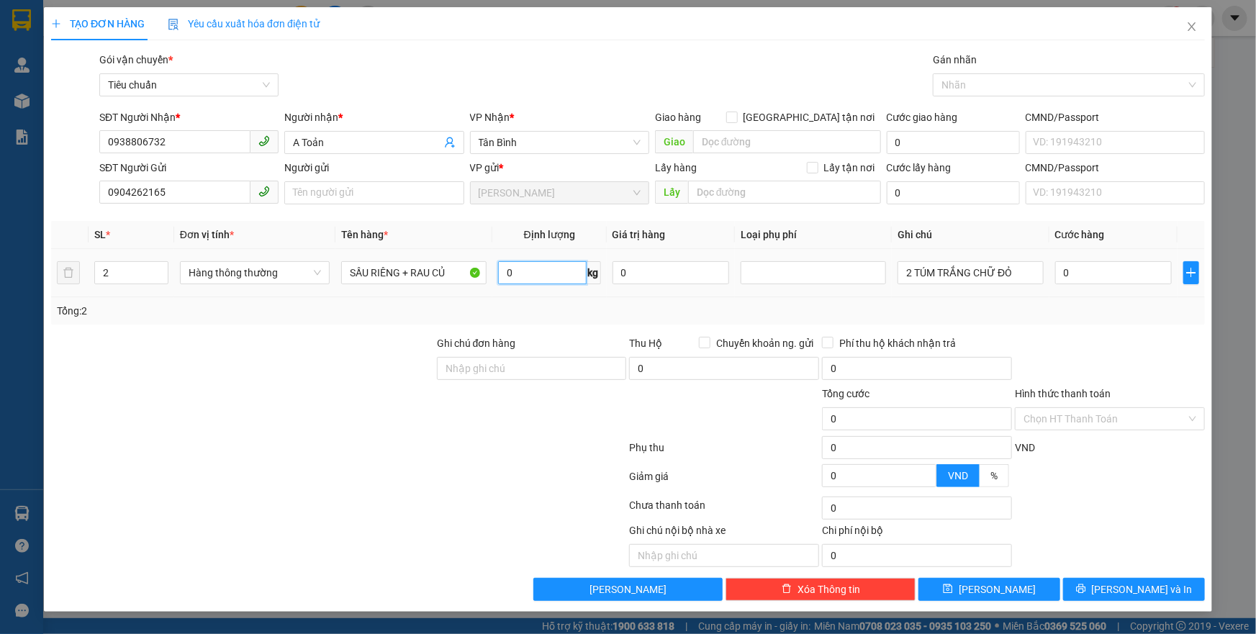
click at [516, 268] on input "0" at bounding box center [542, 272] width 89 height 23
type input "16"
click at [914, 296] on td "2 TÚM TRẮNG CHỮ ĐỎ" at bounding box center [970, 273] width 157 height 48
type input "55.000"
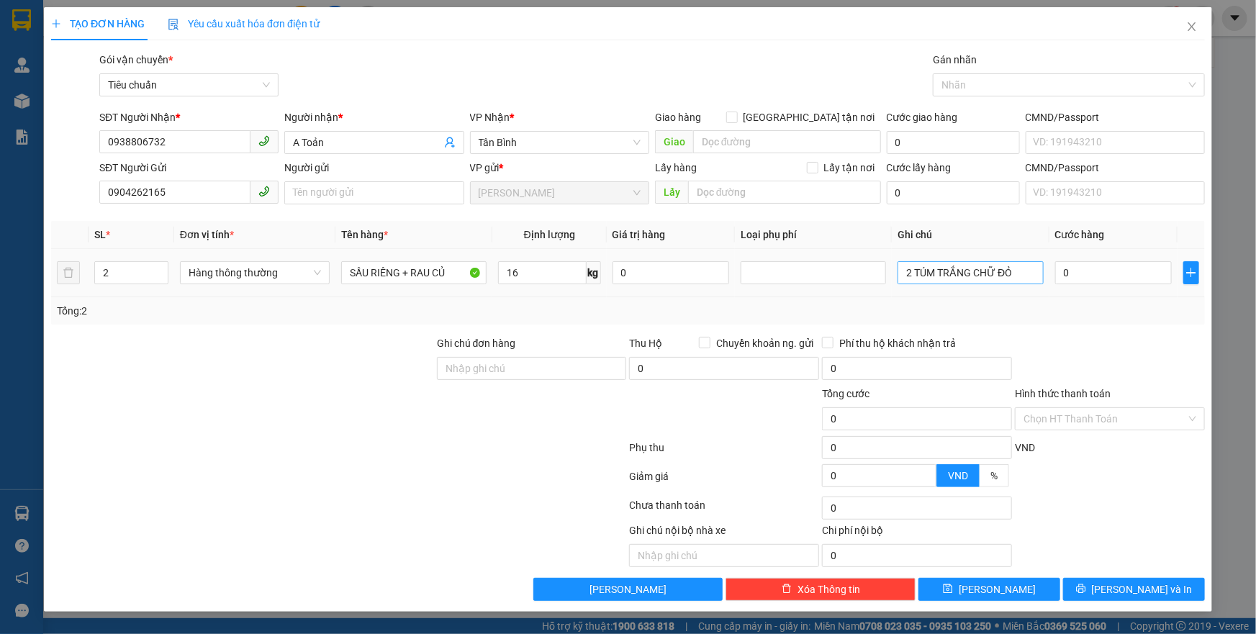
type input "55.000"
drag, startPoint x: 906, startPoint y: 270, endPoint x: 1031, endPoint y: 274, distance: 124.6
click at [1031, 274] on input "2 TÚM TRẮNG CHỮ ĐỎ" at bounding box center [970, 272] width 145 height 23
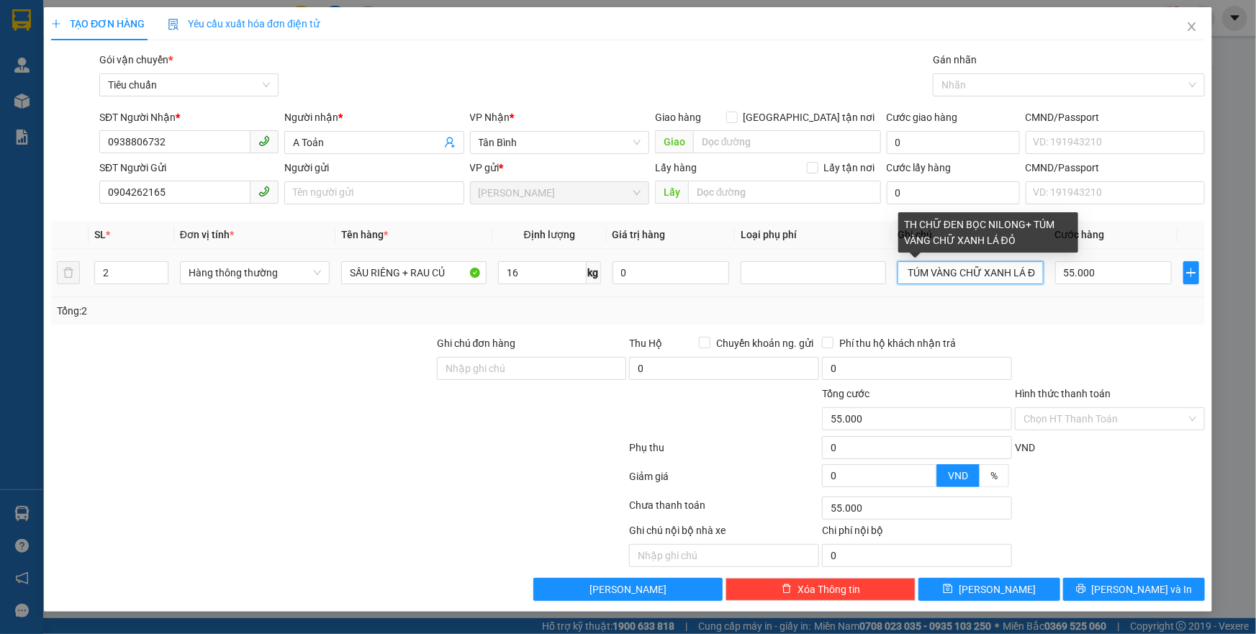
scroll to position [0, 136]
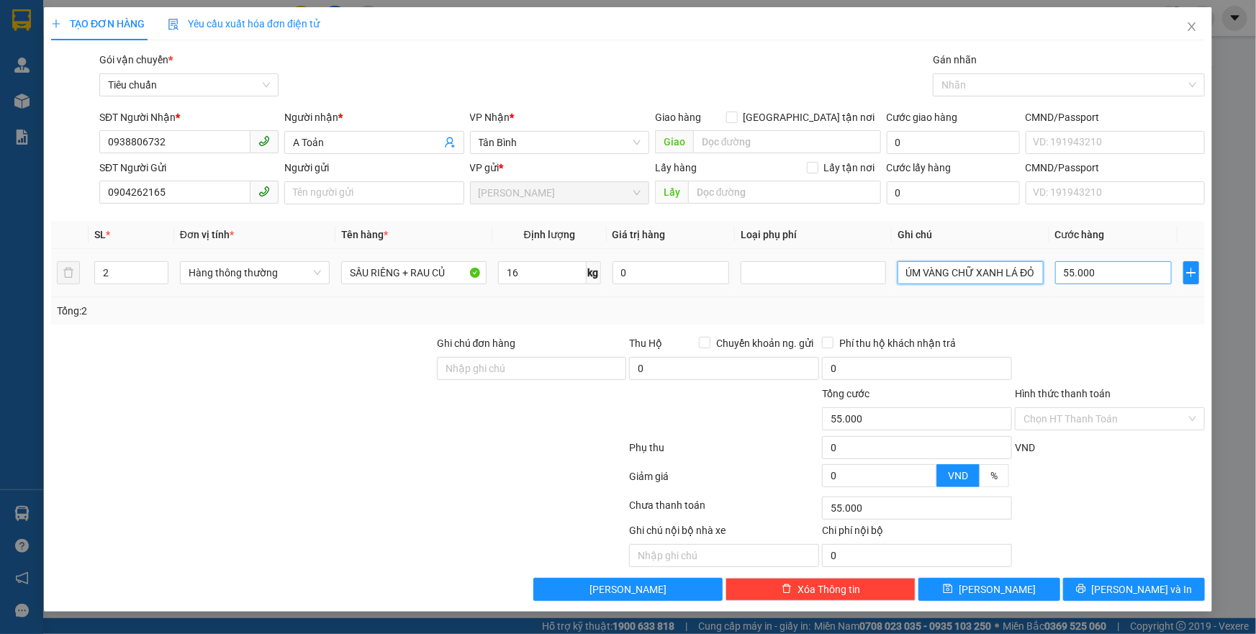
type input "TH CHỮ ĐEN BỌC NILONG+ TÚM VÀNG CHỮ XANH LÁ ĐỎ"
click at [1095, 272] on input "55.000" at bounding box center [1113, 272] width 117 height 23
type input "1"
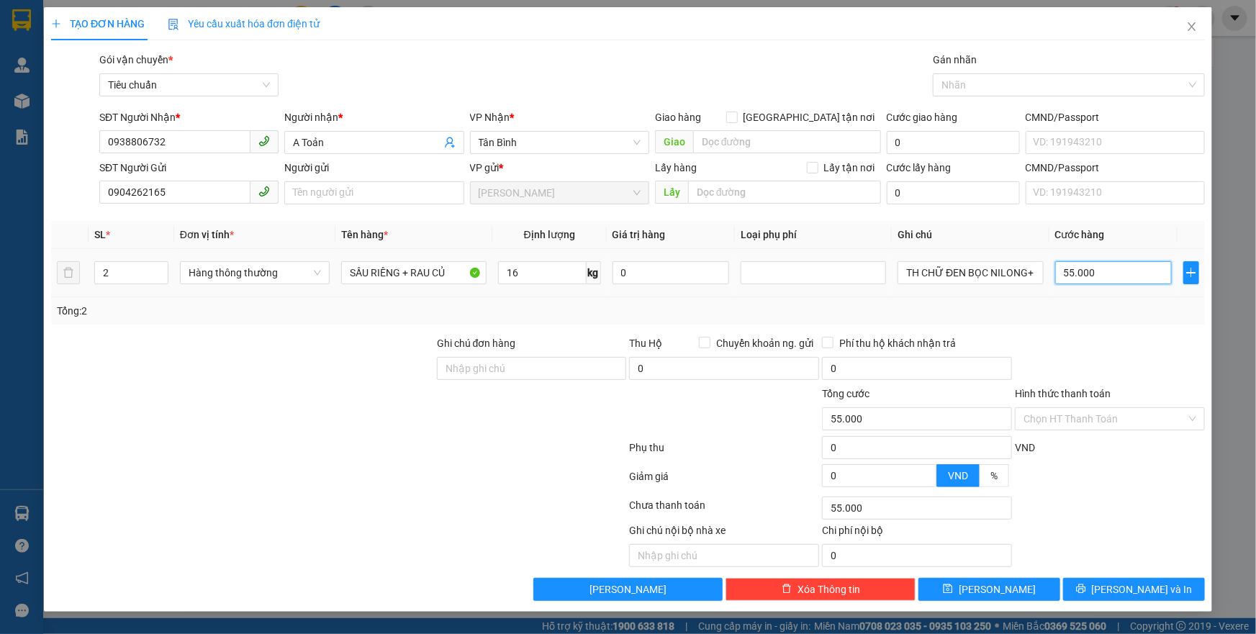
type input "1"
type input "11"
type input "110"
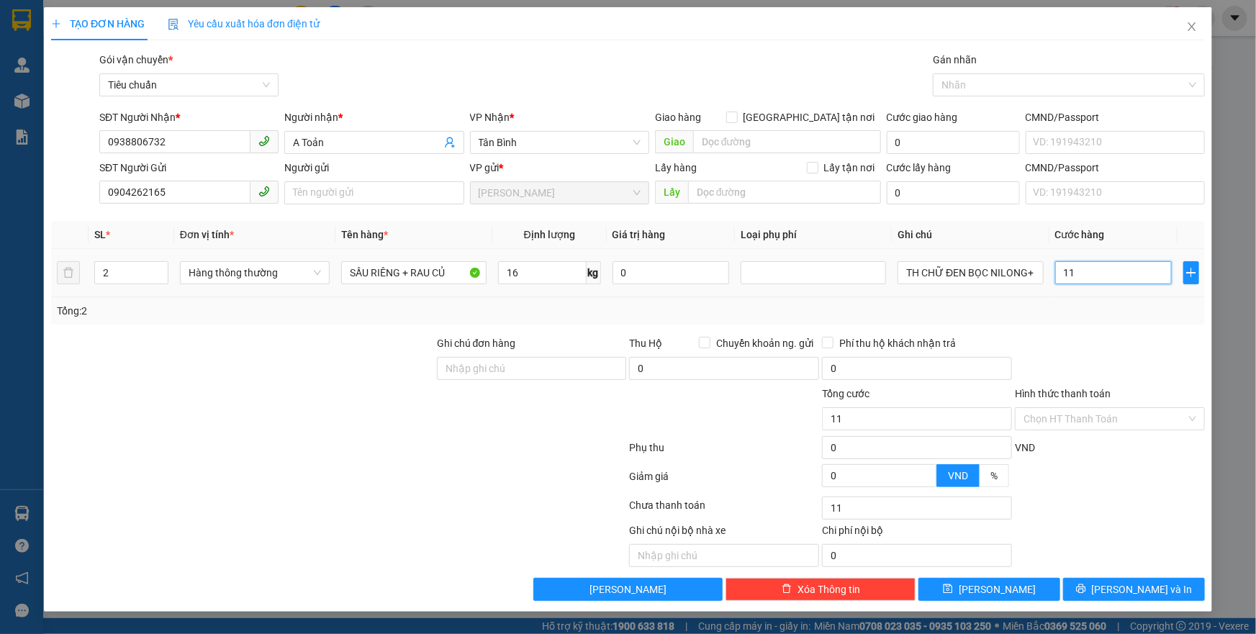
type input "110"
type input "110.000"
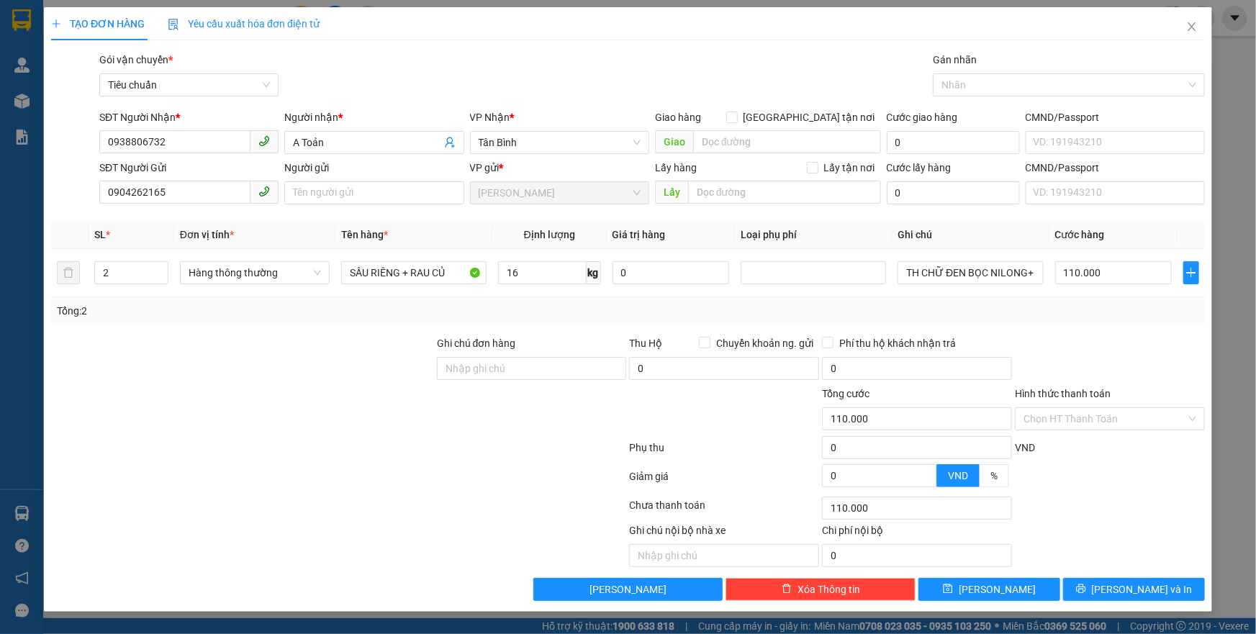
click at [1124, 330] on div "Transit Pickup Surcharge Ids Transit Deliver Surcharge Ids Transit Deliver Surc…" at bounding box center [628, 326] width 1154 height 549
click at [1081, 420] on input "Hình thức thanh toán" at bounding box center [1104, 419] width 163 height 22
drag, startPoint x: 1077, startPoint y: 353, endPoint x: 1059, endPoint y: 338, distance: 23.5
click at [1078, 353] on div at bounding box center [1109, 360] width 193 height 50
click at [1096, 585] on button "[PERSON_NAME] và In" at bounding box center [1134, 589] width 142 height 23
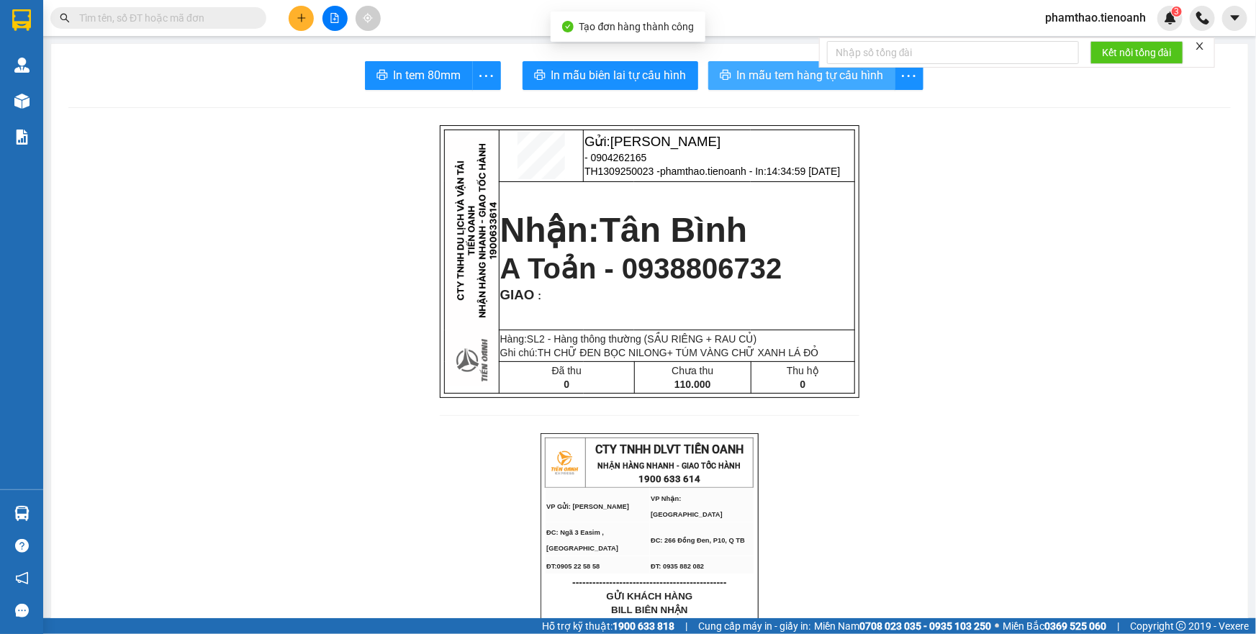
click at [737, 81] on span "In mẫu tem hàng tự cấu hình" at bounding box center [810, 75] width 147 height 18
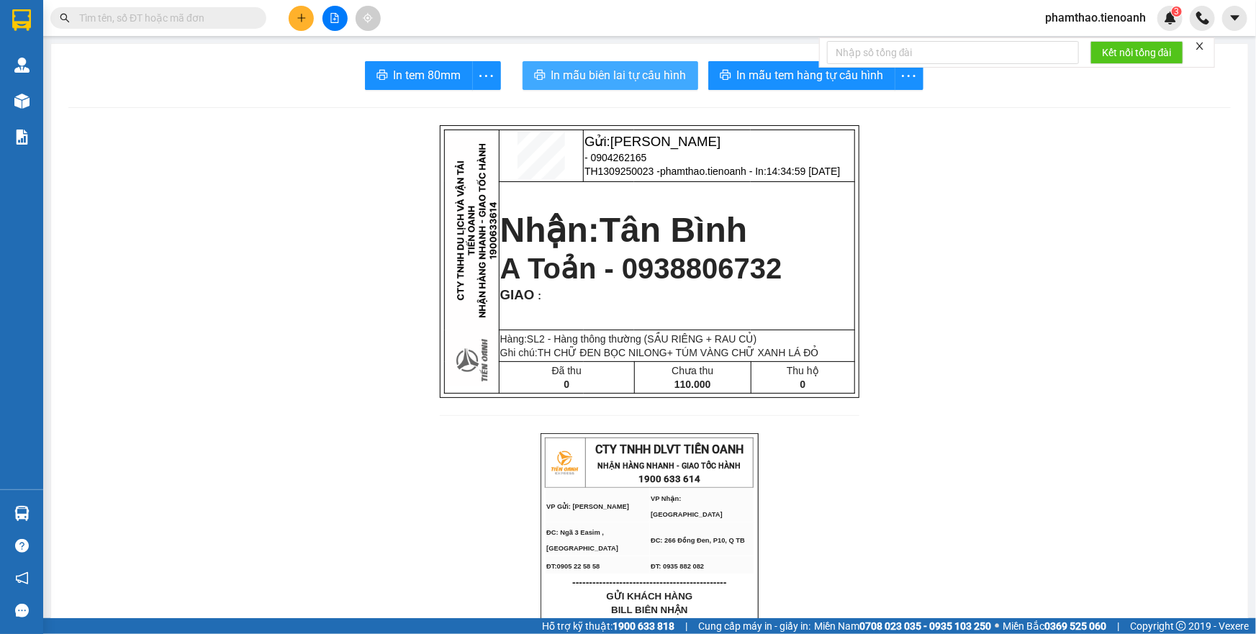
click at [626, 78] on span "In mẫu biên lai tự cấu hình" at bounding box center [618, 75] width 135 height 18
click at [291, 21] on button at bounding box center [301, 18] width 25 height 25
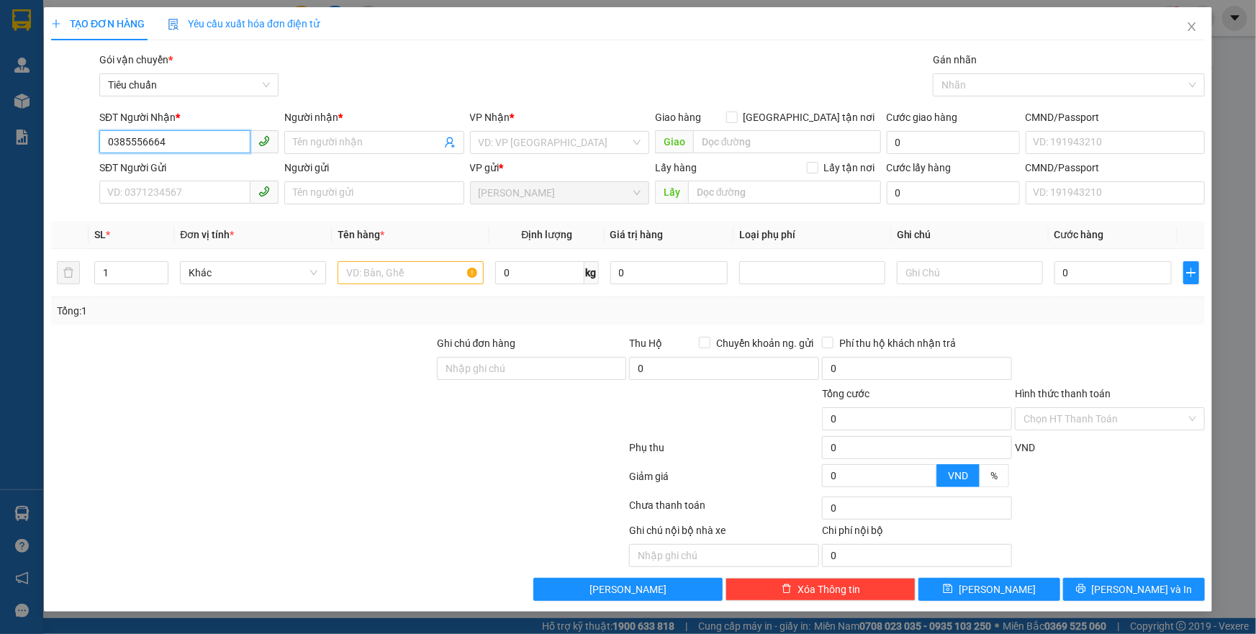
click at [202, 146] on input "0385556664" at bounding box center [174, 141] width 151 height 23
type input "0"
type input "0385855664"
click at [196, 178] on div "0385855664 - A THỨC" at bounding box center [189, 171] width 162 height 16
type input "A THỨC"
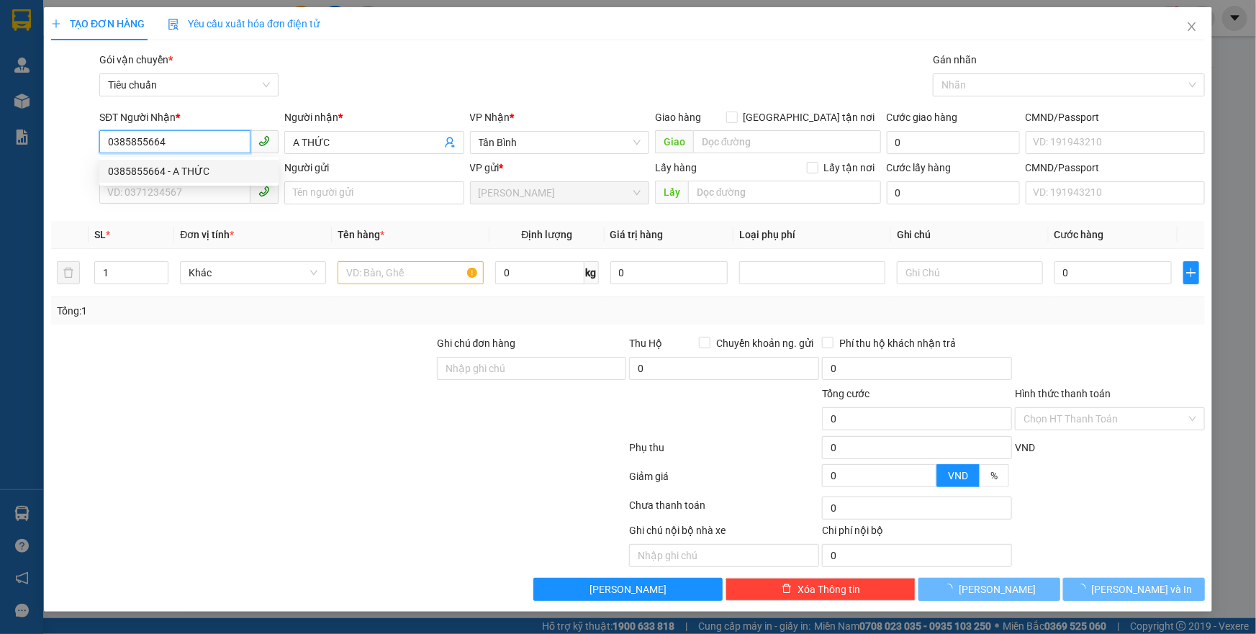
type input "60.000"
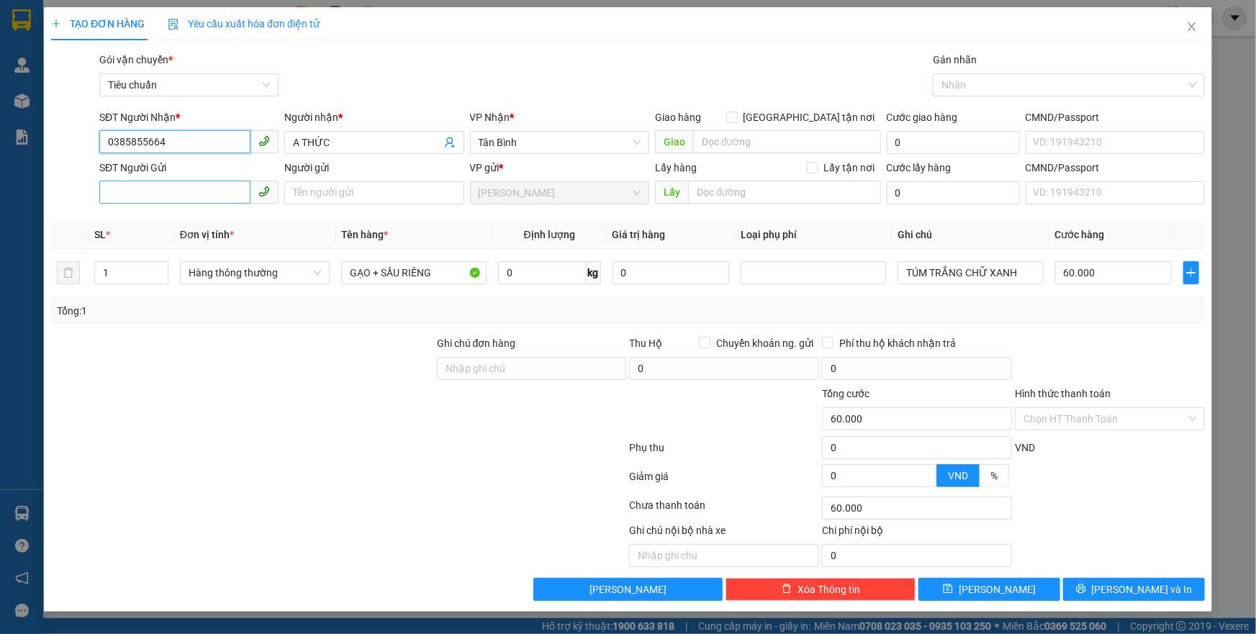
type input "0385855664"
click at [194, 193] on input "SĐT Người Gửi" at bounding box center [174, 192] width 151 height 23
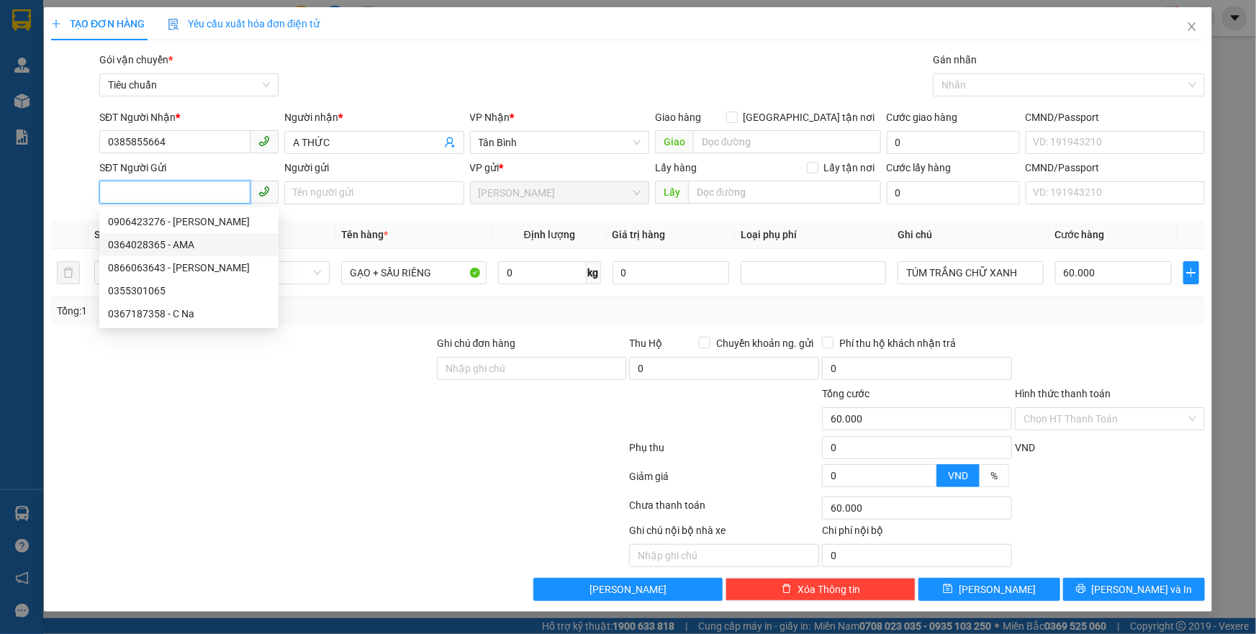
click at [165, 245] on div "0364028365 - AMA" at bounding box center [189, 245] width 162 height 16
type input "0364028365"
type input "AMA"
type input "40.000"
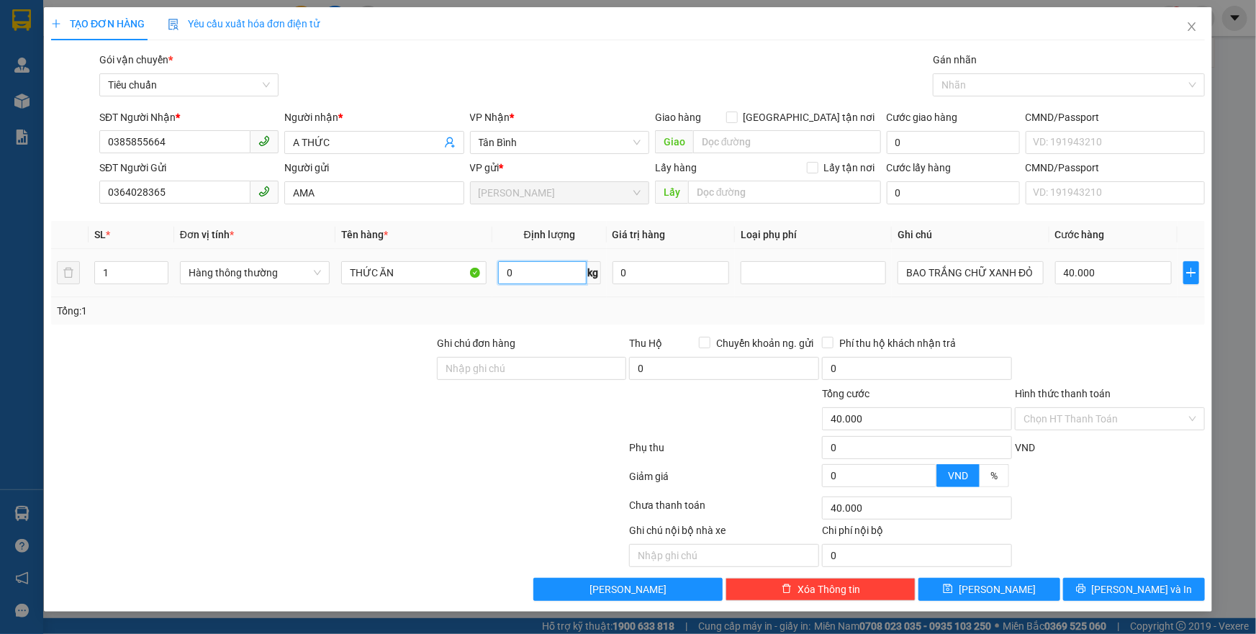
click at [520, 273] on input "0" at bounding box center [542, 272] width 89 height 23
type input "8"
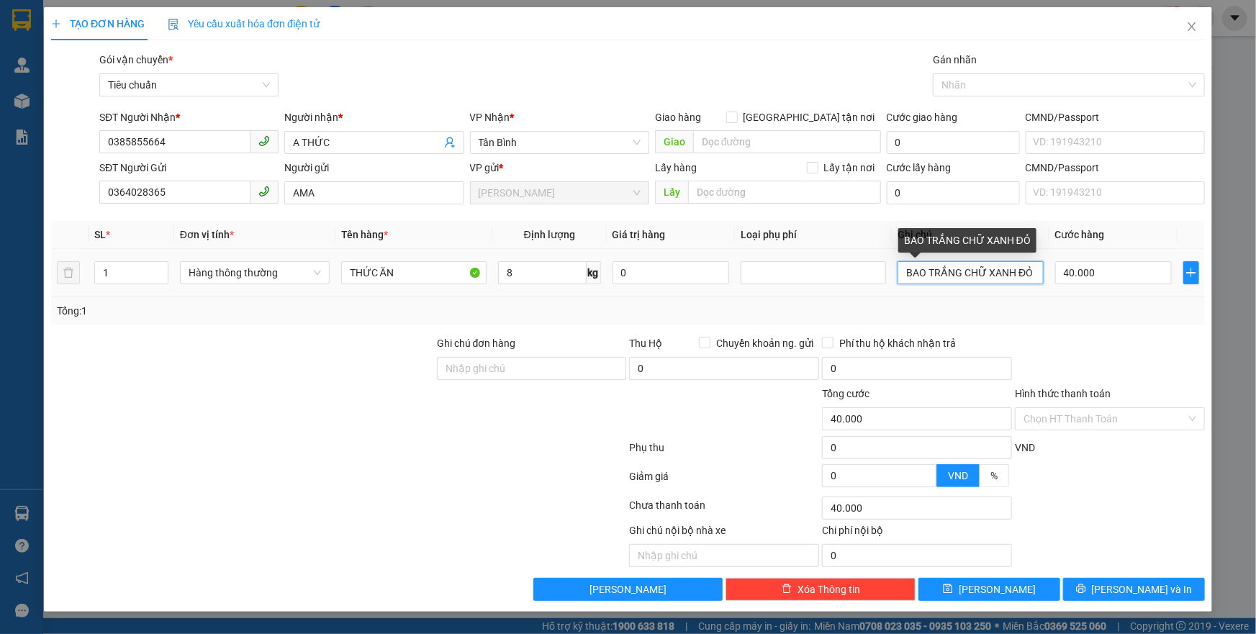
drag, startPoint x: 1019, startPoint y: 271, endPoint x: 1034, endPoint y: 273, distance: 14.6
click at [1034, 273] on input "BAO TRẮNG CHỮ XANH ĐỎ" at bounding box center [970, 272] width 145 height 23
type input "BAO TRẮNG CHỮ XANH ĐEN"
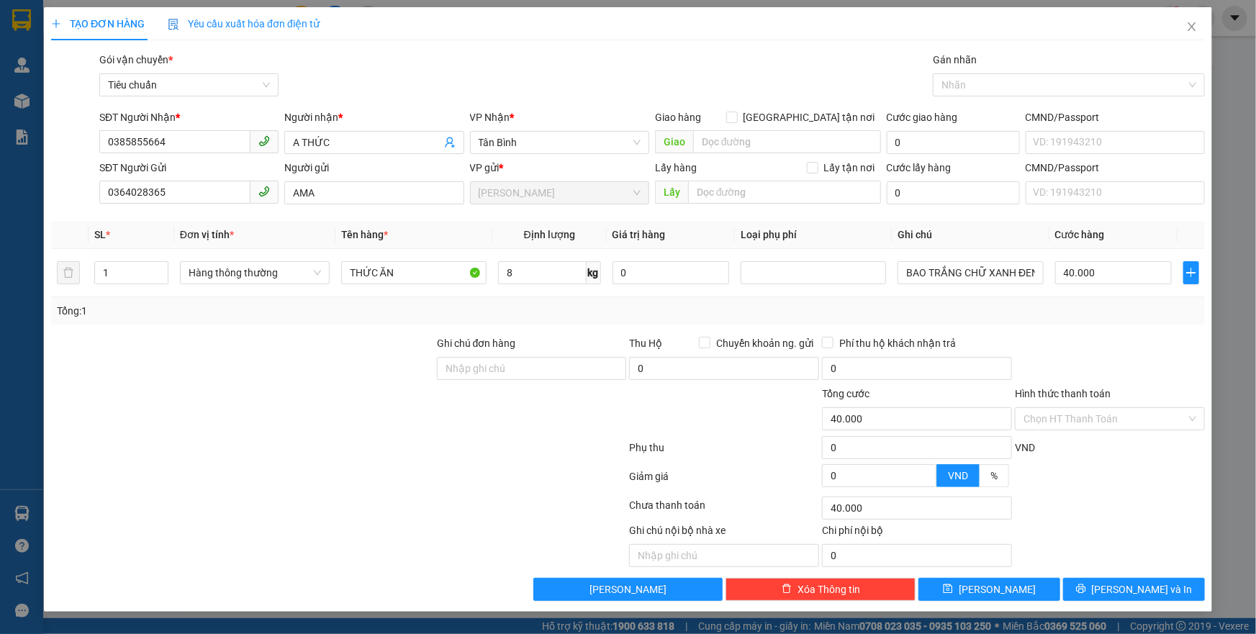
click at [1123, 322] on div "Tổng: 1" at bounding box center [628, 310] width 1154 height 27
click at [1118, 590] on button "[PERSON_NAME] và In" at bounding box center [1134, 589] width 142 height 23
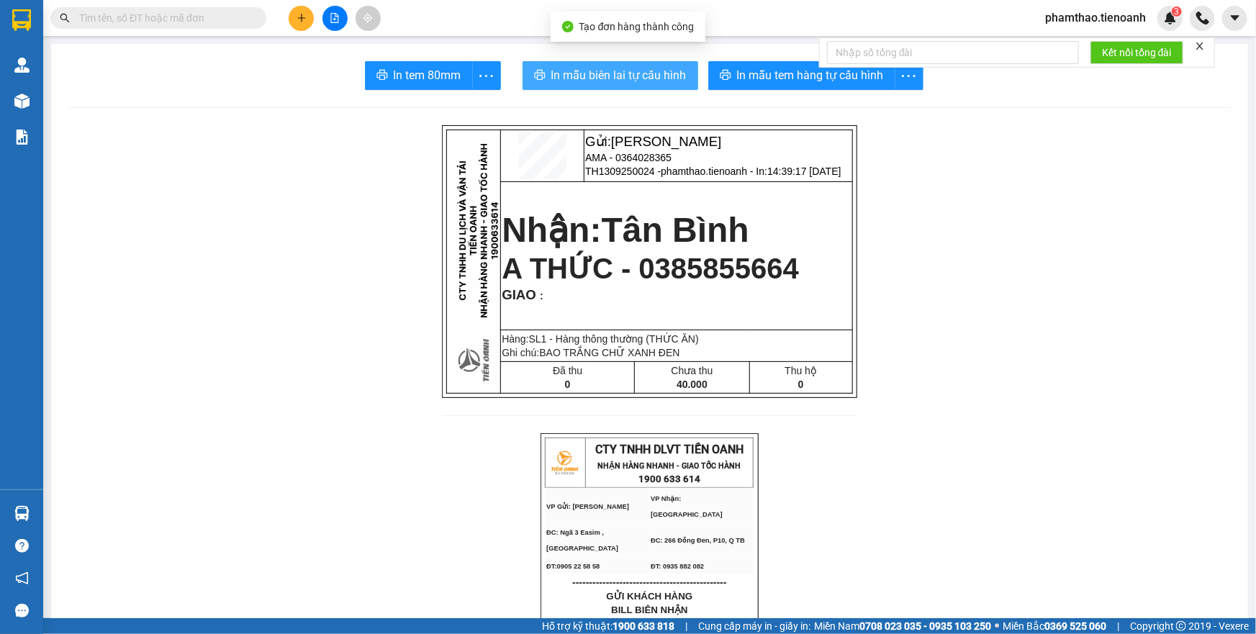
drag, startPoint x: 551, startPoint y: 73, endPoint x: 541, endPoint y: 87, distance: 17.0
click at [551, 73] on span "In mẫu biên lai tự cấu hình" at bounding box center [618, 75] width 135 height 18
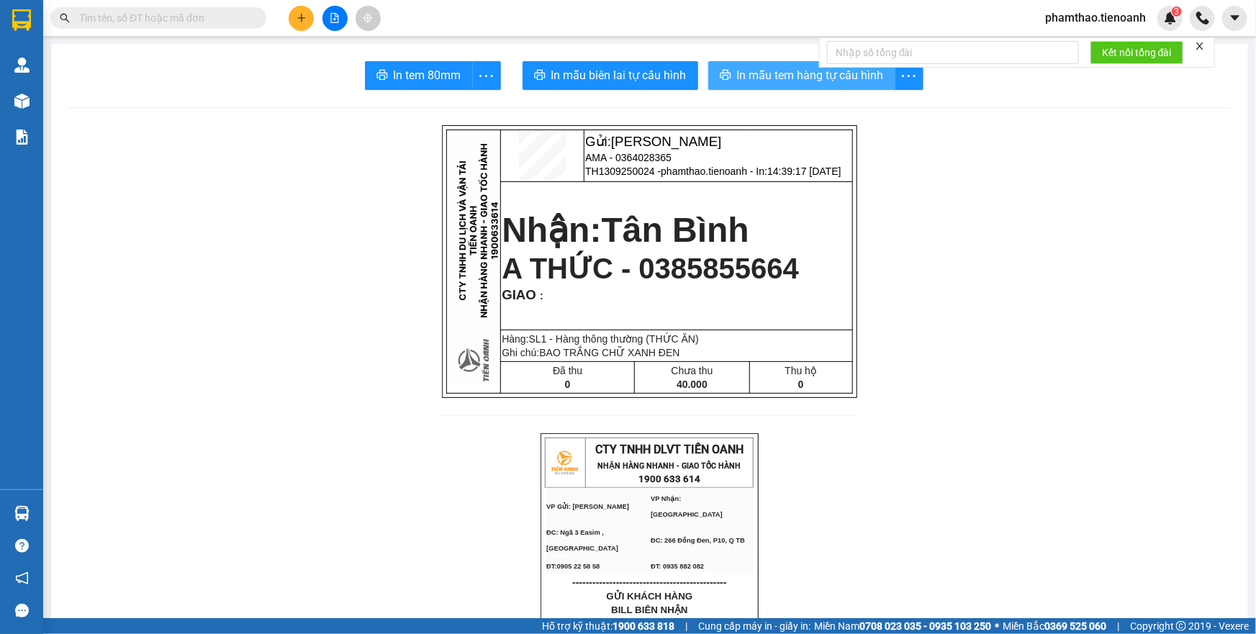
click at [789, 71] on span "In mẫu tem hàng tự cấu hình" at bounding box center [810, 75] width 147 height 18
click at [300, 8] on button at bounding box center [301, 18] width 25 height 25
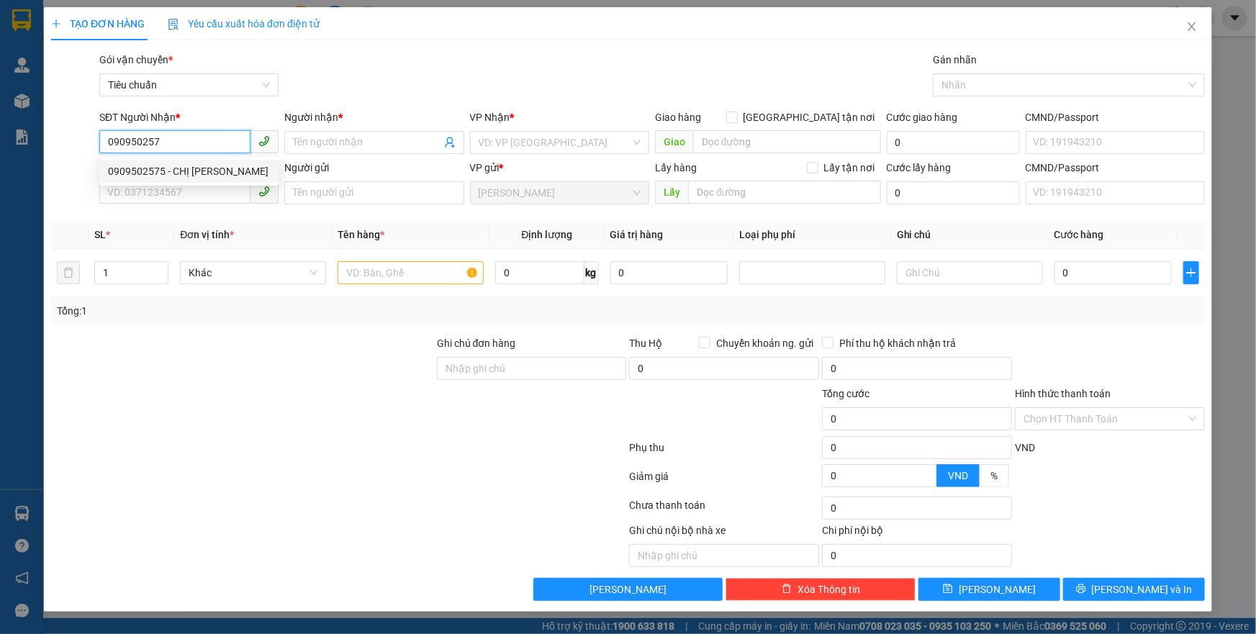
click at [220, 165] on div "0909502575 - CHỊ [PERSON_NAME]" at bounding box center [189, 171] width 162 height 16
type input "0909502575"
type input "CHỊ [PERSON_NAME]"
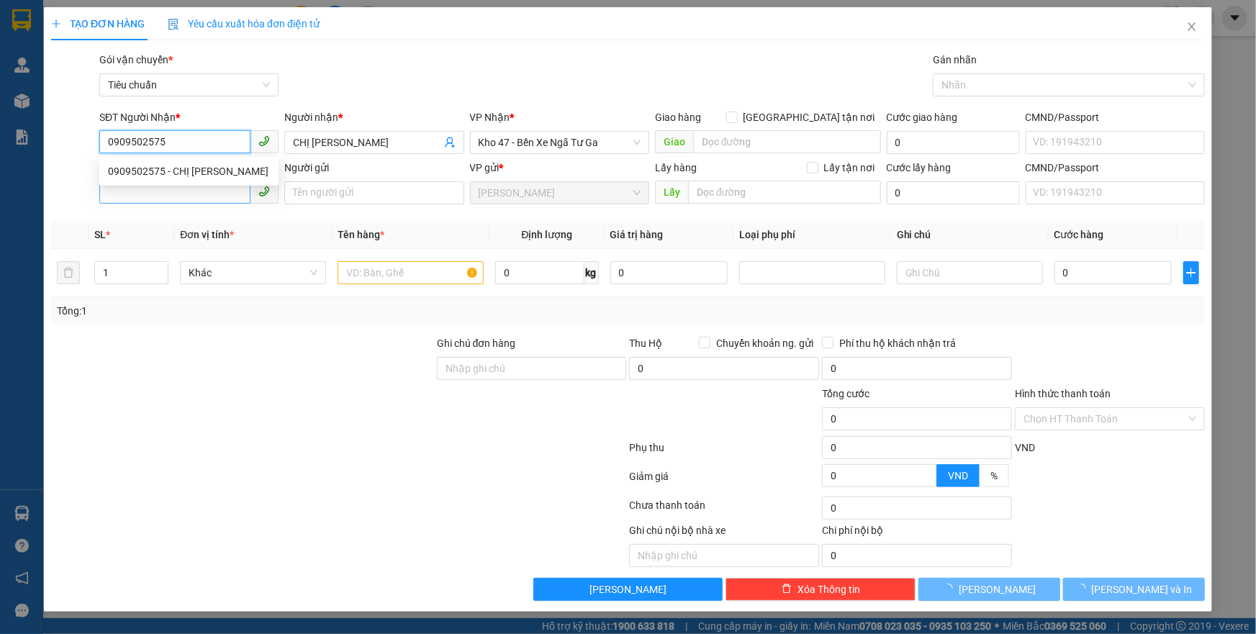
type input "70.000"
type input "0909502575"
click at [188, 188] on input "SĐT Người Gửi" at bounding box center [174, 192] width 151 height 23
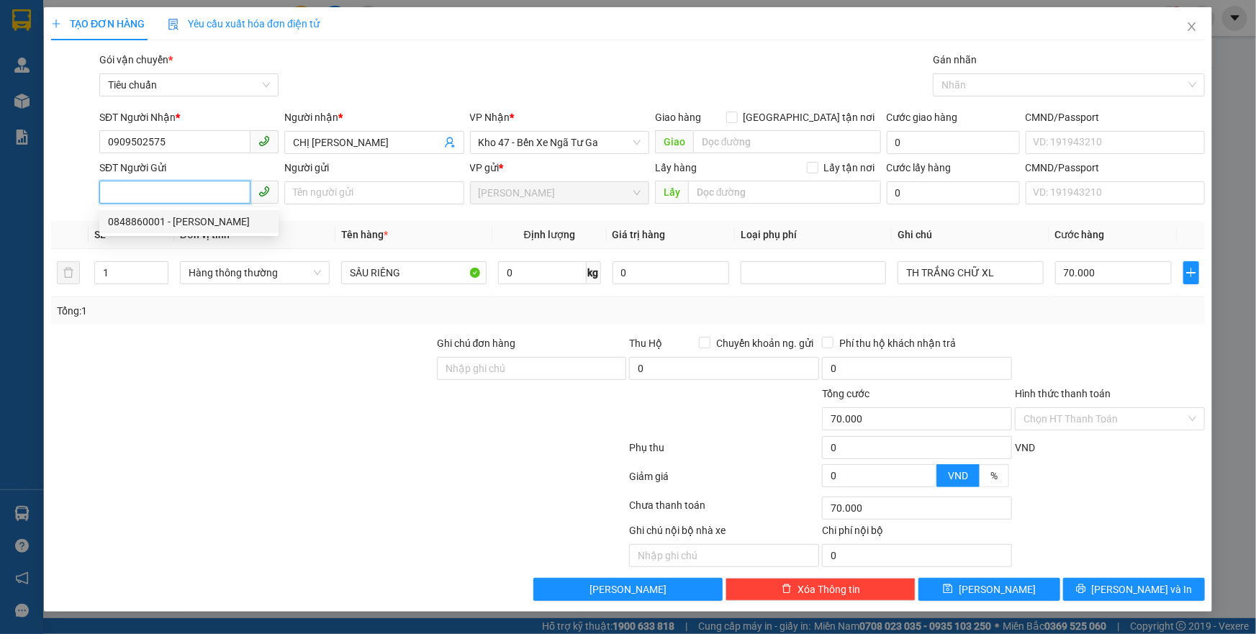
drag, startPoint x: 198, startPoint y: 212, endPoint x: 271, endPoint y: 225, distance: 74.5
click at [200, 212] on div "0848860001 - [PERSON_NAME]" at bounding box center [188, 221] width 179 height 23
type input "0848860001"
type input "[PERSON_NAME]"
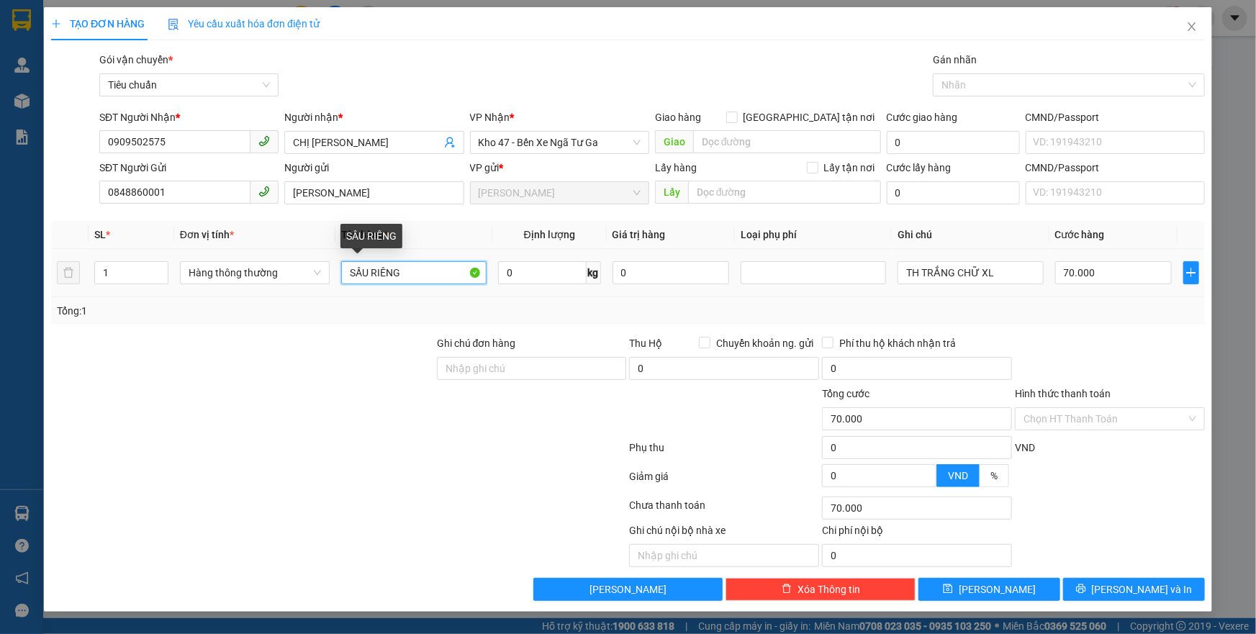
click at [431, 273] on input "SẦU RIÊNG" at bounding box center [413, 272] width 145 height 23
click at [555, 279] on input "0" at bounding box center [542, 272] width 89 height 23
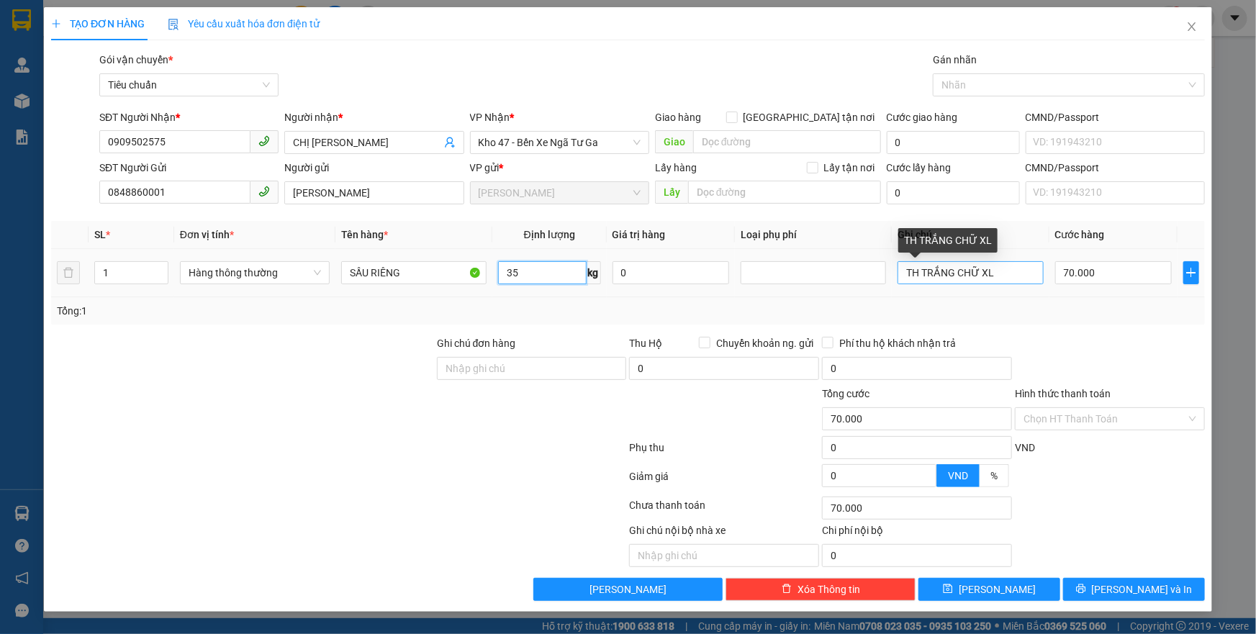
type input "35"
drag, startPoint x: 999, startPoint y: 273, endPoint x: 749, endPoint y: 266, distance: 249.8
click at [750, 266] on tr "1 Hàng thông thường SẦU RIÊNG 35 kg 0 TH TRẮNG CHỮ XL 70.000" at bounding box center [628, 273] width 1154 height 48
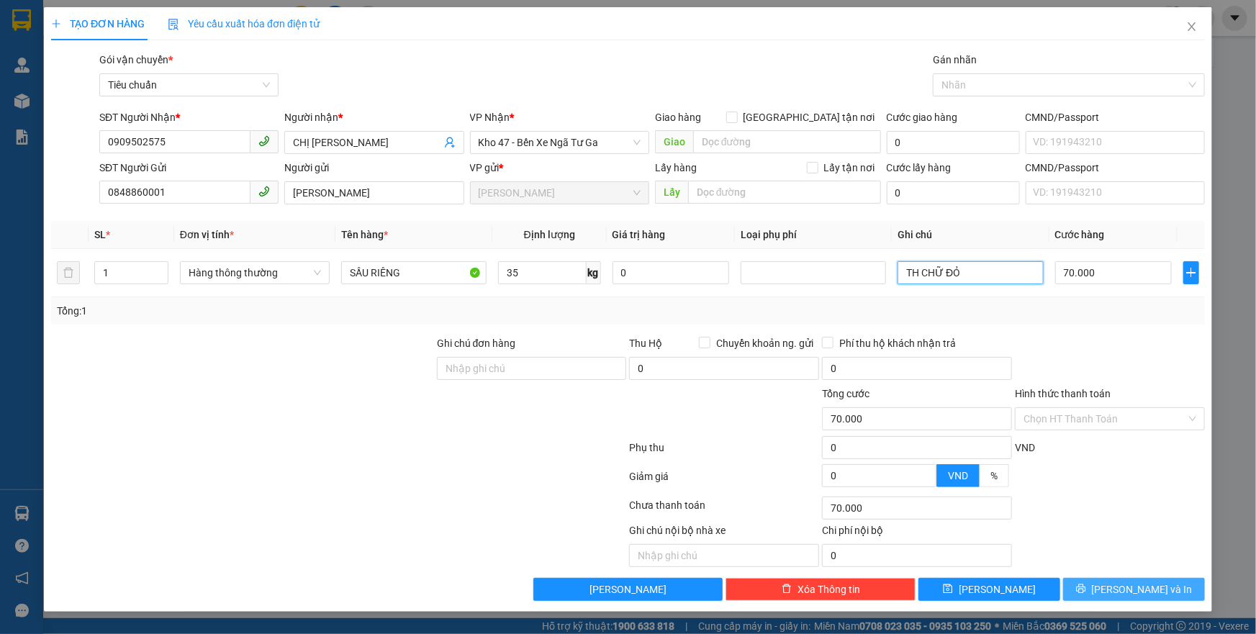
type input "TH CHỮ ĐỎ"
click at [1099, 577] on div "Transit Pickup Surcharge Ids Transit Deliver Surcharge Ids Transit Deliver Surc…" at bounding box center [628, 326] width 1154 height 549
drag, startPoint x: 1100, startPoint y: 584, endPoint x: 1105, endPoint y: 548, distance: 36.2
click at [1100, 583] on button "[PERSON_NAME] và In" at bounding box center [1134, 589] width 142 height 23
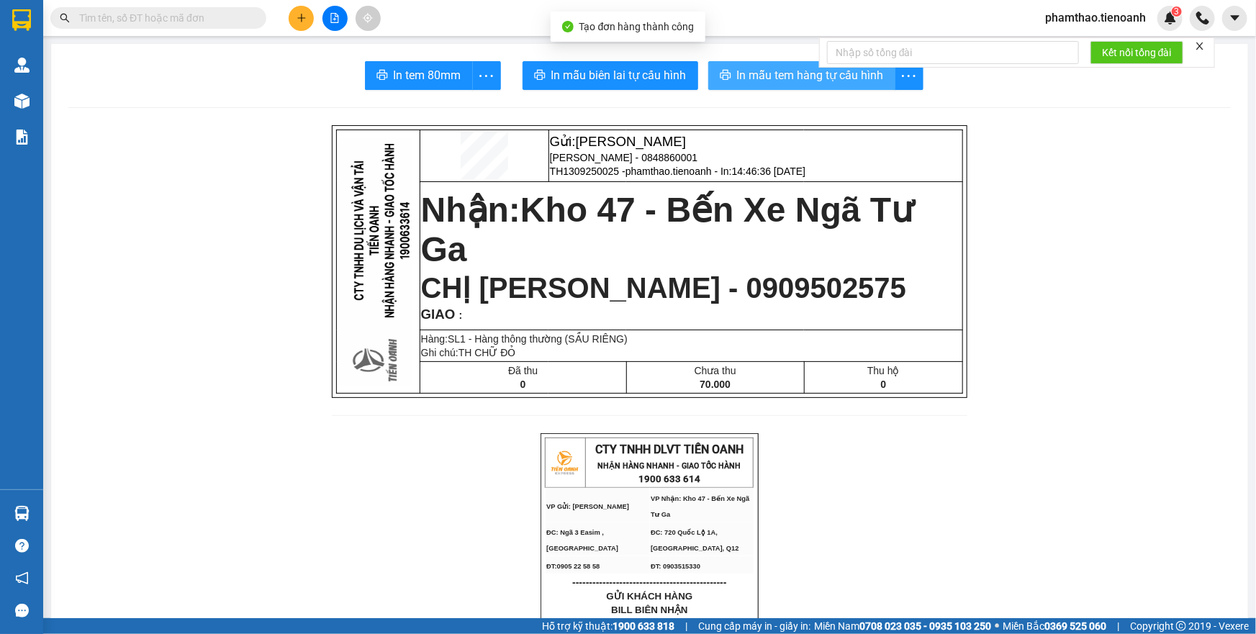
click at [800, 78] on span "In mẫu tem hàng tự cấu hình" at bounding box center [810, 75] width 147 height 18
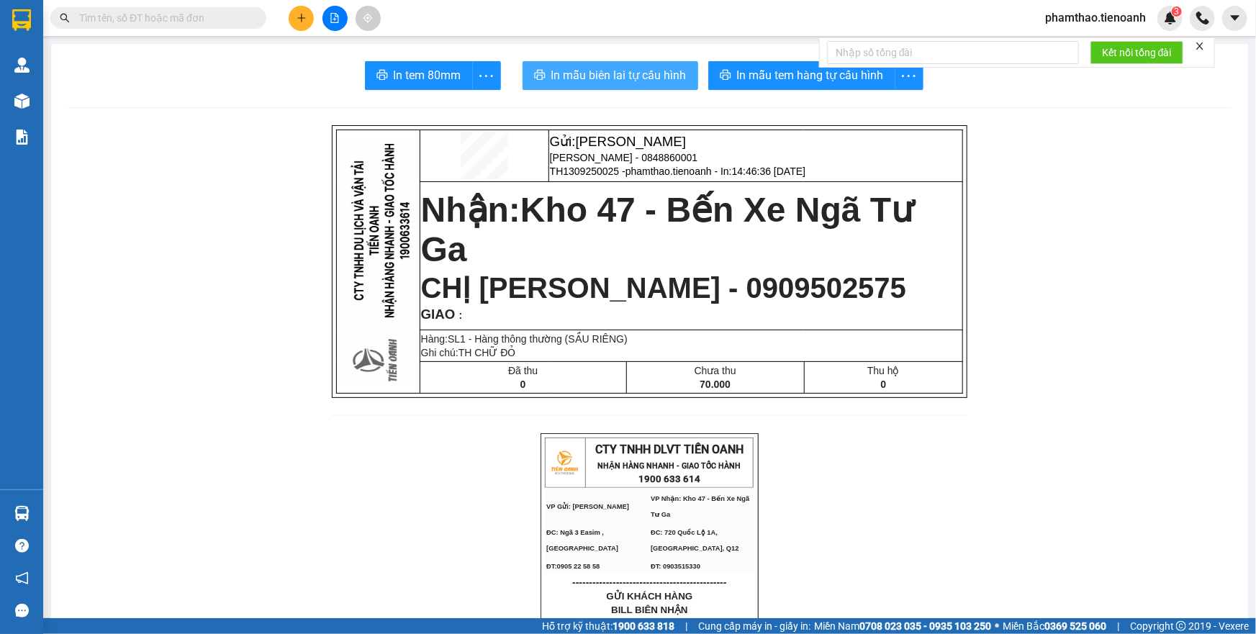
drag, startPoint x: 638, startPoint y: 76, endPoint x: 666, endPoint y: 62, distance: 30.6
click at [646, 72] on span "In mẫu biên lai tự cấu hình" at bounding box center [618, 75] width 135 height 18
click at [297, 20] on icon "plus" at bounding box center [302, 18] width 10 height 10
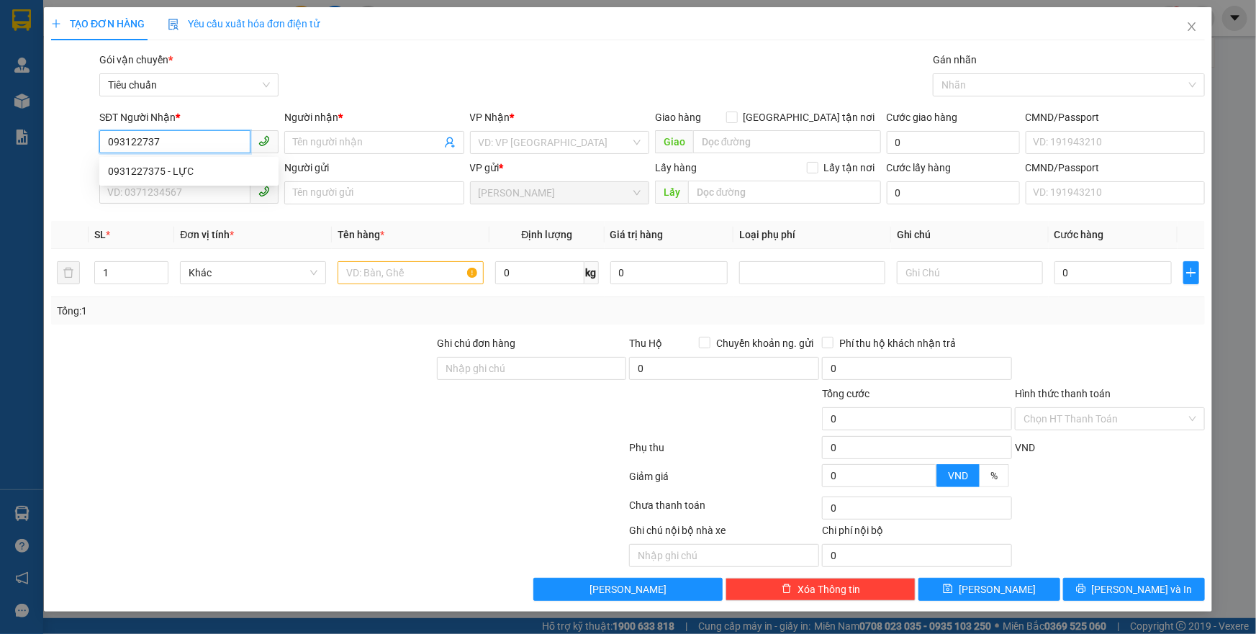
type input "0931227375"
drag, startPoint x: 160, startPoint y: 171, endPoint x: 152, endPoint y: 163, distance: 11.7
click at [158, 170] on div "0931227375 - LỰC" at bounding box center [189, 171] width 162 height 16
type input "LỰC"
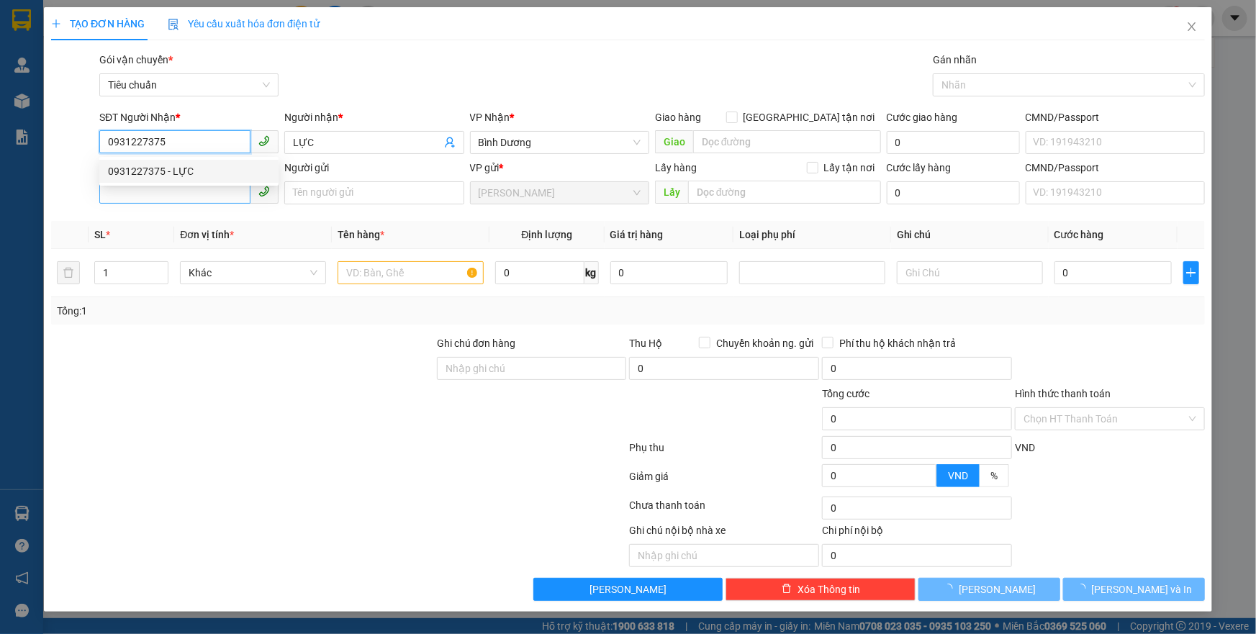
type input "60.000"
type input "0931227375"
drag, startPoint x: 160, startPoint y: 193, endPoint x: 192, endPoint y: 198, distance: 32.8
click at [160, 193] on input "SĐT Người Gửi" at bounding box center [174, 192] width 151 height 23
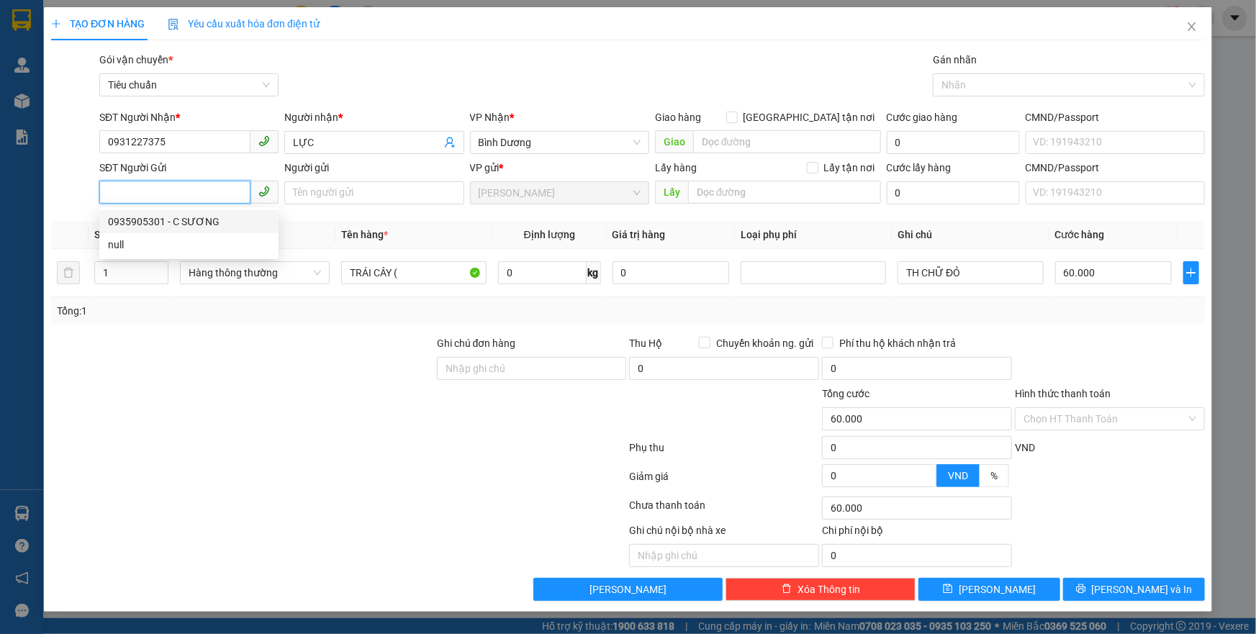
click at [192, 210] on div "0935905301 - C SƯƠNG" at bounding box center [188, 221] width 179 height 23
type input "0935905301"
type input "C SƯƠNG"
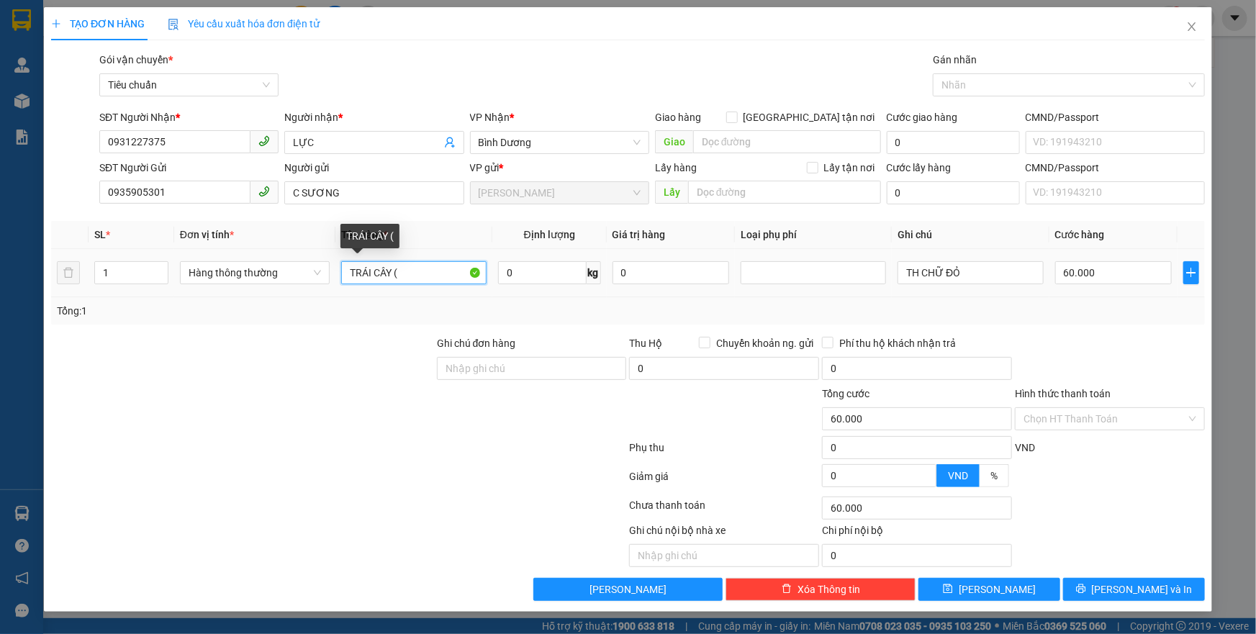
click at [399, 274] on input "TRÁI CÂY (" at bounding box center [413, 272] width 145 height 23
type input "TRÁI CÂY"
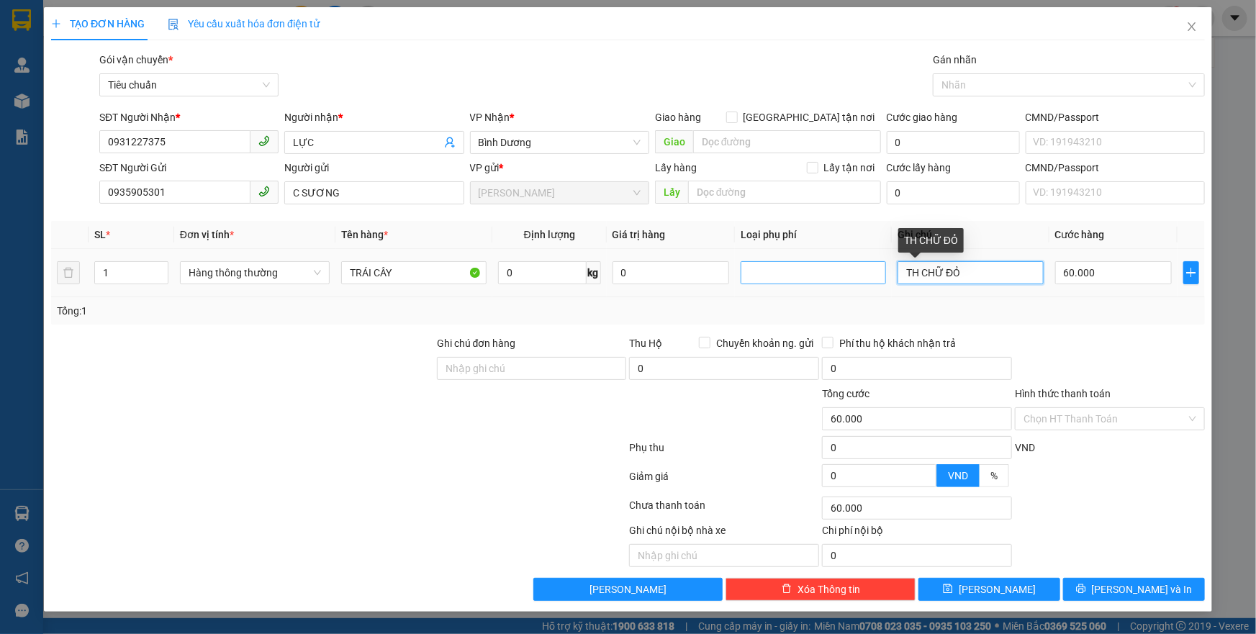
drag, startPoint x: 969, startPoint y: 275, endPoint x: 868, endPoint y: 282, distance: 101.0
click at [868, 282] on tr "1 Hàng thông thường TRÁI CÂY 0 kg 0 TH CHỮ ĐỎ 60.000" at bounding box center [628, 273] width 1154 height 48
click at [1003, 266] on input "TH CHỮ ĐỎ" at bounding box center [970, 272] width 145 height 23
type input "TH CHỮ ĐỎ BKV"
click at [523, 275] on input "0" at bounding box center [542, 272] width 89 height 23
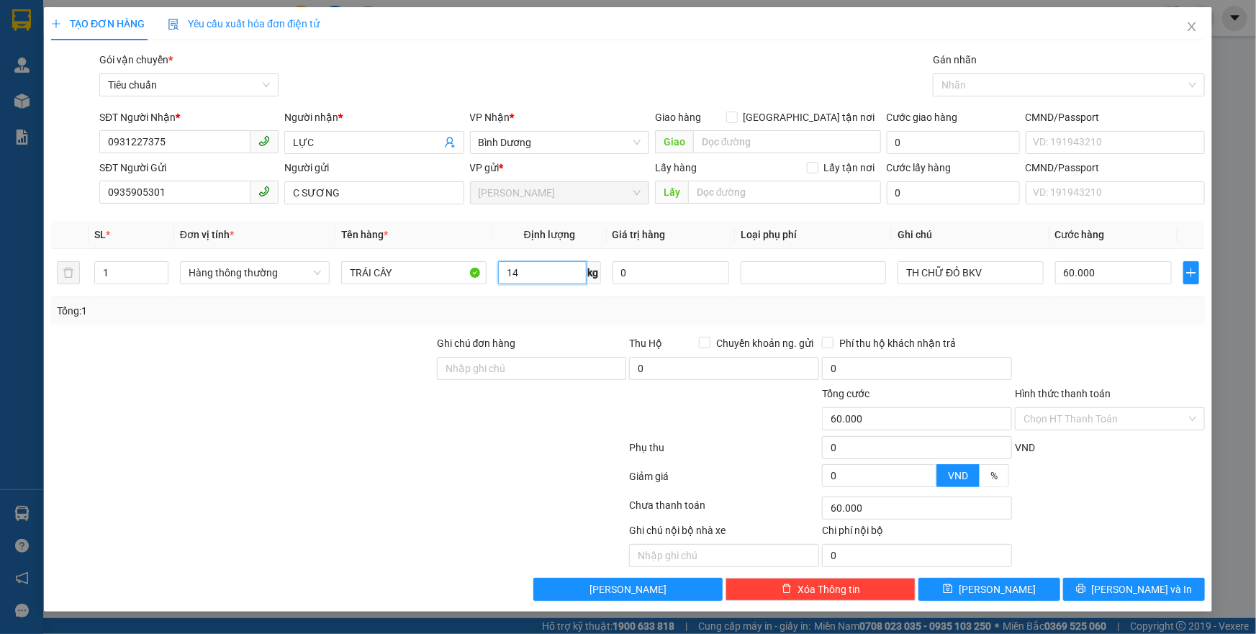
type input "14"
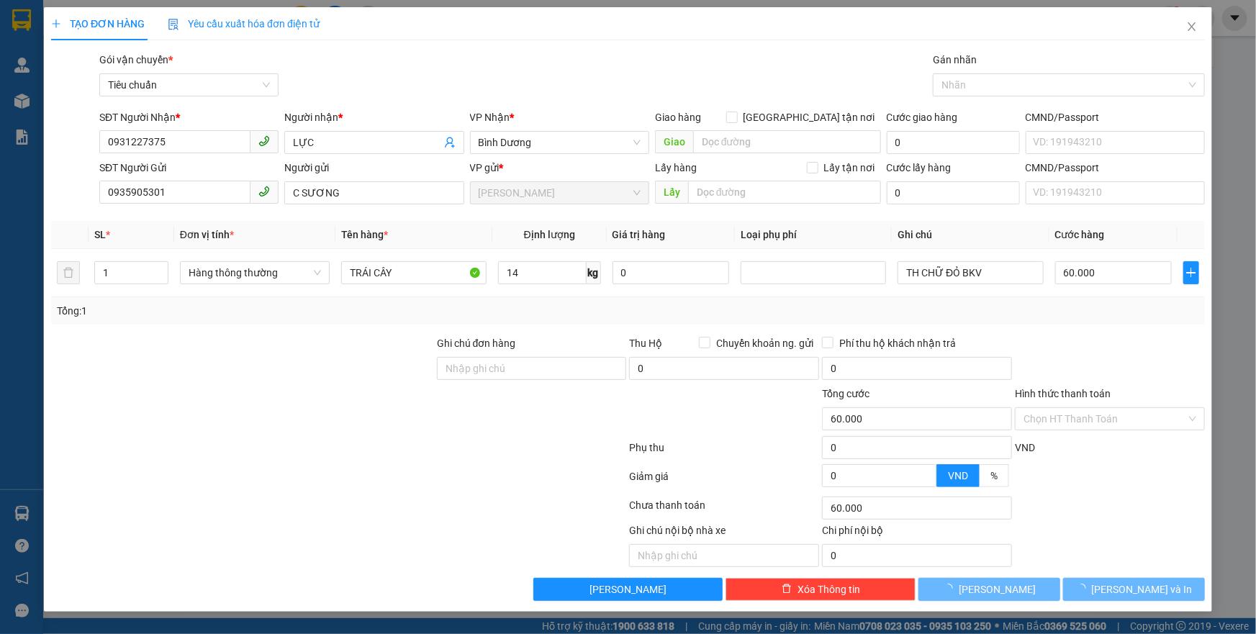
drag, startPoint x: 461, startPoint y: 394, endPoint x: 1052, endPoint y: 311, distance: 596.7
click at [475, 393] on div at bounding box center [531, 411] width 193 height 50
type input "50.000"
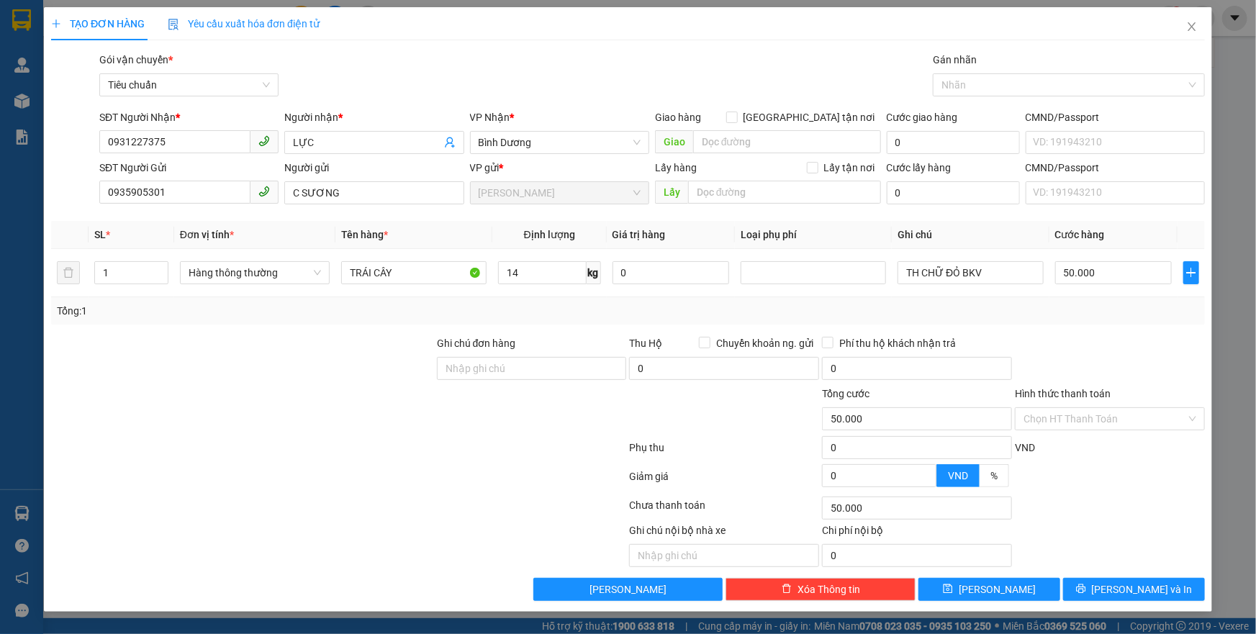
drag, startPoint x: 1052, startPoint y: 311, endPoint x: 1064, endPoint y: 304, distance: 14.5
click at [1052, 311] on div "Tổng: 1" at bounding box center [628, 311] width 1142 height 16
drag, startPoint x: 1085, startPoint y: 417, endPoint x: 1085, endPoint y: 430, distance: 12.2
click at [1085, 423] on input "Hình thức thanh toán" at bounding box center [1104, 419] width 163 height 22
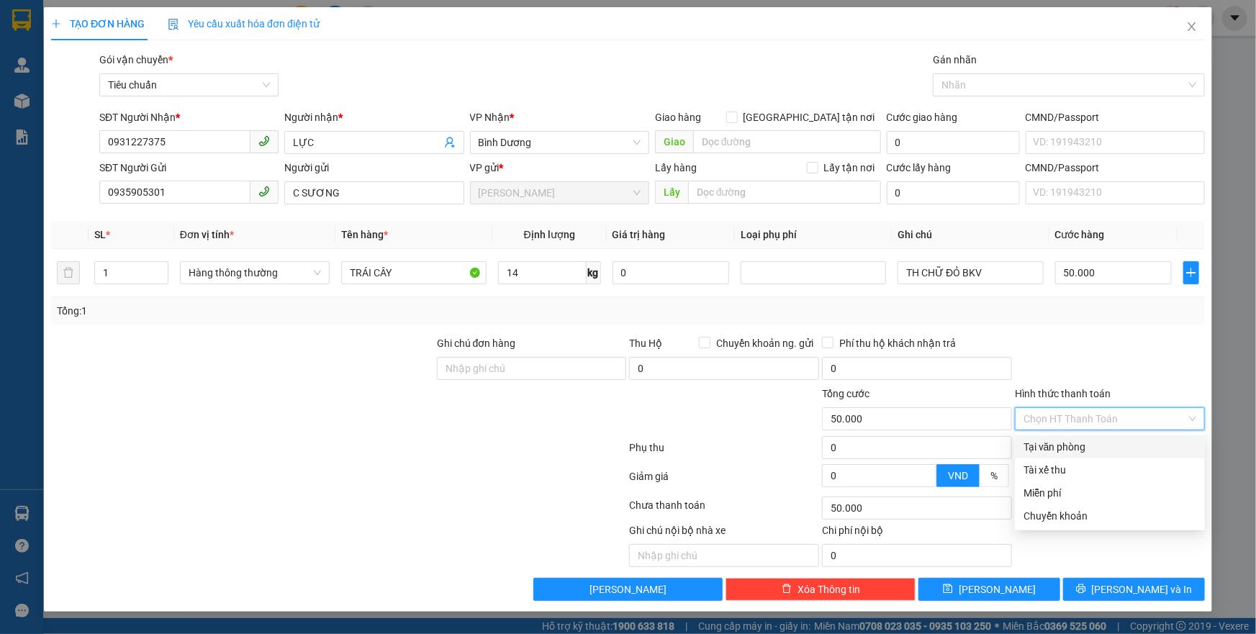
click at [1086, 451] on div "Tại văn phòng" at bounding box center [1109, 447] width 173 height 16
type input "0"
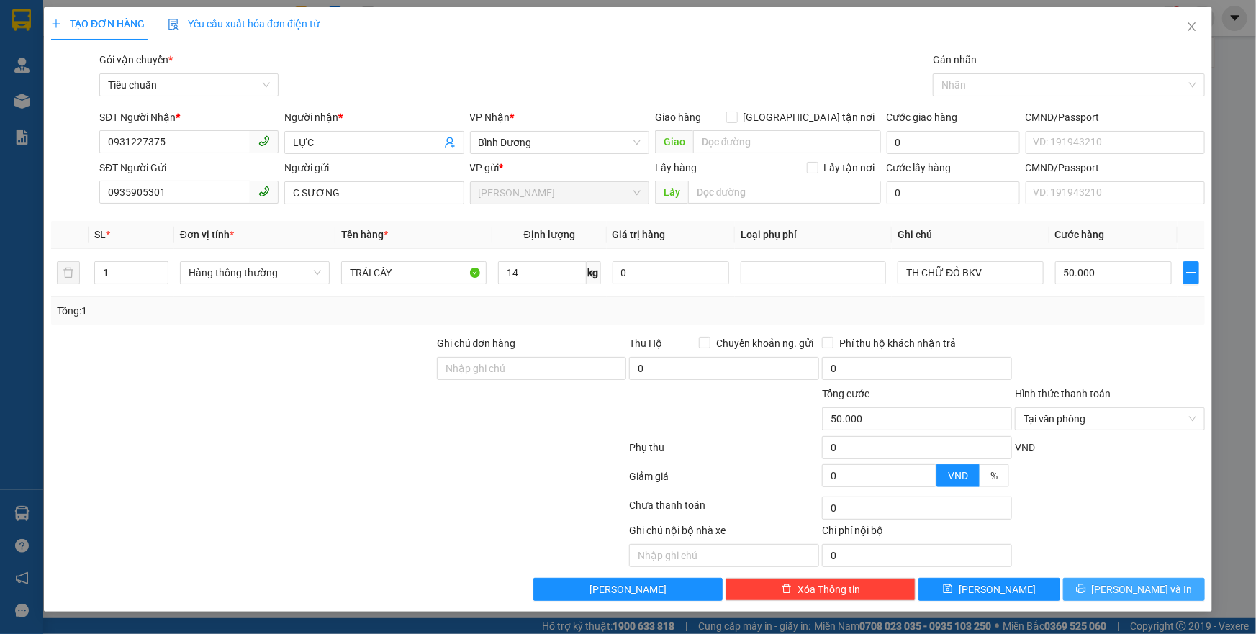
click at [1085, 590] on icon "printer" at bounding box center [1080, 588] width 9 height 9
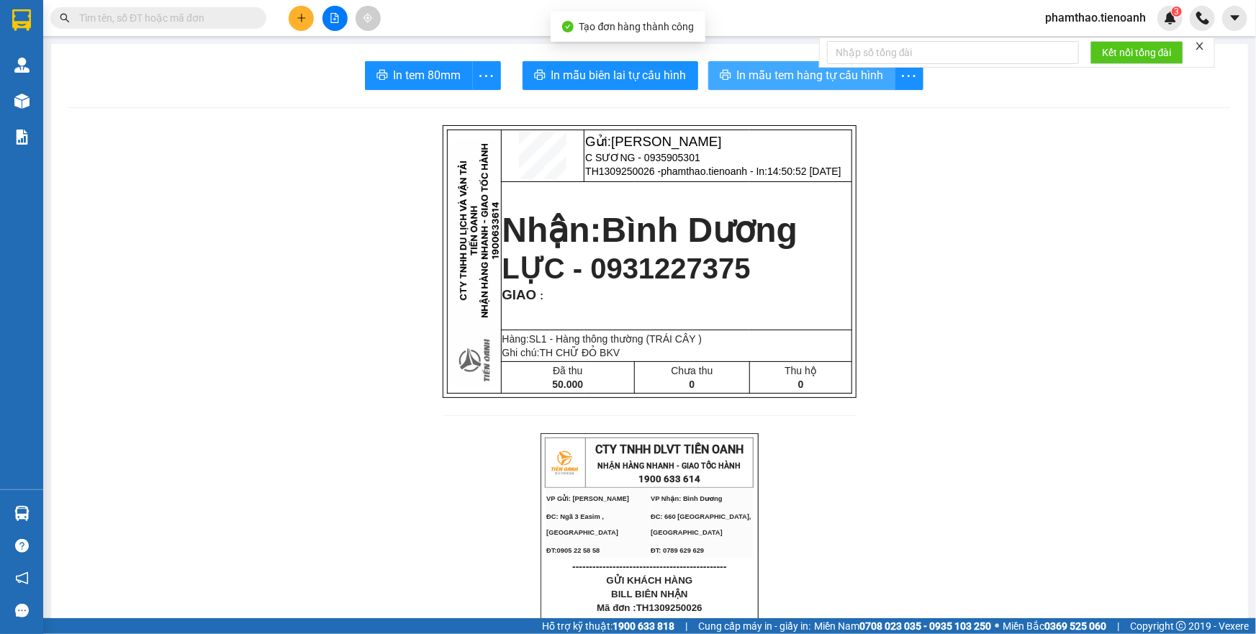
drag, startPoint x: 812, startPoint y: 88, endPoint x: 939, endPoint y: 94, distance: 126.8
click at [816, 86] on button "In mẫu tem hàng tự cấu hình" at bounding box center [801, 75] width 187 height 29
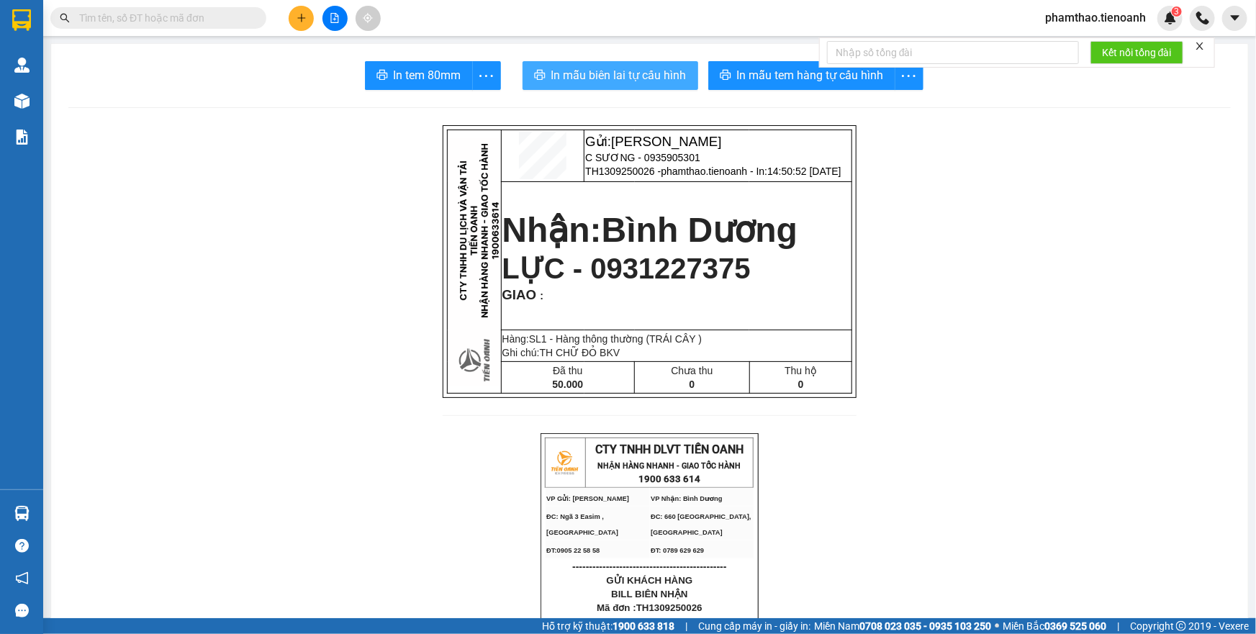
drag, startPoint x: 625, startPoint y: 79, endPoint x: 854, endPoint y: 405, distance: 398.4
click at [637, 79] on span "In mẫu biên lai tự cấu hình" at bounding box center [618, 75] width 135 height 18
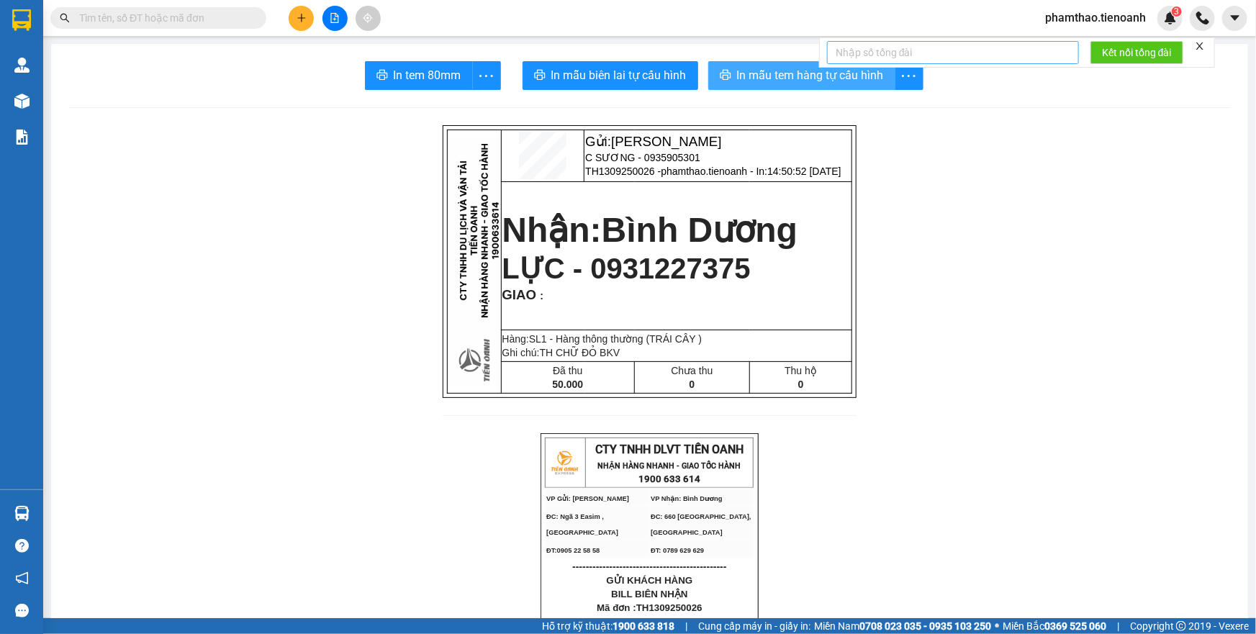
drag, startPoint x: 763, startPoint y: 76, endPoint x: 915, endPoint y: 63, distance: 152.4
click at [763, 76] on span "In mẫu tem hàng tự cấu hình" at bounding box center [810, 75] width 147 height 18
click at [295, 18] on button at bounding box center [301, 18] width 25 height 25
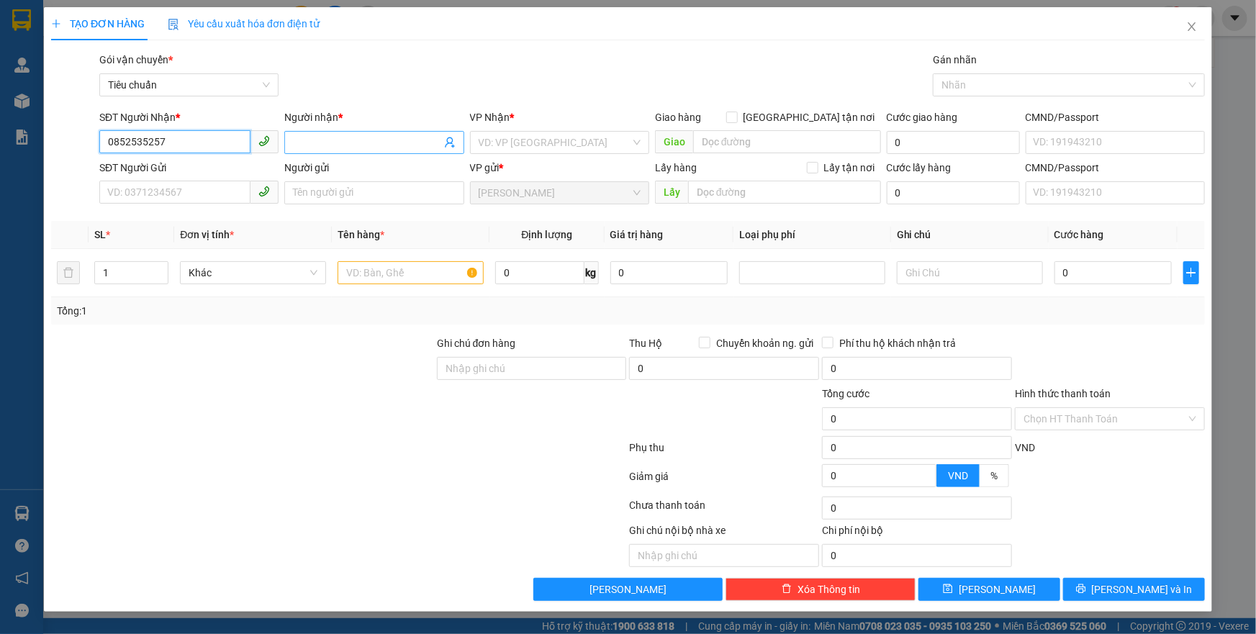
type input "0852535257"
click at [333, 148] on input "Người nhận *" at bounding box center [367, 143] width 148 height 16
type input "L"
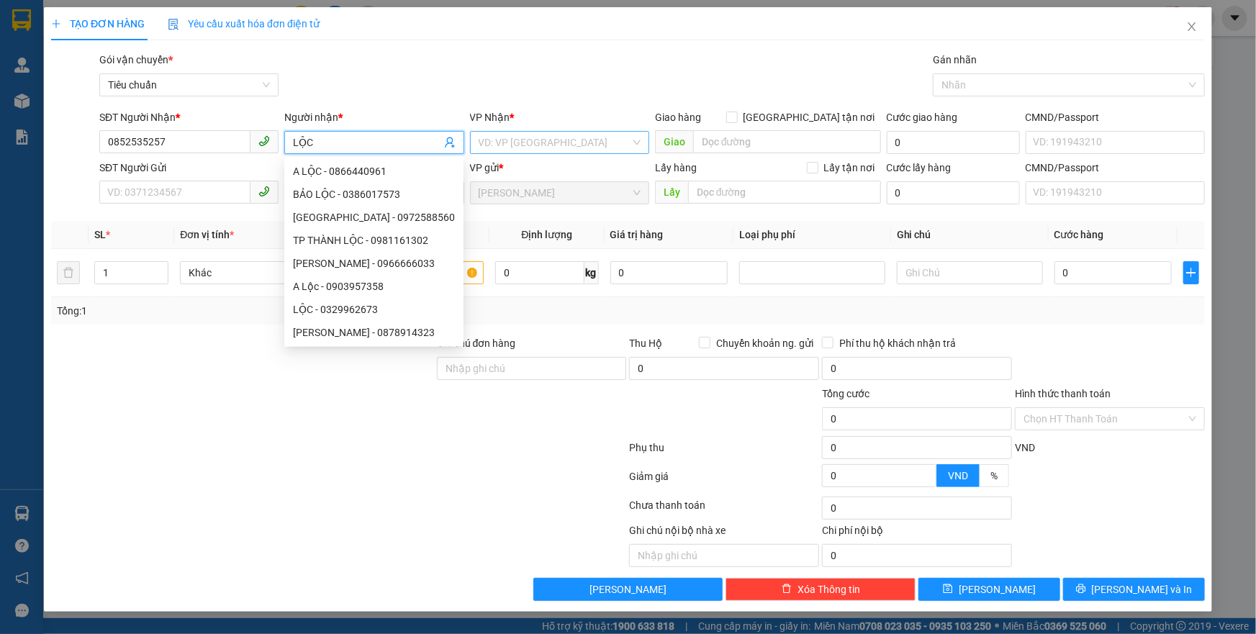
type input "LỘC"
click at [523, 145] on input "search" at bounding box center [555, 143] width 152 height 22
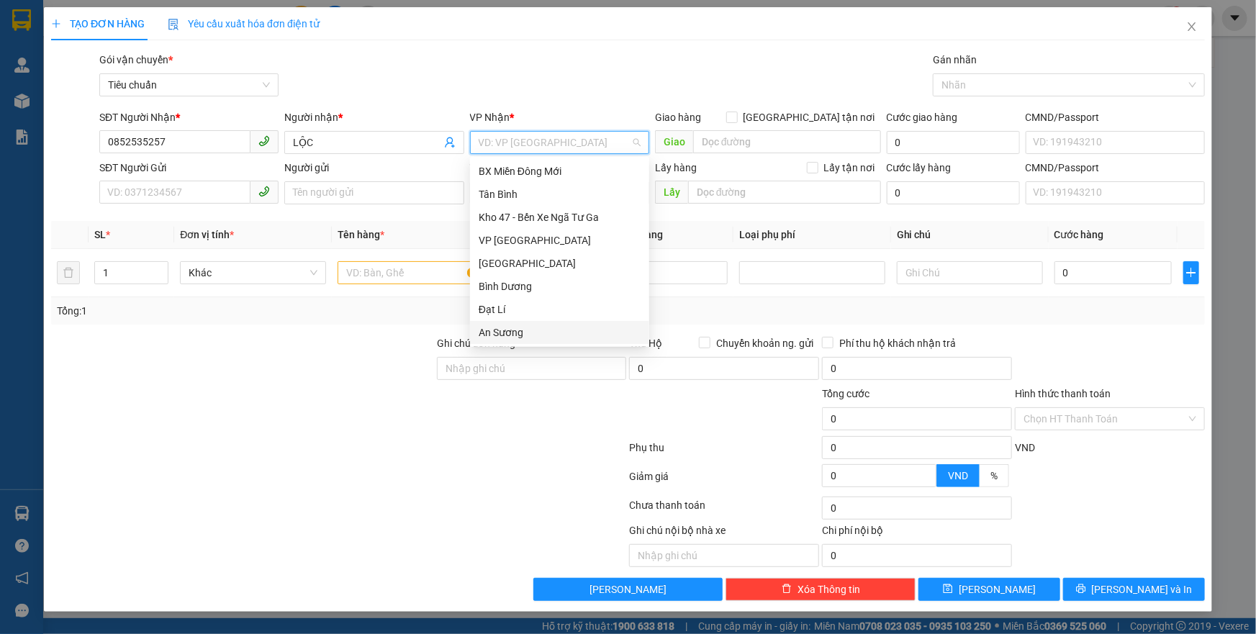
drag, startPoint x: 501, startPoint y: 331, endPoint x: 620, endPoint y: 209, distance: 171.0
click at [504, 326] on div "An Sương" at bounding box center [560, 333] width 162 height 16
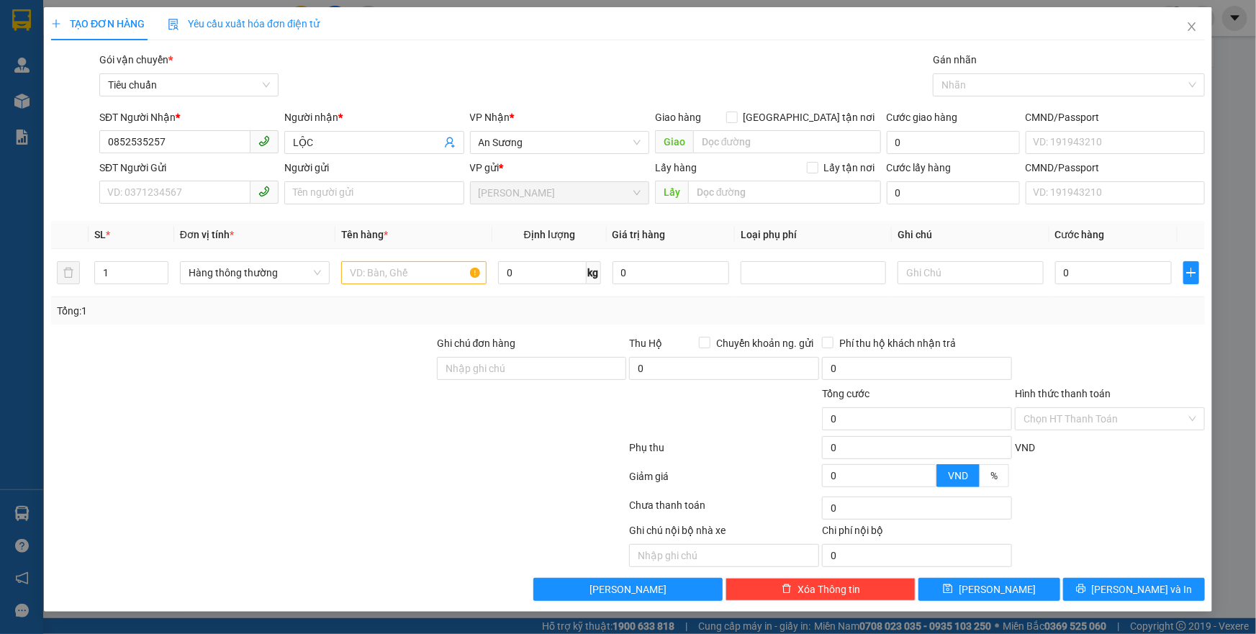
click at [702, 158] on div "Giao hàng [GEOGRAPHIC_DATA] tận nơi [GEOGRAPHIC_DATA]" at bounding box center [768, 134] width 226 height 50
click at [720, 137] on input "search" at bounding box center [787, 141] width 188 height 23
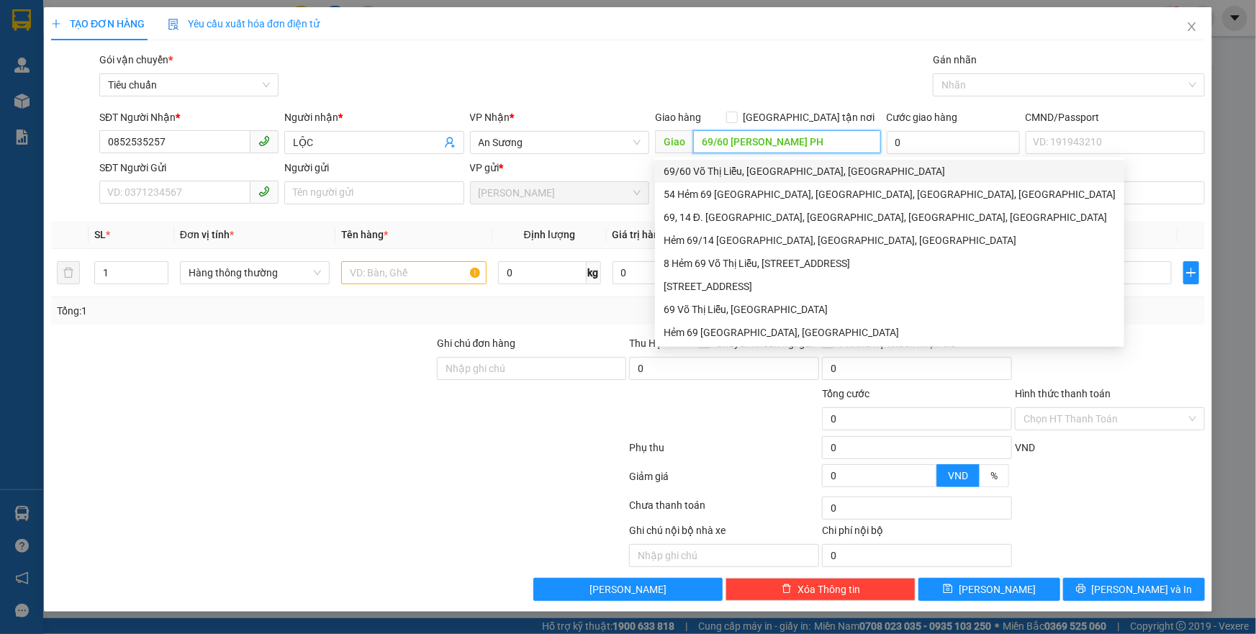
drag, startPoint x: 762, startPoint y: 165, endPoint x: 784, endPoint y: 146, distance: 28.6
click at [766, 157] on div "69/60 [GEOGRAPHIC_DATA], [GEOGRAPHIC_DATA] [GEOGRAPHIC_DATA], [GEOGRAPHIC_DATA]…" at bounding box center [889, 252] width 469 height 190
type input "69/60 [PERSON_NAME] PH"
click at [815, 117] on span "[GEOGRAPHIC_DATA] tận nơi" at bounding box center [809, 117] width 143 height 16
click at [736, 117] on input "[GEOGRAPHIC_DATA] tận nơi" at bounding box center [731, 117] width 10 height 10
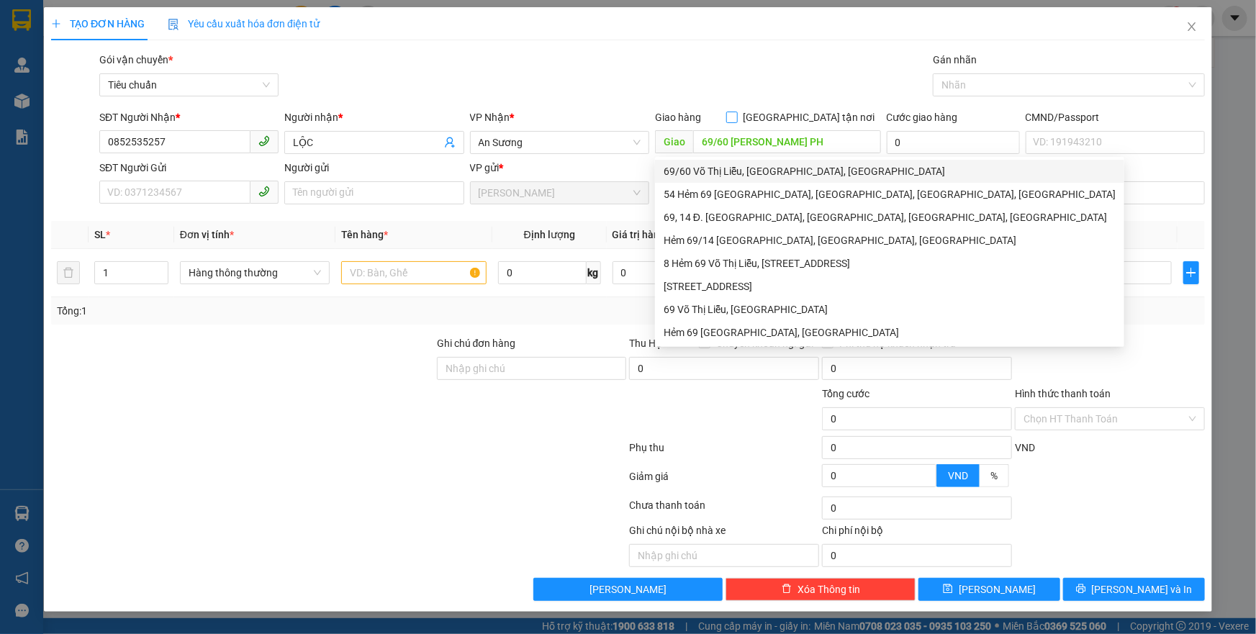
checkbox input "true"
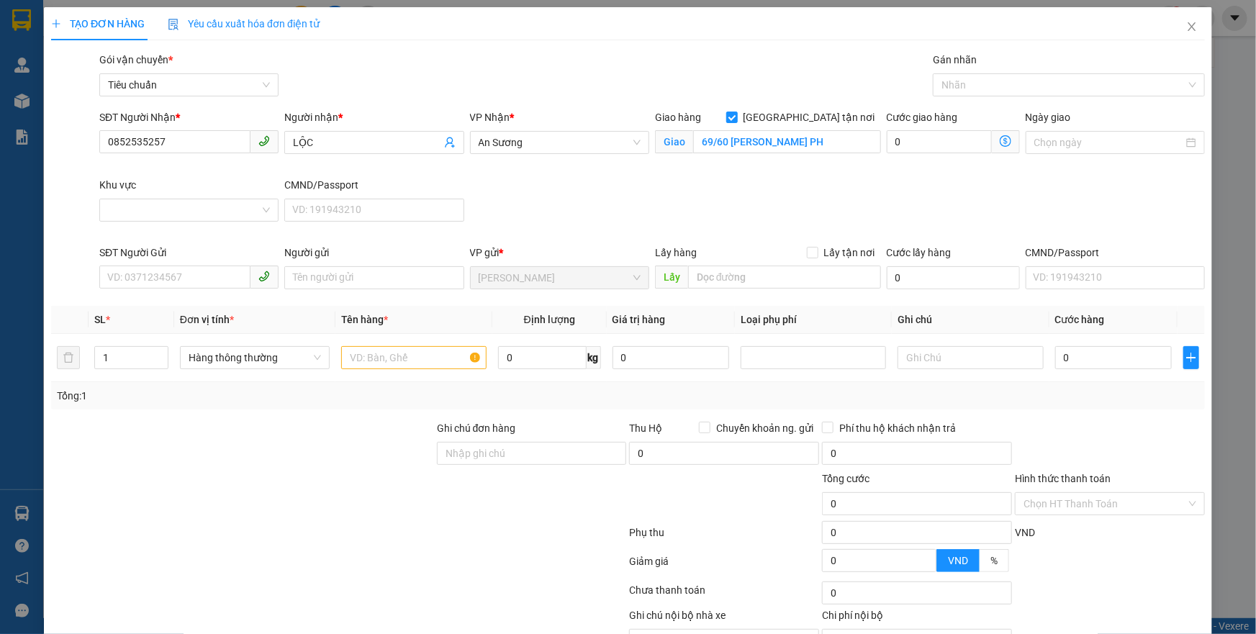
drag, startPoint x: 964, startPoint y: 89, endPoint x: 969, endPoint y: 101, distance: 12.6
click at [966, 90] on div at bounding box center [1061, 84] width 250 height 17
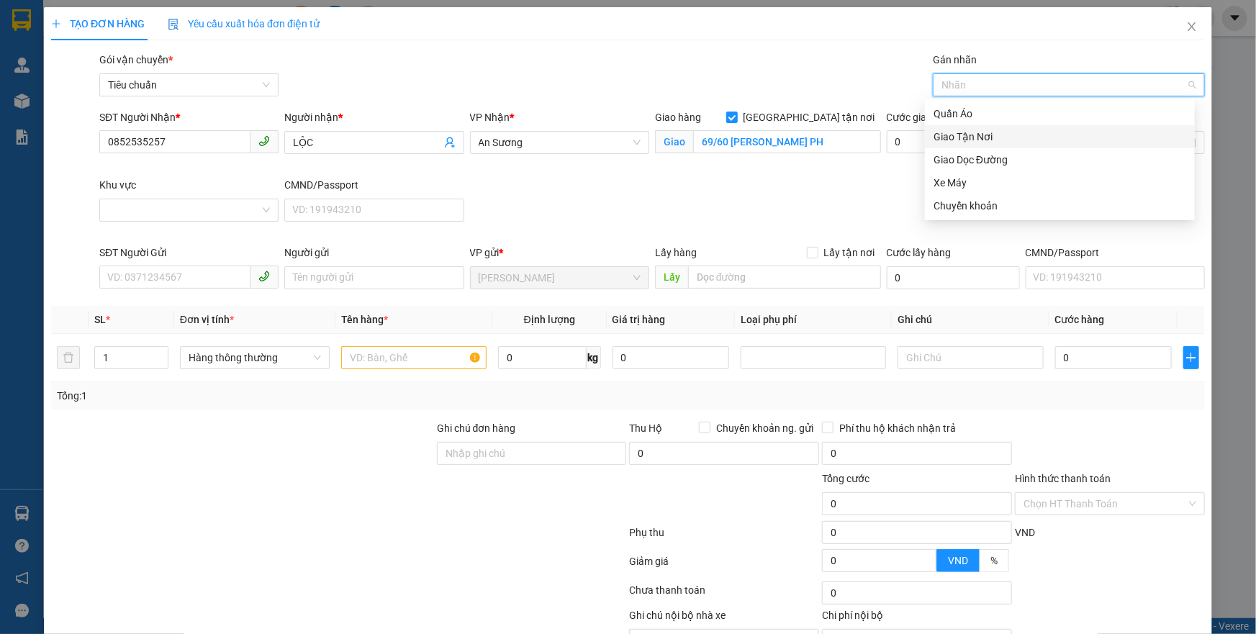
drag, startPoint x: 967, startPoint y: 132, endPoint x: 669, endPoint y: 151, distance: 299.3
click at [965, 132] on div "Giao Tận Nơi" at bounding box center [1059, 137] width 253 height 16
click at [213, 209] on input "Khu vực" at bounding box center [184, 210] width 152 height 22
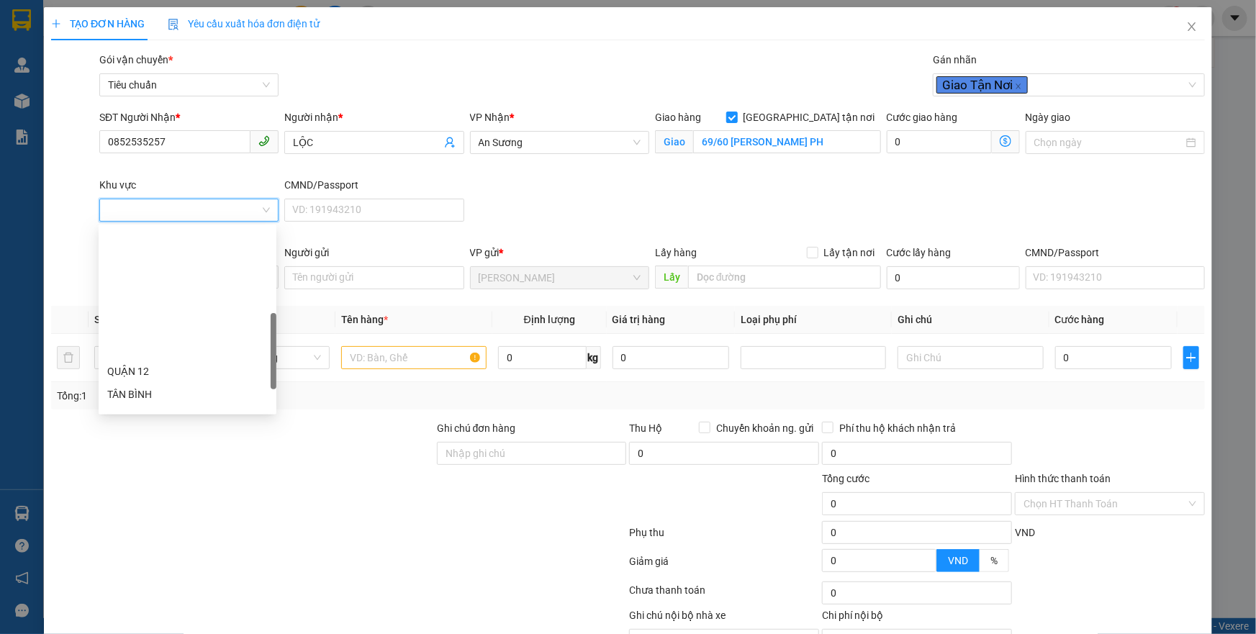
scroll to position [288, 0]
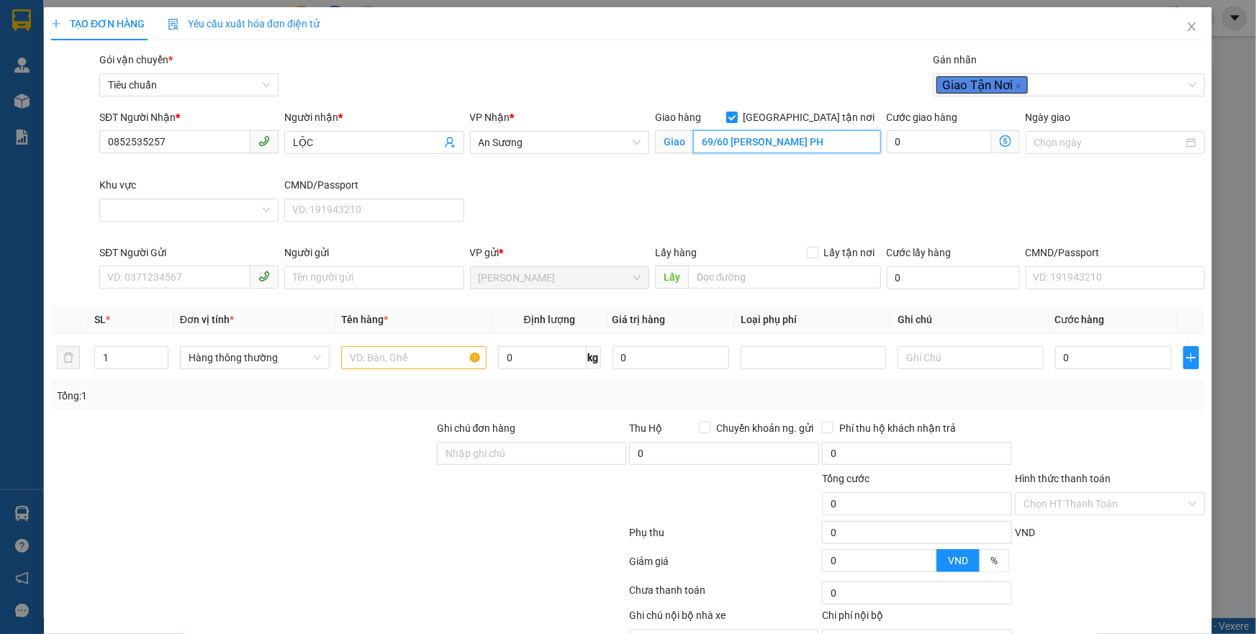
click at [813, 144] on input "69/60 [PERSON_NAME] PH" at bounding box center [787, 141] width 188 height 23
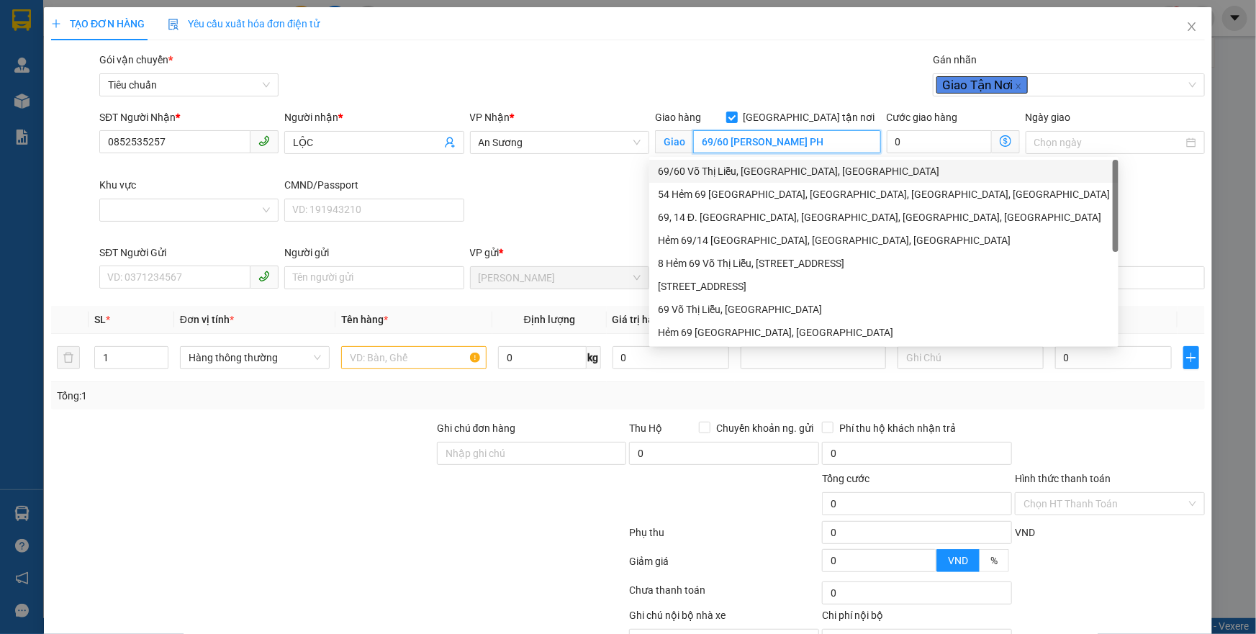
click at [808, 166] on div "69/60 Võ Thị Liễu, [GEOGRAPHIC_DATA], [GEOGRAPHIC_DATA]" at bounding box center [884, 171] width 452 height 16
type input "69/60 Võ Thị Liễu, [GEOGRAPHIC_DATA], [GEOGRAPHIC_DATA]"
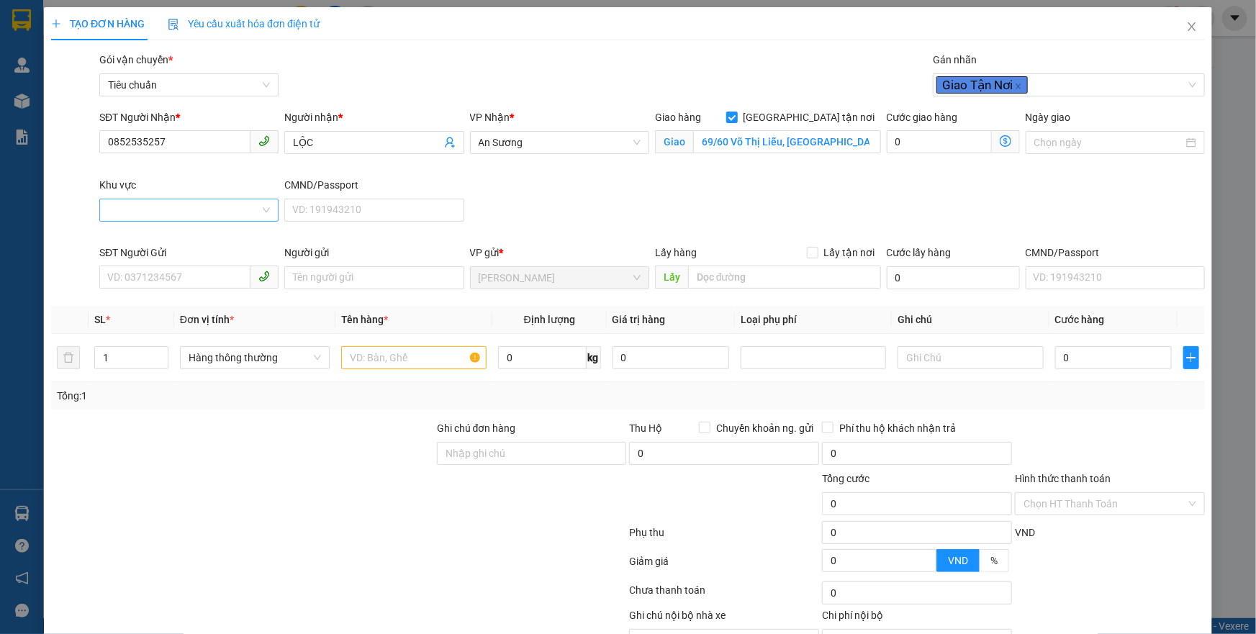
click at [187, 202] on input "Khu vực" at bounding box center [184, 210] width 152 height 22
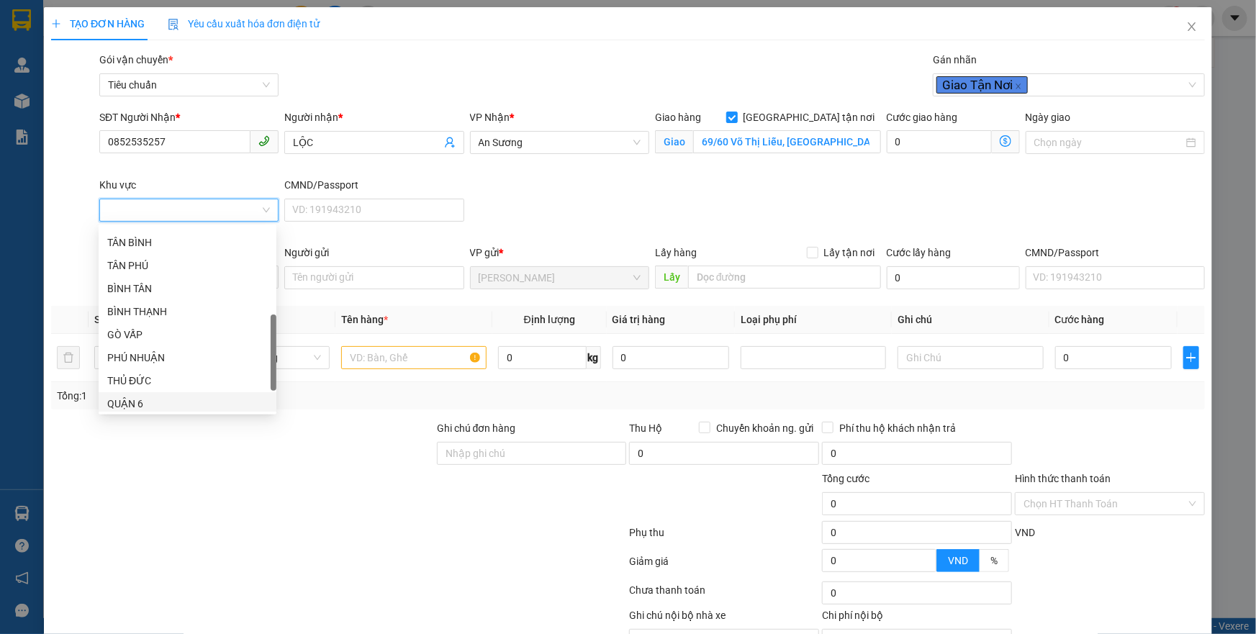
scroll to position [224, 0]
drag, startPoint x: 136, startPoint y: 292, endPoint x: 65, endPoint y: 278, distance: 72.7
click at [133, 292] on div "QUẬN 12" at bounding box center [187, 292] width 160 height 16
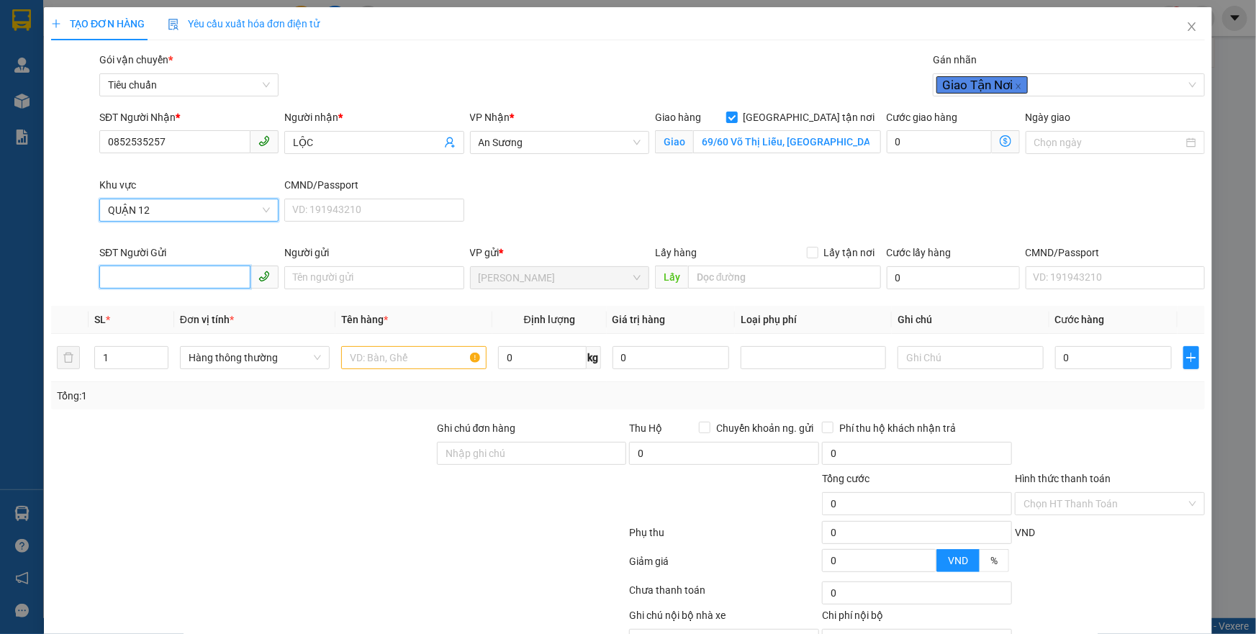
click at [149, 278] on input "SĐT Người Gửi" at bounding box center [174, 277] width 151 height 23
type input "0944870089"
click at [155, 271] on input "0944870089" at bounding box center [174, 277] width 151 height 23
click at [172, 302] on div "0944870089 - [PERSON_NAME]" at bounding box center [187, 306] width 160 height 16
type input "[PERSON_NAME]"
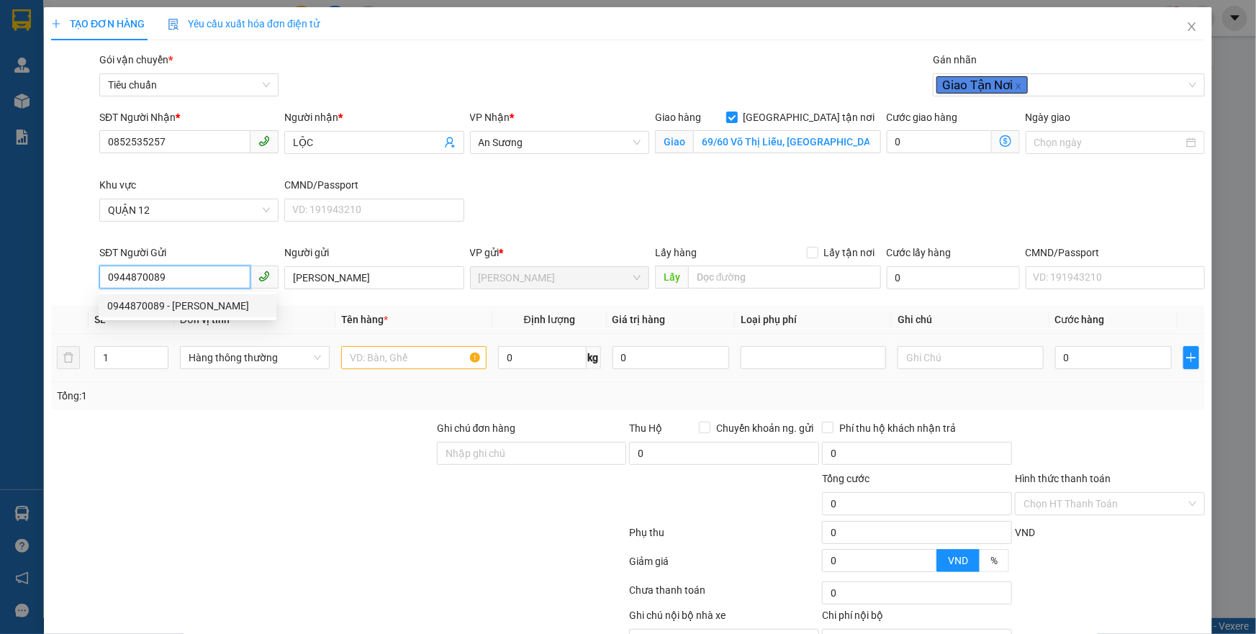
type input "50.000"
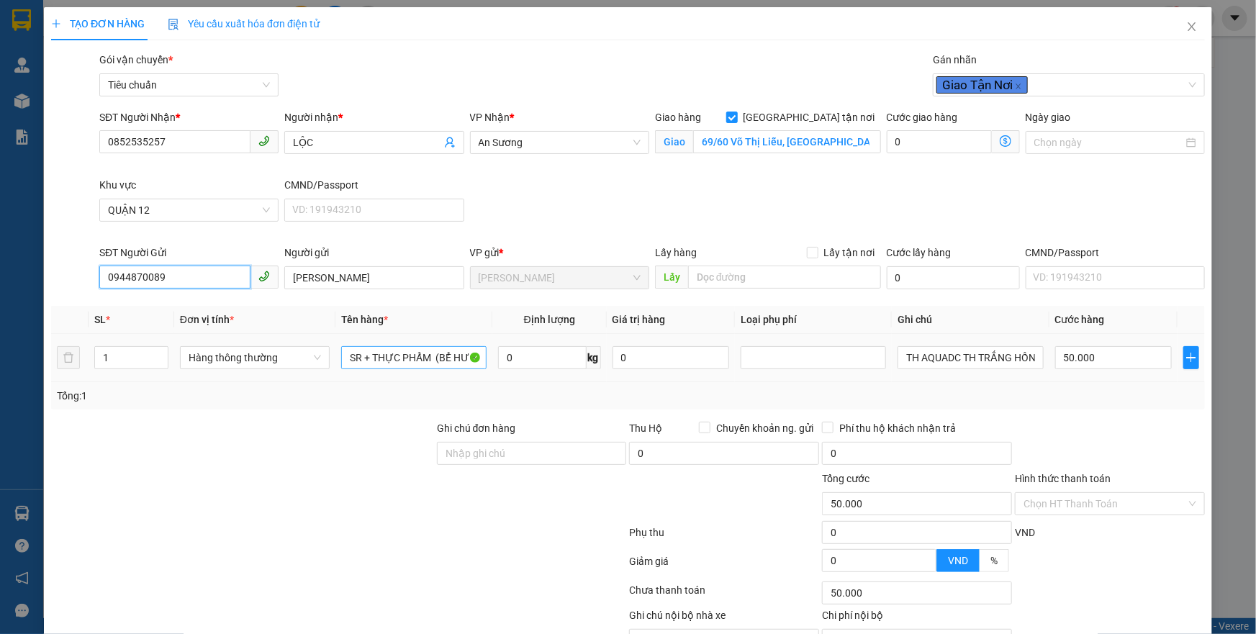
type input "0944870089"
drag, startPoint x: 346, startPoint y: 359, endPoint x: 550, endPoint y: 366, distance: 203.8
click at [543, 369] on tr "1 Hàng thông thường SR + THỰC PHẨM (BỂ HƯ KCTN ) 0 kg 0 TH AQUADC TH TRẮNG HỒNG…" at bounding box center [628, 358] width 1154 height 48
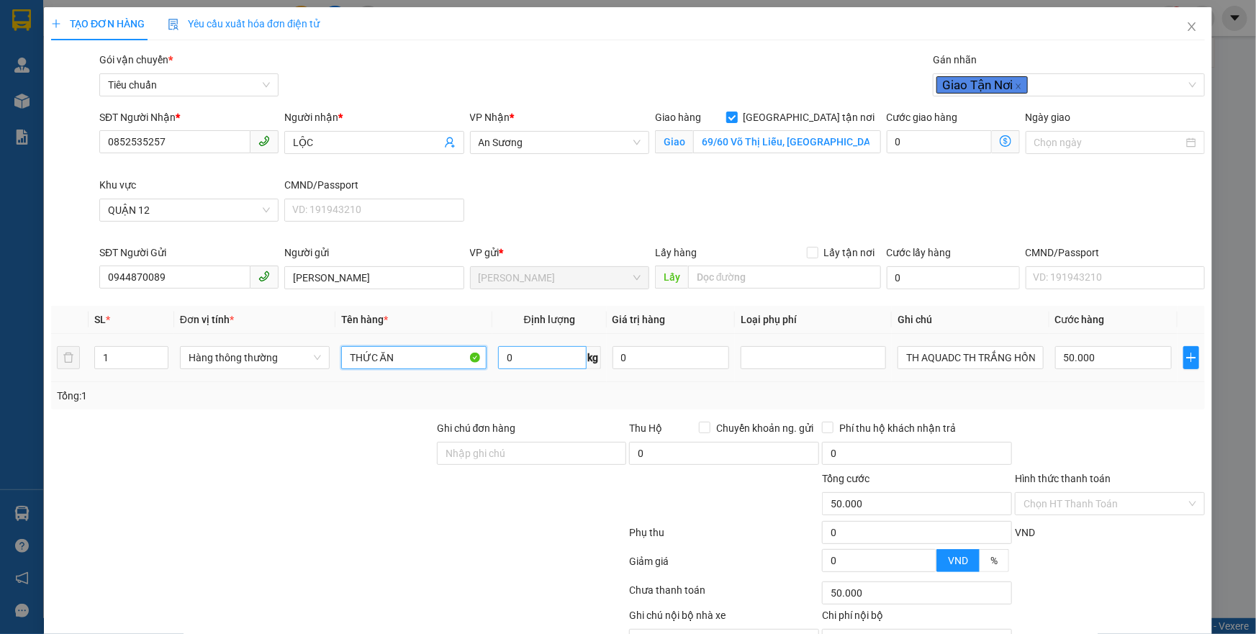
type input "THỨC ĂN"
click at [520, 357] on input "0" at bounding box center [542, 357] width 89 height 23
type input "14"
drag, startPoint x: 443, startPoint y: 468, endPoint x: 523, endPoint y: 361, distance: 134.2
click at [452, 466] on div "Ghi chú đơn hàng" at bounding box center [532, 445] width 190 height 50
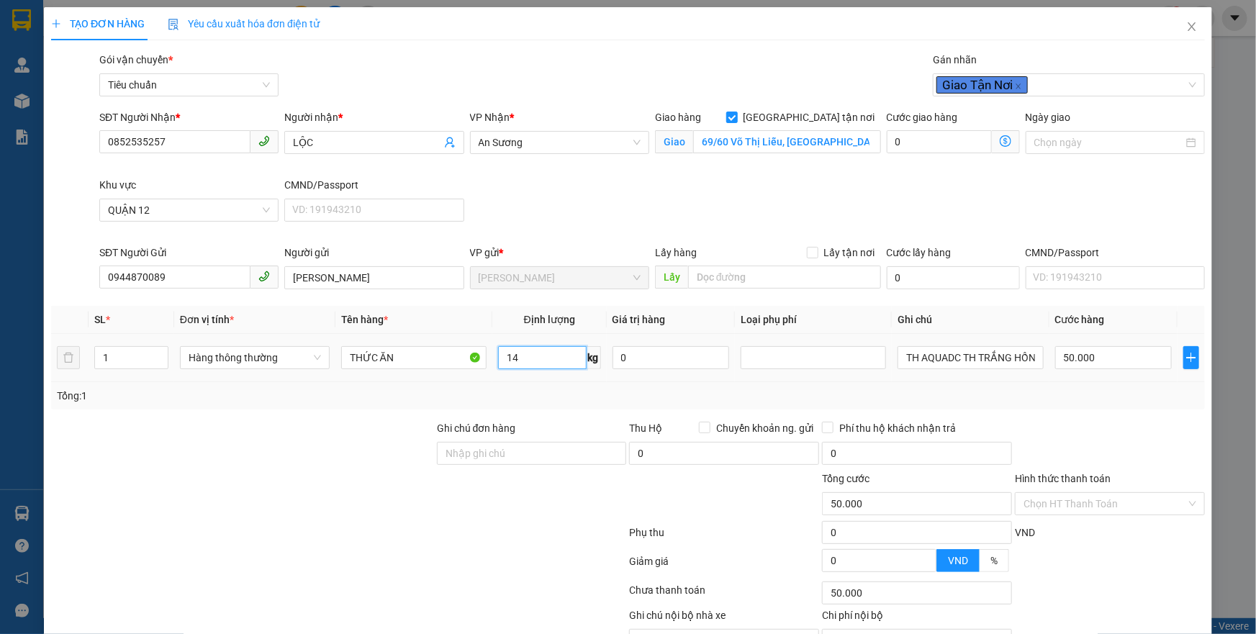
click at [523, 361] on input "14" at bounding box center [542, 357] width 89 height 23
type input "130.000"
type input "80.000"
type input "17"
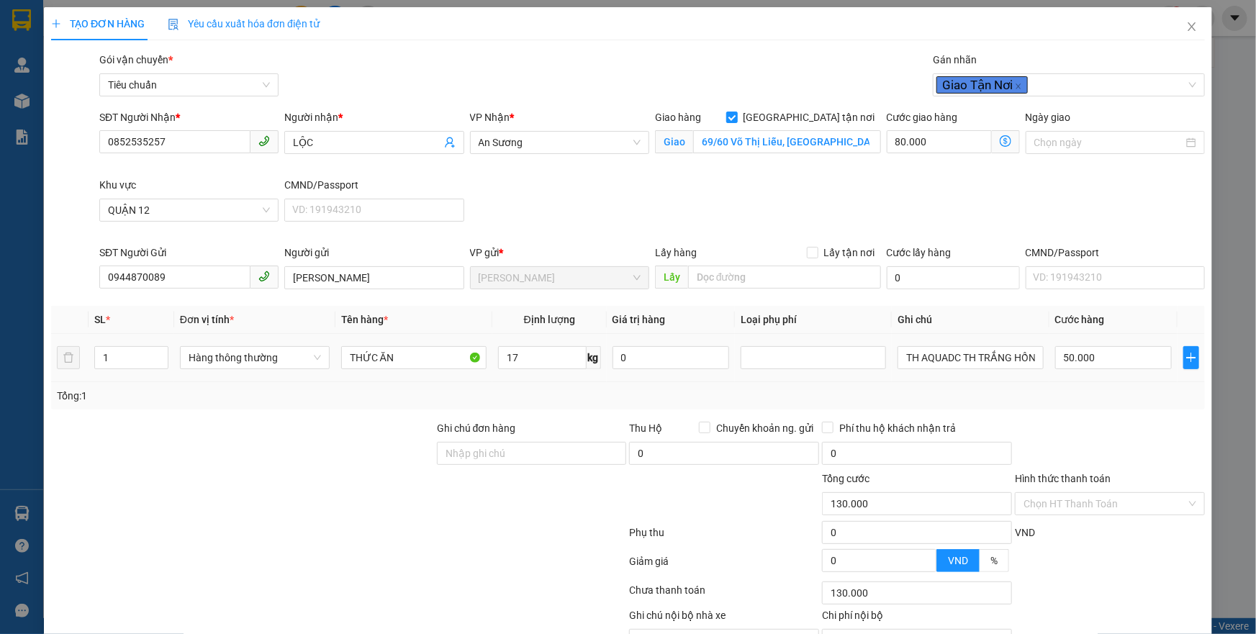
drag, startPoint x: 415, startPoint y: 502, endPoint x: 884, endPoint y: 359, distance: 489.9
click at [443, 492] on div "Tổng cước 130.000 Hình thức thanh toán Chọn HT Thanh Toán" at bounding box center [628, 496] width 1157 height 50
type input "135.000"
type input "55.000"
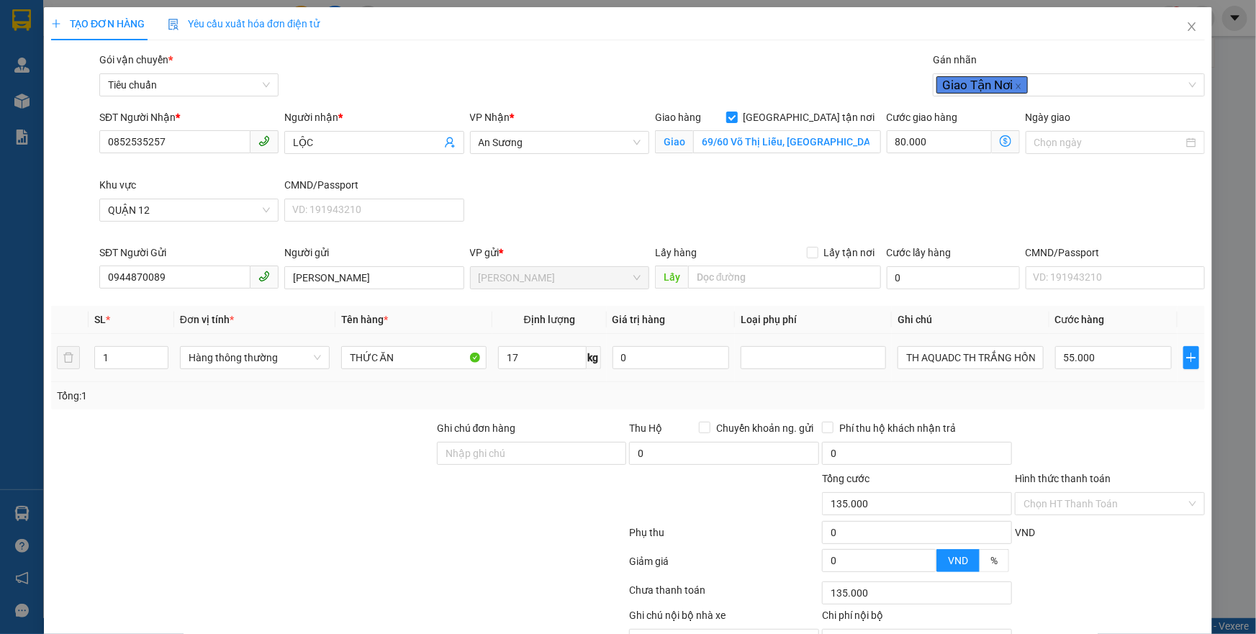
type input "185.000"
type input "130.000"
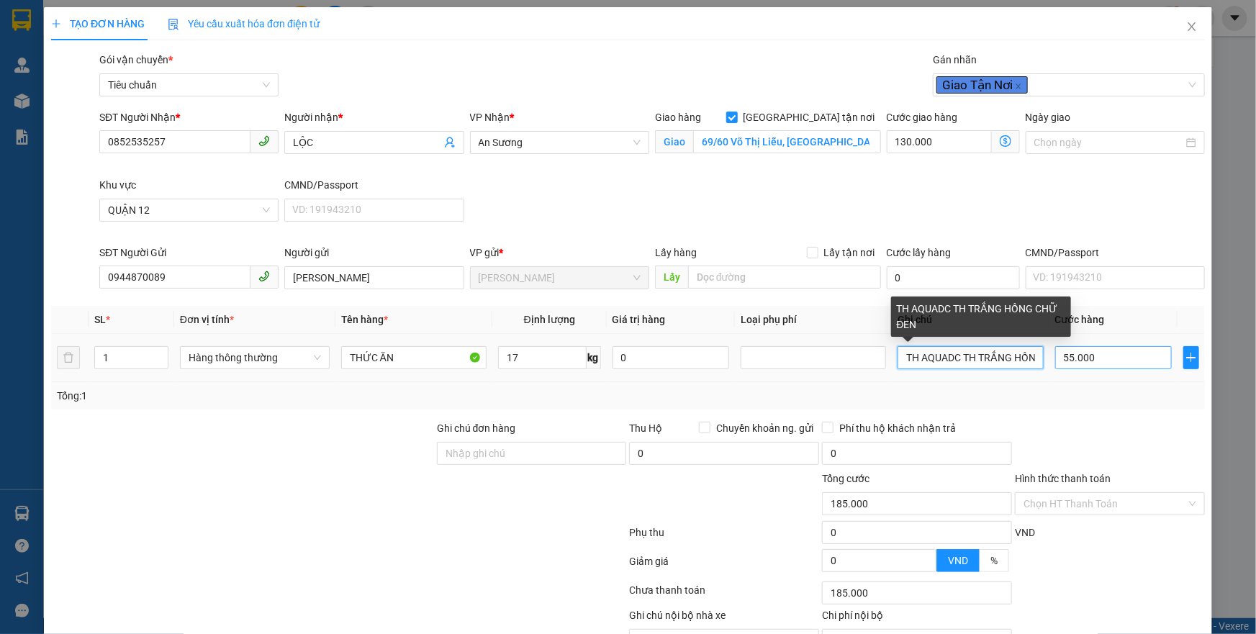
scroll to position [0, 59]
drag, startPoint x: 893, startPoint y: 353, endPoint x: 1129, endPoint y: 356, distance: 235.4
click at [1130, 356] on tr "1 Hàng thông thường THỨC ĂN 17 kg 0 TH AQUADC TH TRẮNG HỒNG CHỮ ĐEN 55.000" at bounding box center [628, 358] width 1154 height 48
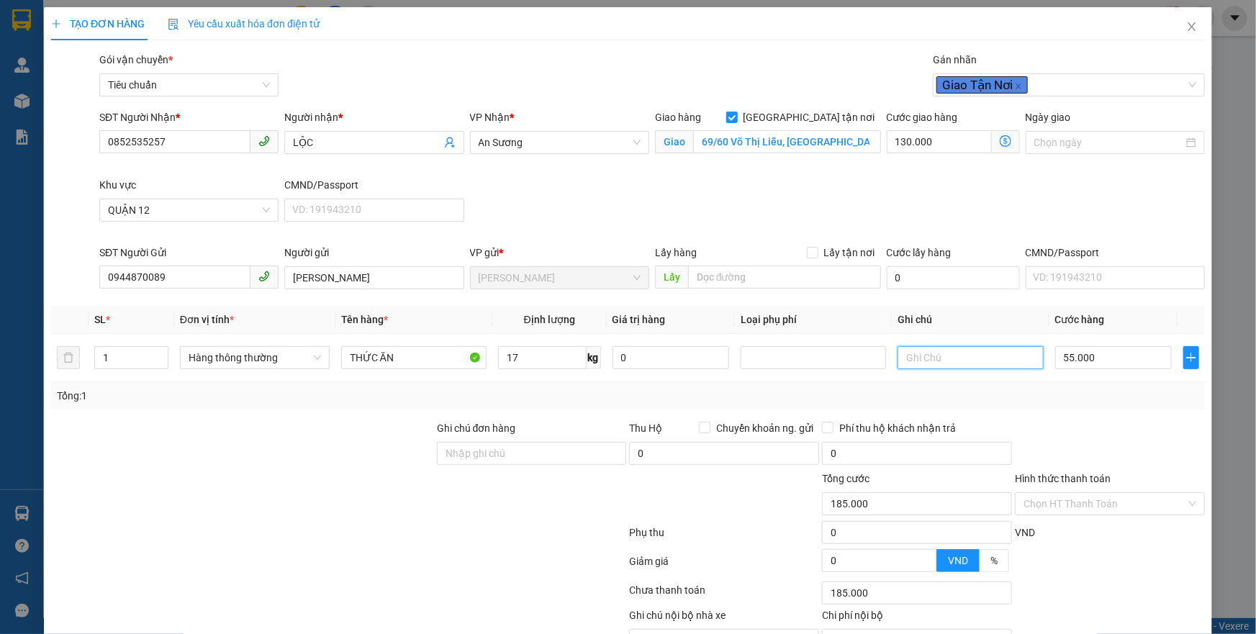
scroll to position [0, 0]
click at [1000, 139] on icon "dollar-circle" at bounding box center [1006, 141] width 12 height 12
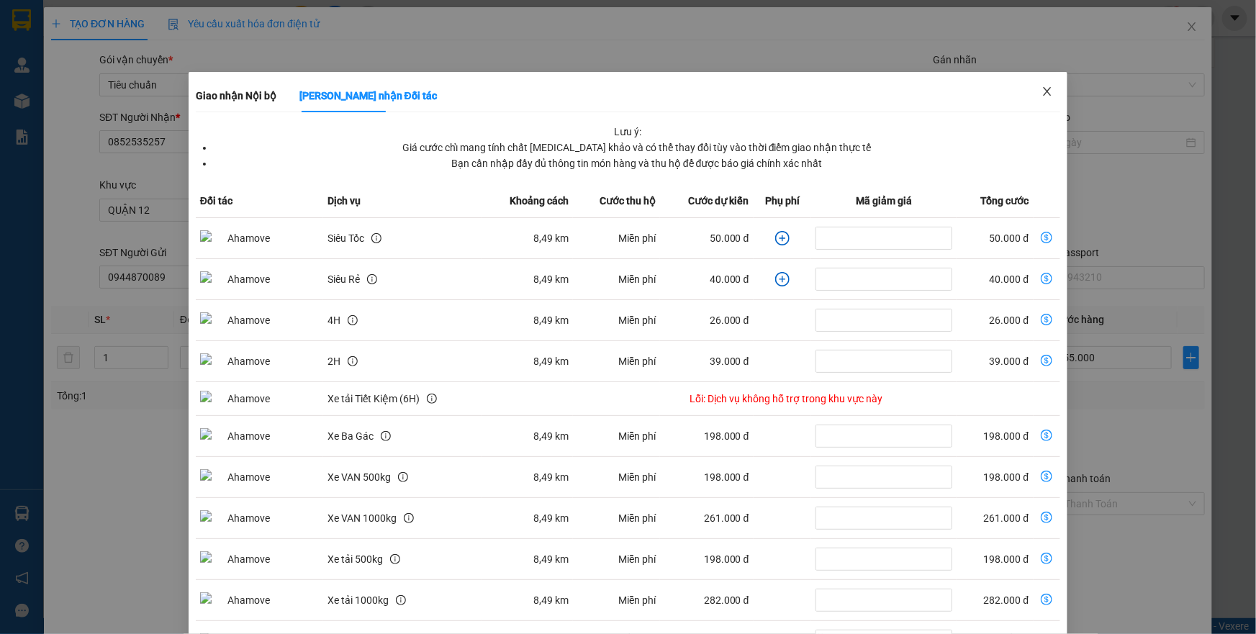
click at [1044, 87] on span "Close" at bounding box center [1047, 92] width 40 height 40
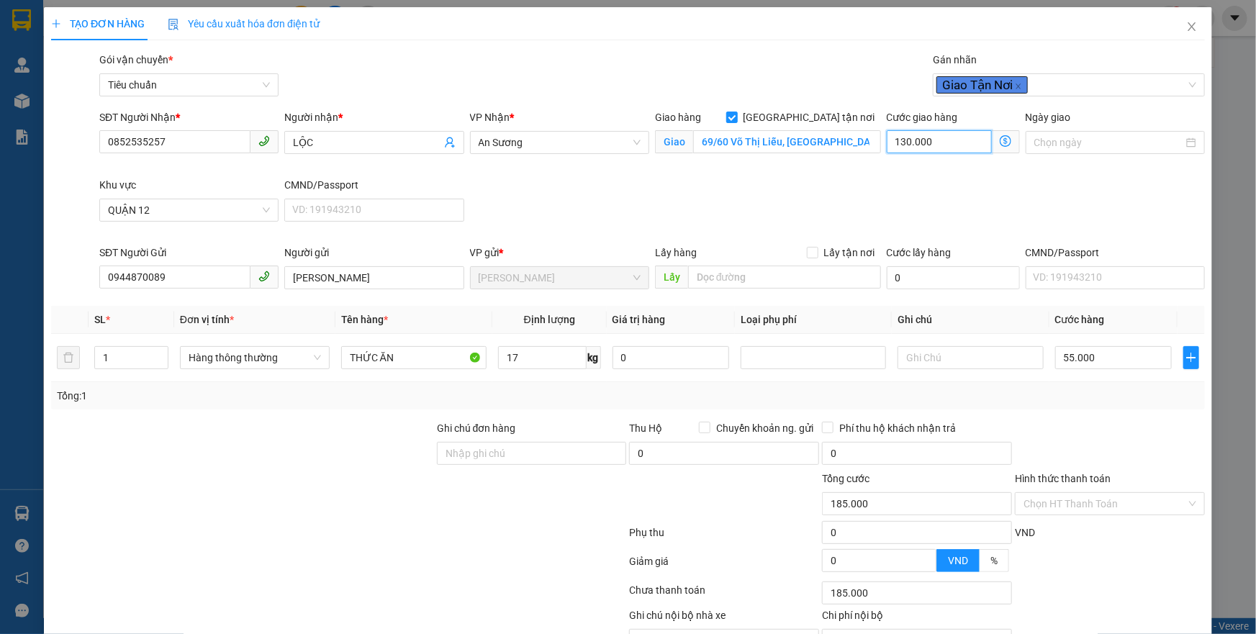
click at [955, 137] on input "130.000" at bounding box center [939, 141] width 105 height 23
type input "55.006"
type input "6"
type input "55.060"
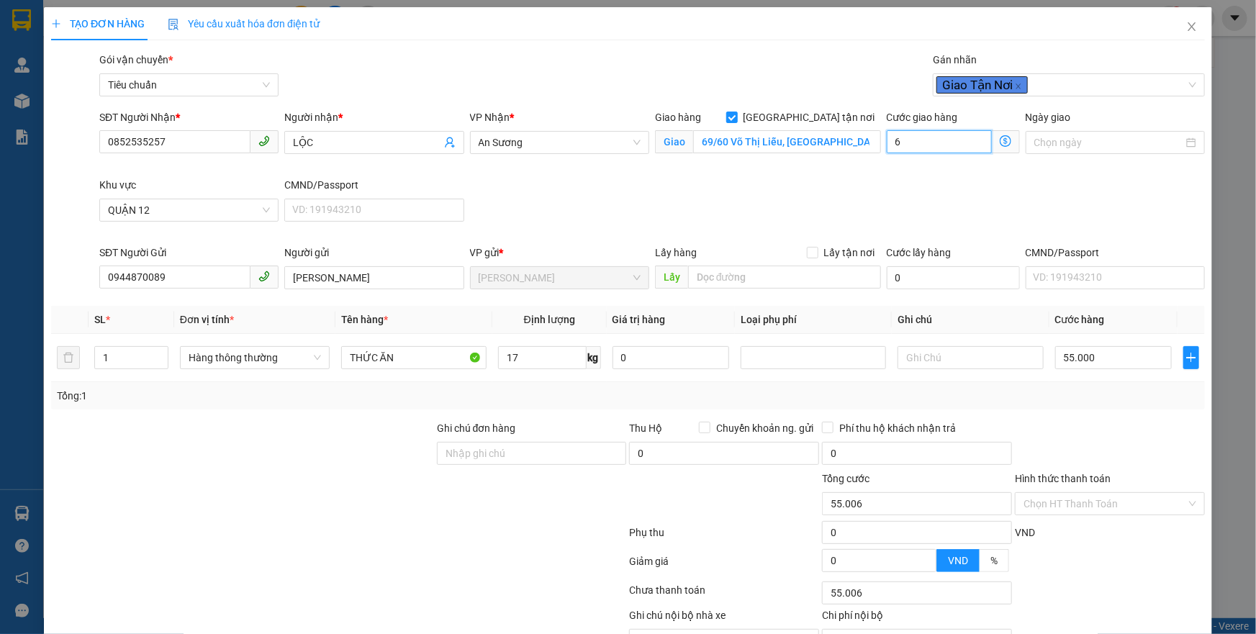
type input "55.060"
type input "60"
type input "115.000"
type input "60.000"
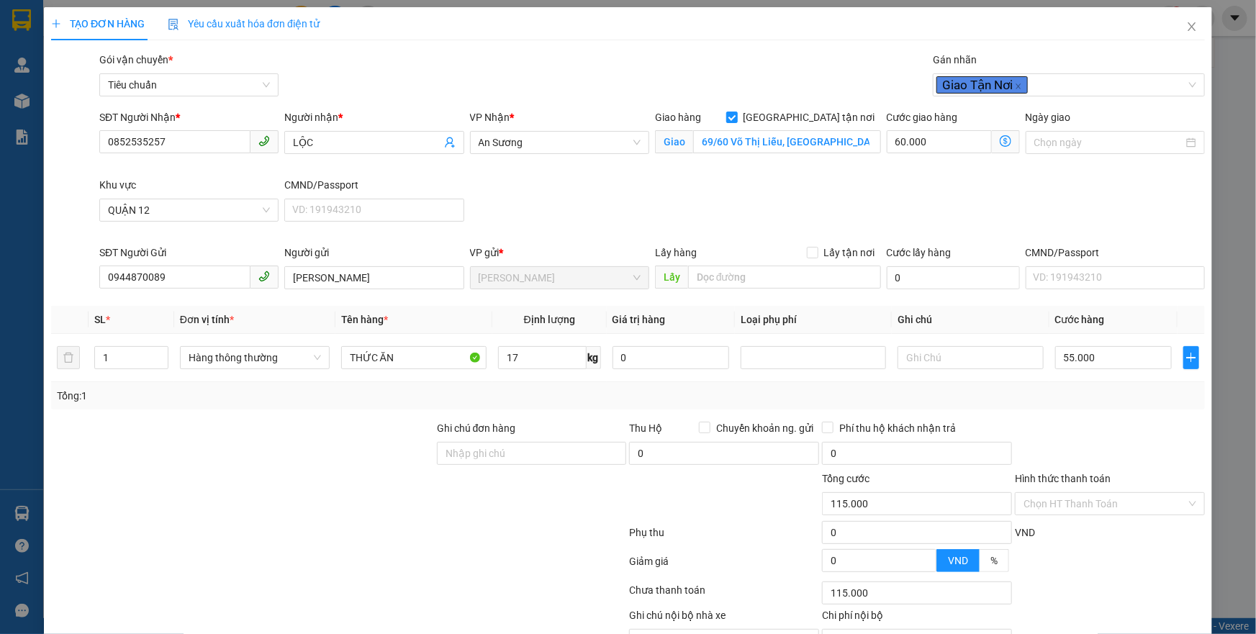
drag, startPoint x: 816, startPoint y: 190, endPoint x: 872, endPoint y: 199, distance: 56.2
click at [820, 190] on div "SĐT Người Nhận * 0852535257 Người nhận * LỘC VP Nhận * An Sương Giao hàng [GEOG…" at bounding box center [651, 176] width 1111 height 135
click at [1062, 349] on input "55.000" at bounding box center [1113, 357] width 117 height 23
type input "60.006"
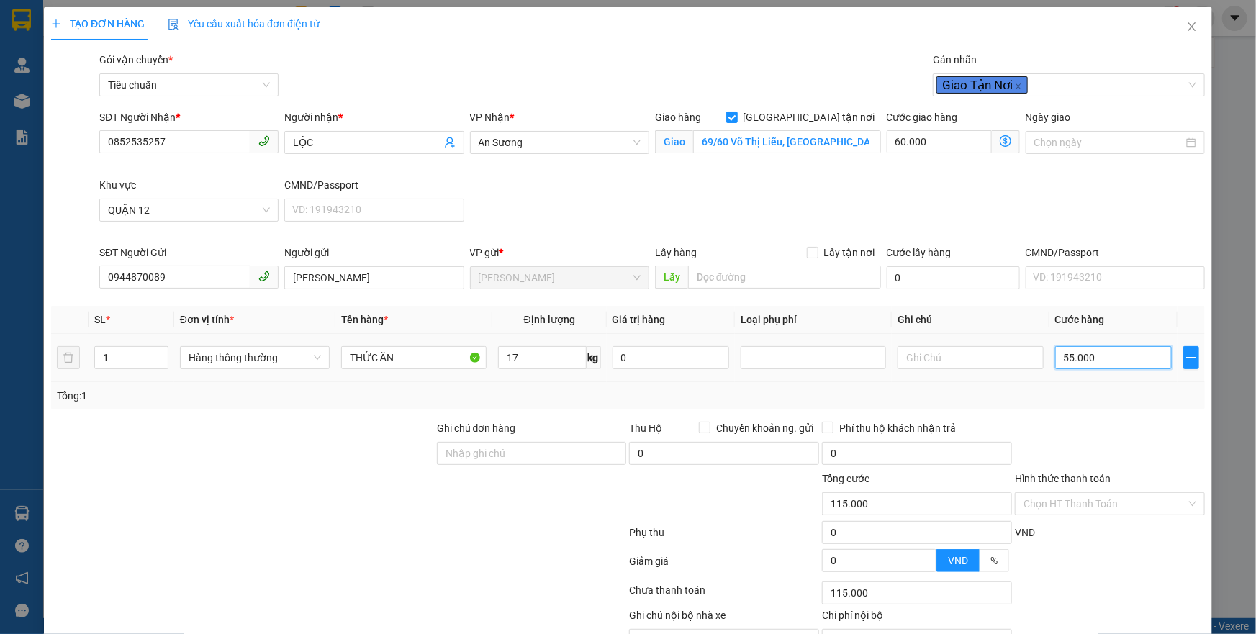
type input "6"
type input "60.060"
type input "60"
type input "120.000"
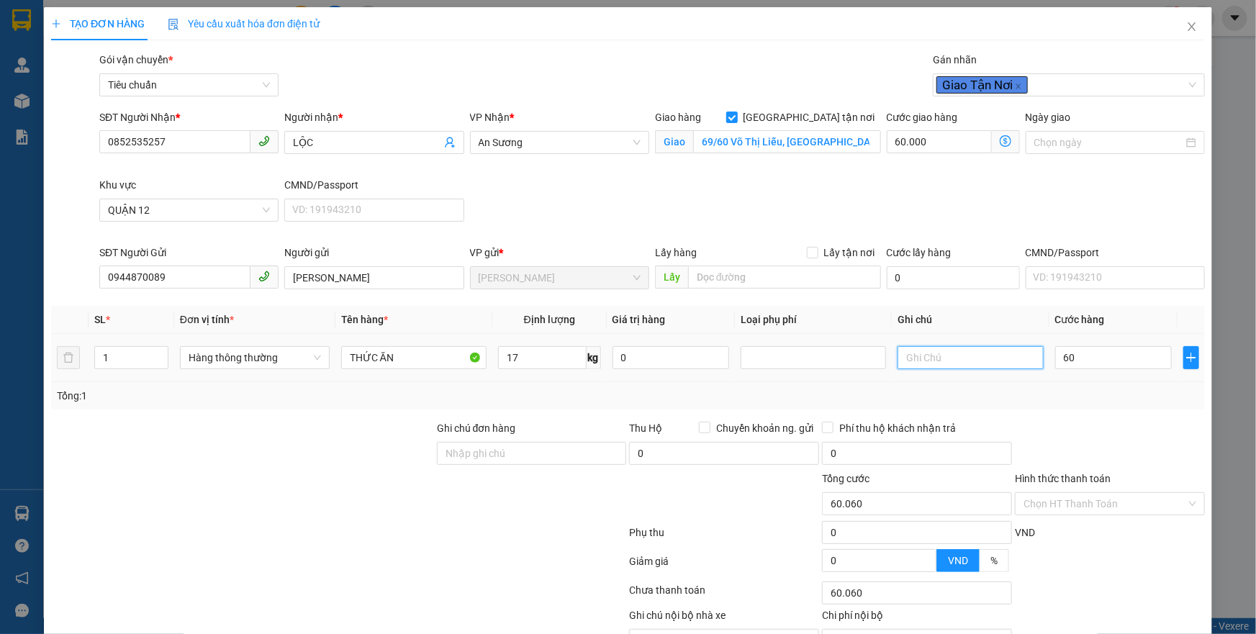
type input "120.000"
type input "60.000"
click at [964, 359] on input "text" at bounding box center [970, 357] width 145 height 23
type input "TXT"
click at [1116, 400] on div "Tổng: 1" at bounding box center [628, 396] width 1142 height 16
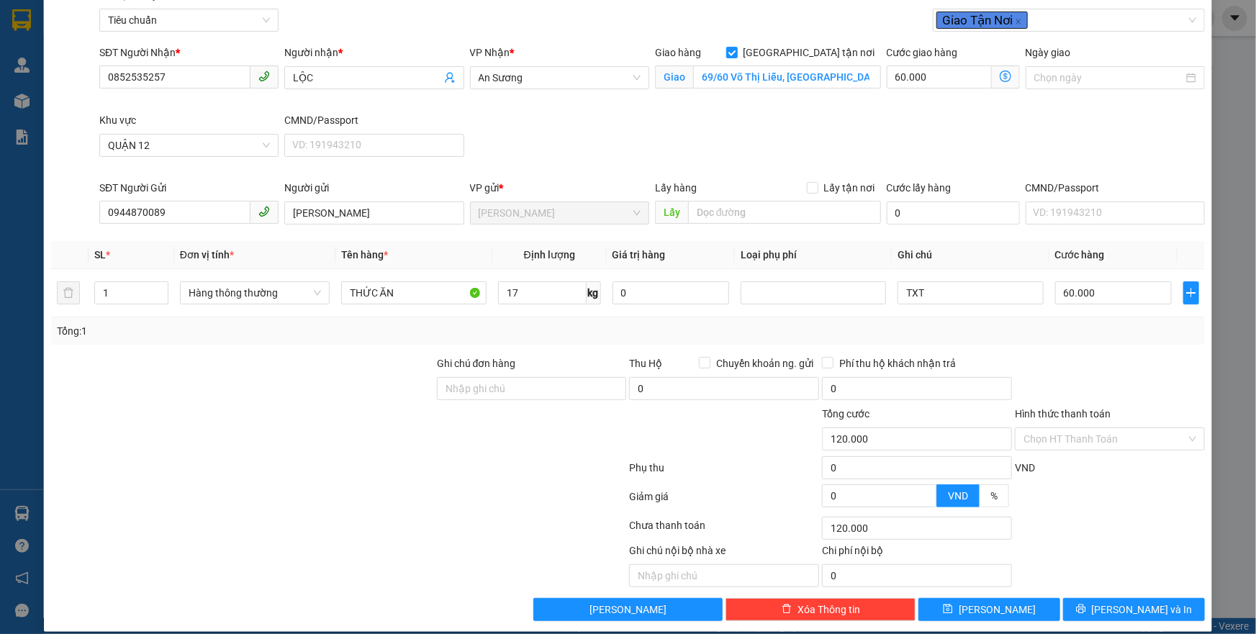
scroll to position [78, 0]
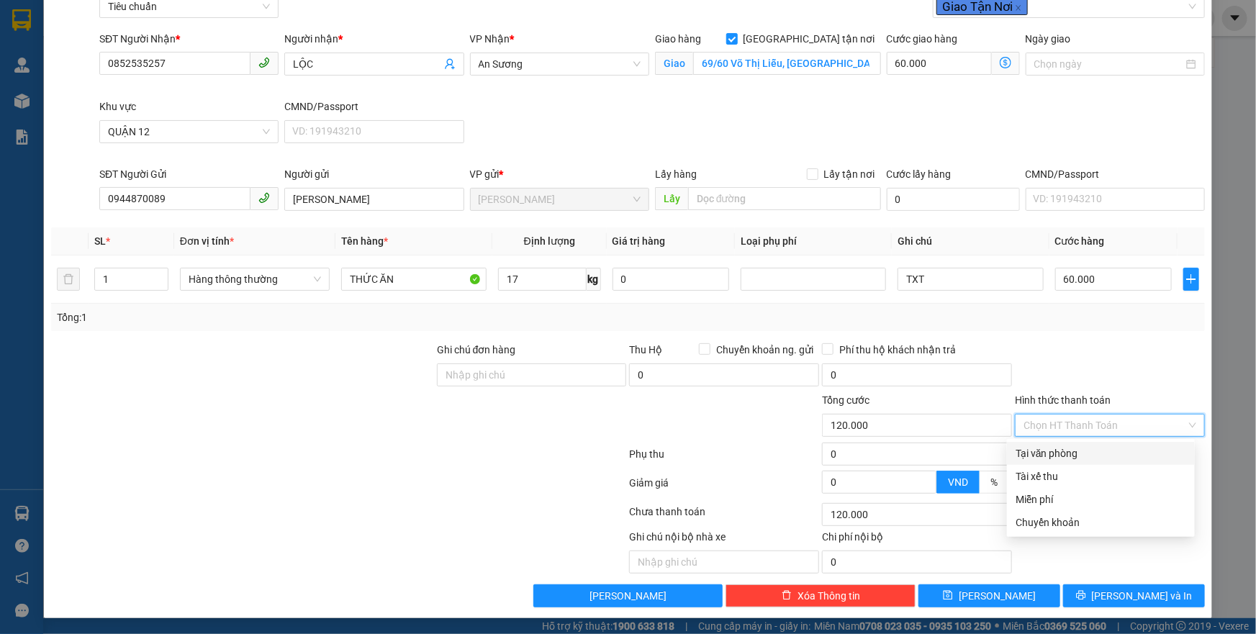
click at [1087, 427] on input "Hình thức thanh toán" at bounding box center [1104, 426] width 163 height 22
click at [1072, 450] on div "Tại văn phòng" at bounding box center [1101, 454] width 171 height 16
type input "0"
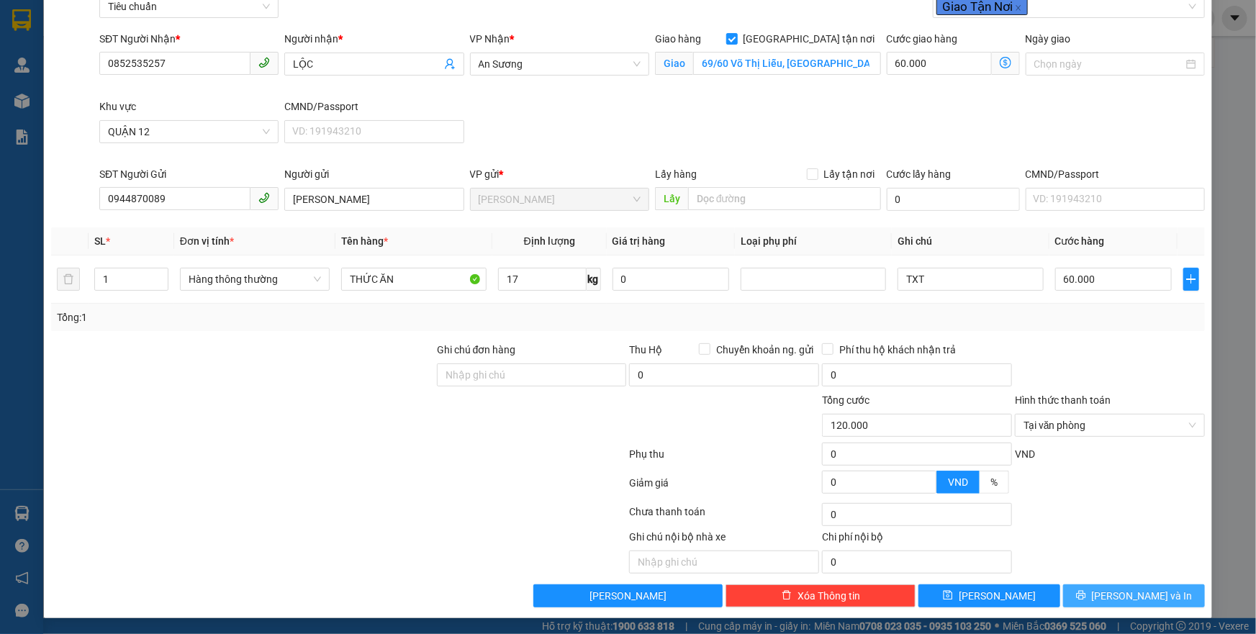
drag, startPoint x: 1111, startPoint y: 589, endPoint x: 955, endPoint y: 390, distance: 252.7
click at [1111, 588] on span "[PERSON_NAME] và In" at bounding box center [1142, 596] width 101 height 16
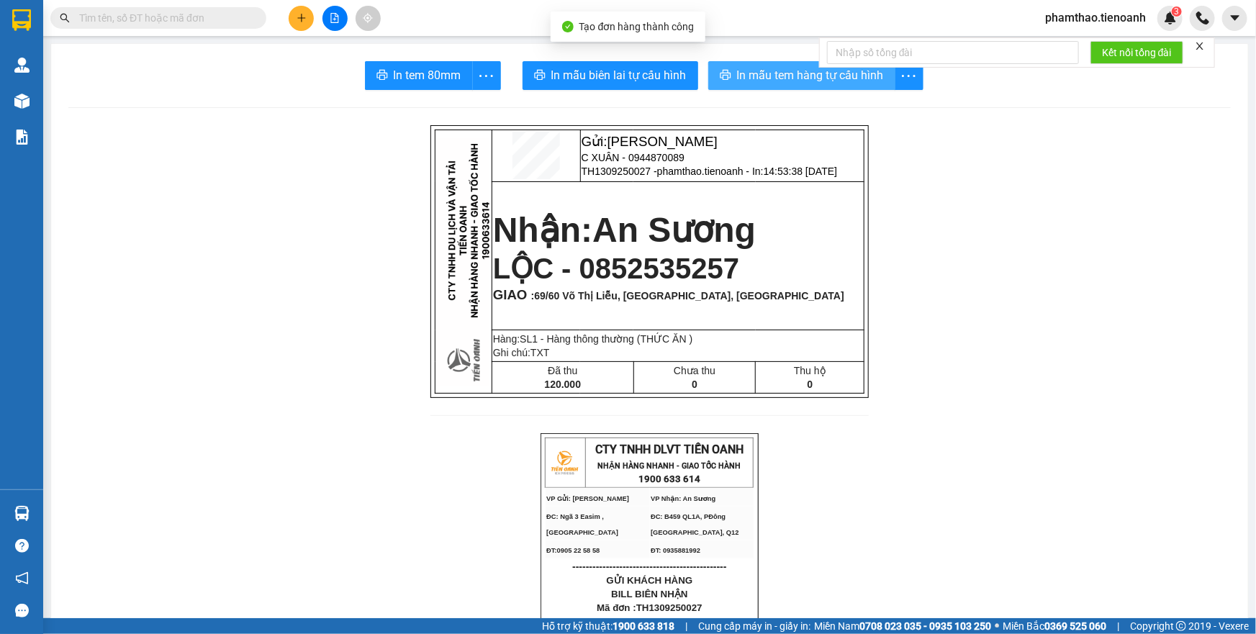
click at [737, 72] on span "In mẫu tem hàng tự cấu hình" at bounding box center [810, 75] width 147 height 18
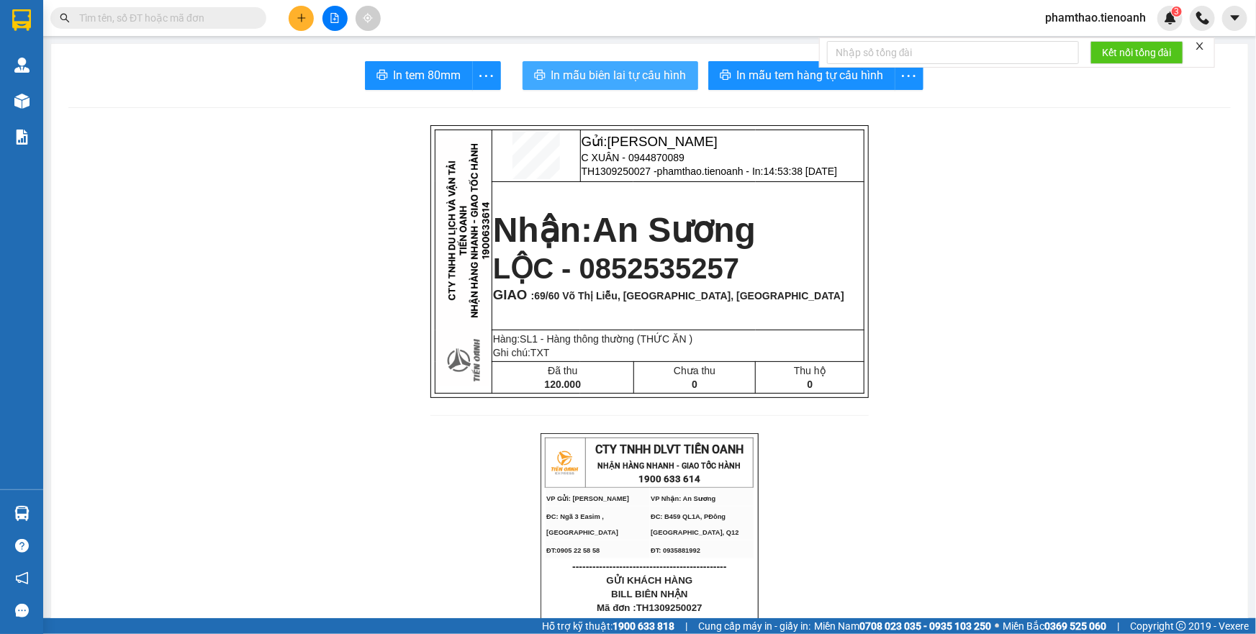
click at [664, 72] on span "In mẫu biên lai tự cấu hình" at bounding box center [618, 75] width 135 height 18
click at [302, 22] on icon "plus" at bounding box center [302, 18] width 10 height 10
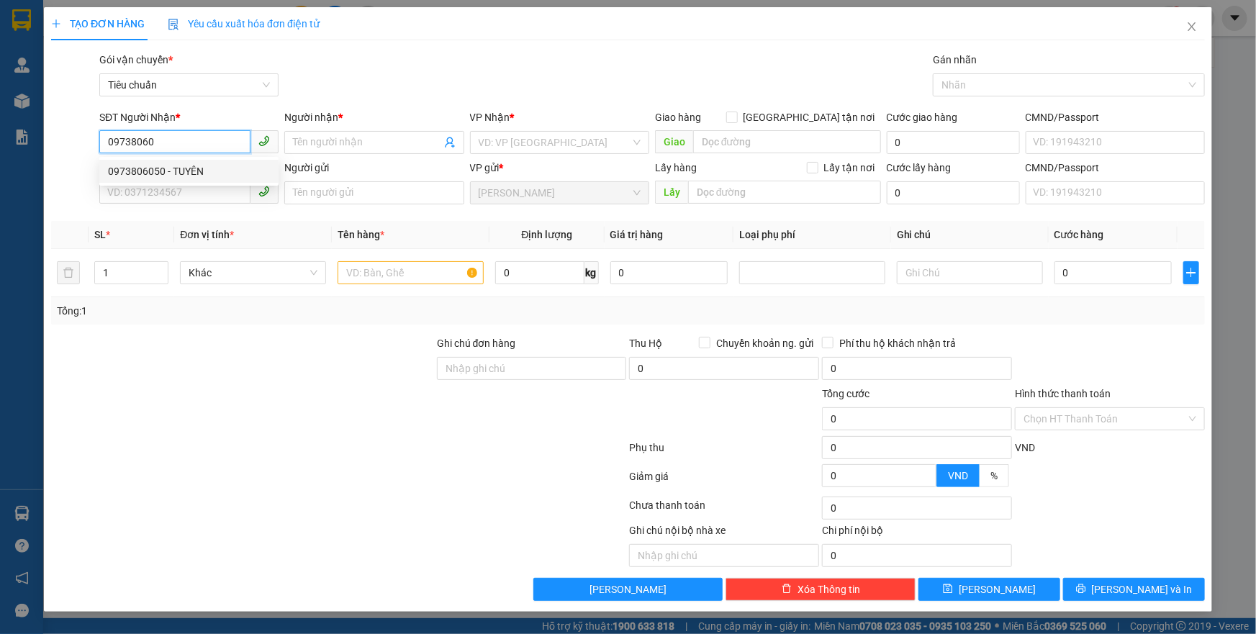
click at [186, 164] on div "0973806050 - TUYÊN" at bounding box center [189, 171] width 162 height 16
type input "0973806050"
type input "TUYÊN"
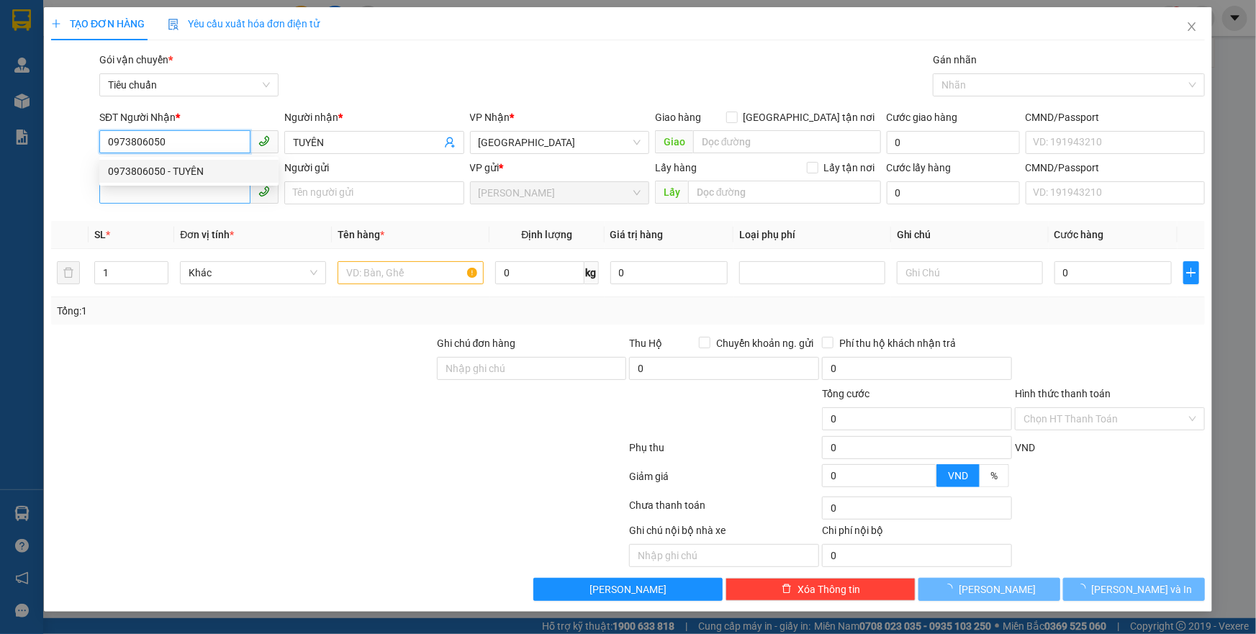
type input "0973806050"
type input "60.000"
click at [168, 186] on input "SĐT Người Gửi" at bounding box center [174, 192] width 151 height 23
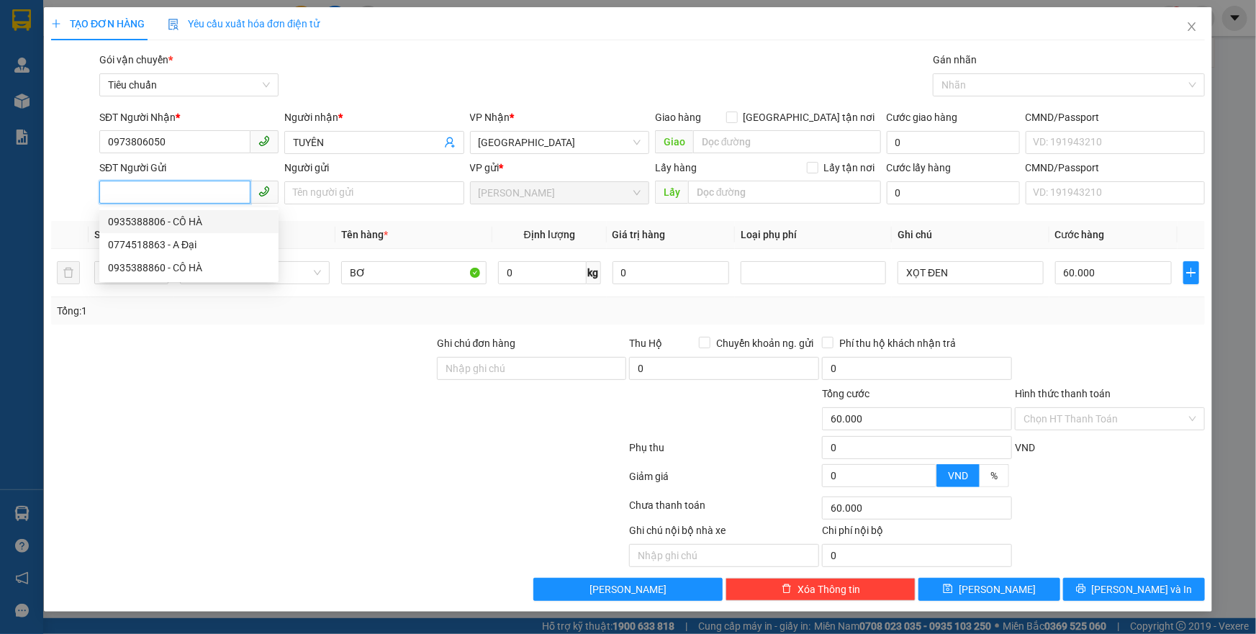
click at [172, 216] on div "0935388806 - CÔ HÀ" at bounding box center [189, 222] width 162 height 16
type input "0935388806"
type input "CÔ HÀ"
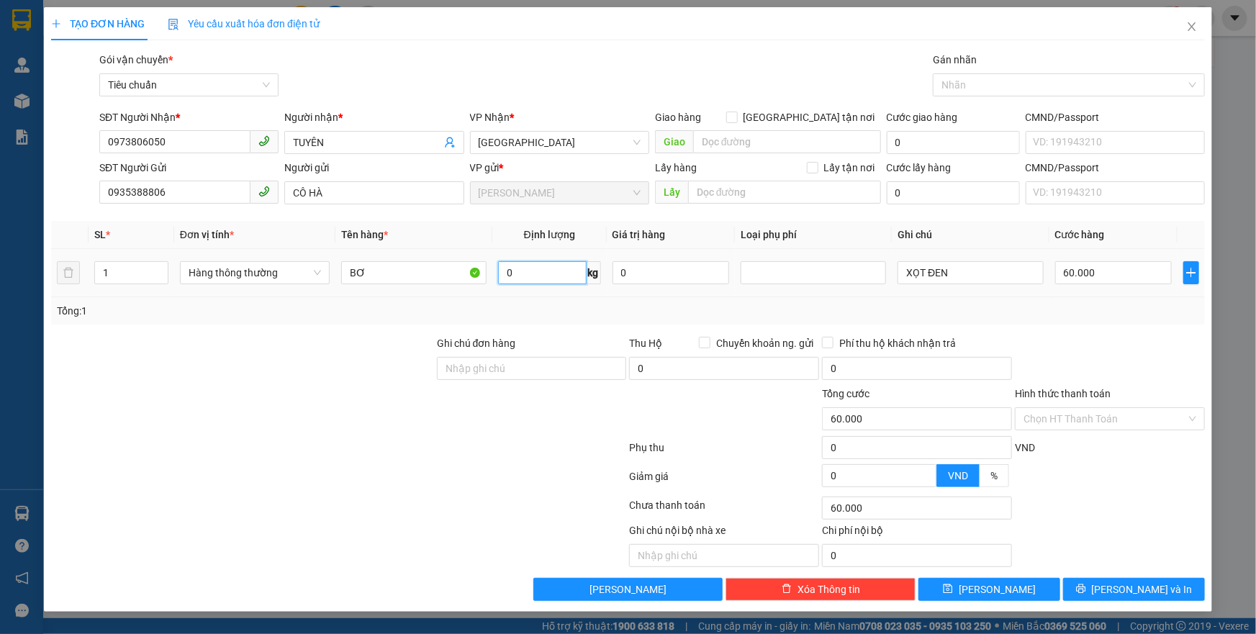
click at [541, 275] on input "0" at bounding box center [542, 272] width 89 height 23
type input "20"
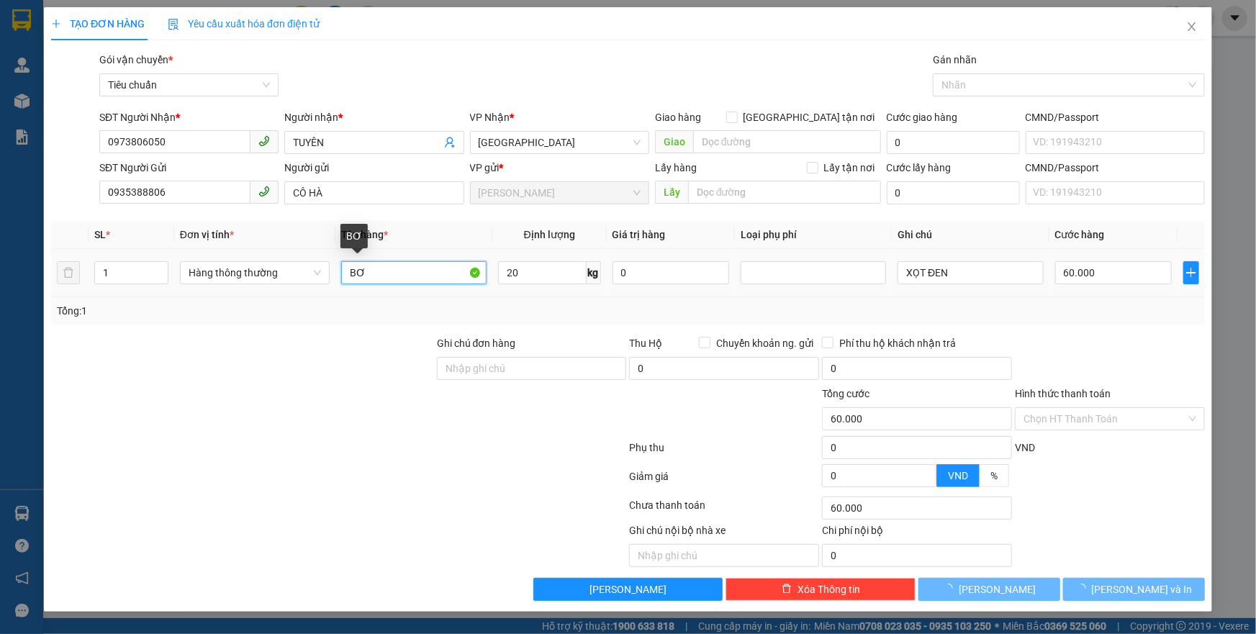
click at [395, 274] on input "BƠ" at bounding box center [413, 272] width 145 height 23
type input "BƠ"
type input "55.000"
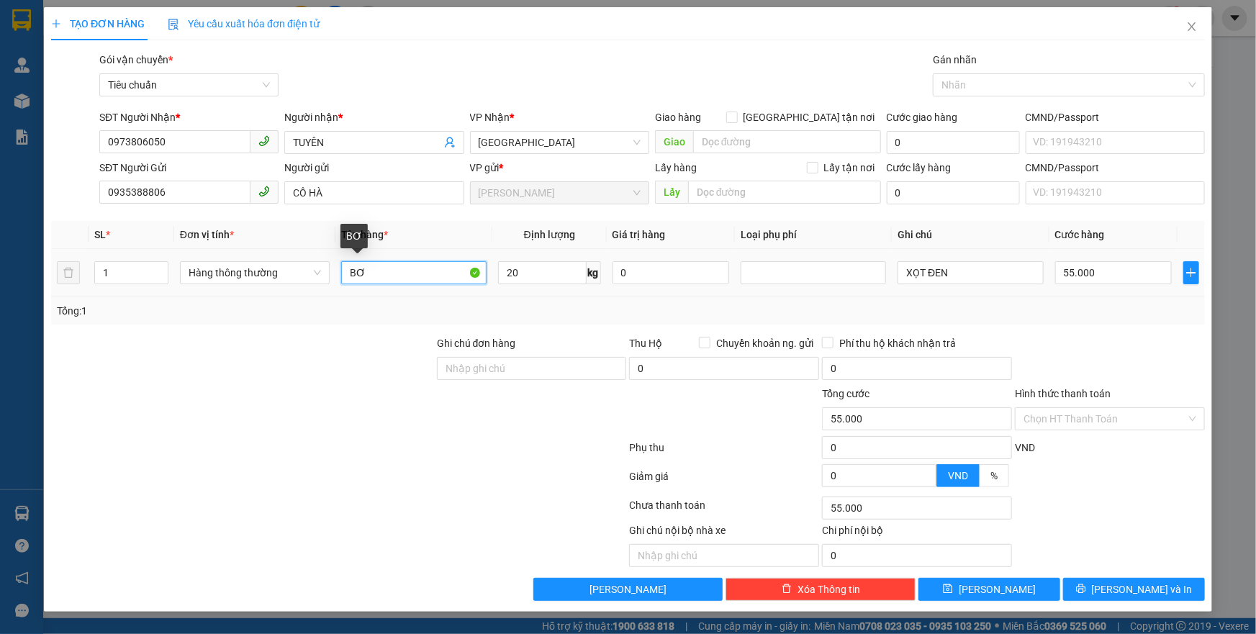
type input "B"
type input "TRÁI CÂY + BÁNH TÉT"
click at [1073, 276] on input "55.000" at bounding box center [1113, 272] width 117 height 23
type input "6"
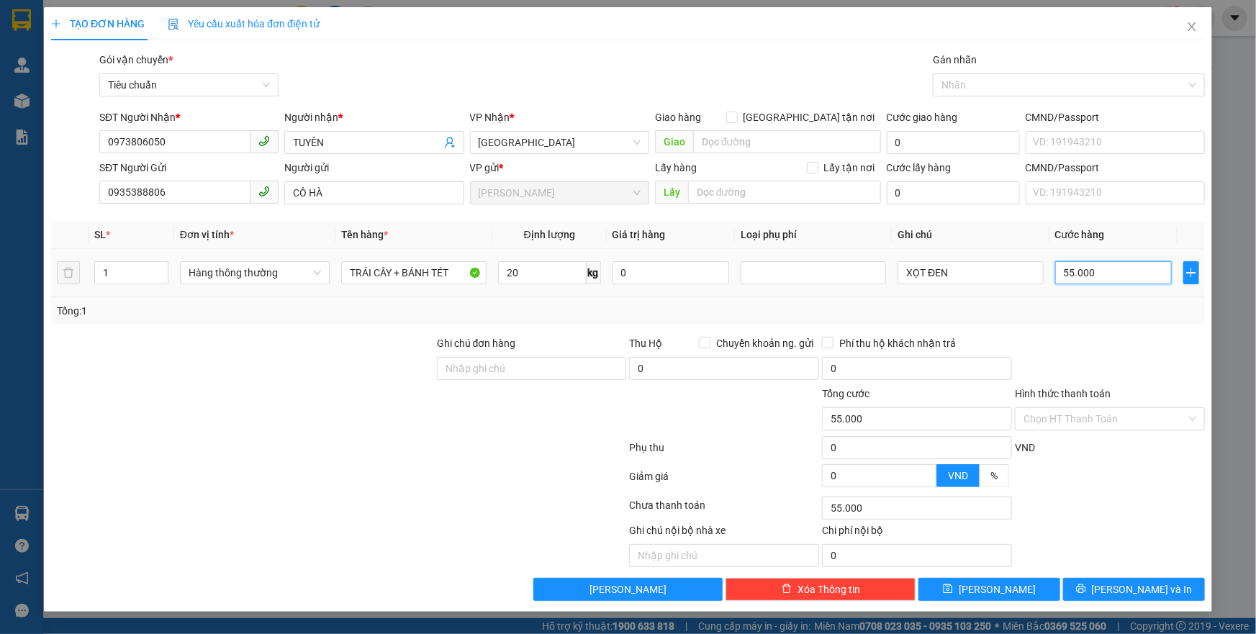
type input "6"
type input "60"
type input "60.000"
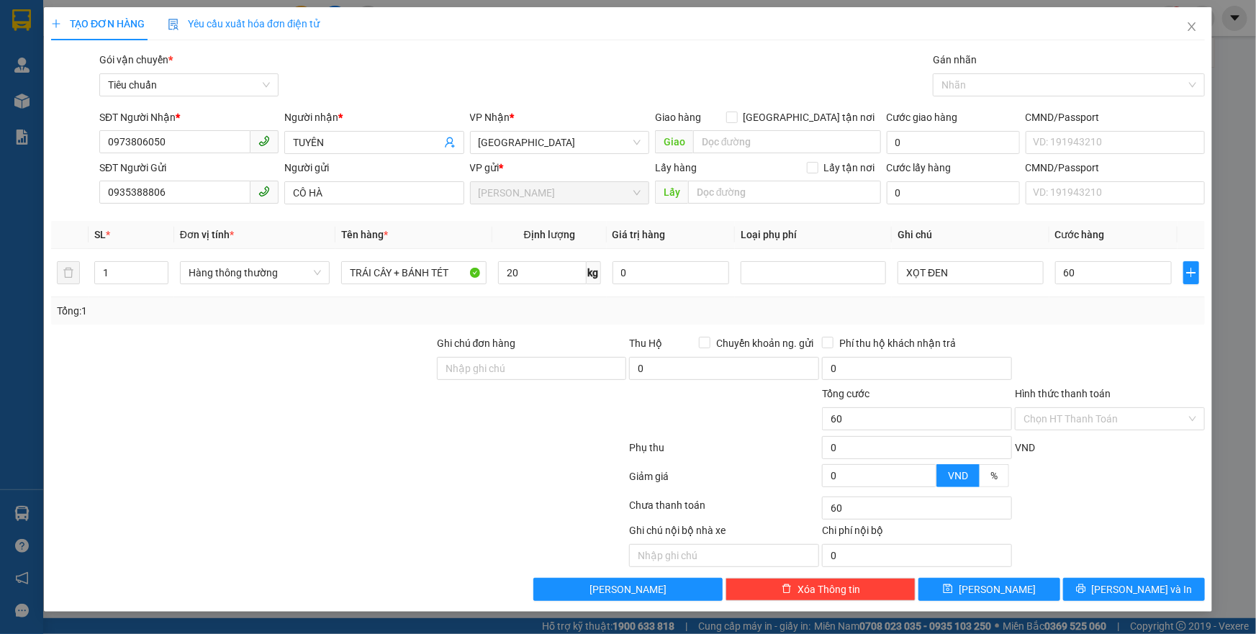
type input "60.000"
drag, startPoint x: 1086, startPoint y: 310, endPoint x: 1080, endPoint y: 324, distance: 15.1
click at [1083, 313] on div "Tổng: 1" at bounding box center [628, 311] width 1142 height 16
drag, startPoint x: 1082, startPoint y: 415, endPoint x: 1080, endPoint y: 429, distance: 14.6
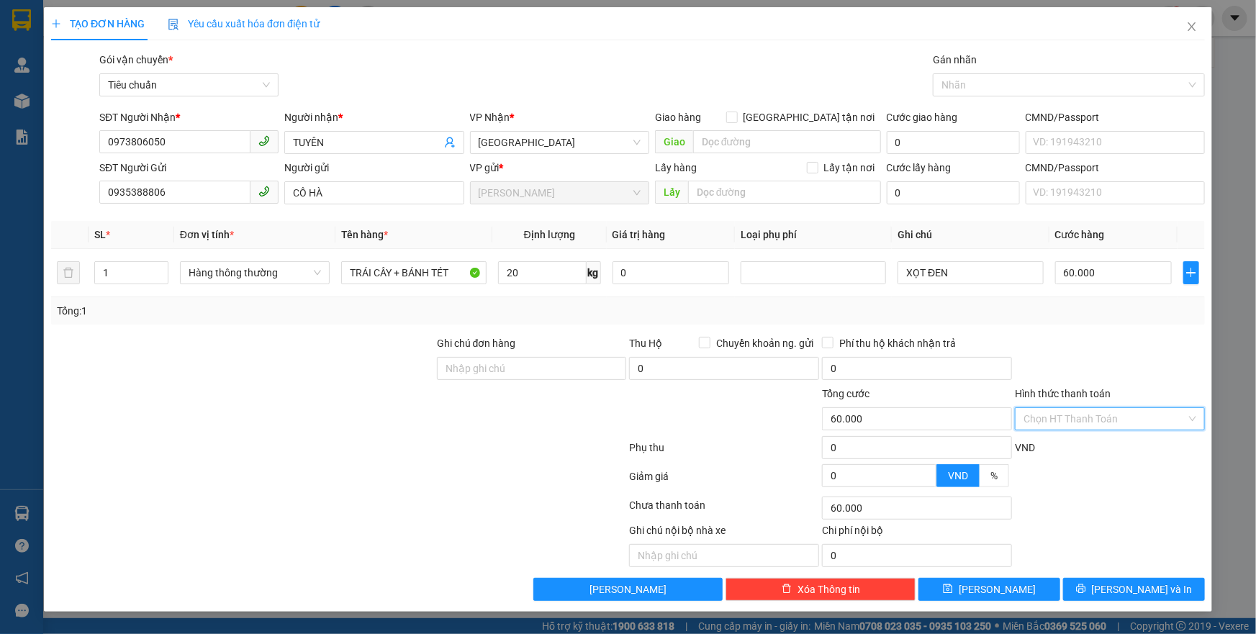
click at [1082, 419] on input "Hình thức thanh toán" at bounding box center [1104, 419] width 163 height 22
drag, startPoint x: 1080, startPoint y: 443, endPoint x: 1060, endPoint y: 436, distance: 20.7
click at [1080, 443] on div "Tại văn phòng" at bounding box center [1109, 447] width 173 height 16
type input "0"
click at [1121, 588] on span "[PERSON_NAME] và In" at bounding box center [1142, 590] width 101 height 16
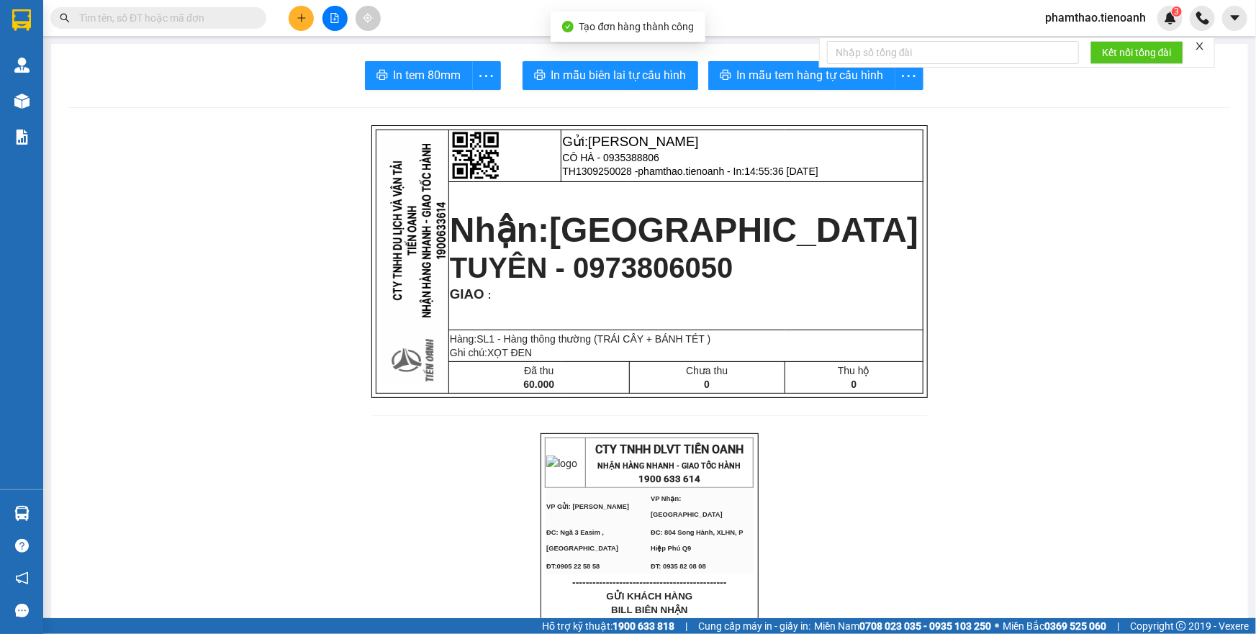
click at [847, 68] on div "Kết nối tổng đài" at bounding box center [1017, 52] width 396 height 30
click at [792, 66] on span "In mẫu tem hàng tự cấu hình" at bounding box center [810, 75] width 147 height 18
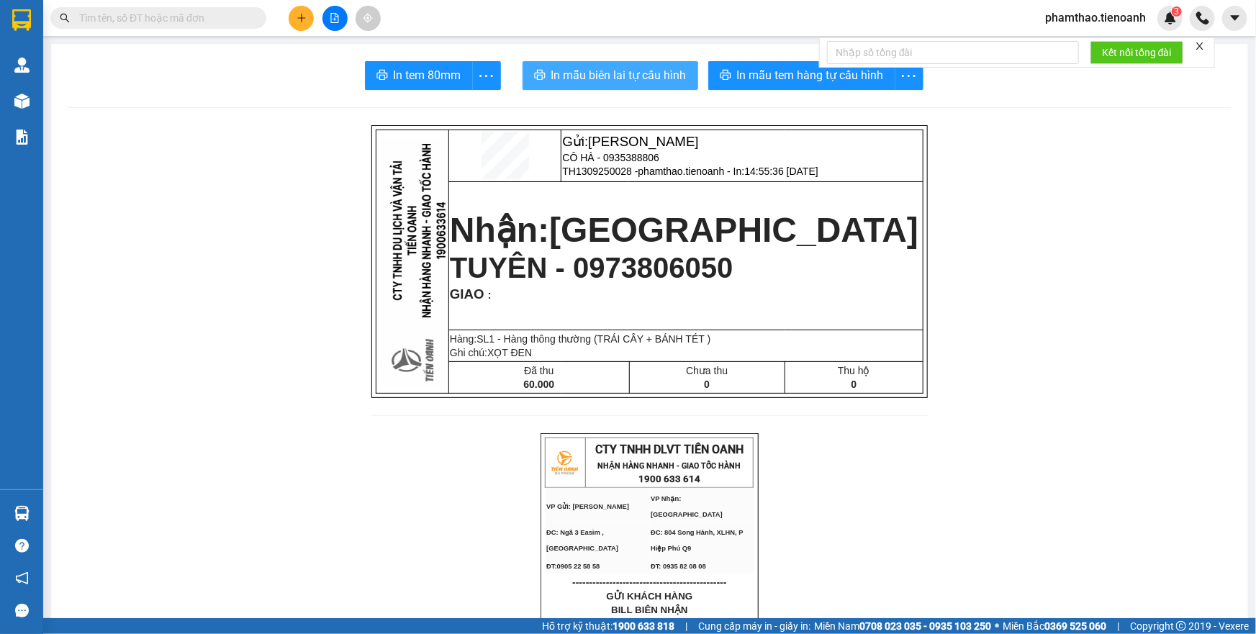
drag, startPoint x: 643, startPoint y: 72, endPoint x: 869, endPoint y: 365, distance: 370.4
click at [644, 72] on span "In mẫu biên lai tự cấu hình" at bounding box center [618, 75] width 135 height 18
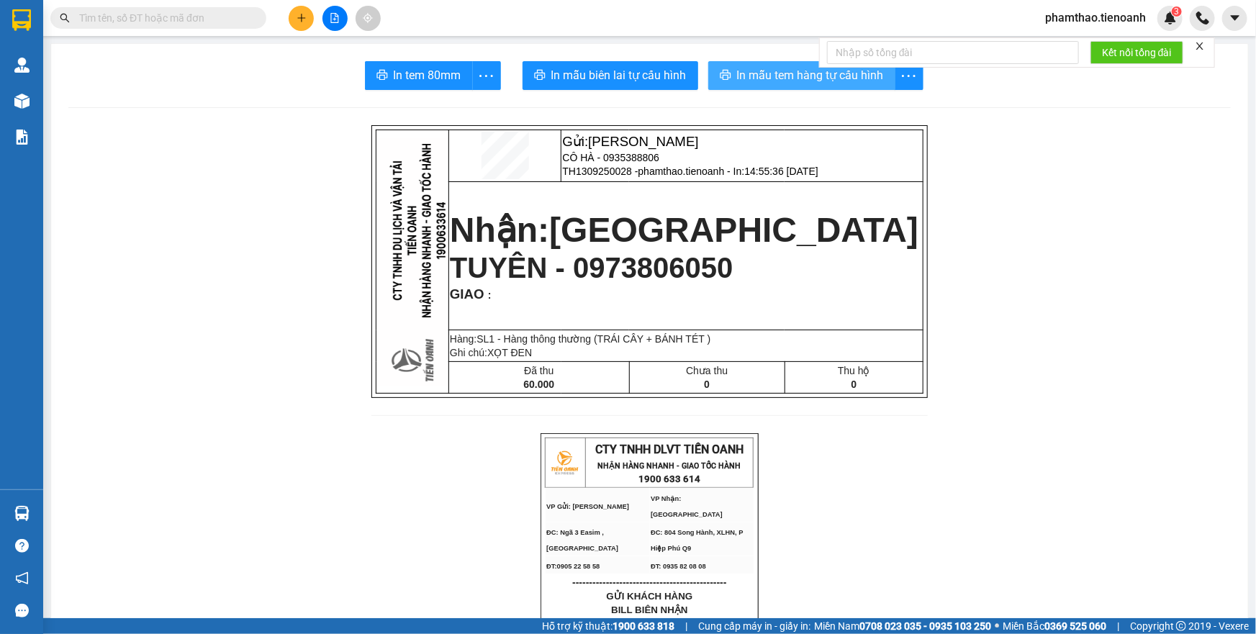
click at [780, 68] on span "In mẫu tem hàng tự cấu hình" at bounding box center [810, 75] width 147 height 18
click at [294, 12] on button at bounding box center [301, 18] width 25 height 25
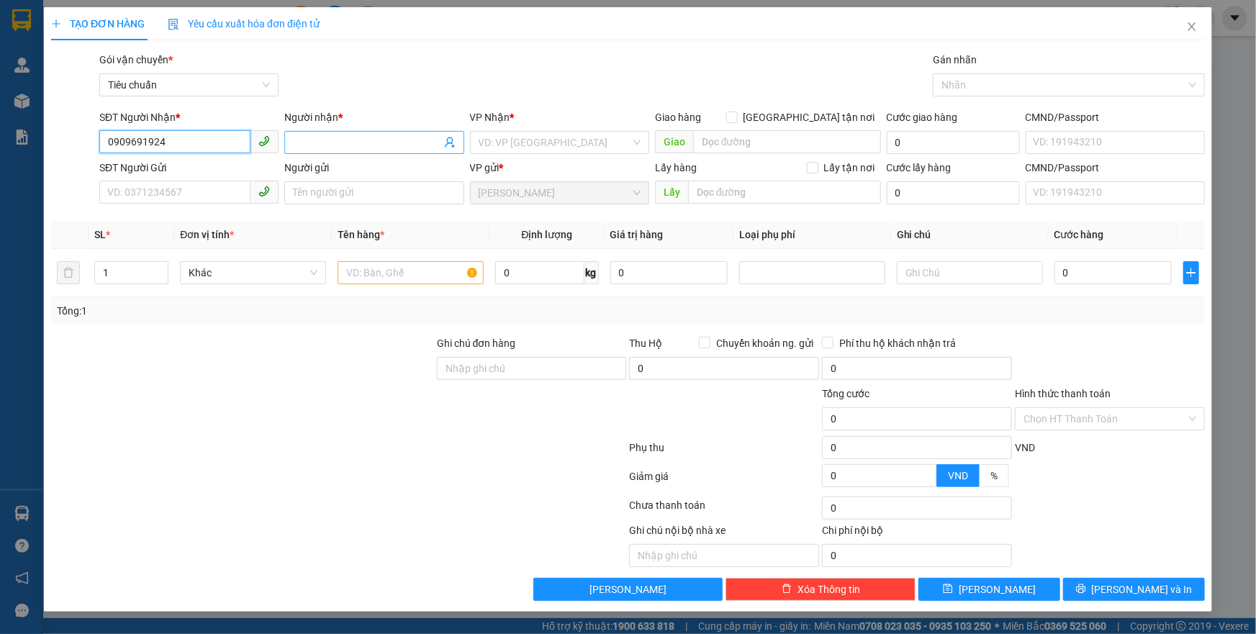
type input "0909691924"
click at [327, 145] on input "Người nhận *" at bounding box center [367, 143] width 148 height 16
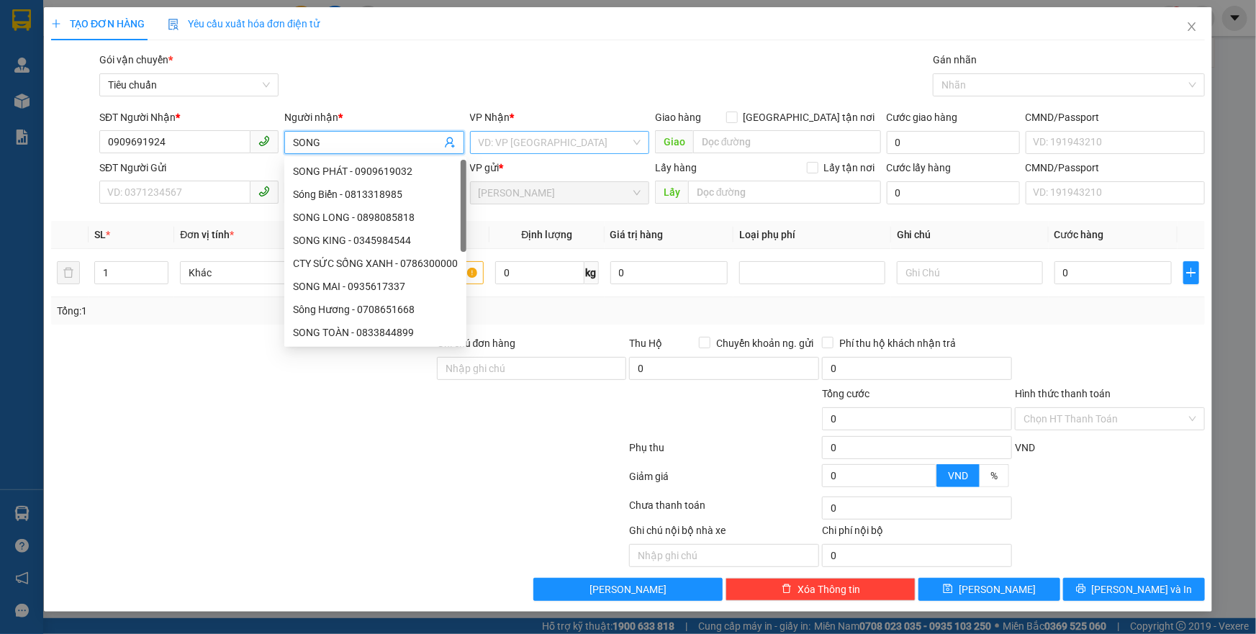
type input "SONG"
click at [517, 143] on input "search" at bounding box center [555, 143] width 152 height 22
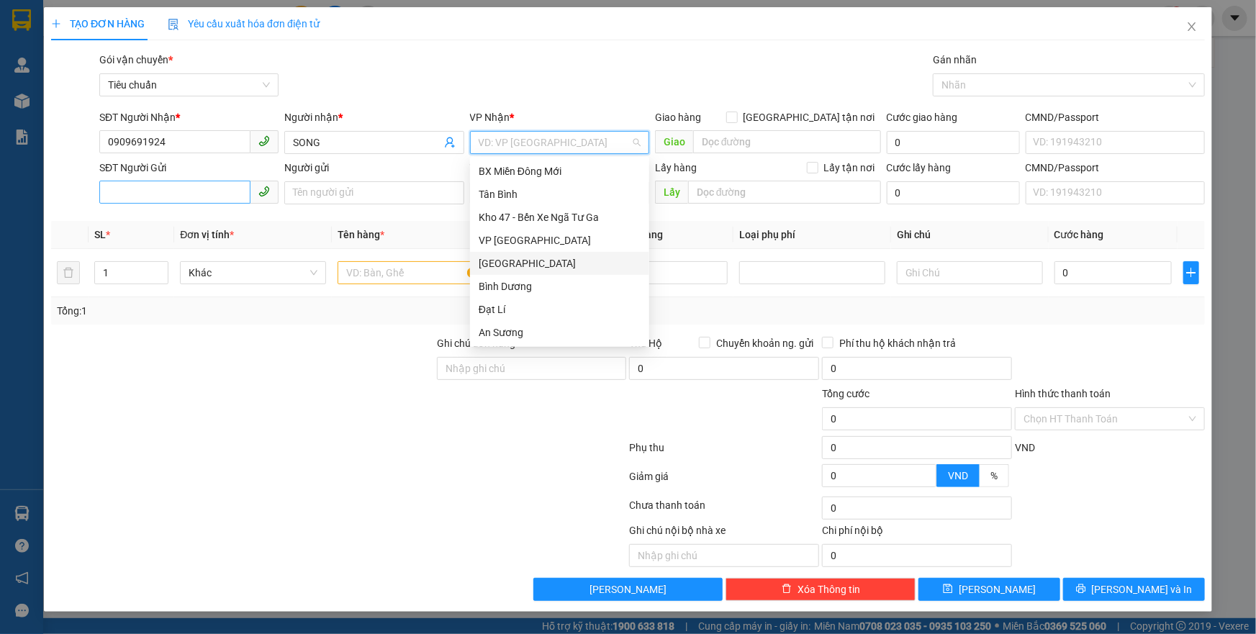
drag, startPoint x: 502, startPoint y: 266, endPoint x: 222, endPoint y: 186, distance: 291.6
click at [492, 266] on div "[GEOGRAPHIC_DATA]" at bounding box center [560, 264] width 162 height 16
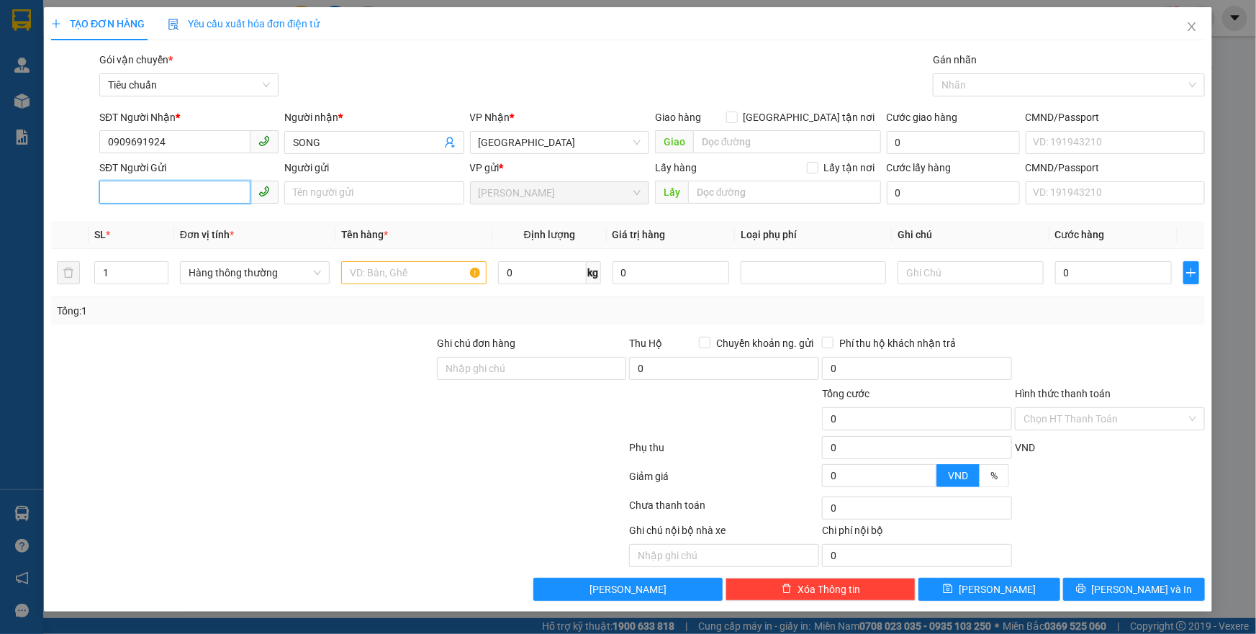
click at [178, 184] on input "SĐT Người Gửi" at bounding box center [174, 192] width 151 height 23
type input "03676719193"
click at [371, 263] on input "text" at bounding box center [413, 272] width 145 height 23
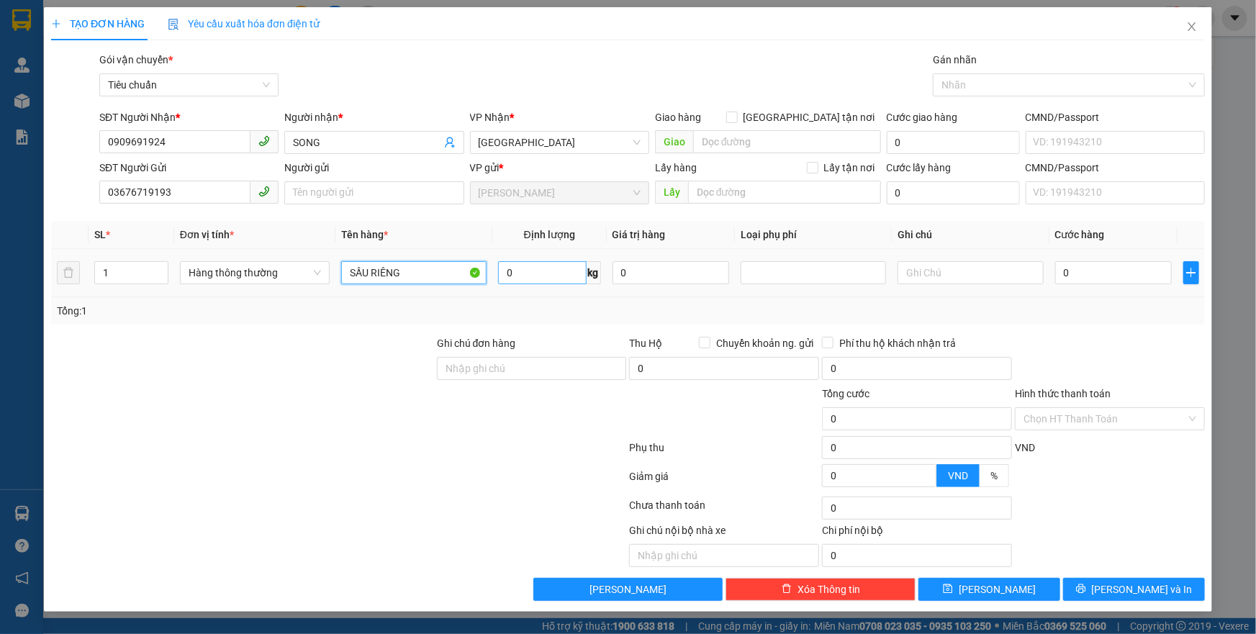
type input "SẦU RIÊNG"
type input "27"
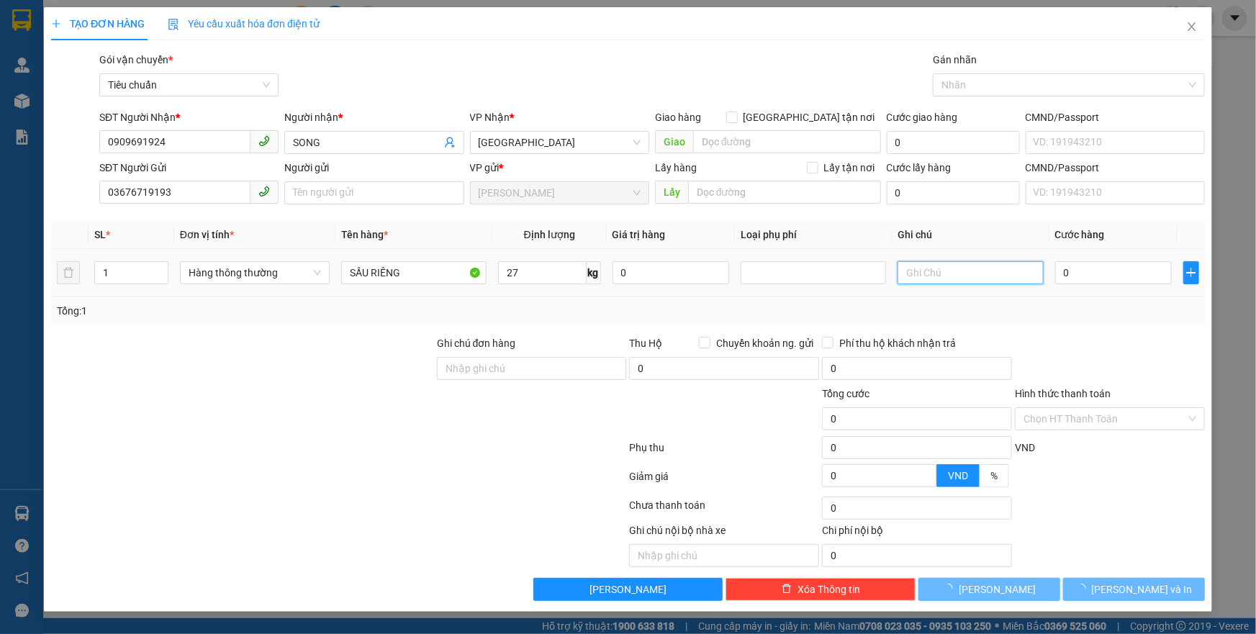
click at [931, 274] on input "text" at bounding box center [970, 272] width 145 height 23
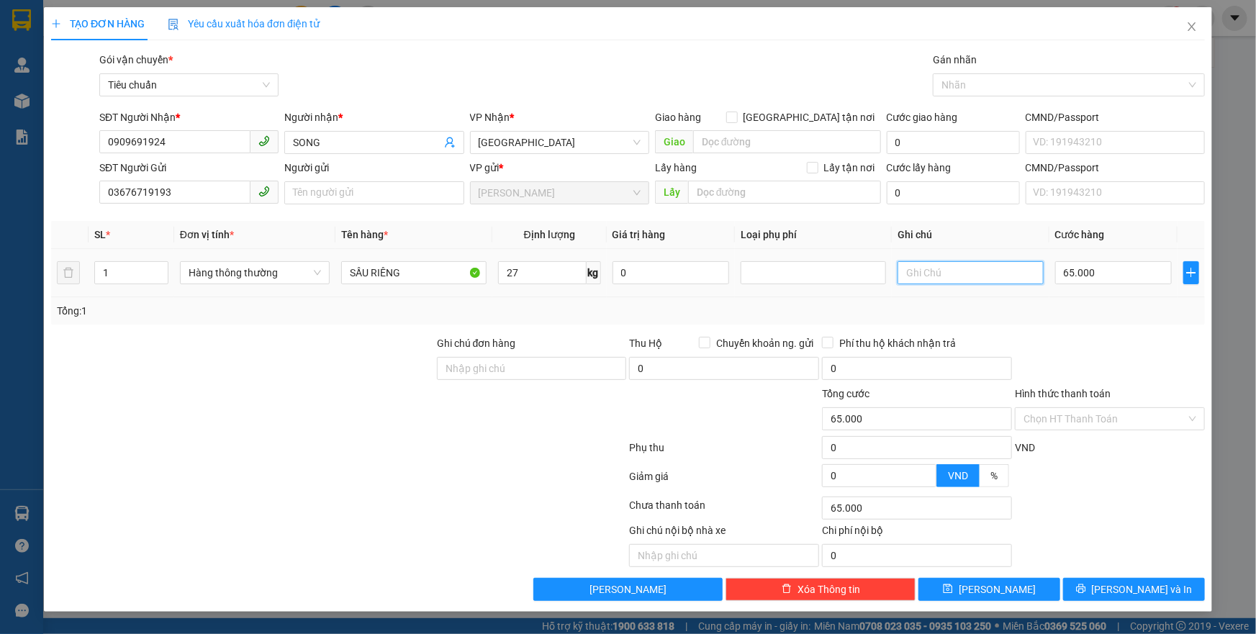
type input "65.000"
type input "TH SURF CHỮ XANH D"
click at [1099, 269] on input "65.000" at bounding box center [1113, 272] width 117 height 23
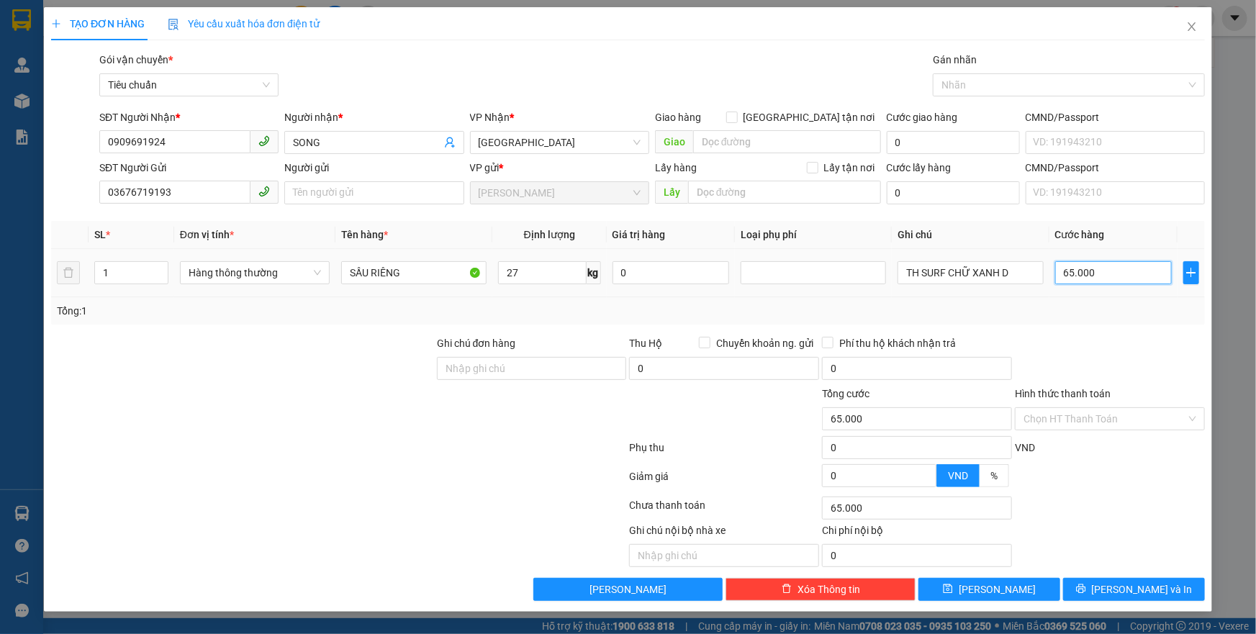
type input "7"
type input "70"
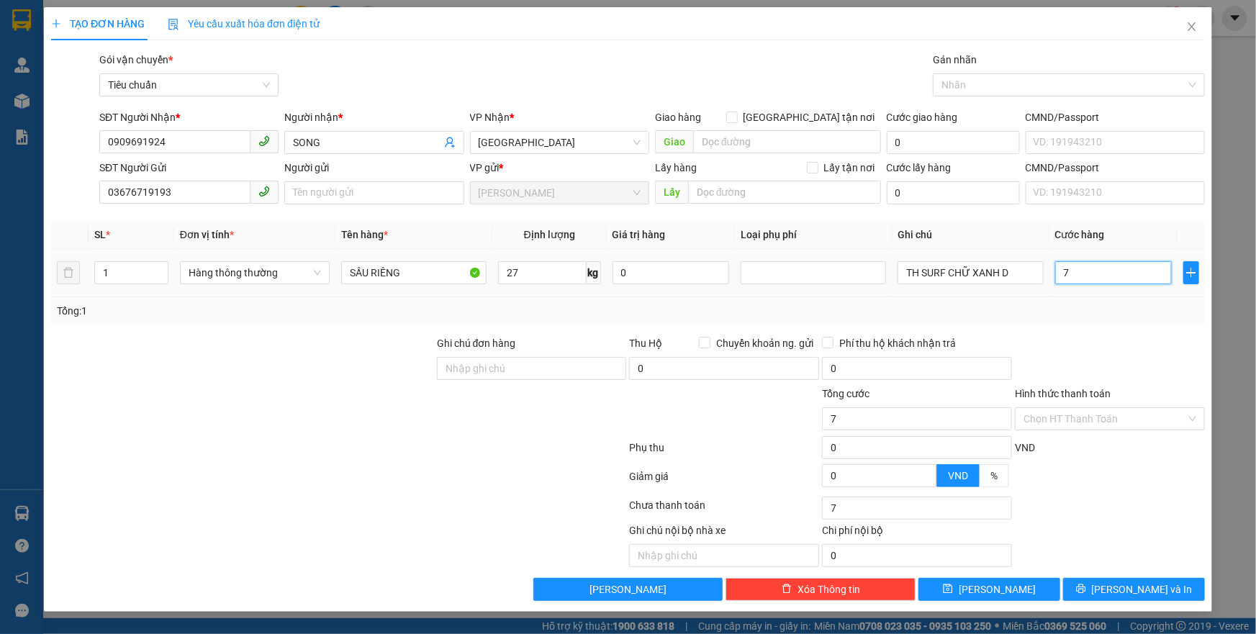
type input "70"
type input "70.000"
click at [1087, 321] on div "Tổng: 1" at bounding box center [628, 310] width 1154 height 27
drag, startPoint x: 1106, startPoint y: 412, endPoint x: 1082, endPoint y: 444, distance: 39.7
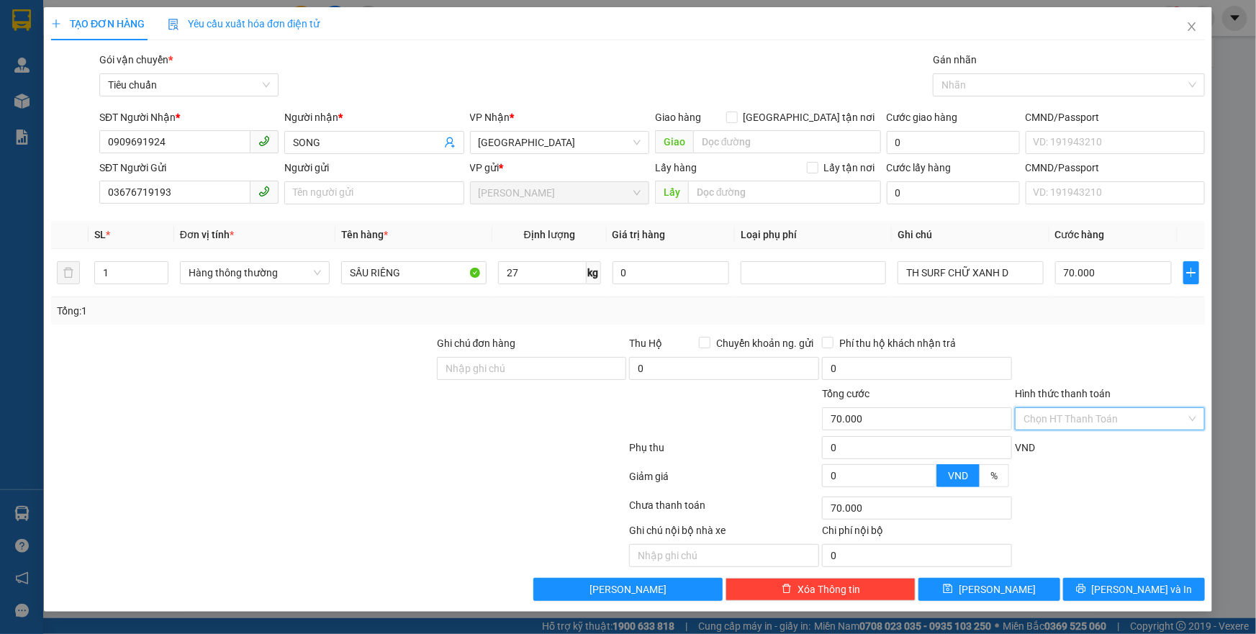
click at [1103, 415] on input "Hình thức thanh toán" at bounding box center [1104, 419] width 163 height 22
drag, startPoint x: 1080, startPoint y: 445, endPoint x: 1075, endPoint y: 456, distance: 12.2
click at [1080, 445] on div "Tại văn phòng" at bounding box center [1109, 447] width 173 height 16
type input "0"
click at [1103, 580] on button "[PERSON_NAME] và In" at bounding box center [1134, 589] width 142 height 23
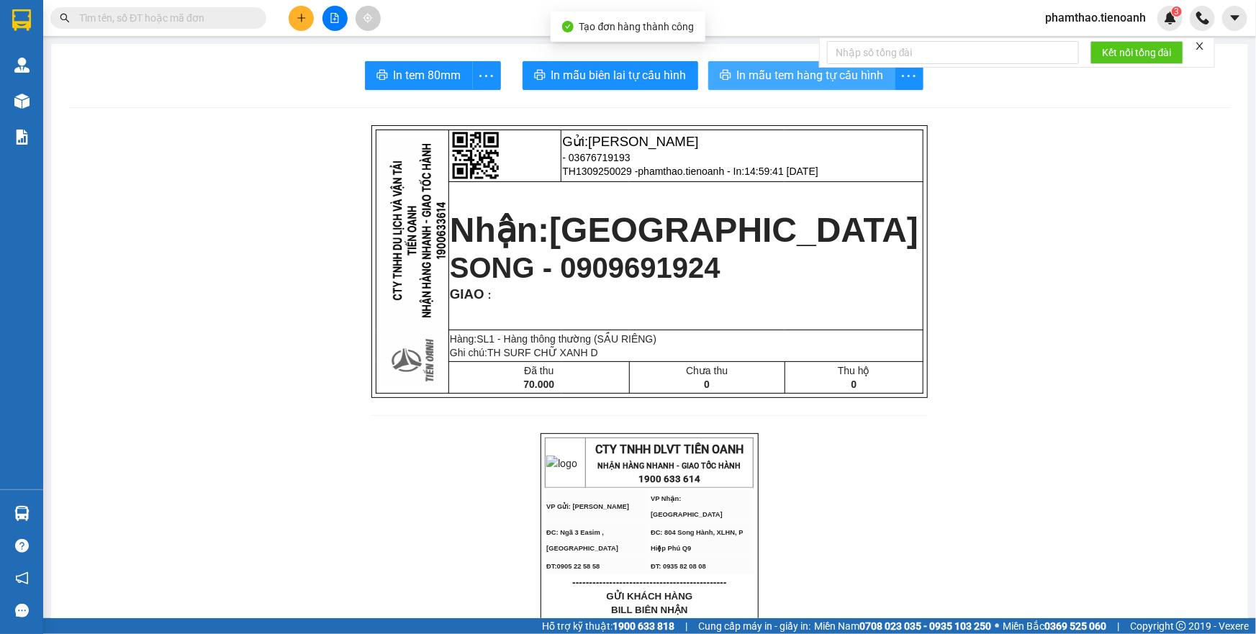
click at [795, 78] on span "In mẫu tem hàng tự cấu hình" at bounding box center [810, 75] width 147 height 18
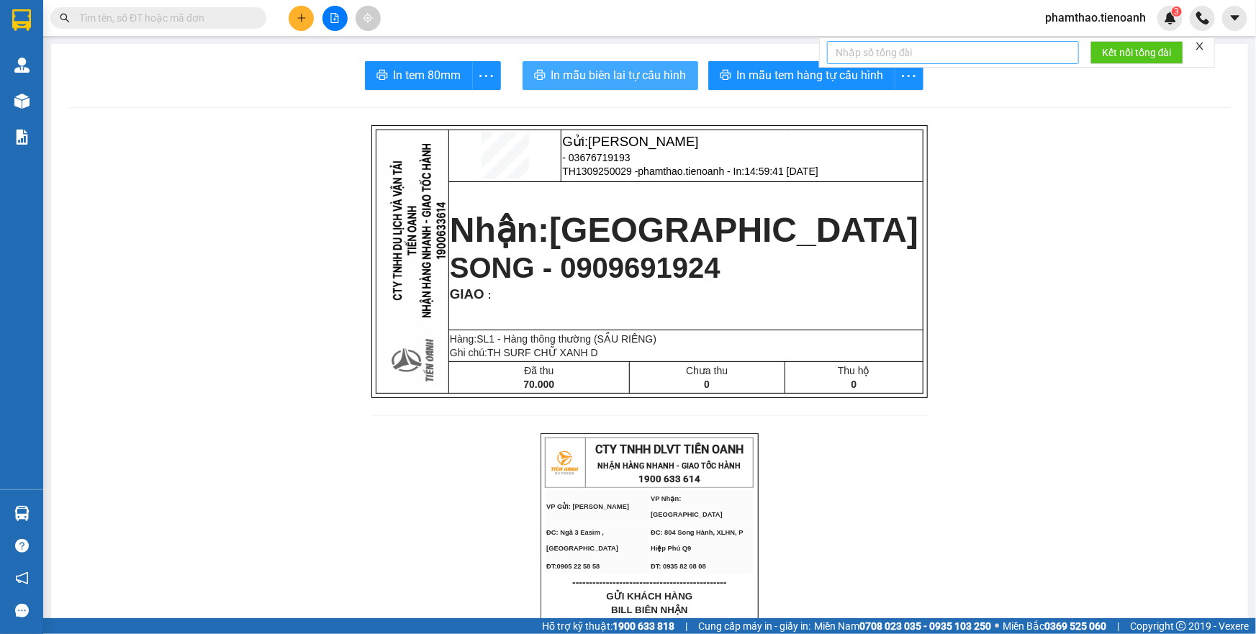
drag, startPoint x: 633, startPoint y: 85, endPoint x: 835, endPoint y: 48, distance: 205.5
click at [633, 85] on button "In mẫu biên lai tự cấu hình" at bounding box center [611, 75] width 176 height 29
click at [298, 20] on icon "plus" at bounding box center [302, 18] width 10 height 10
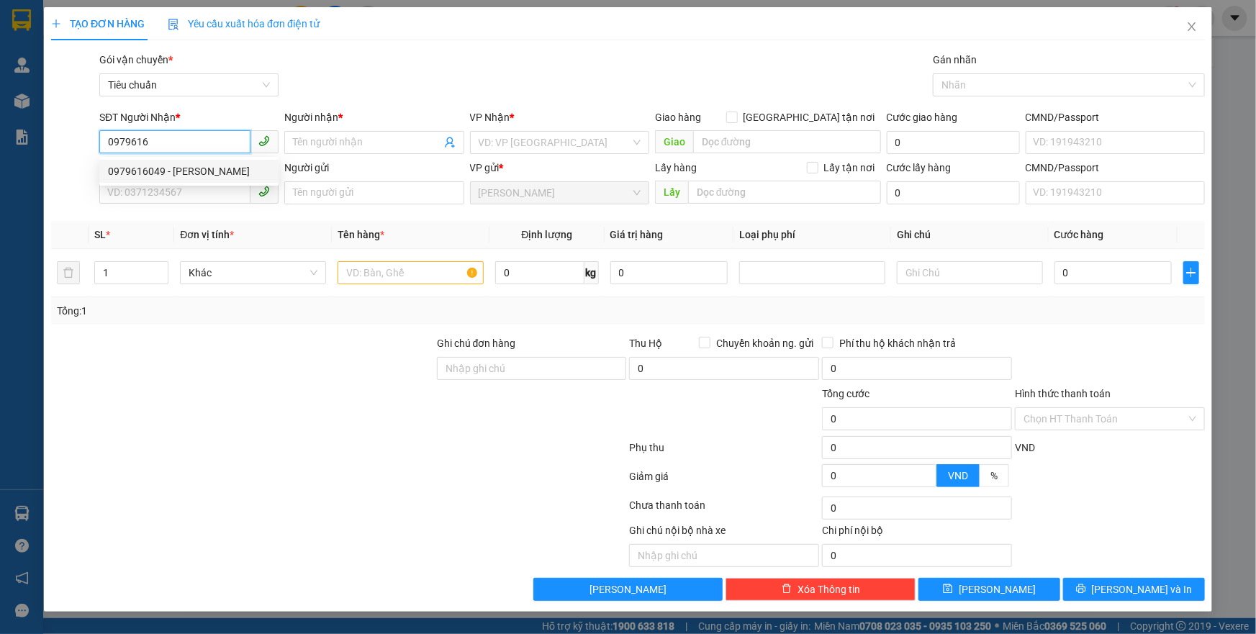
click at [165, 168] on div "0979616049 - [PERSON_NAME]" at bounding box center [189, 171] width 162 height 16
type input "0979616049"
type input "[PERSON_NAME]"
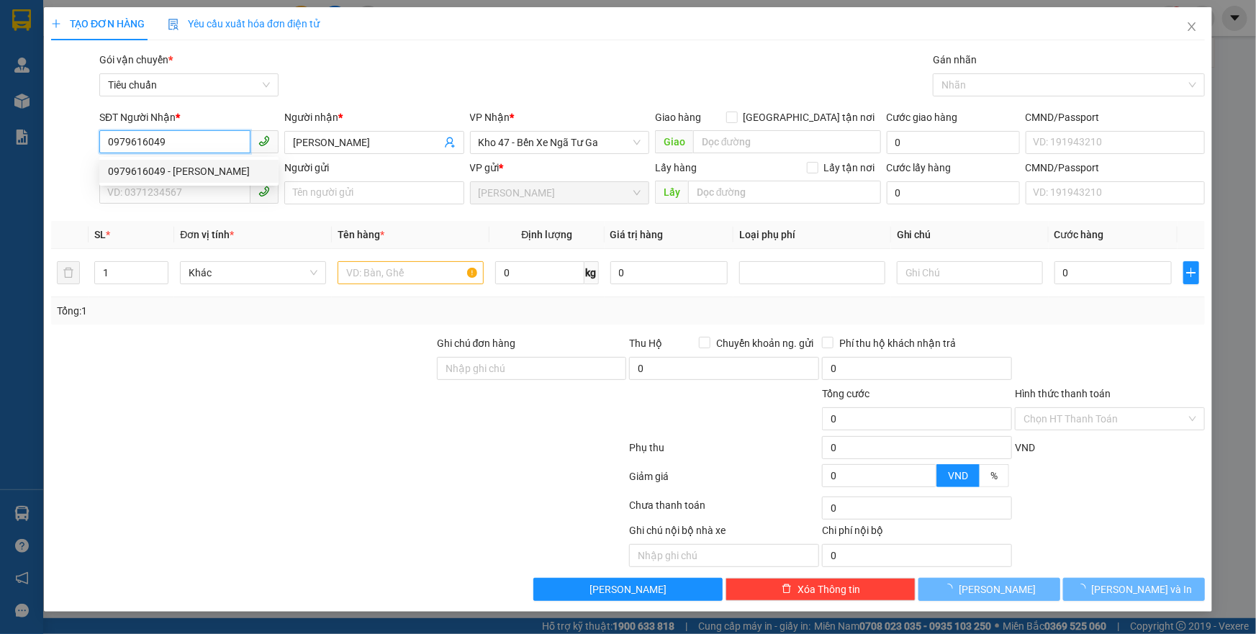
type input "90.000"
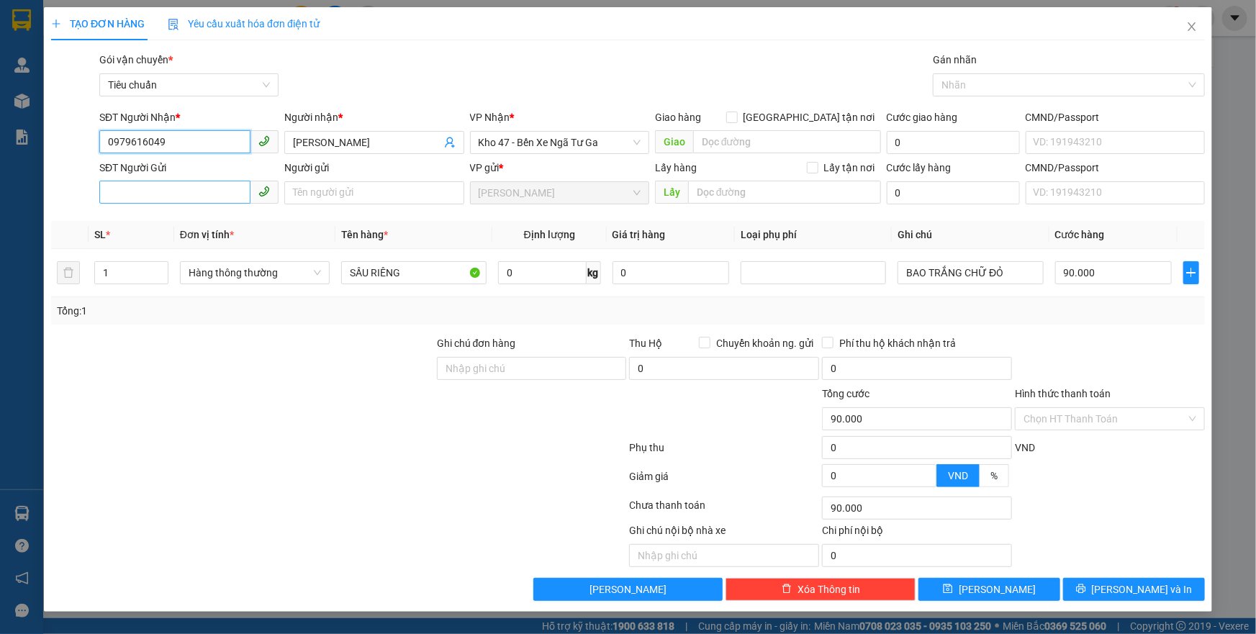
type input "0979616049"
click at [202, 202] on input "SĐT Người Gửi" at bounding box center [174, 192] width 151 height 23
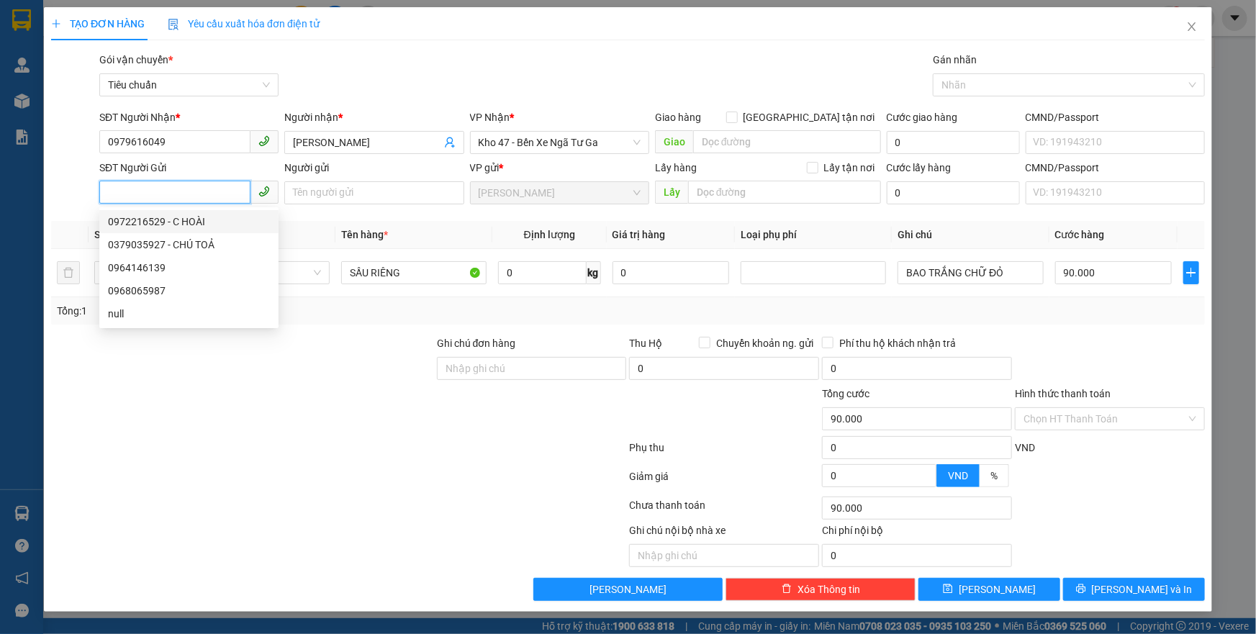
click at [185, 217] on div "0972216529 - C HOÀI" at bounding box center [189, 222] width 162 height 16
type input "0972216529"
type input "C HOÀI"
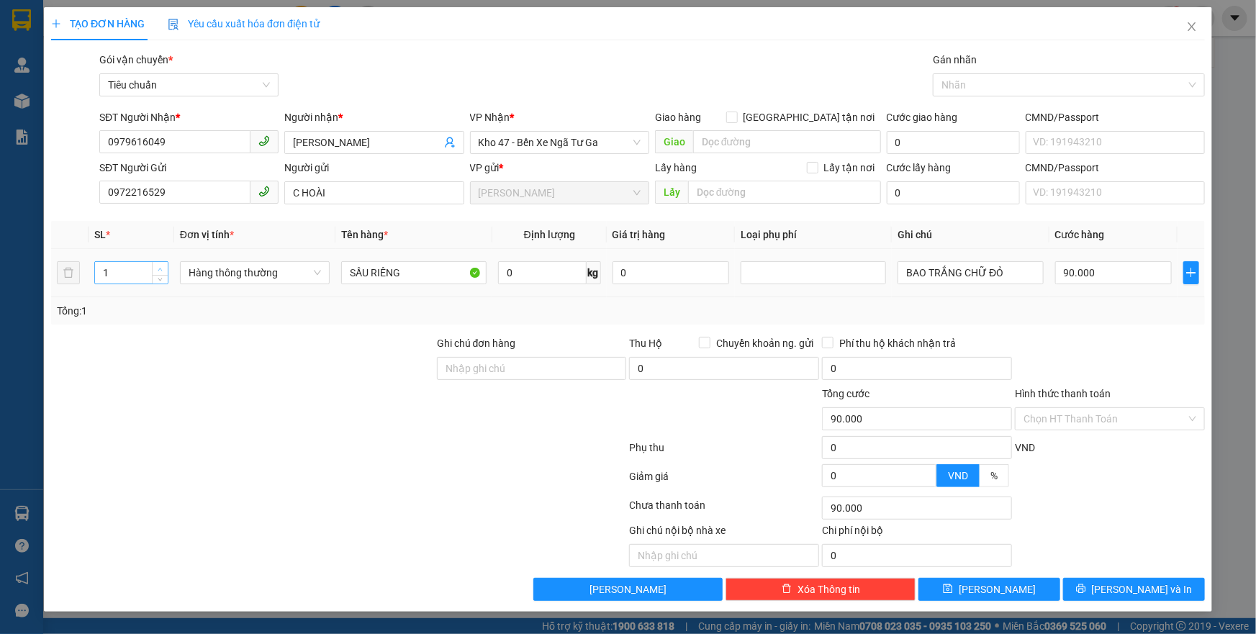
type input "2"
click at [159, 267] on icon "up" at bounding box center [160, 269] width 5 height 5
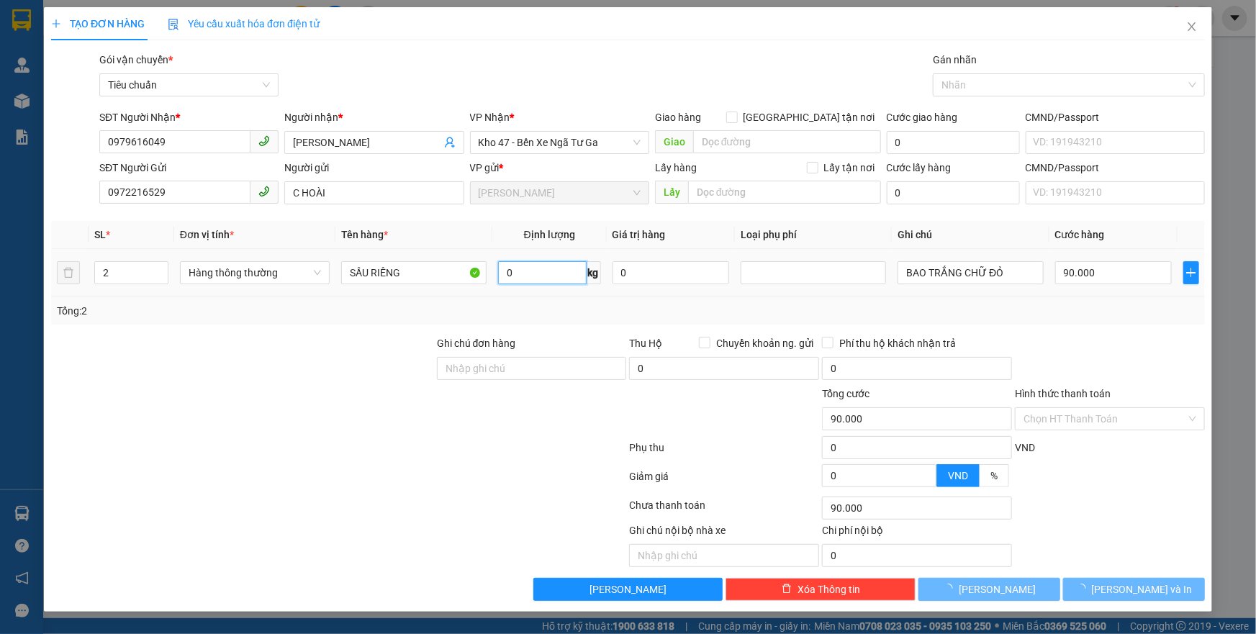
click at [528, 279] on input "0" at bounding box center [542, 272] width 89 height 23
type input "0"
click at [1077, 273] on input "0" at bounding box center [1113, 272] width 117 height 23
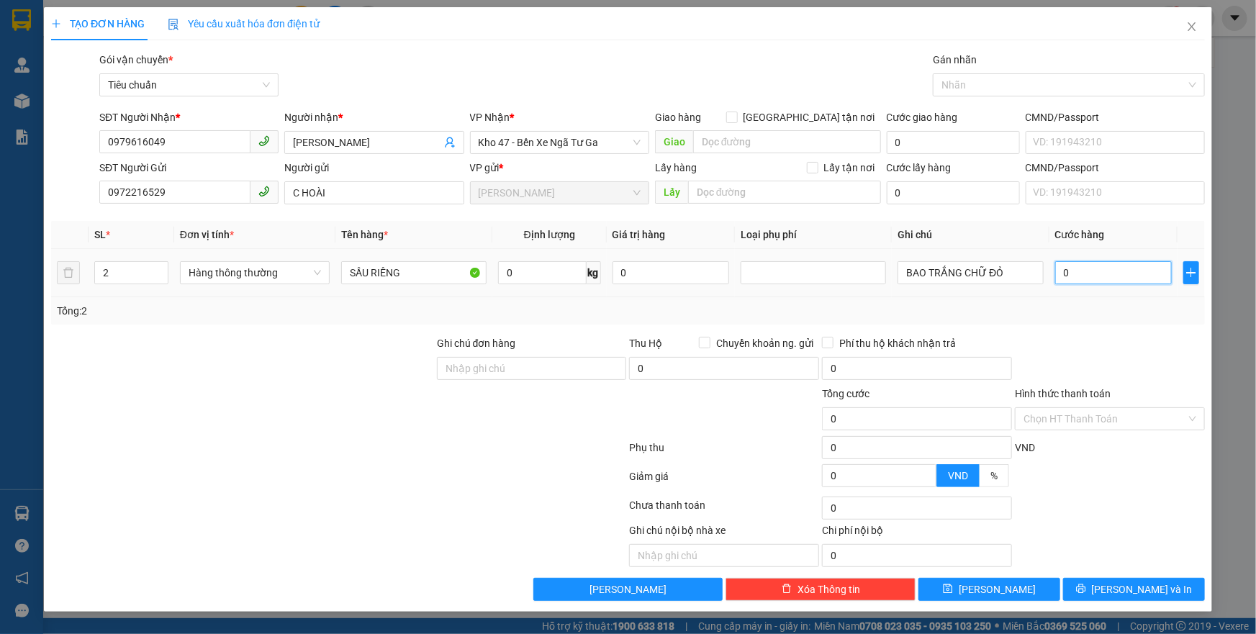
type input "4"
type input "43"
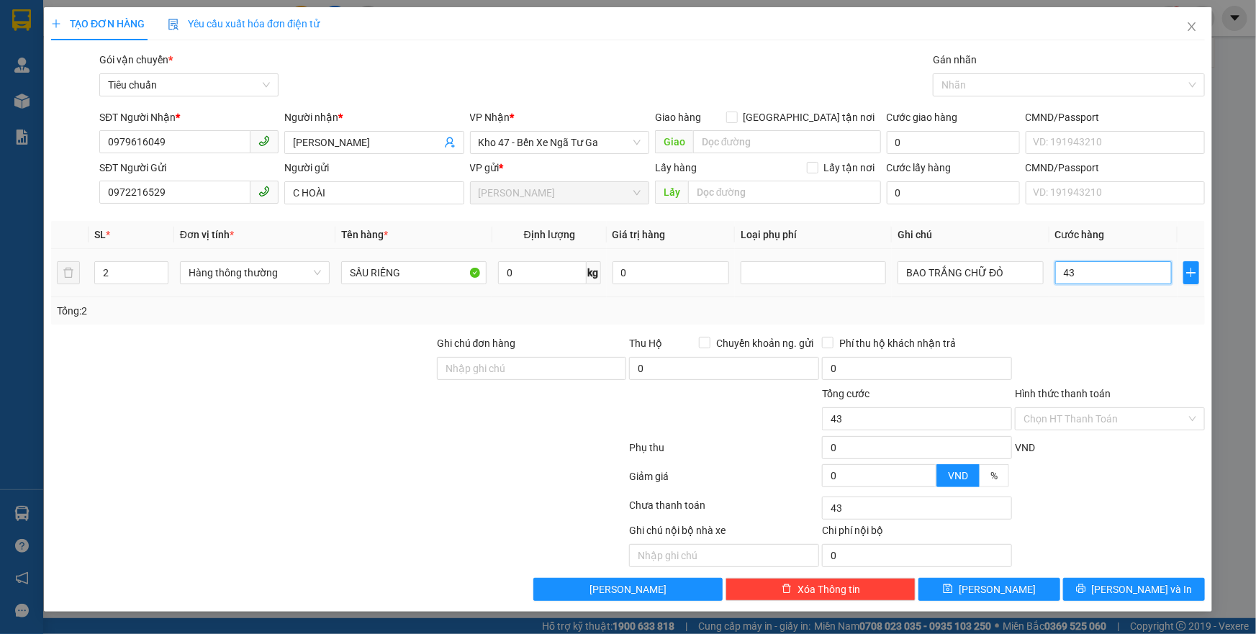
type input "43+"
type input "0"
type input "43+49"
type input "92.000"
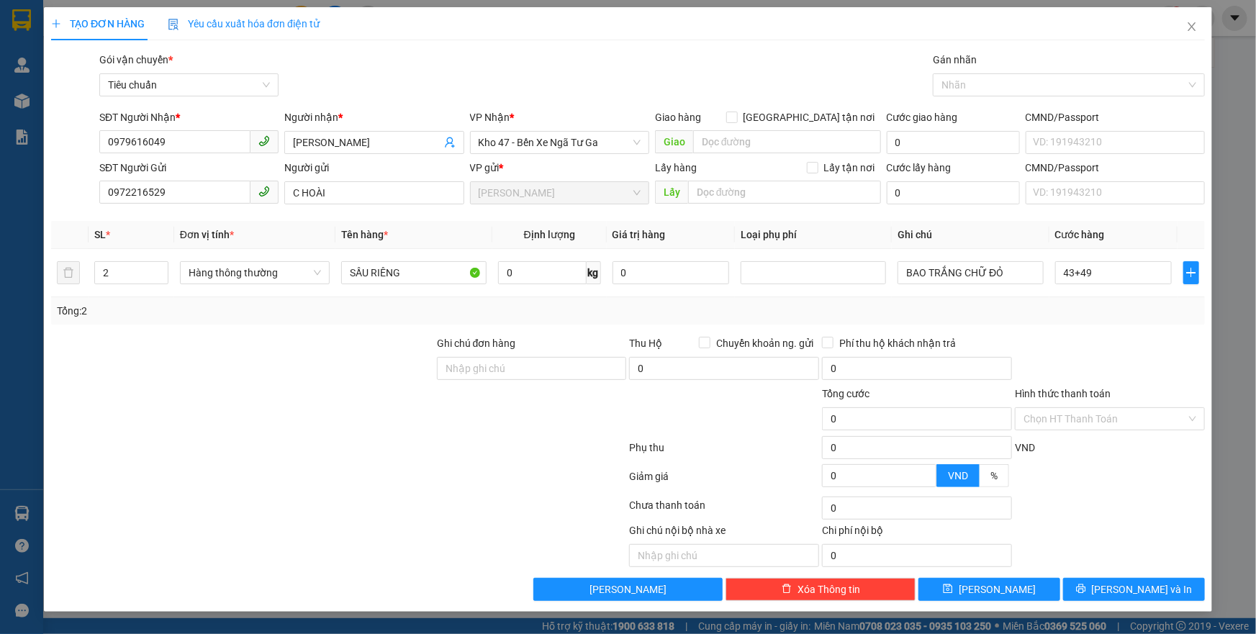
type input "92.000"
click at [1106, 309] on div "Tổng: 2" at bounding box center [628, 311] width 1142 height 16
type input "0"
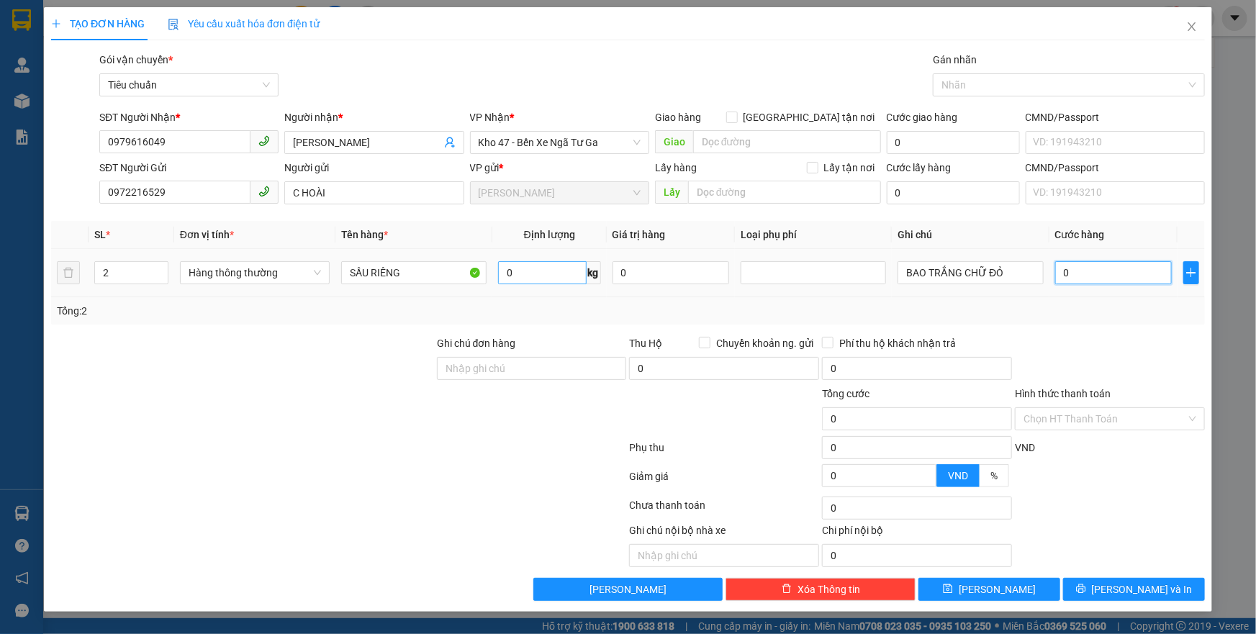
type input "0"
click at [570, 268] on input "0" at bounding box center [542, 272] width 89 height 23
type input "46"
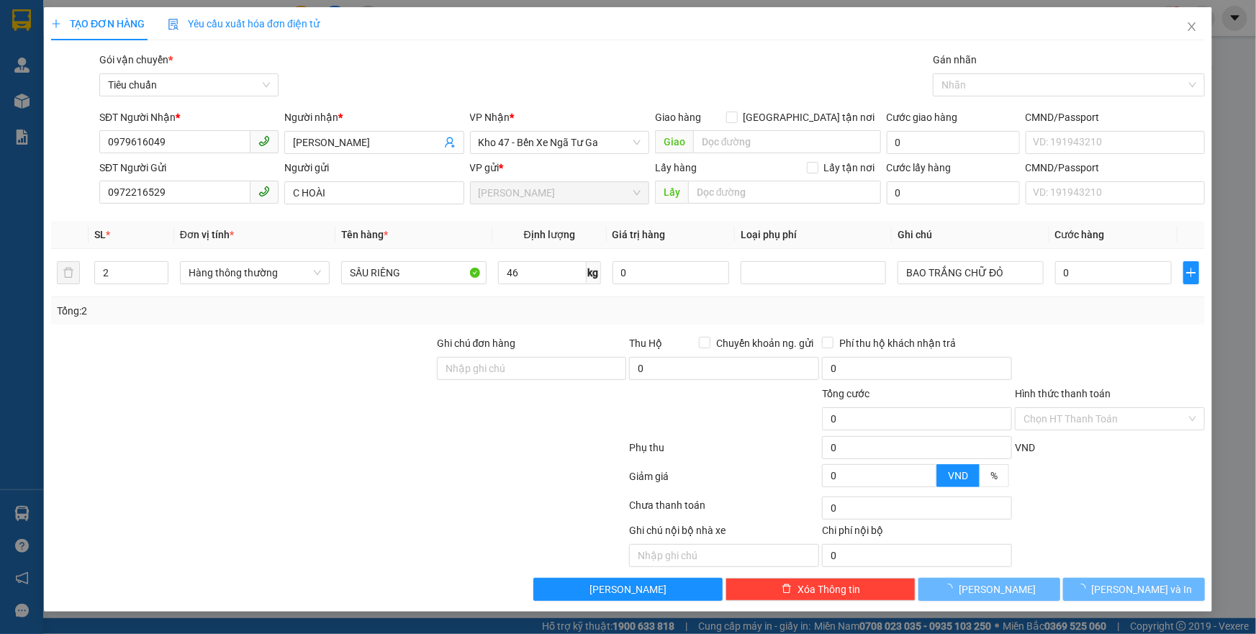
click at [674, 300] on div "Tổng: 2" at bounding box center [628, 310] width 1154 height 27
type input "90.000"
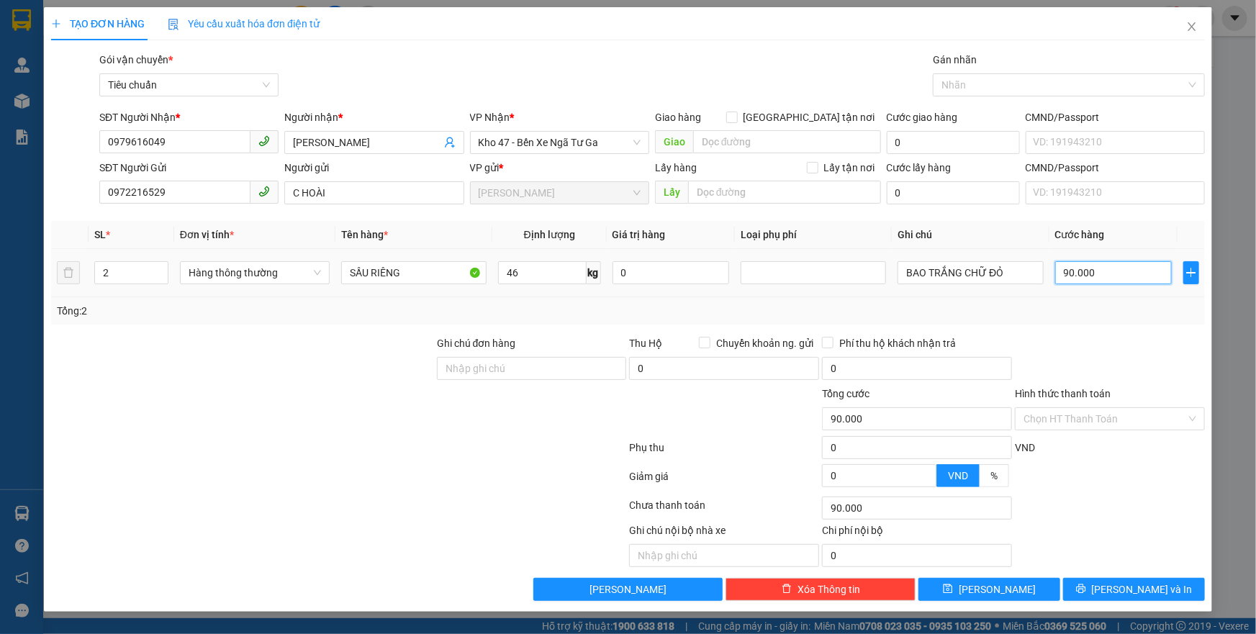
click at [1098, 275] on input "90.000" at bounding box center [1113, 272] width 117 height 23
type input "1"
type input "18"
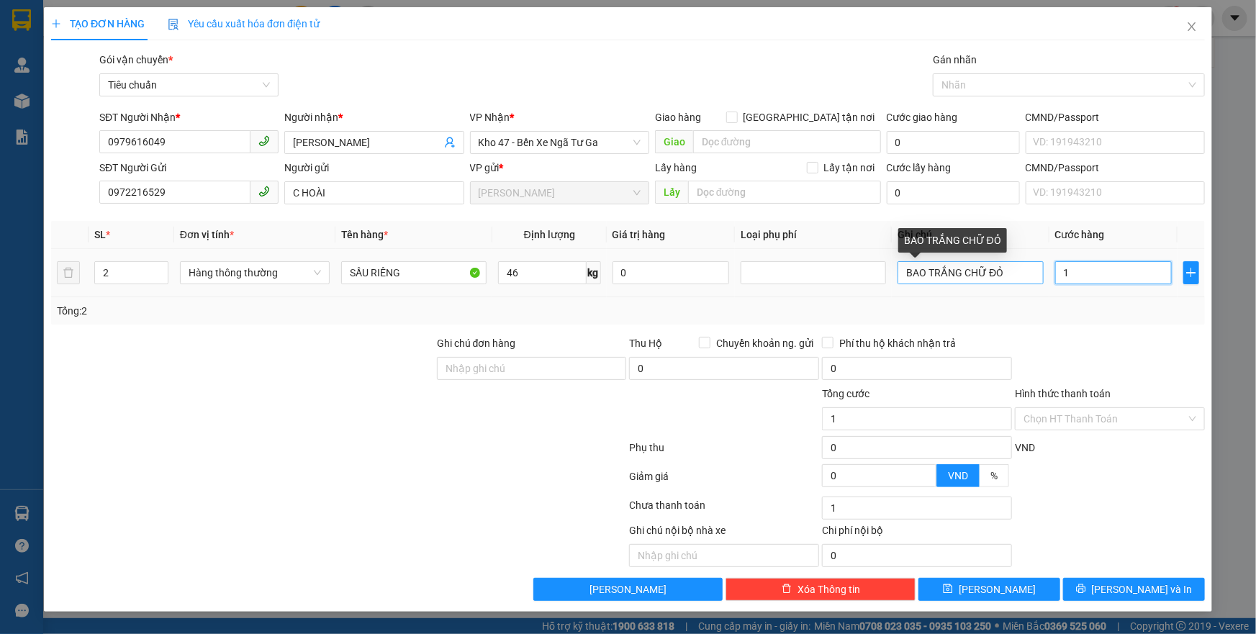
type input "18"
type input "180"
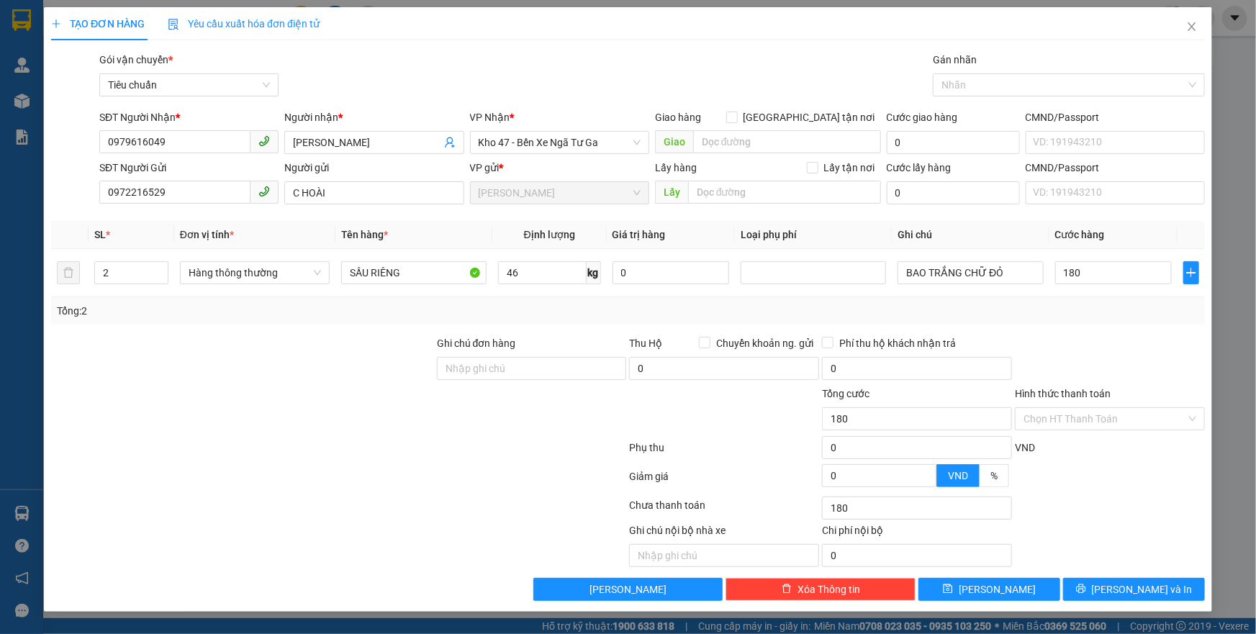
type input "180.000"
click at [1087, 348] on div at bounding box center [1109, 360] width 193 height 50
click at [907, 273] on input "BAO TRẮNG CHỮ ĐỎ" at bounding box center [970, 272] width 145 height 23
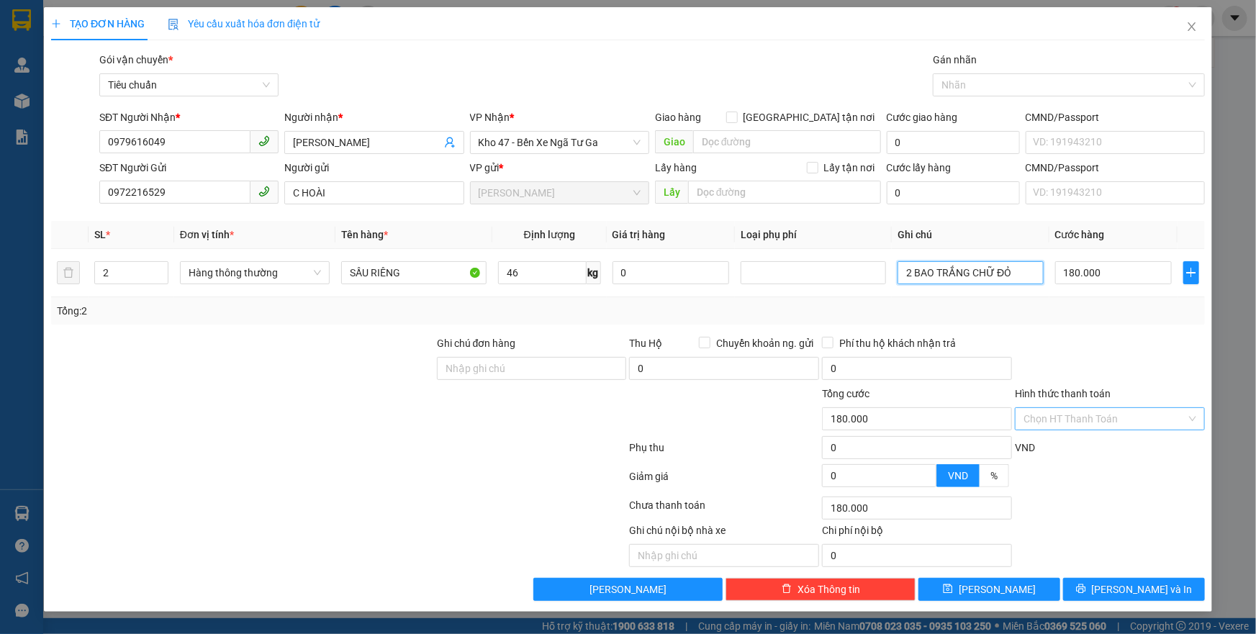
type input "2 BAO TRẮNG CHỮ ĐỎ"
click at [1037, 425] on input "Hình thức thanh toán" at bounding box center [1104, 419] width 163 height 22
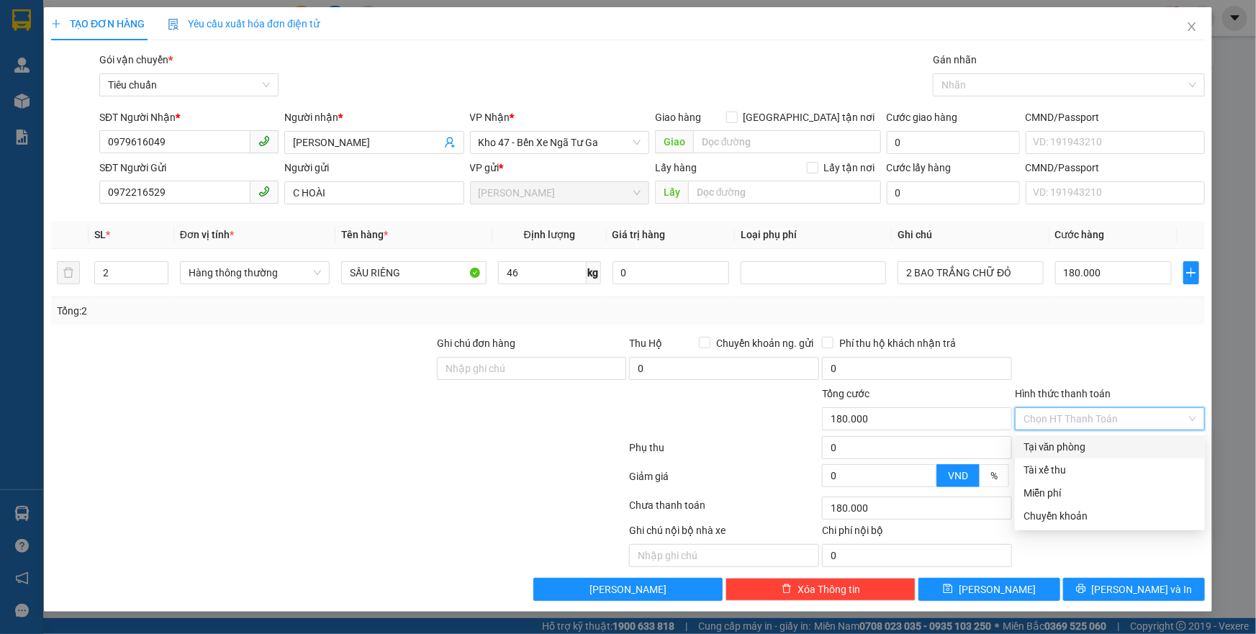
click at [1042, 443] on div "Tại văn phòng" at bounding box center [1109, 447] width 173 height 16
type input "0"
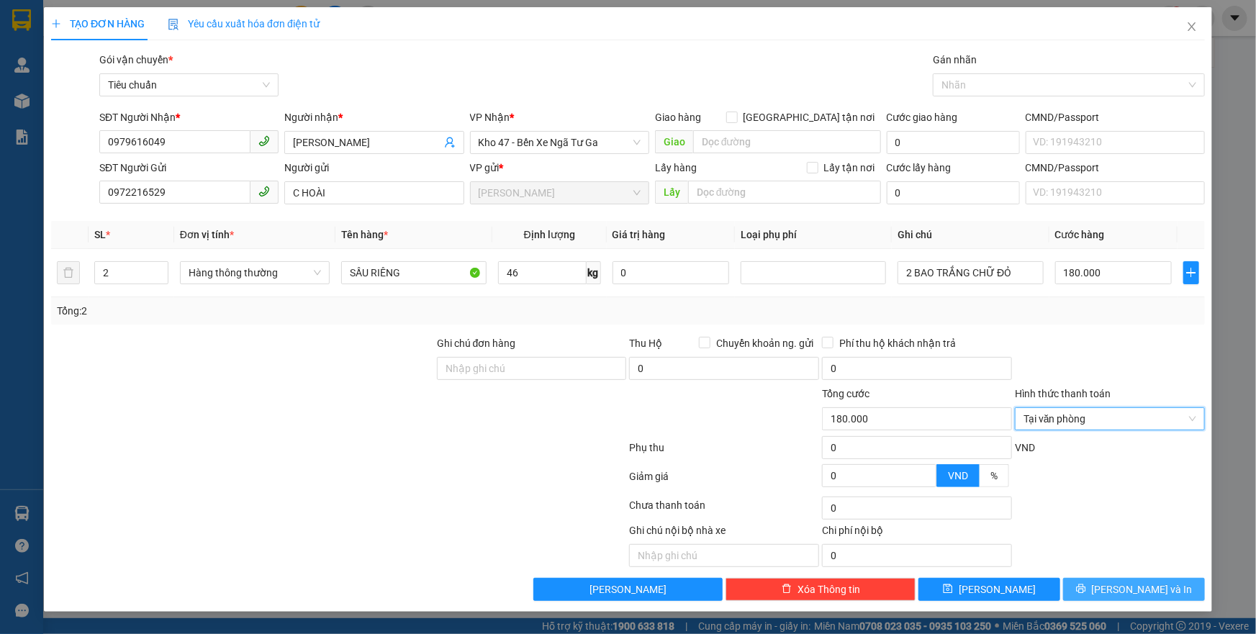
click at [1085, 585] on icon "printer" at bounding box center [1080, 588] width 9 height 9
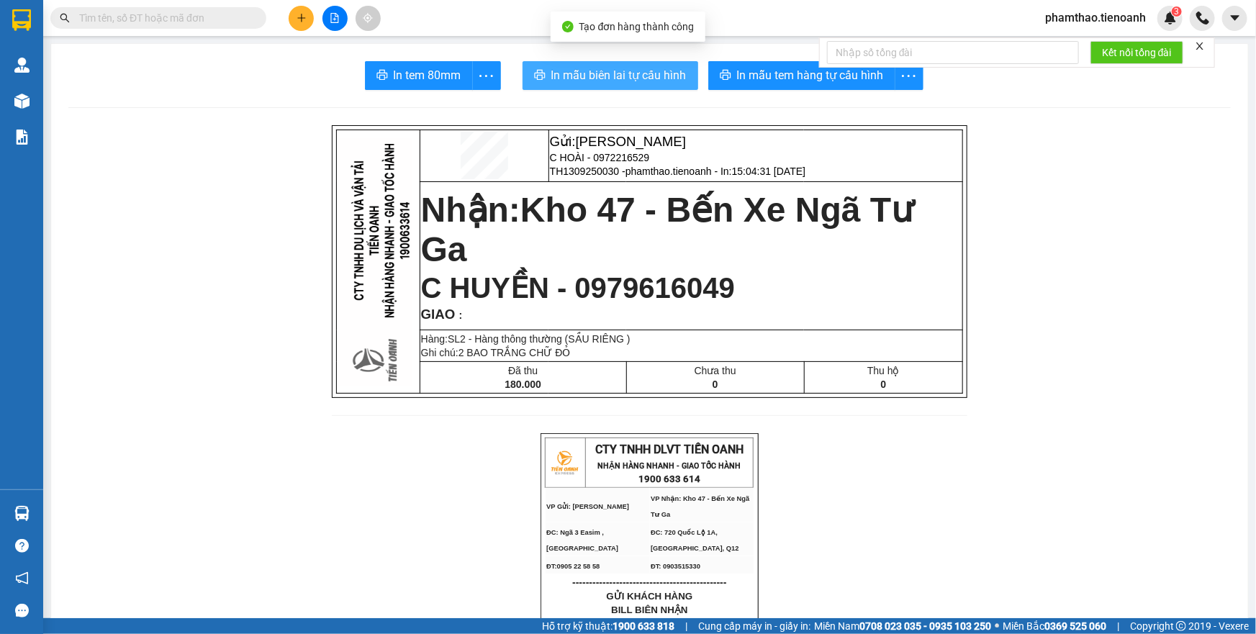
click at [584, 63] on button "In mẫu biên lai tự cấu hình" at bounding box center [611, 75] width 176 height 29
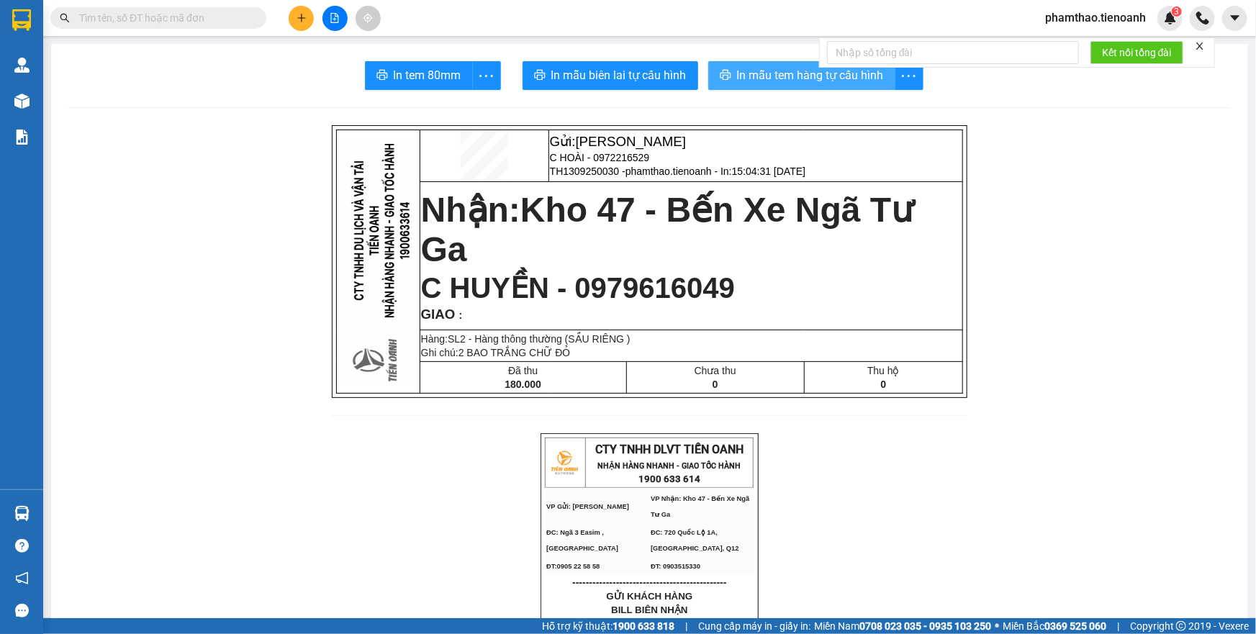
click at [769, 78] on span "In mẫu tem hàng tự cấu hình" at bounding box center [810, 75] width 147 height 18
drag, startPoint x: 561, startPoint y: 292, endPoint x: 670, endPoint y: 302, distance: 109.1
click at [729, 316] on td "Nhận: Kho 47 - Bến Xe Ngã Tư Ga C HUYỀN - 0979616049 GIAO :" at bounding box center [691, 255] width 543 height 149
drag, startPoint x: 312, startPoint y: 360, endPoint x: 219, endPoint y: 338, distance: 95.5
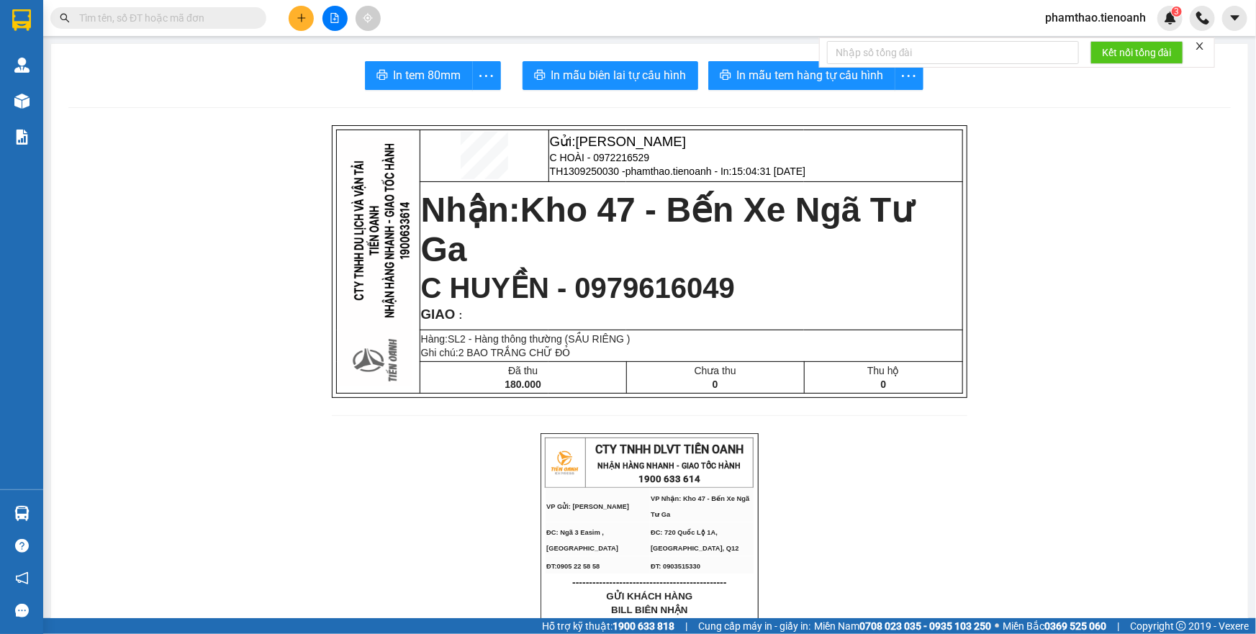
drag, startPoint x: 569, startPoint y: 295, endPoint x: 738, endPoint y: 294, distance: 168.4
click at [738, 294] on p "C HUYỀN - 0979616049" at bounding box center [691, 287] width 541 height 33
drag, startPoint x: 285, startPoint y: 10, endPoint x: 297, endPoint y: 32, distance: 24.5
click at [284, 12] on div at bounding box center [335, 18] width 108 height 25
click at [294, 14] on button at bounding box center [301, 18] width 25 height 25
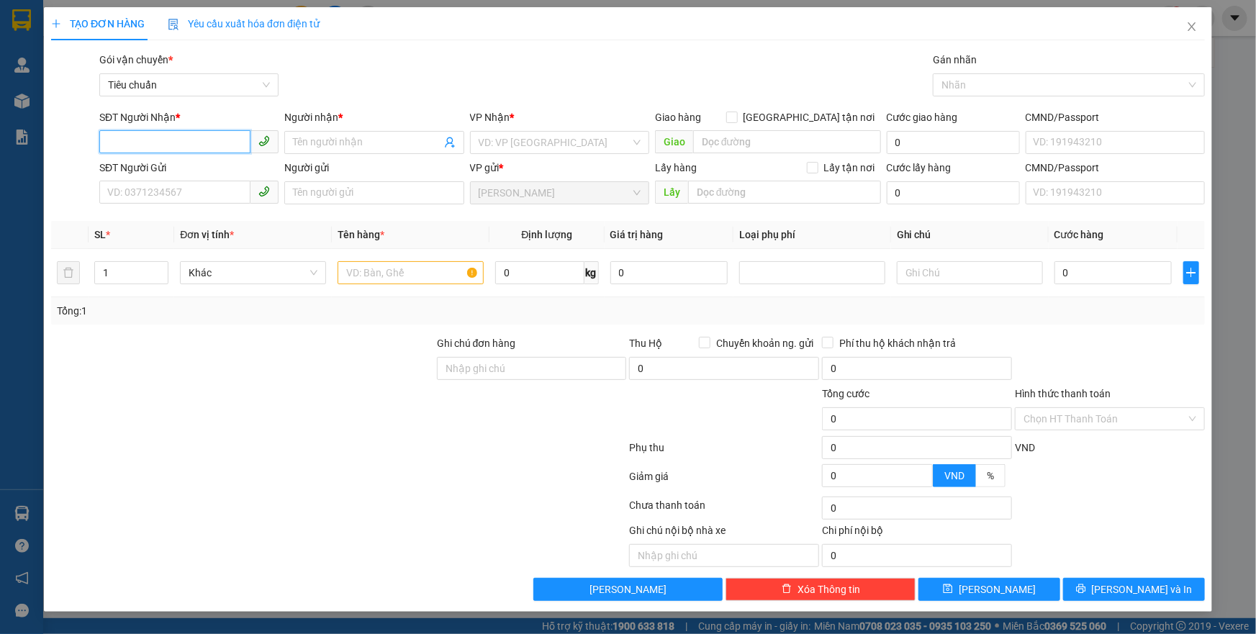
drag, startPoint x: 182, startPoint y: 159, endPoint x: 184, endPoint y: 152, distance: 7.3
drag, startPoint x: 184, startPoint y: 152, endPoint x: 187, endPoint y: 140, distance: 12.1
paste input "0979616049"
type input "0979616049"
click at [181, 166] on div "0979616049 - [PERSON_NAME]" at bounding box center [189, 171] width 162 height 16
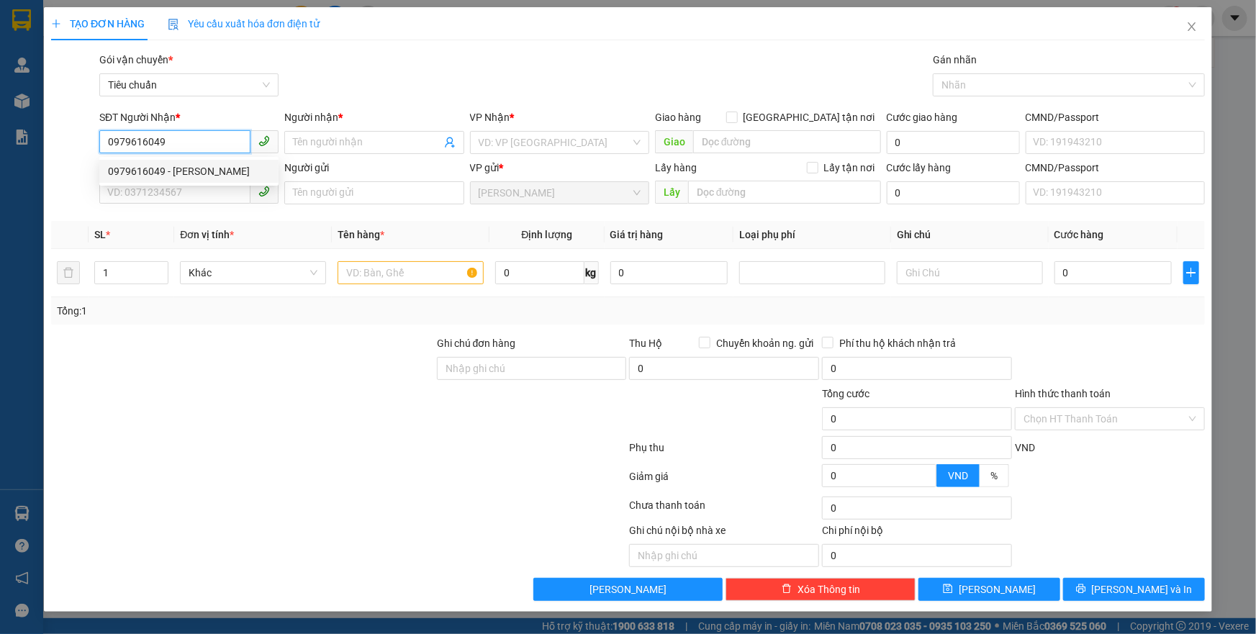
type input "[PERSON_NAME]"
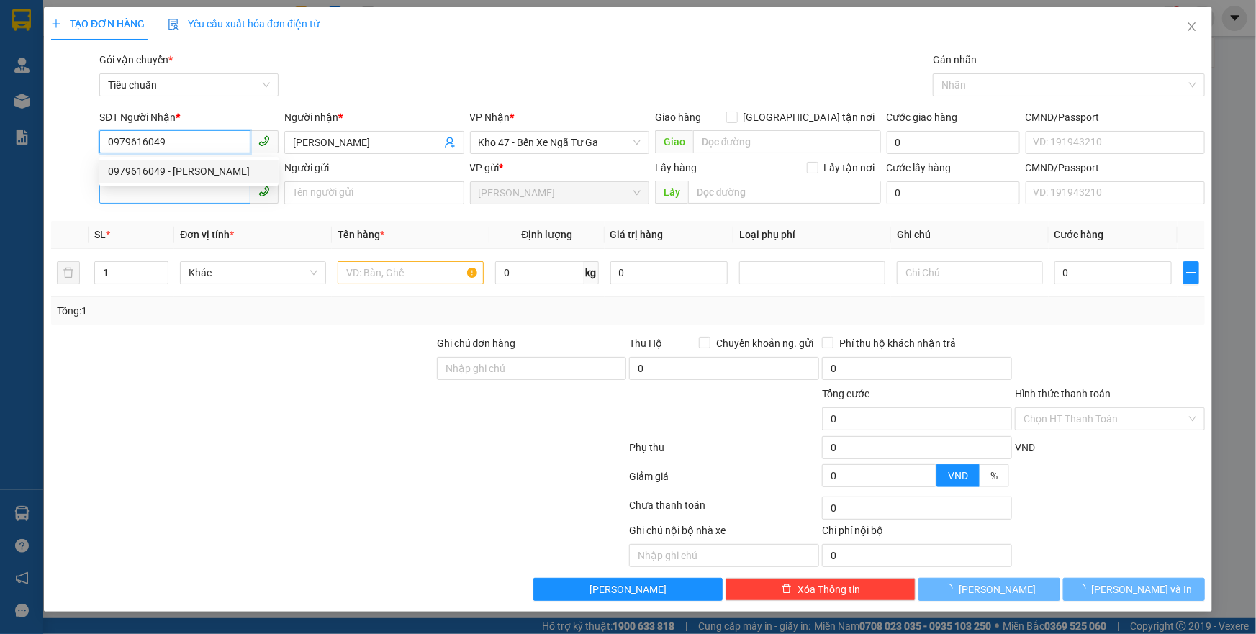
type input "180.000"
type input "0979616049"
click at [174, 201] on input "SĐT Người Gửi" at bounding box center [174, 192] width 151 height 23
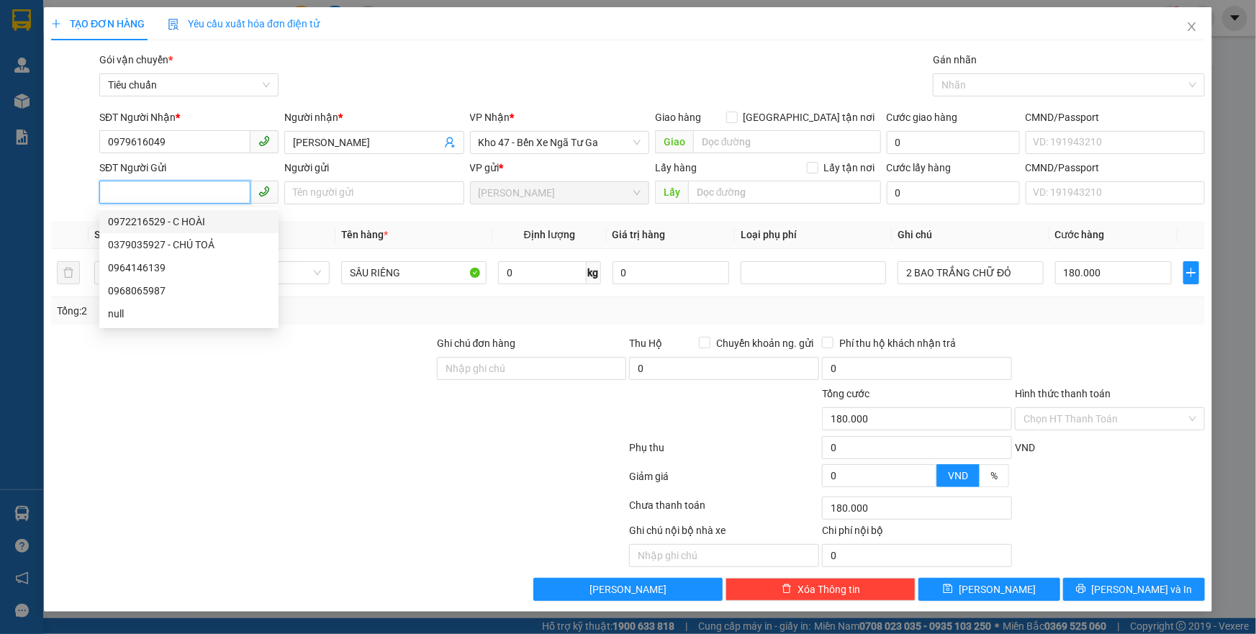
drag, startPoint x: 180, startPoint y: 216, endPoint x: 194, endPoint y: 220, distance: 14.3
click at [183, 216] on div "0972216529 - C HOÀI" at bounding box center [189, 222] width 162 height 16
type input "0972216529"
type input "C HOÀI"
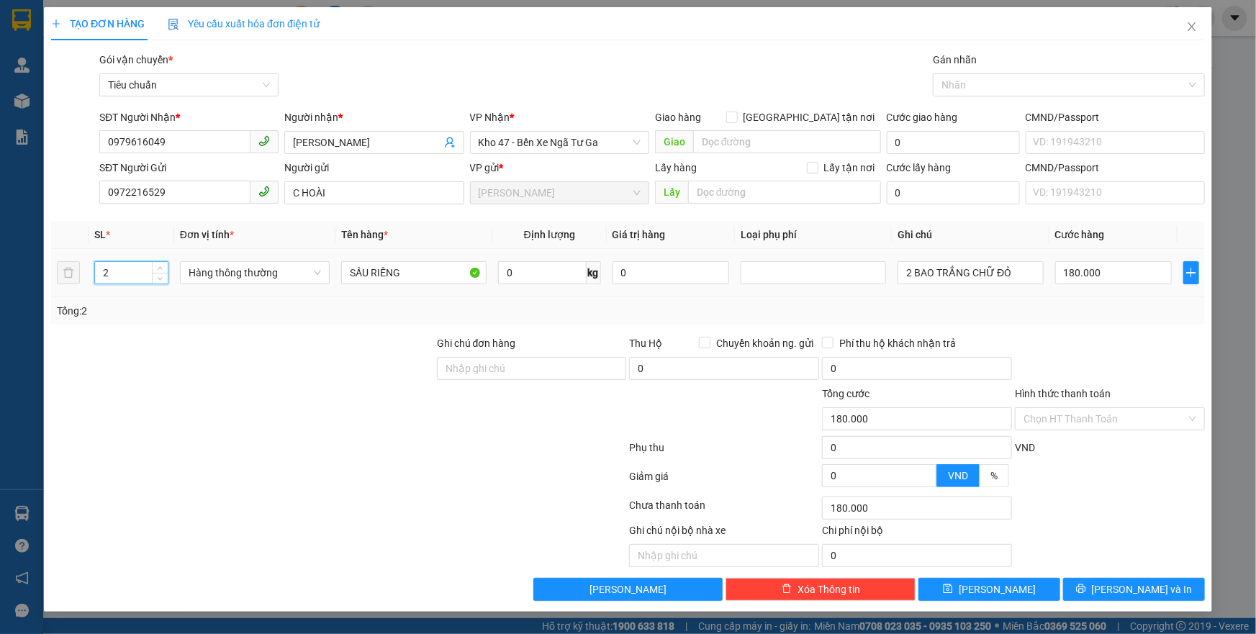
click at [124, 267] on input "2" at bounding box center [131, 273] width 73 height 22
type input "1"
drag, startPoint x: 1007, startPoint y: 273, endPoint x: 820, endPoint y: 271, distance: 187.1
click at [823, 273] on tr "1 Hàng thông thường SẦU RIÊNG 0 kg 0 2 BAO TRẮNG CHỮ ĐỎ 180.000" at bounding box center [628, 273] width 1154 height 48
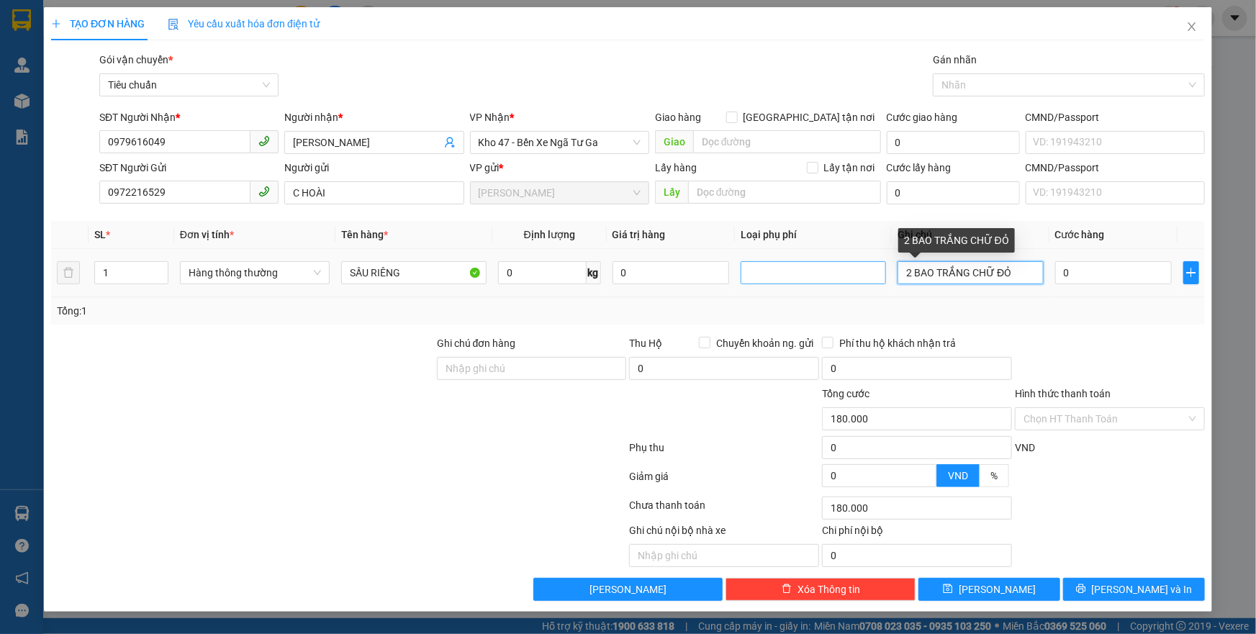
type input "0"
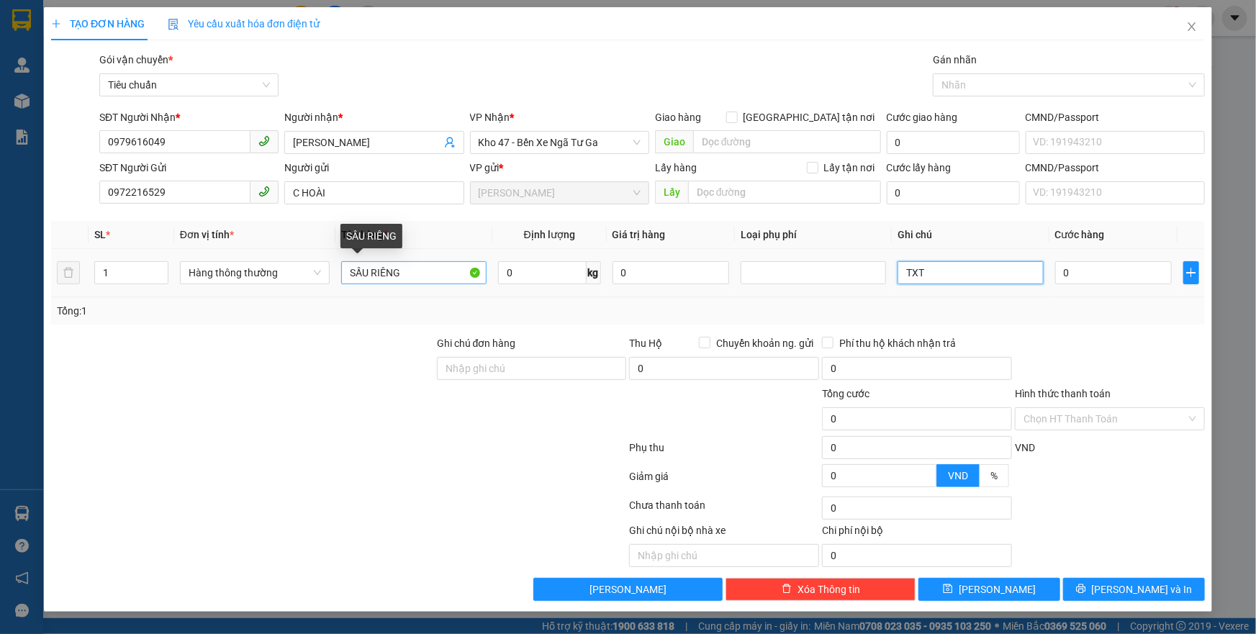
type input "TXT"
drag, startPoint x: 410, startPoint y: 265, endPoint x: 326, endPoint y: 283, distance: 86.1
click at [326, 283] on tr "1 Hàng thông thường SẦU RIÊNG 0 kg 0 TXT 0" at bounding box center [628, 273] width 1154 height 48
click at [534, 271] on input "0" at bounding box center [542, 272] width 89 height 23
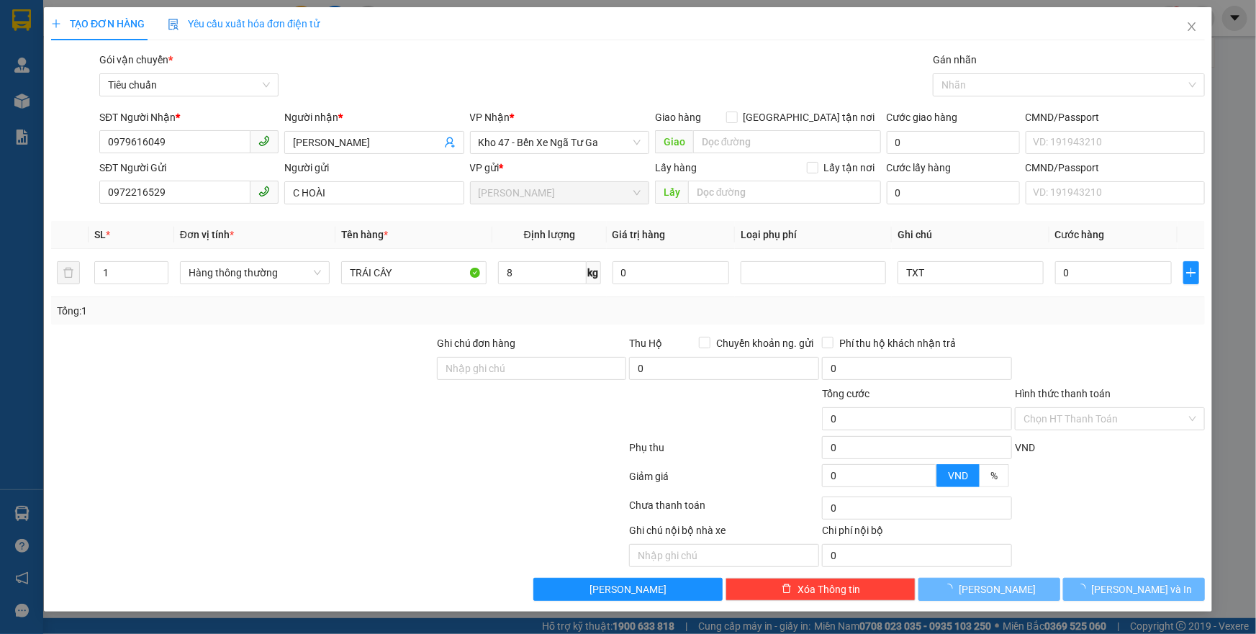
drag, startPoint x: 451, startPoint y: 441, endPoint x: 1073, endPoint y: 351, distance: 629.0
click at [492, 428] on form "Ghi chú đơn hàng Thu Hộ Chuyển khoản ng. gửi 0 Phí thu hộ khách nhận trả 0 Tổng…" at bounding box center [628, 414] width 1154 height 158
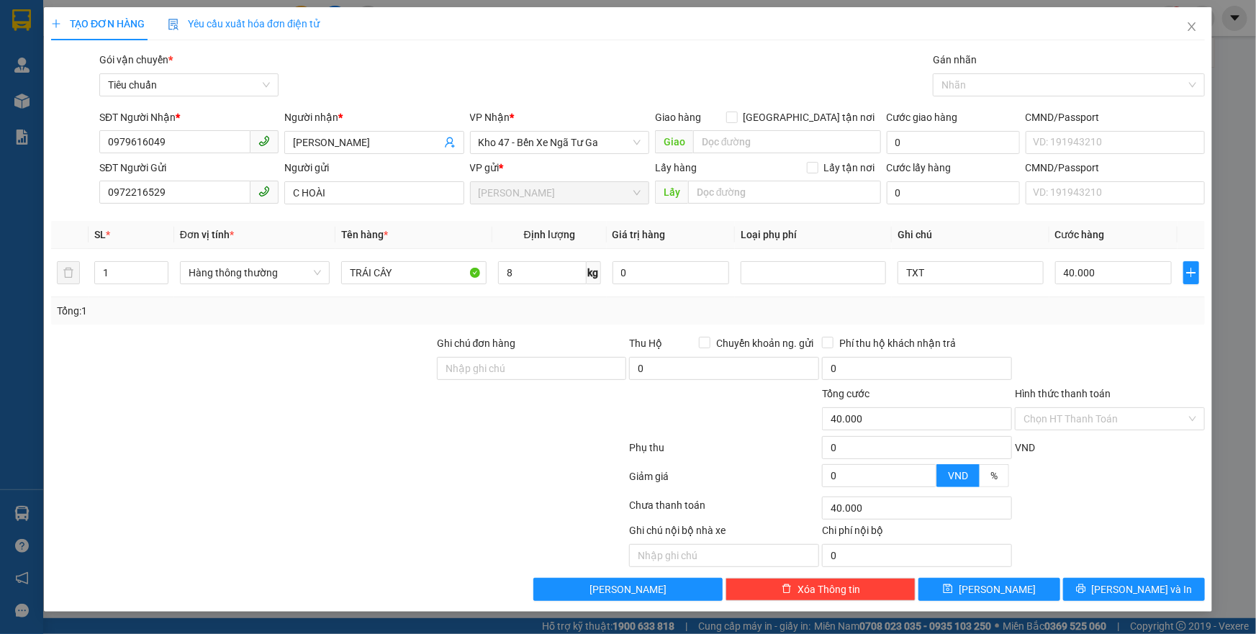
click at [1074, 351] on div at bounding box center [1109, 360] width 193 height 50
drag, startPoint x: 1101, startPoint y: 407, endPoint x: 1098, endPoint y: 425, distance: 18.2
click at [1100, 415] on input "Hình thức thanh toán" at bounding box center [1104, 419] width 163 height 22
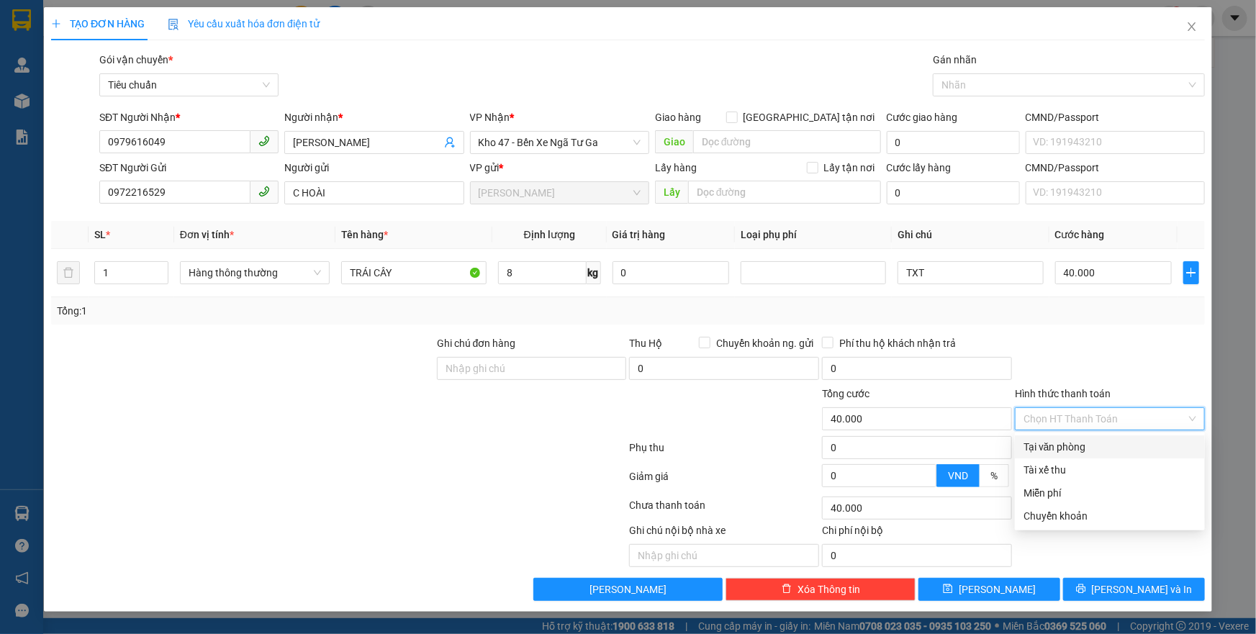
drag, startPoint x: 1078, startPoint y: 453, endPoint x: 1103, endPoint y: 488, distance: 43.3
click at [1080, 454] on div "Tại văn phòng" at bounding box center [1109, 447] width 173 height 16
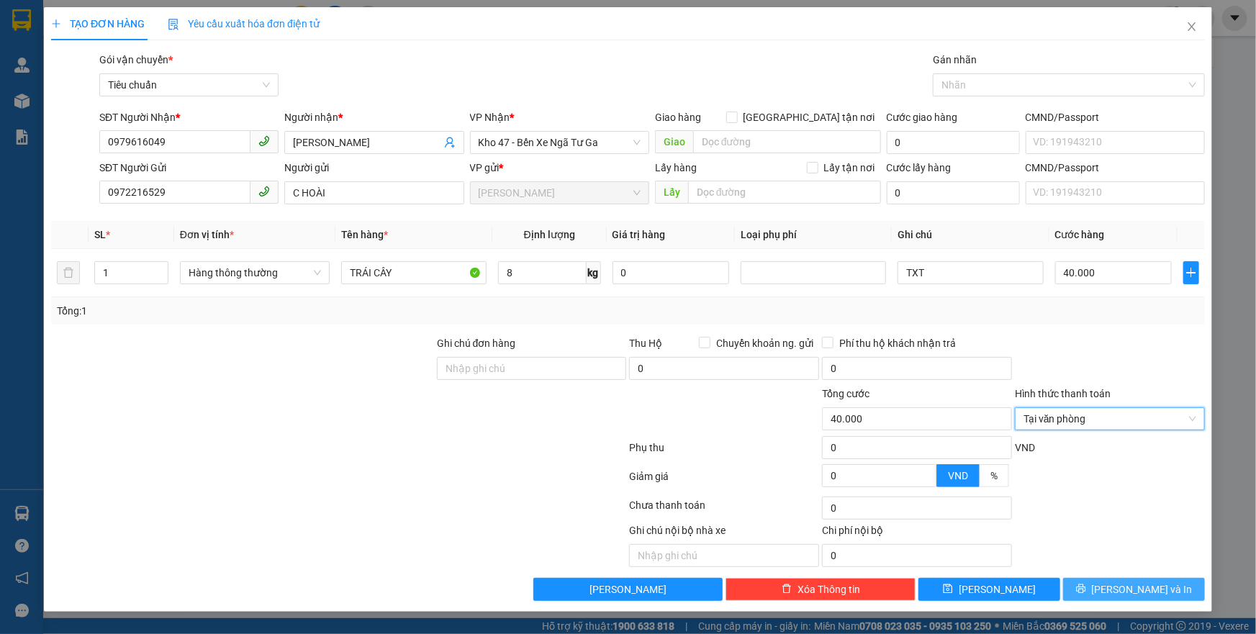
drag, startPoint x: 1113, startPoint y: 594, endPoint x: 1079, endPoint y: 542, distance: 62.5
click at [1112, 594] on button "[PERSON_NAME] và In" at bounding box center [1134, 589] width 142 height 23
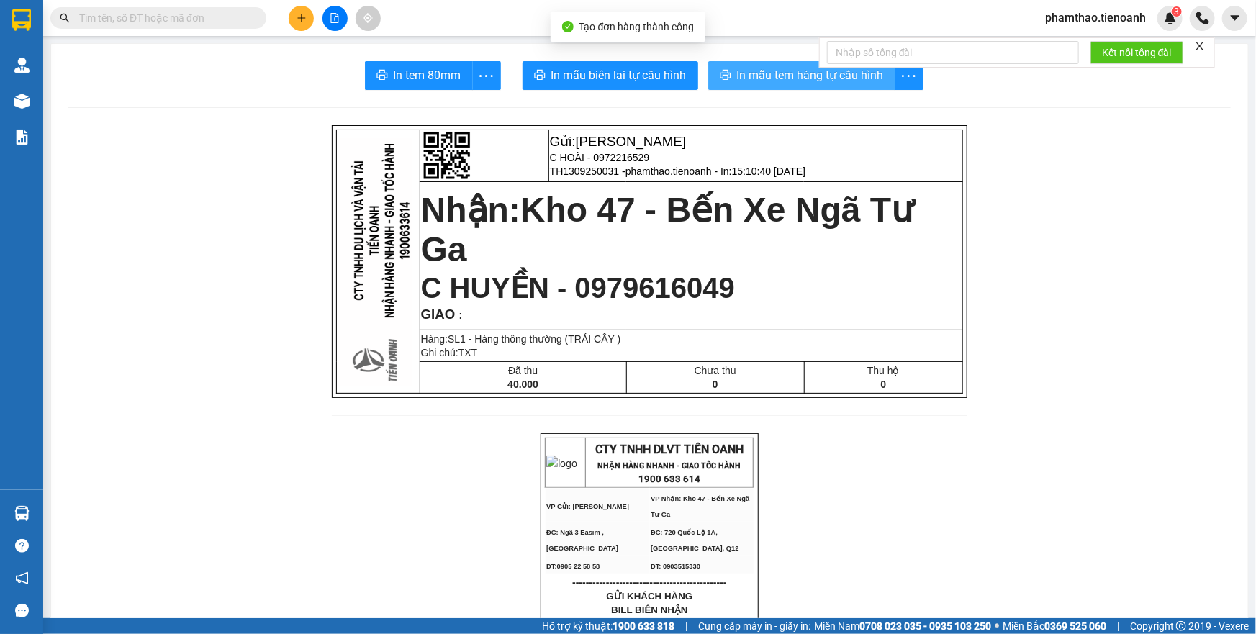
click at [813, 73] on span "In mẫu tem hàng tự cấu hình" at bounding box center [810, 75] width 147 height 18
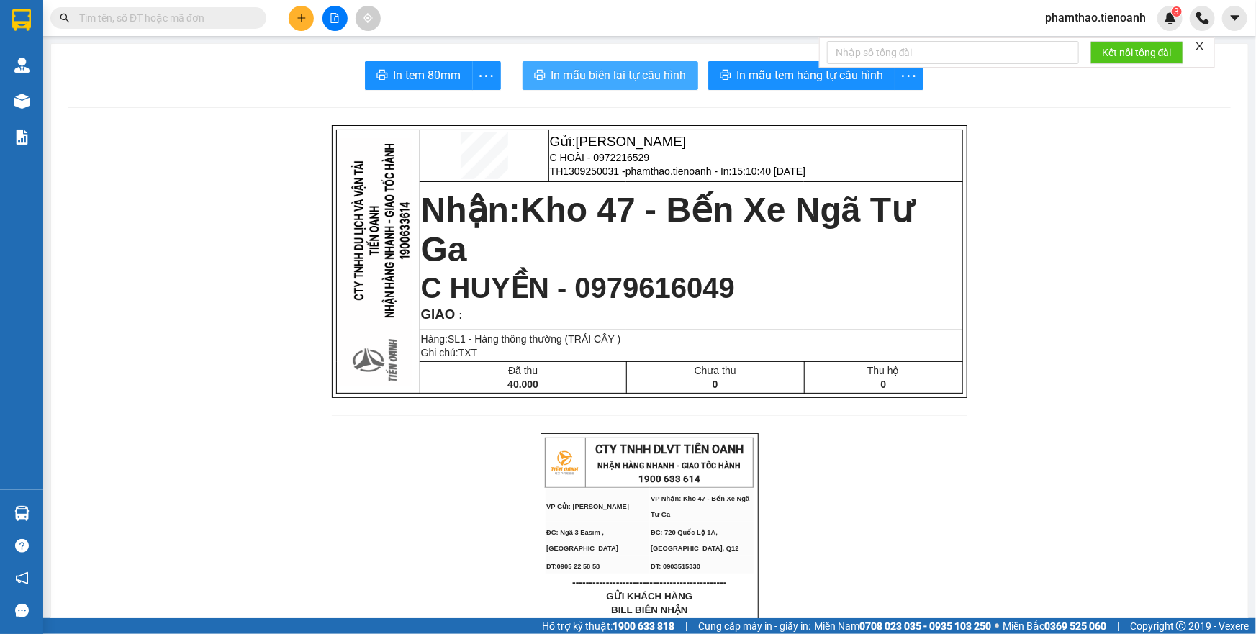
drag, startPoint x: 626, startPoint y: 86, endPoint x: 905, endPoint y: 68, distance: 279.8
click at [646, 78] on button "In mẫu biên lai tự cấu hình" at bounding box center [611, 75] width 176 height 29
